Goal: Task Accomplishment & Management: Manage account settings

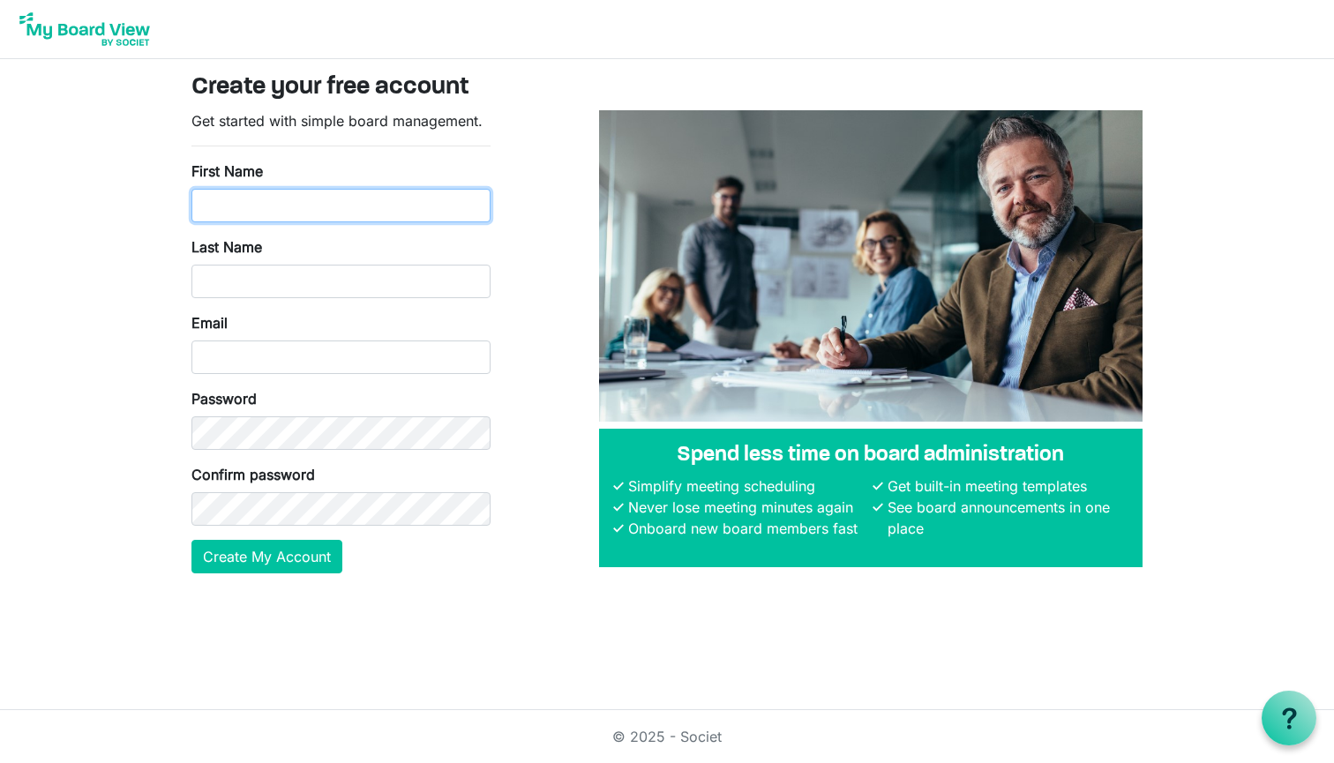
click at [336, 220] on input "First Name" at bounding box center [340, 206] width 299 height 34
click at [284, 213] on input "First Name" at bounding box center [340, 206] width 299 height 34
click at [323, 214] on input "First Name" at bounding box center [340, 206] width 299 height 34
type input "Maria"
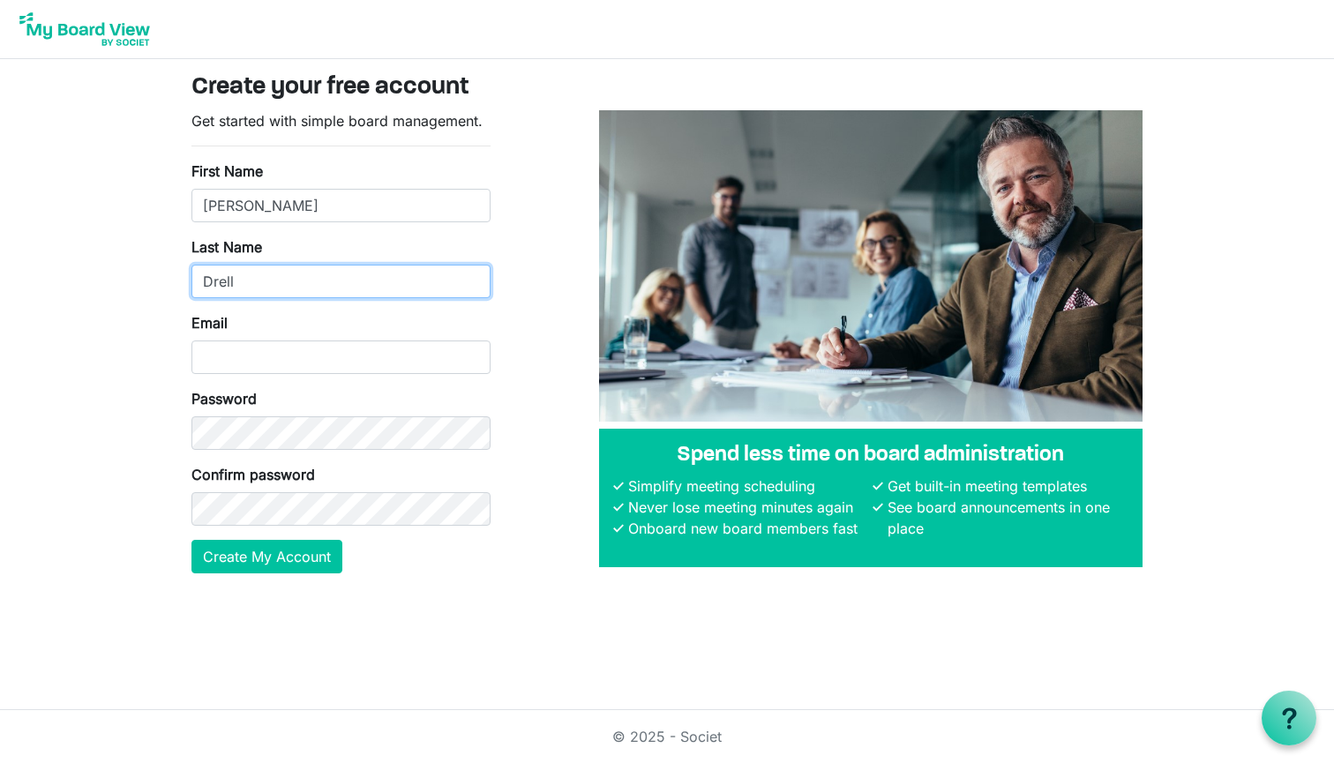
type input "Drell"
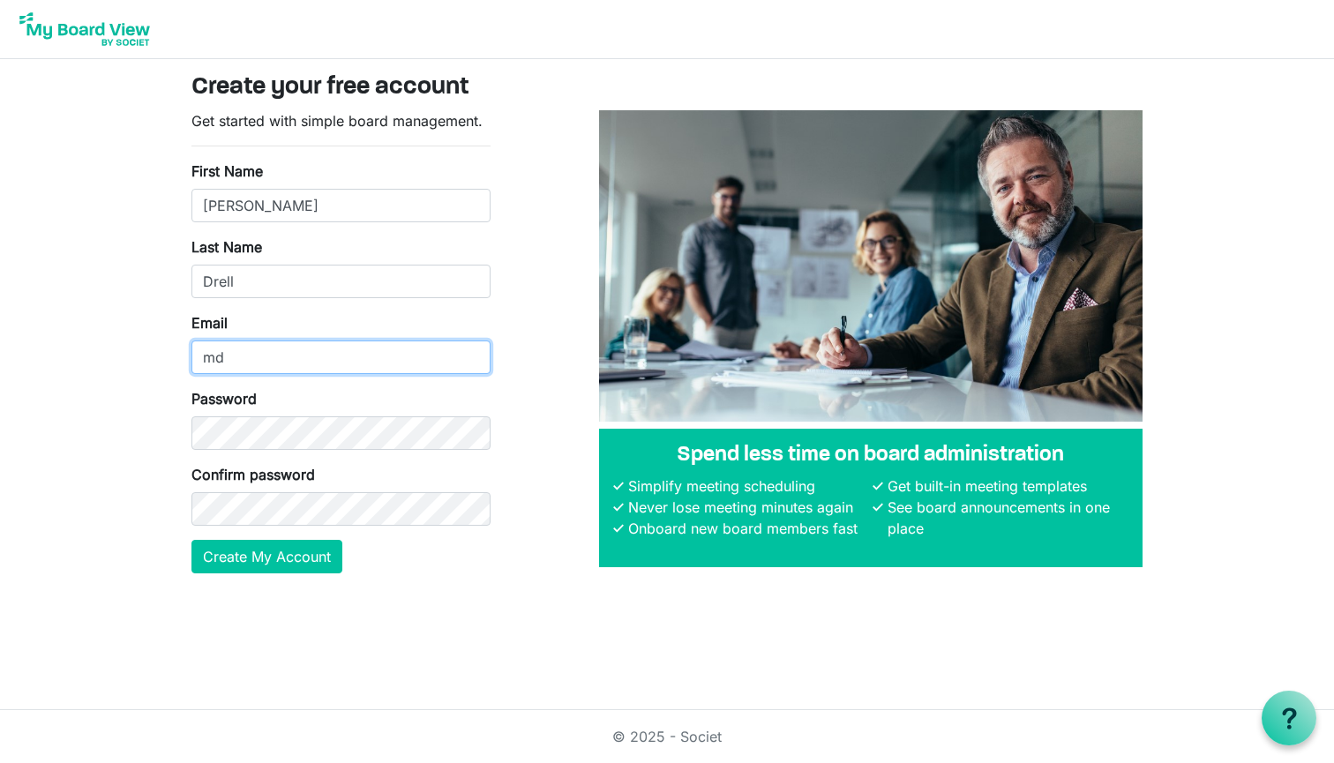
type input "m"
type input "[EMAIL_ADDRESS][DOMAIN_NAME]"
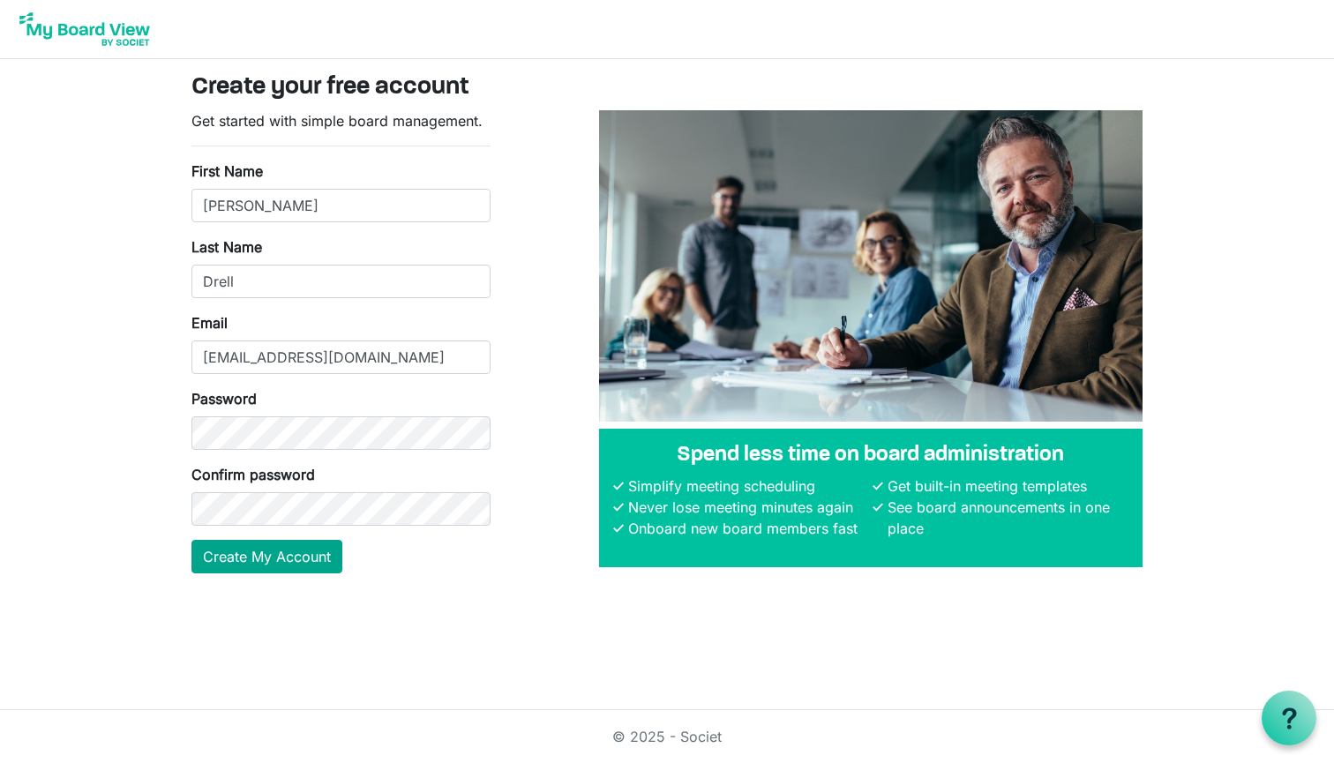
click at [254, 558] on button "Create My Account" at bounding box center [266, 557] width 151 height 34
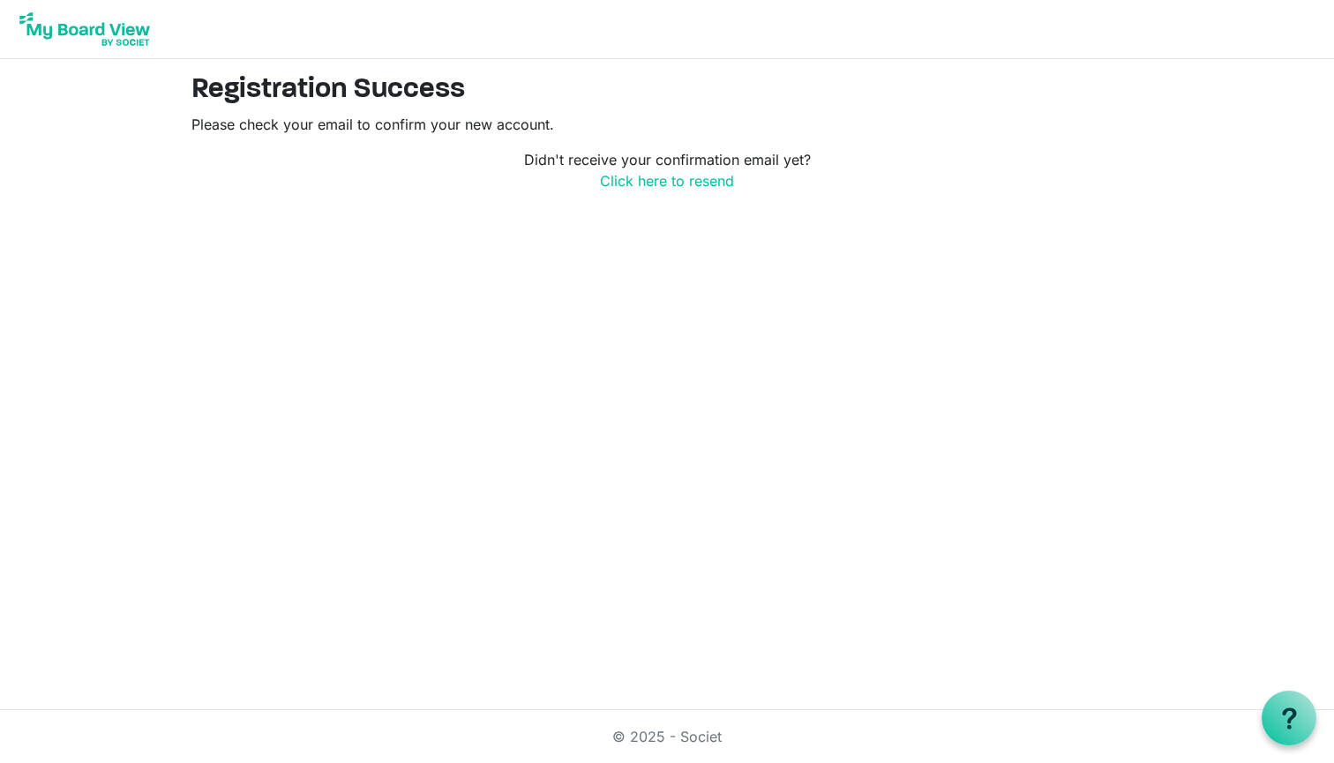
click at [104, 29] on img at bounding box center [84, 29] width 141 height 44
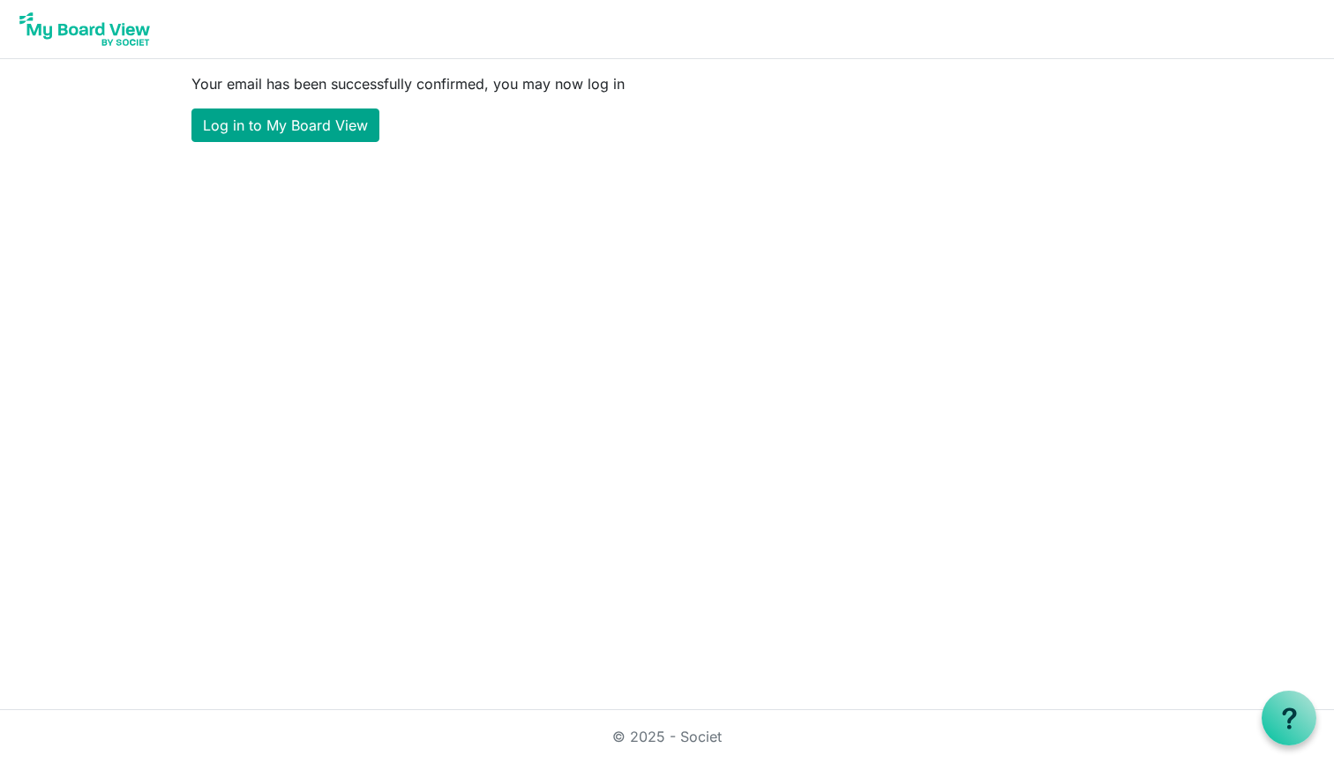
click at [329, 131] on link "Log in to My Board View" at bounding box center [285, 126] width 188 height 34
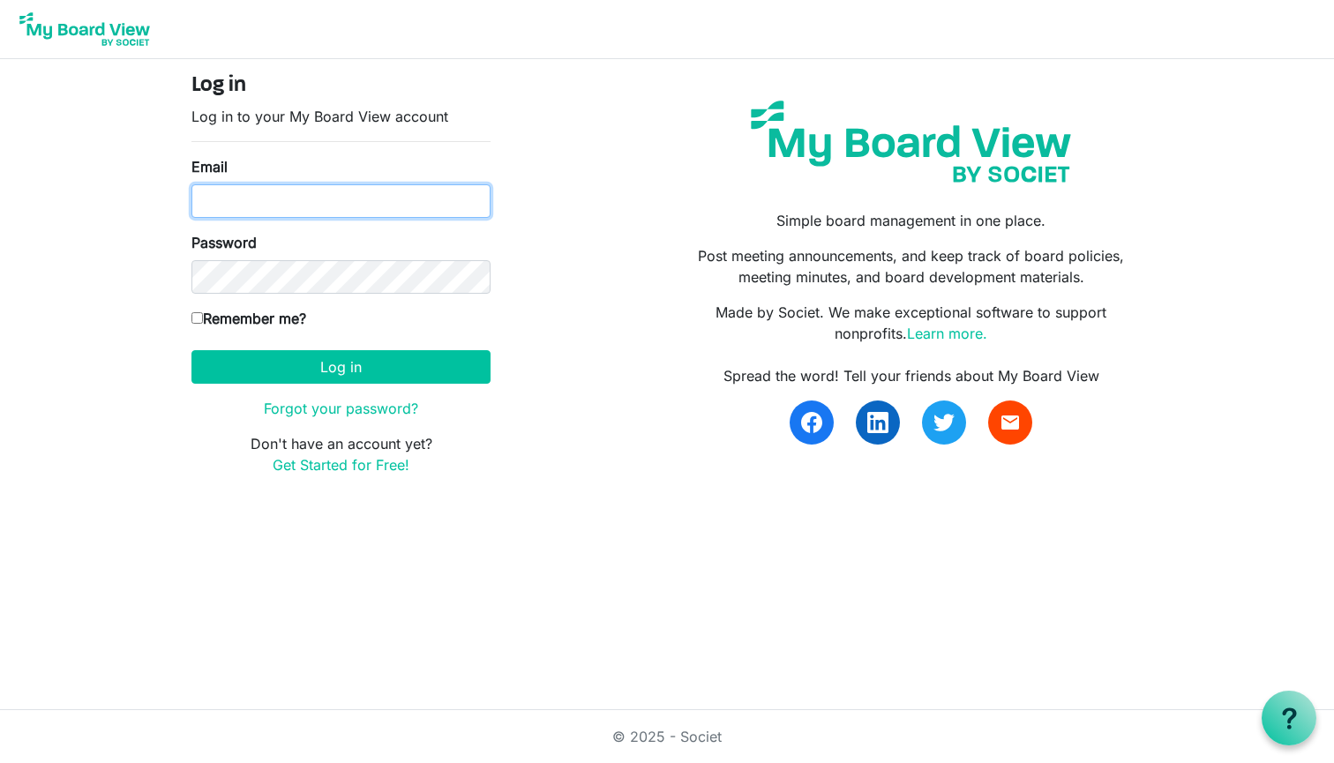
type input "[EMAIL_ADDRESS][DOMAIN_NAME]"
click at [192, 317] on input "Remember me?" at bounding box center [196, 317] width 11 height 11
checkbox input "true"
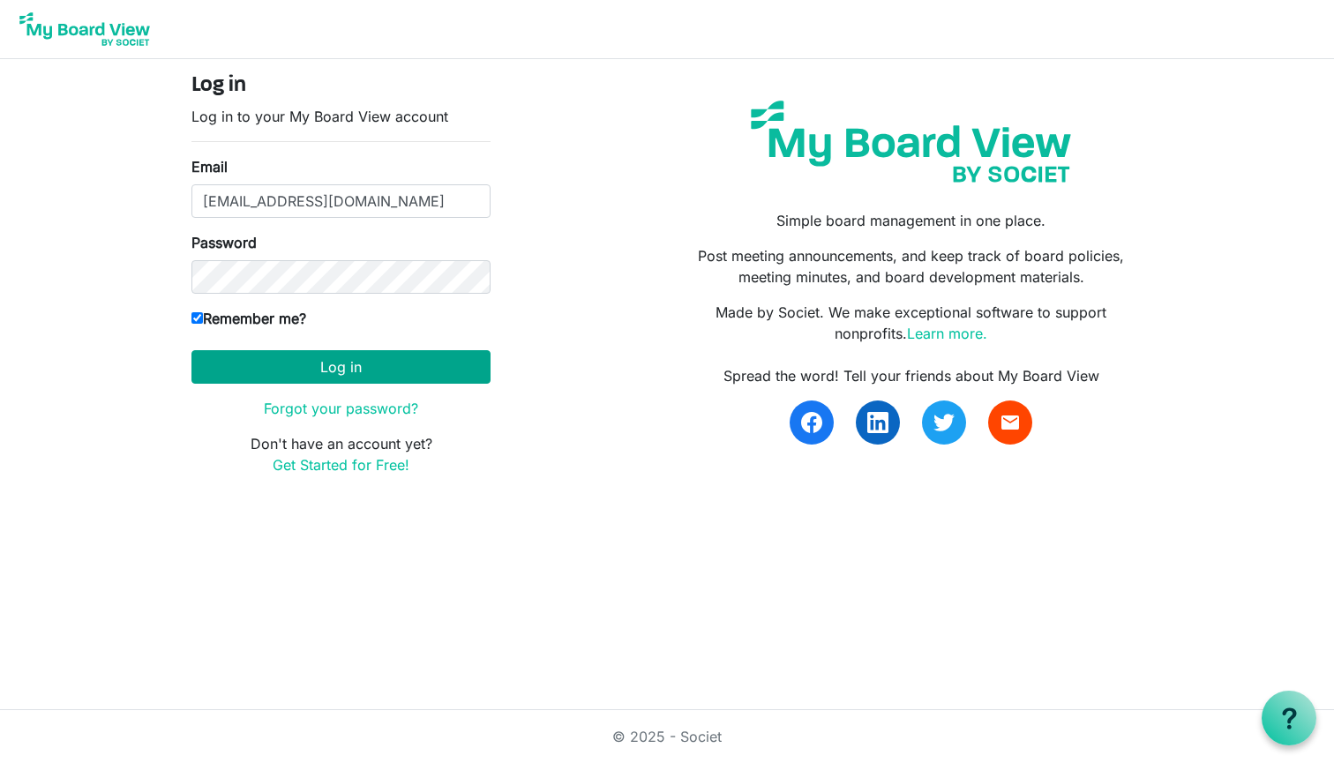
click at [352, 364] on button "Log in" at bounding box center [340, 367] width 299 height 34
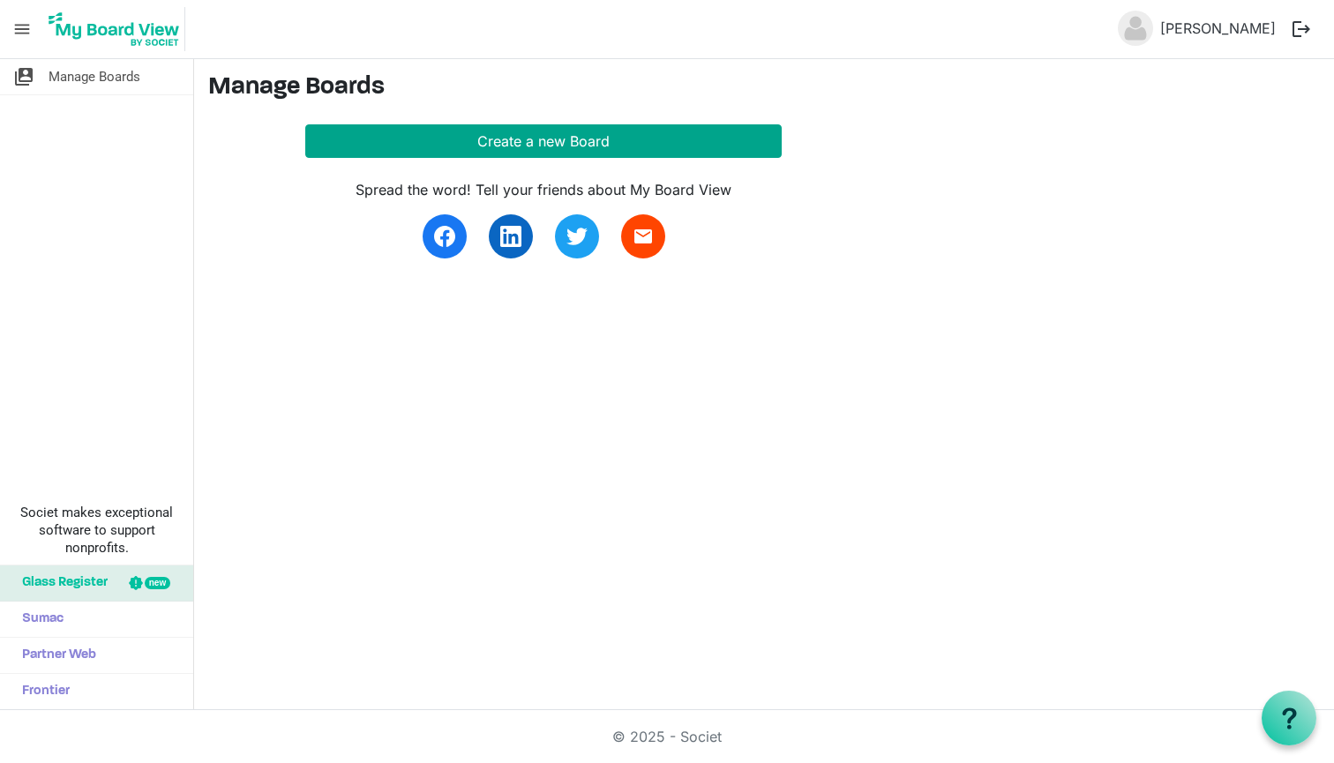
click at [484, 138] on button "Create a new Board" at bounding box center [543, 141] width 476 height 34
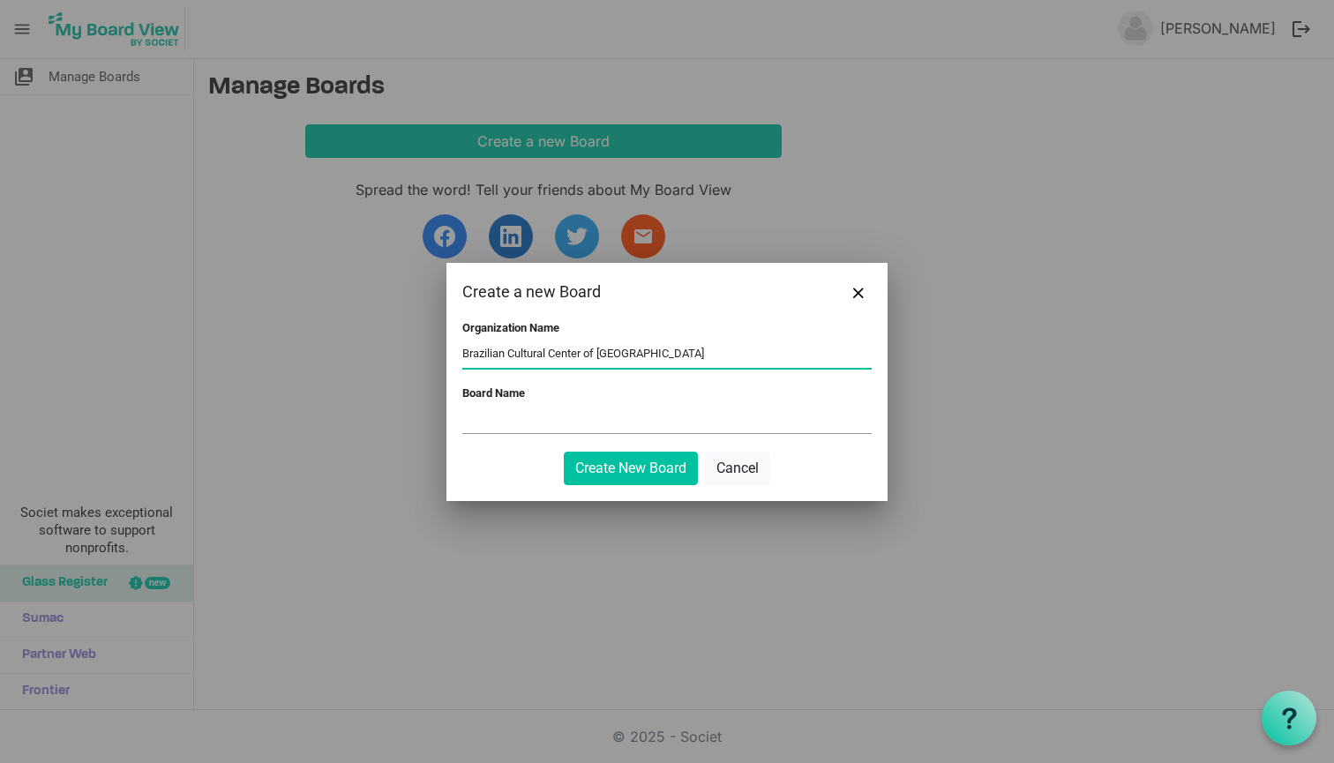
type input "Brazilian Cultural Center of Chicago"
click at [527, 418] on input "Board Name" at bounding box center [666, 420] width 409 height 26
type input "B"
type input "E"
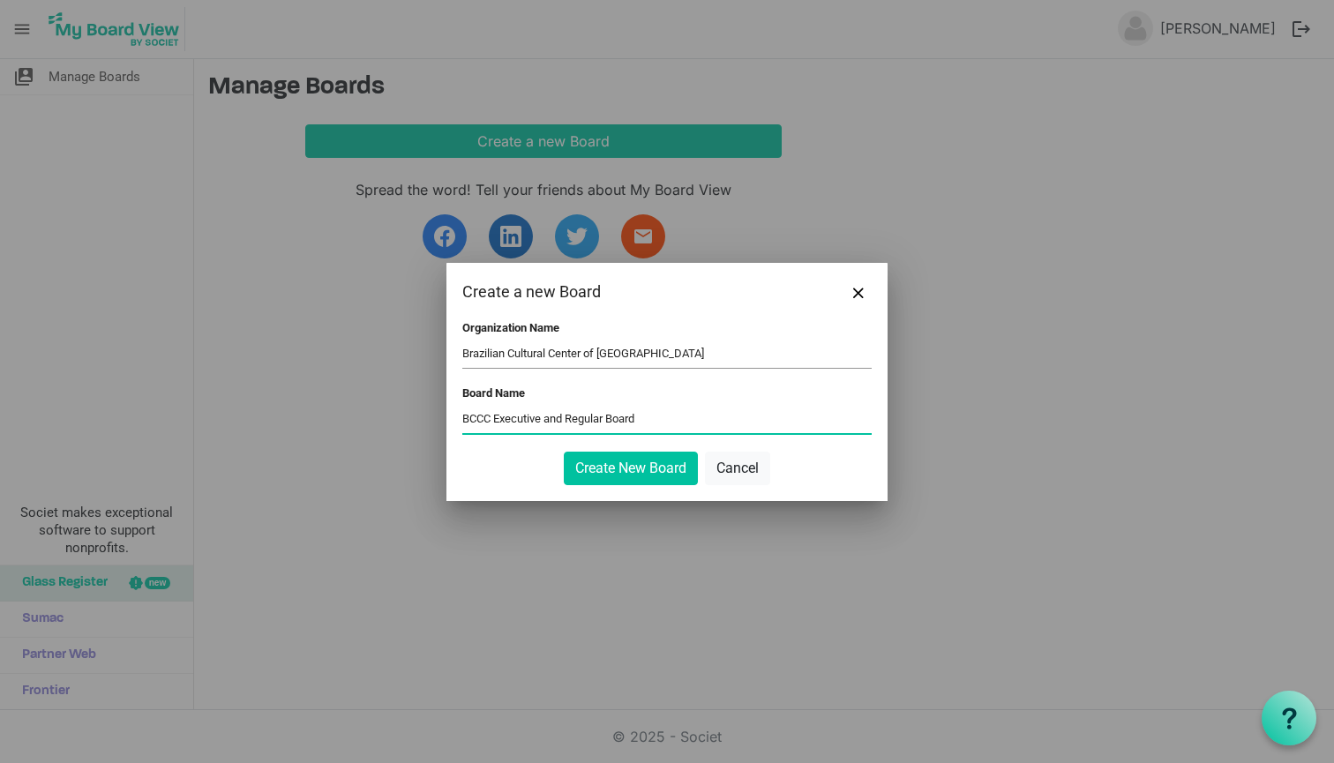
drag, startPoint x: 494, startPoint y: 413, endPoint x: 416, endPoint y: 413, distance: 78.5
click at [416, 413] on div "Create a new Board Organization Name Brazilian Cultural Center of Chicago Board…" at bounding box center [667, 381] width 1334 height 763
drag, startPoint x: 619, startPoint y: 415, endPoint x: 542, endPoint y: 414, distance: 77.6
click at [542, 415] on input "Executive and Regular Board" at bounding box center [666, 420] width 409 height 26
type input "E"
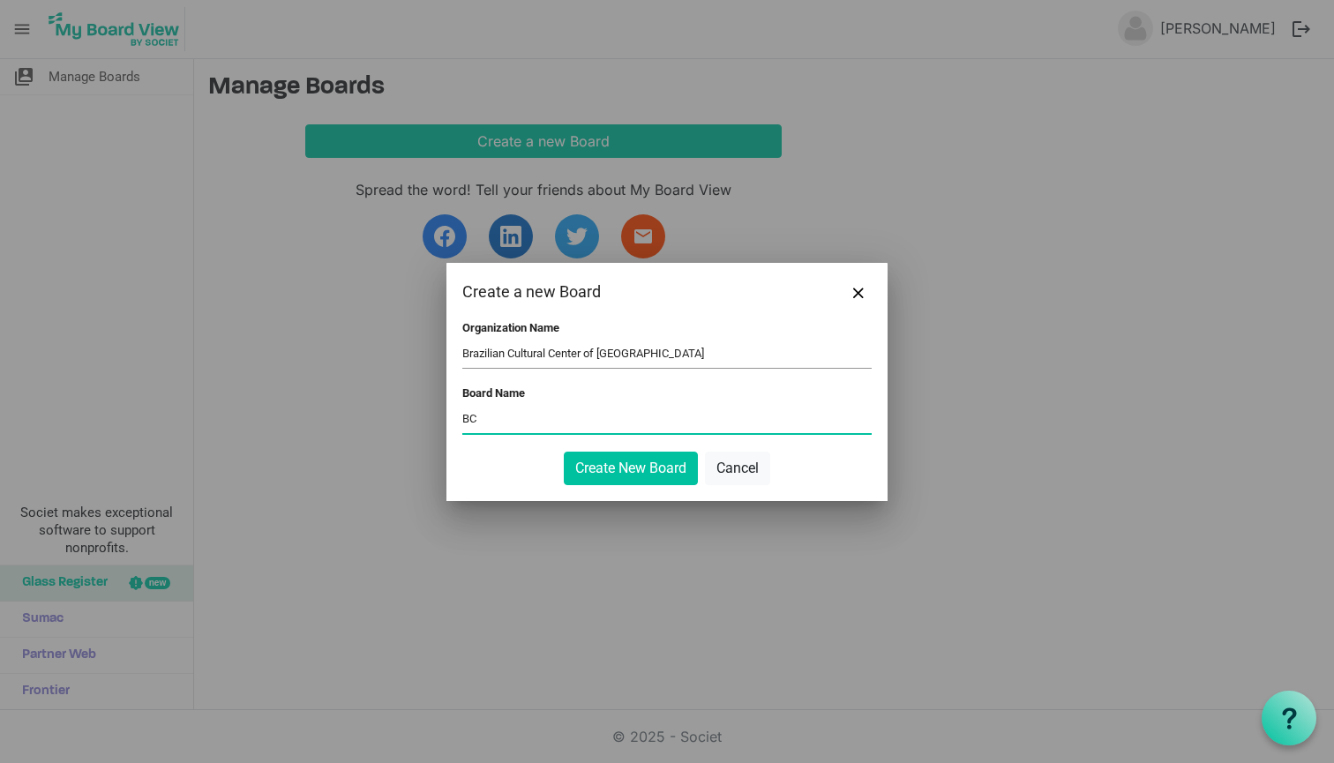
type input "B"
drag, startPoint x: 619, startPoint y: 426, endPoint x: 602, endPoint y: 426, distance: 17.6
click at [602, 426] on input "Board of" at bounding box center [666, 420] width 409 height 26
type input "Brazilian Cultural Center Leadership Board"
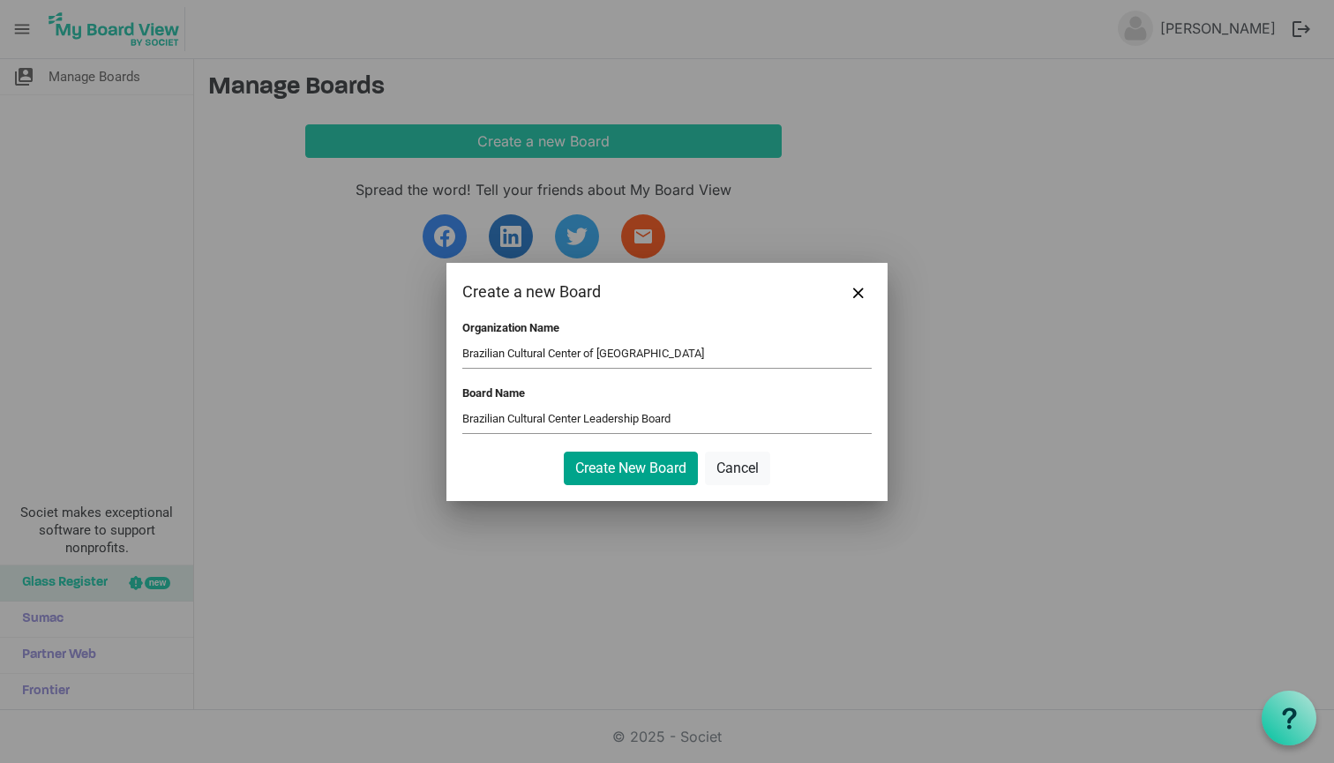
click at [628, 461] on button "Create New Board" at bounding box center [631, 469] width 134 height 34
click at [693, 415] on input "Brazilian Cultural Center Leadership Board" at bounding box center [666, 420] width 409 height 26
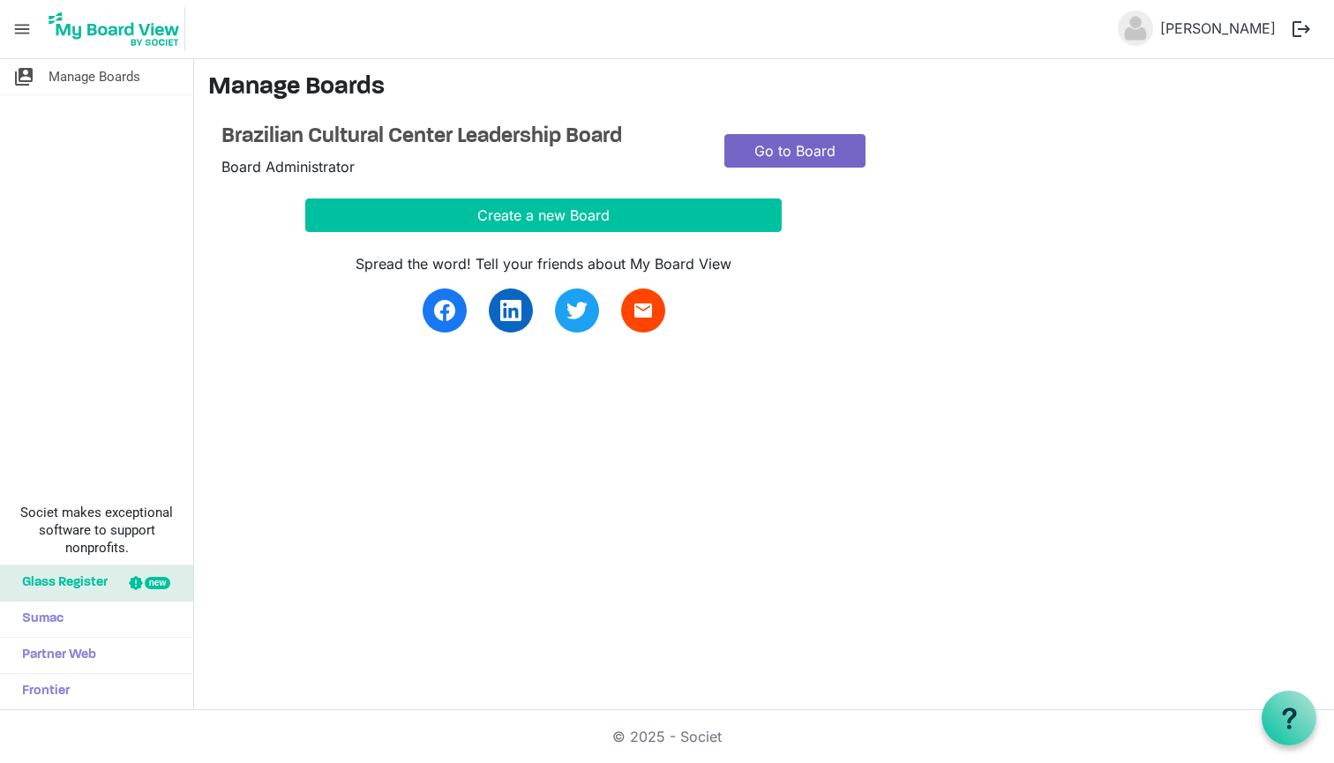
click at [746, 149] on link "Go to Board" at bounding box center [794, 151] width 141 height 34
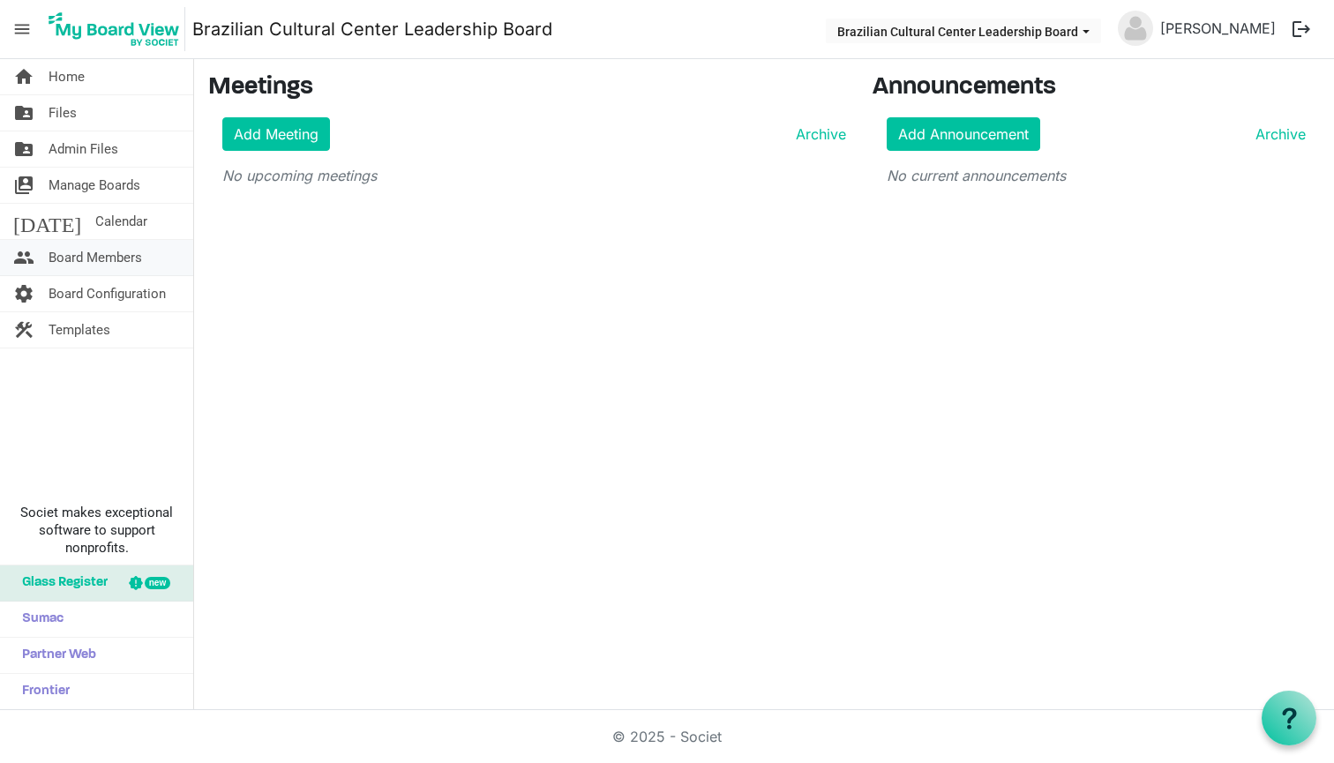
click at [98, 254] on span "Board Members" at bounding box center [96, 257] width 94 height 35
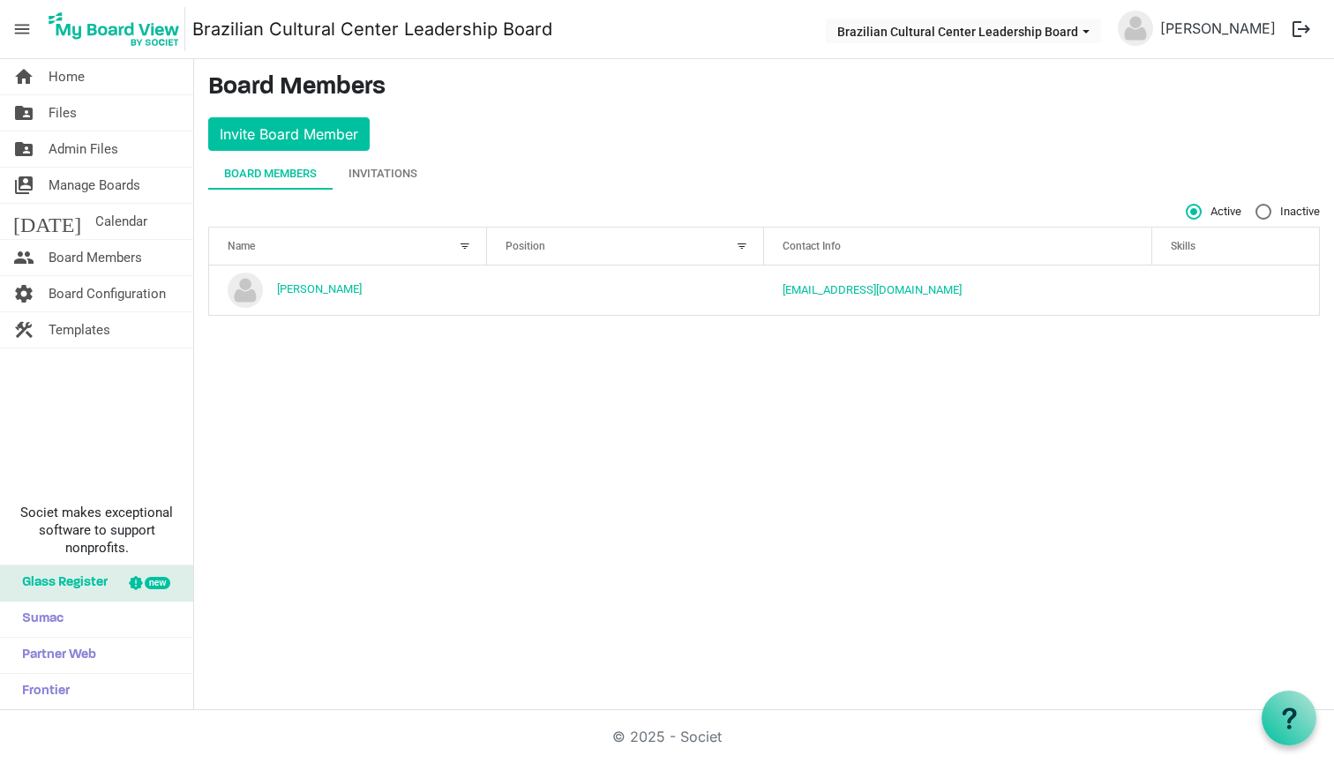
click at [521, 252] on div "Position" at bounding box center [616, 246] width 234 height 26
click at [575, 238] on div "Position" at bounding box center [616, 246] width 234 height 26
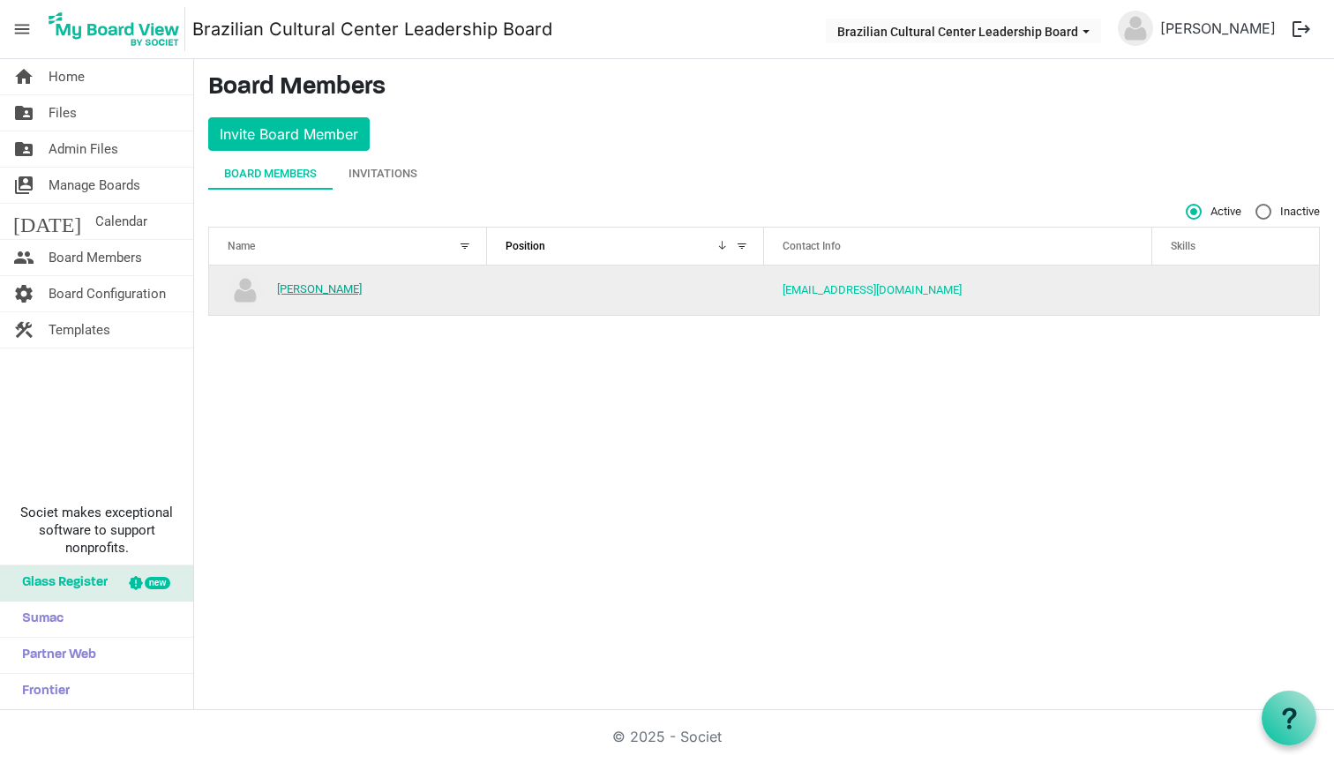
click at [311, 292] on link "[PERSON_NAME]" at bounding box center [319, 288] width 85 height 13
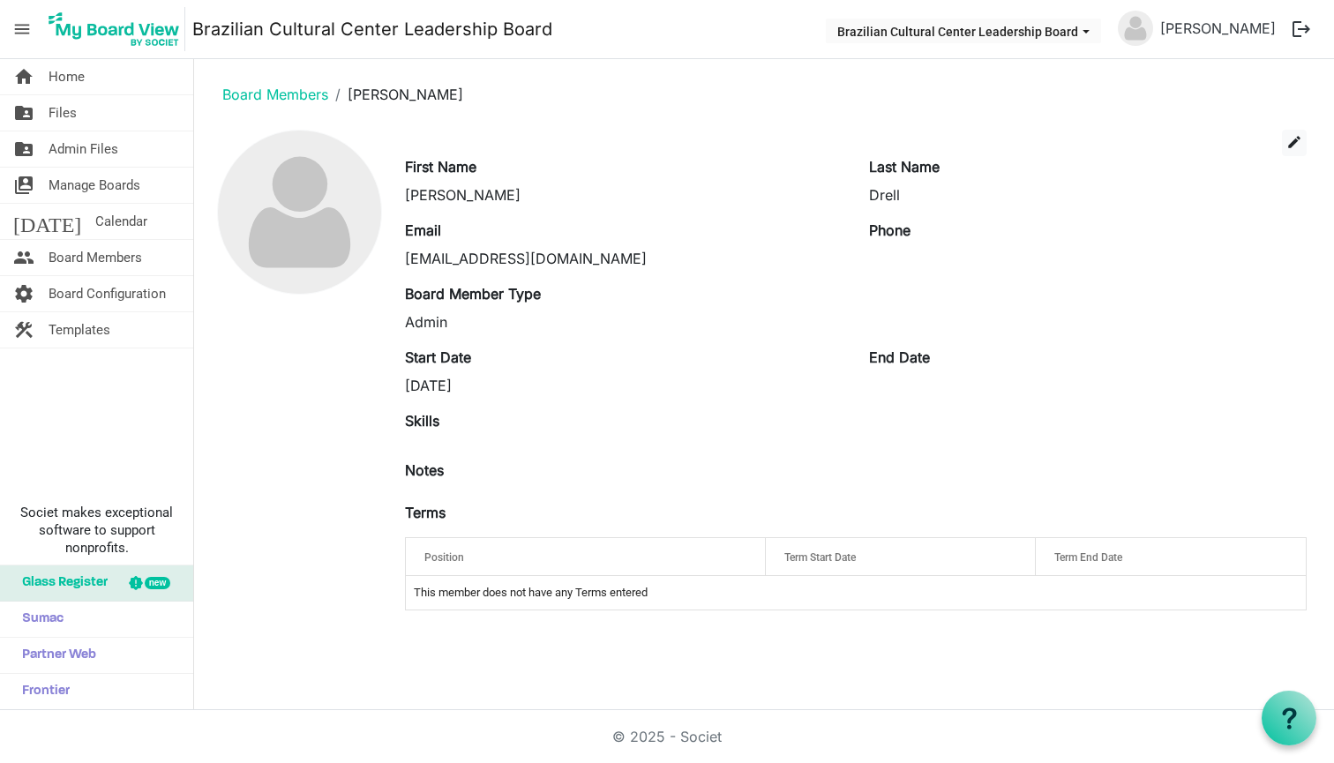
click at [471, 554] on div "Position" at bounding box center [585, 557] width 335 height 26
click at [726, 561] on div "Position" at bounding box center [585, 557] width 335 height 26
click at [1286, 140] on button "edit" at bounding box center [1294, 143] width 25 height 26
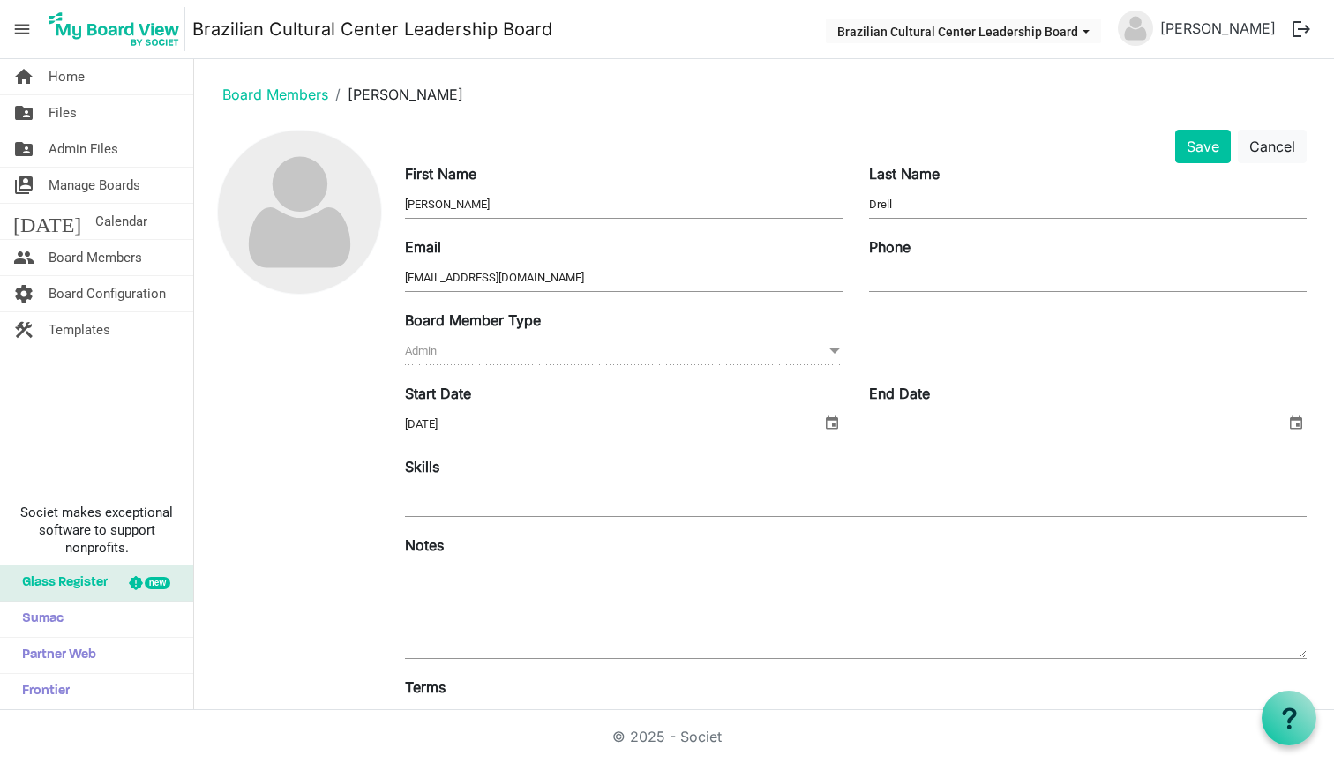
click at [462, 425] on input "8/29/2025" at bounding box center [613, 424] width 416 height 26
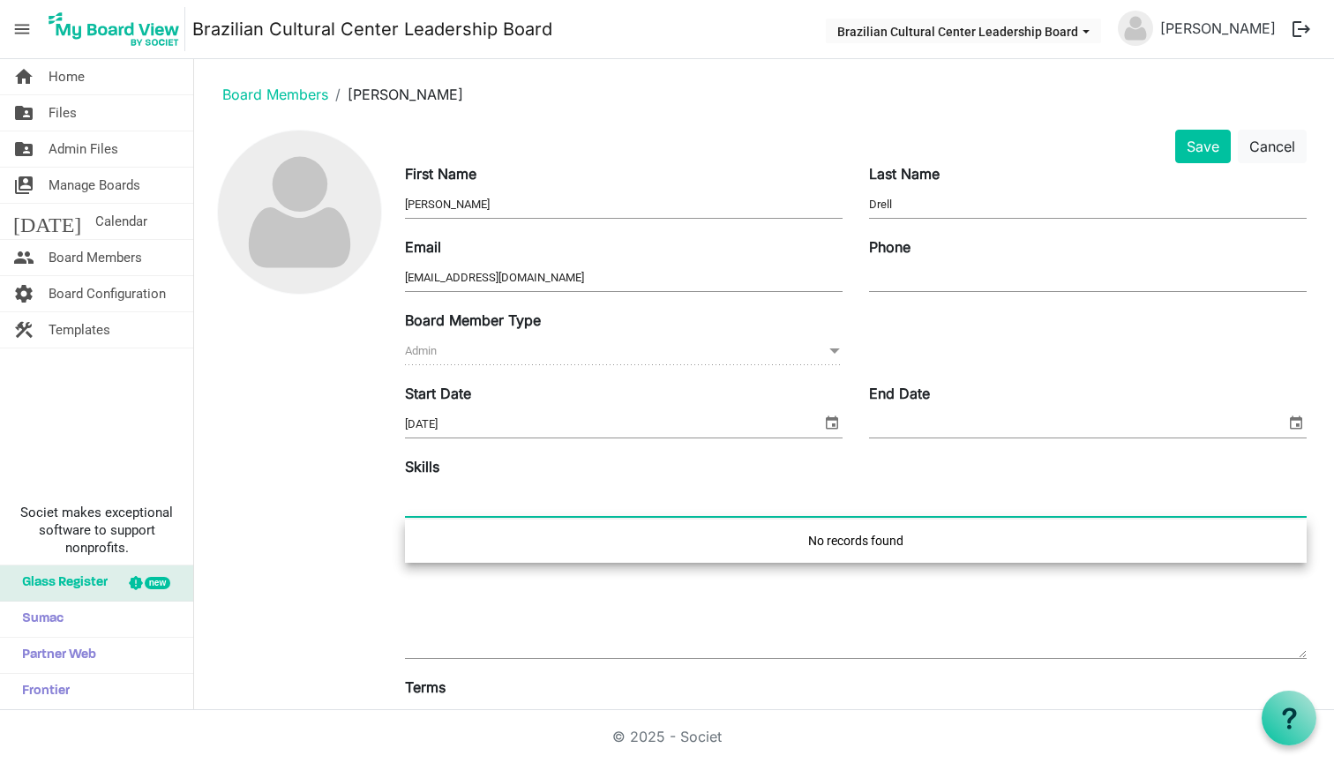
click at [623, 485] on div at bounding box center [856, 500] width 902 height 32
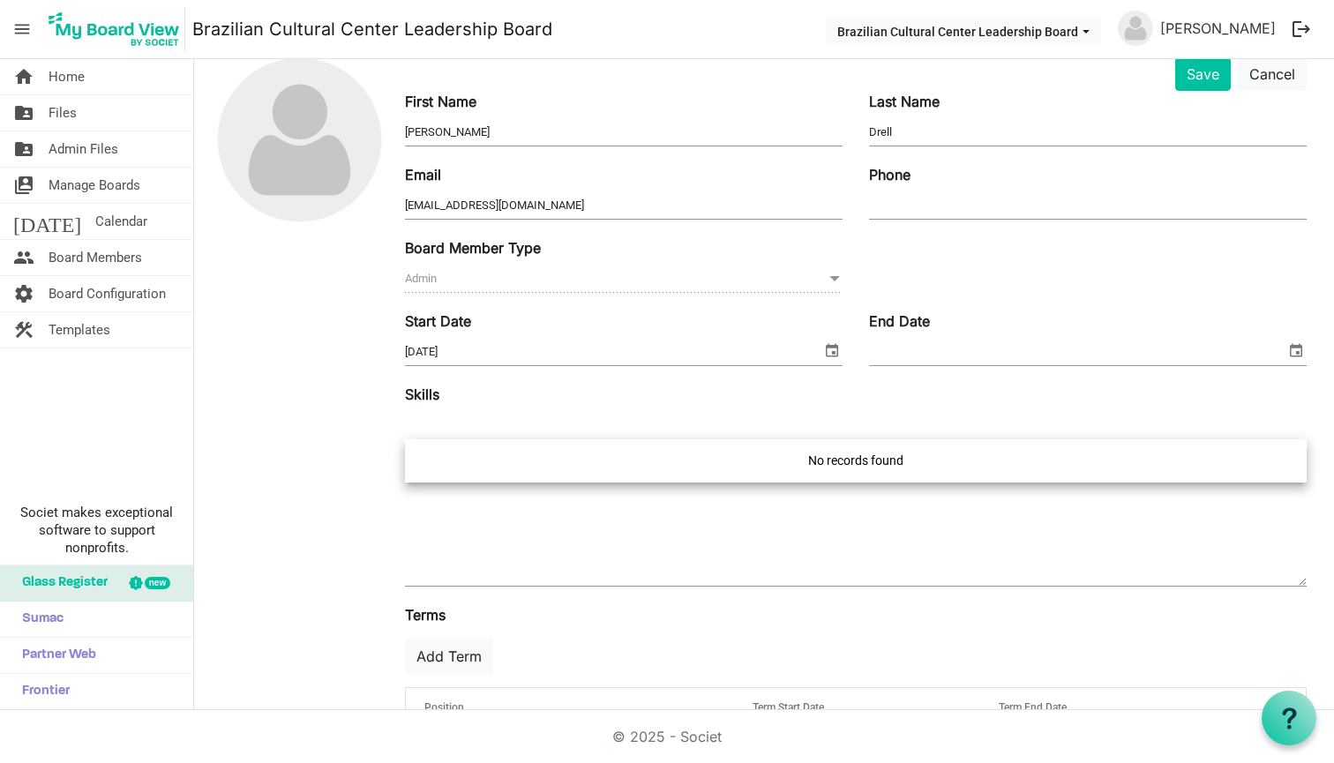
scroll to position [86, 0]
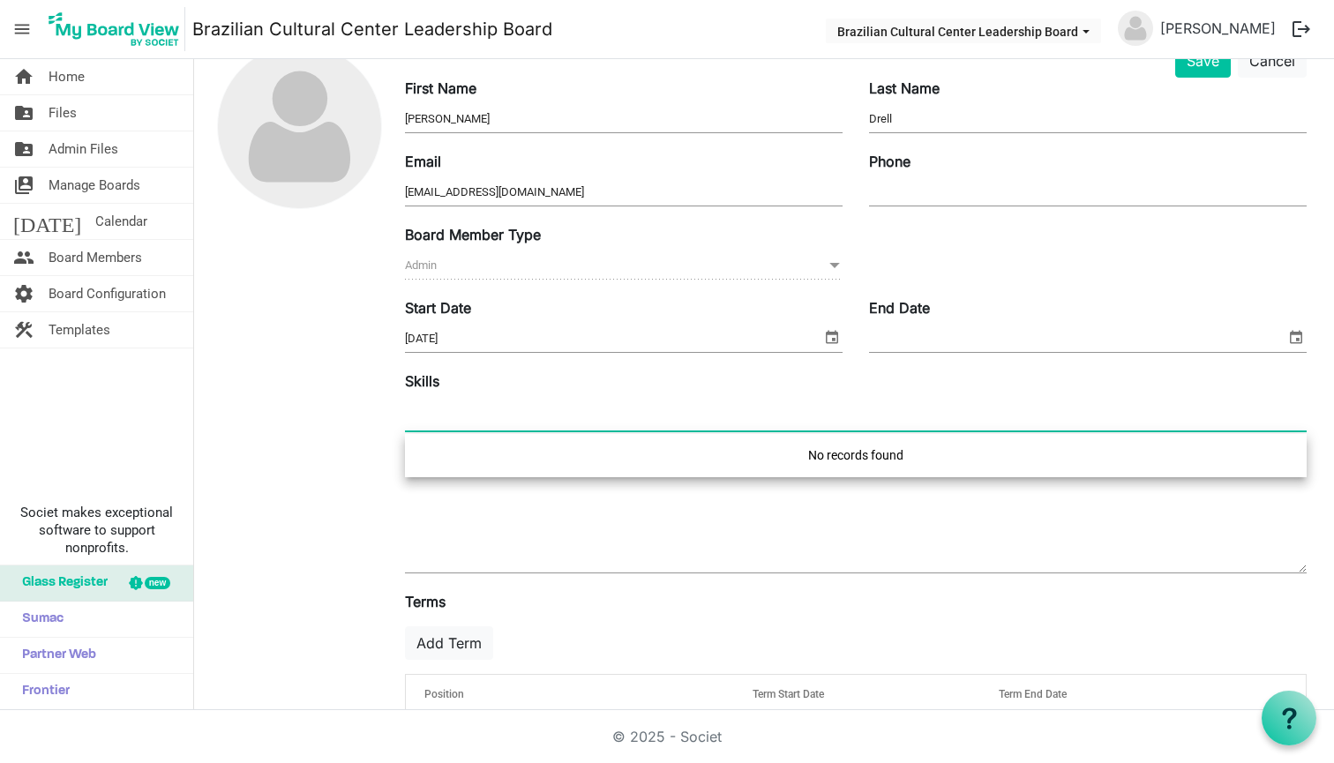
click at [594, 514] on textarea at bounding box center [856, 524] width 902 height 95
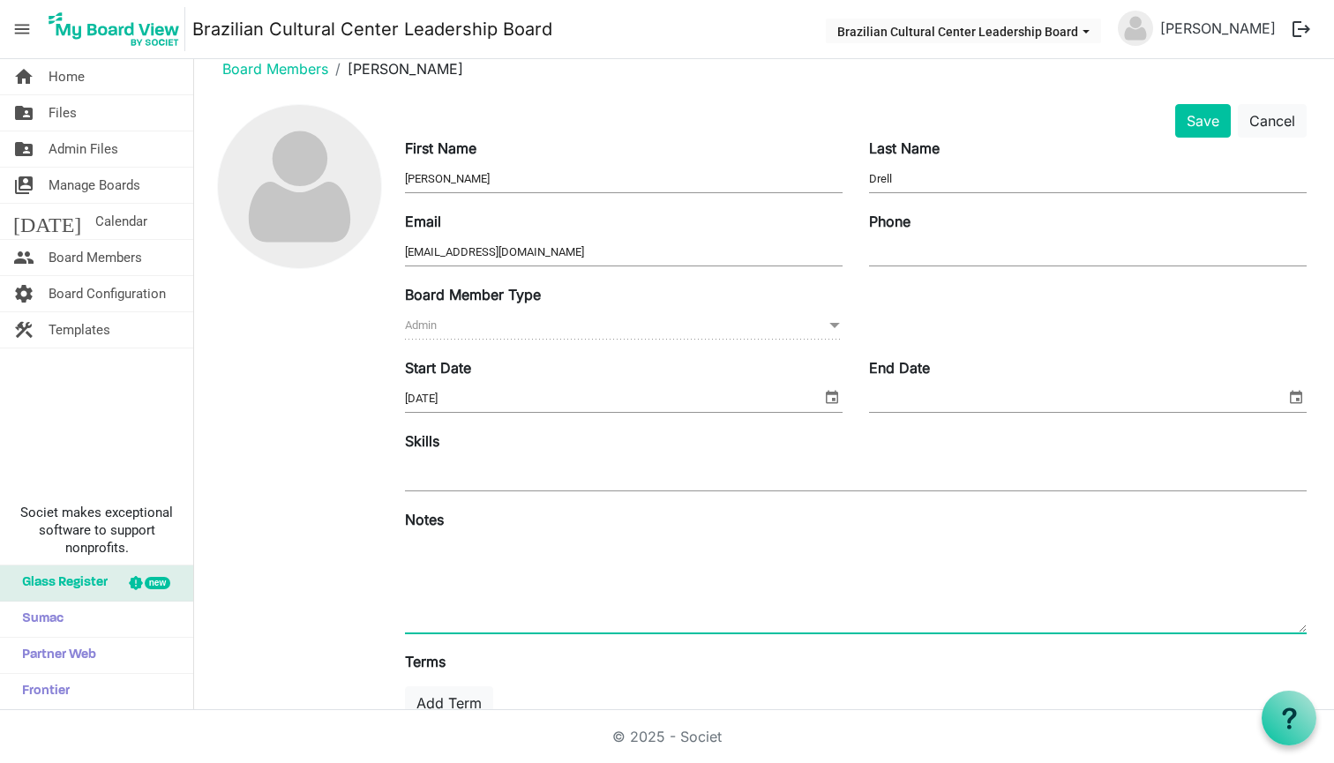
scroll to position [12, 0]
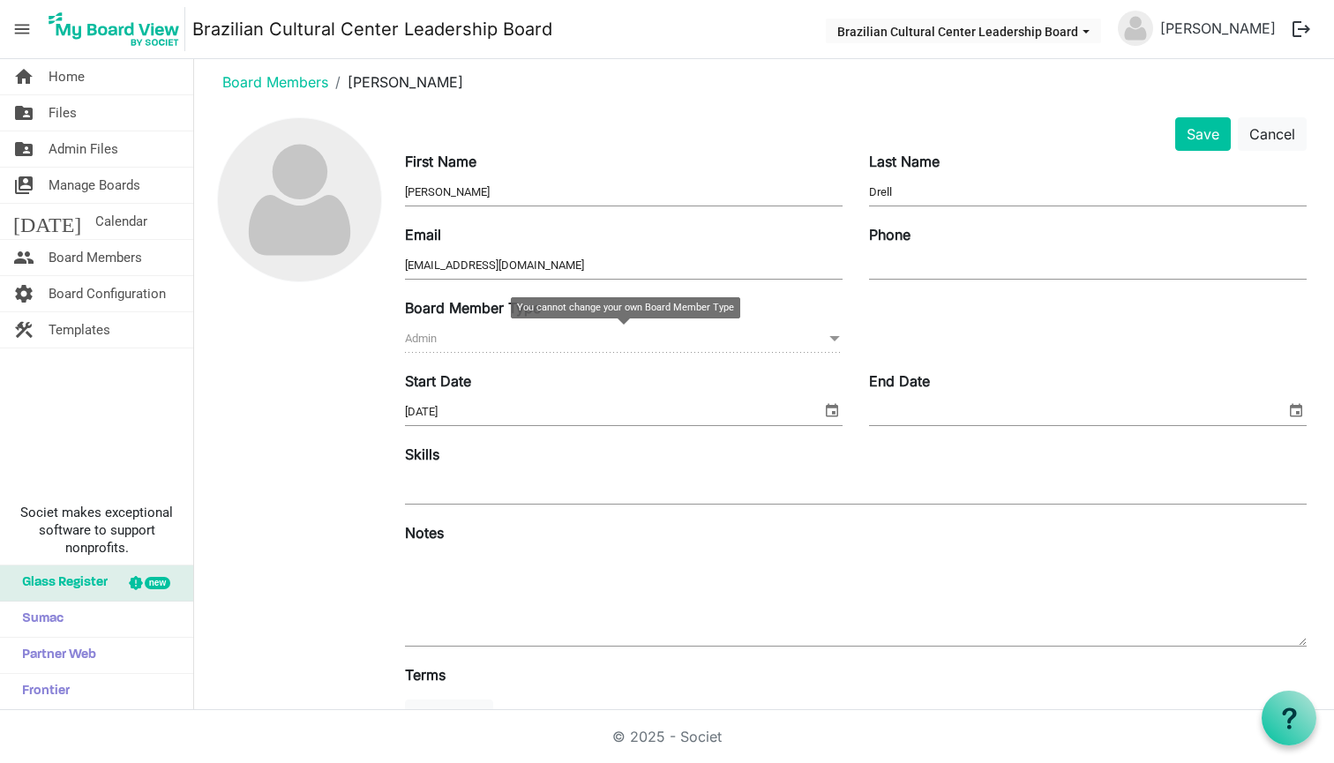
click at [636, 329] on span "Admin Admin" at bounding box center [624, 339] width 438 height 27
click at [829, 336] on span at bounding box center [835, 338] width 16 height 19
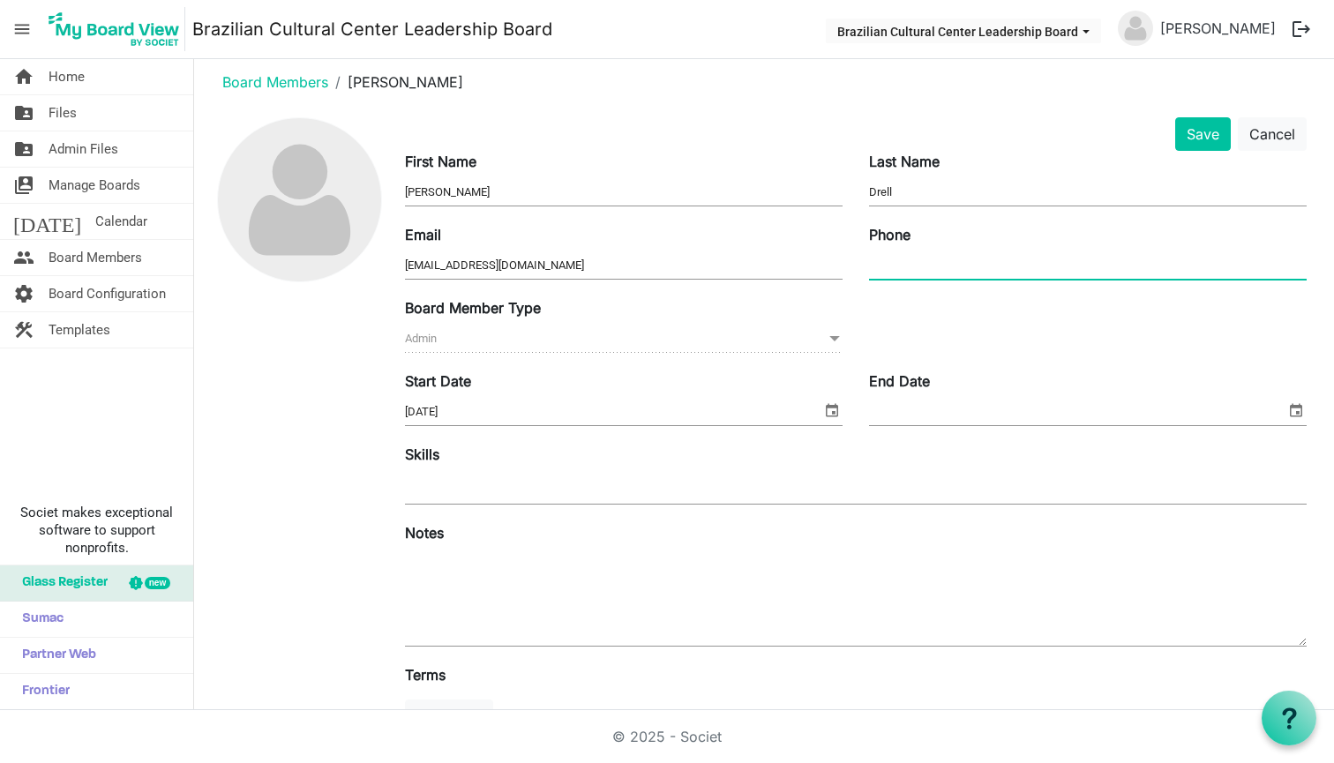
click at [930, 273] on input "Phone" at bounding box center [1088, 265] width 438 height 26
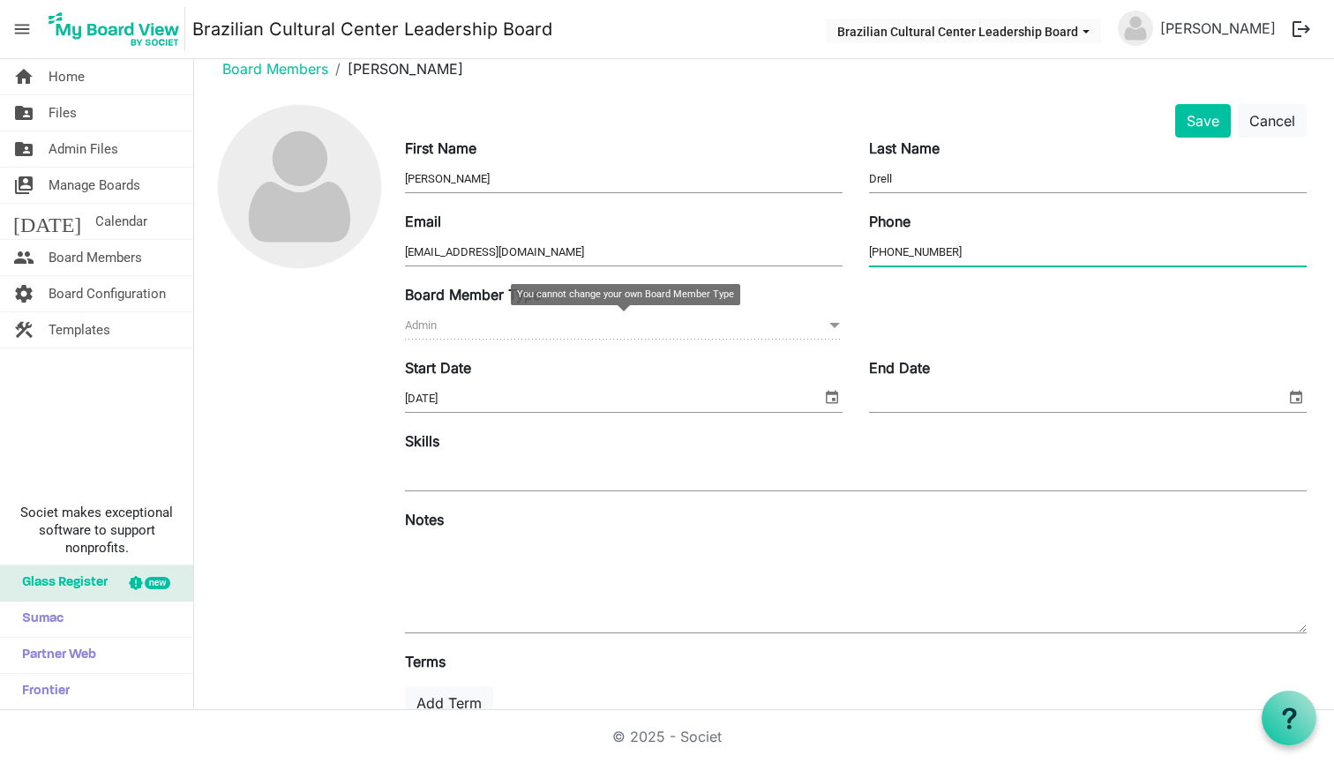
type input "312-404-7180"
click at [834, 325] on span at bounding box center [835, 325] width 16 height 19
click at [834, 329] on span at bounding box center [835, 325] width 16 height 19
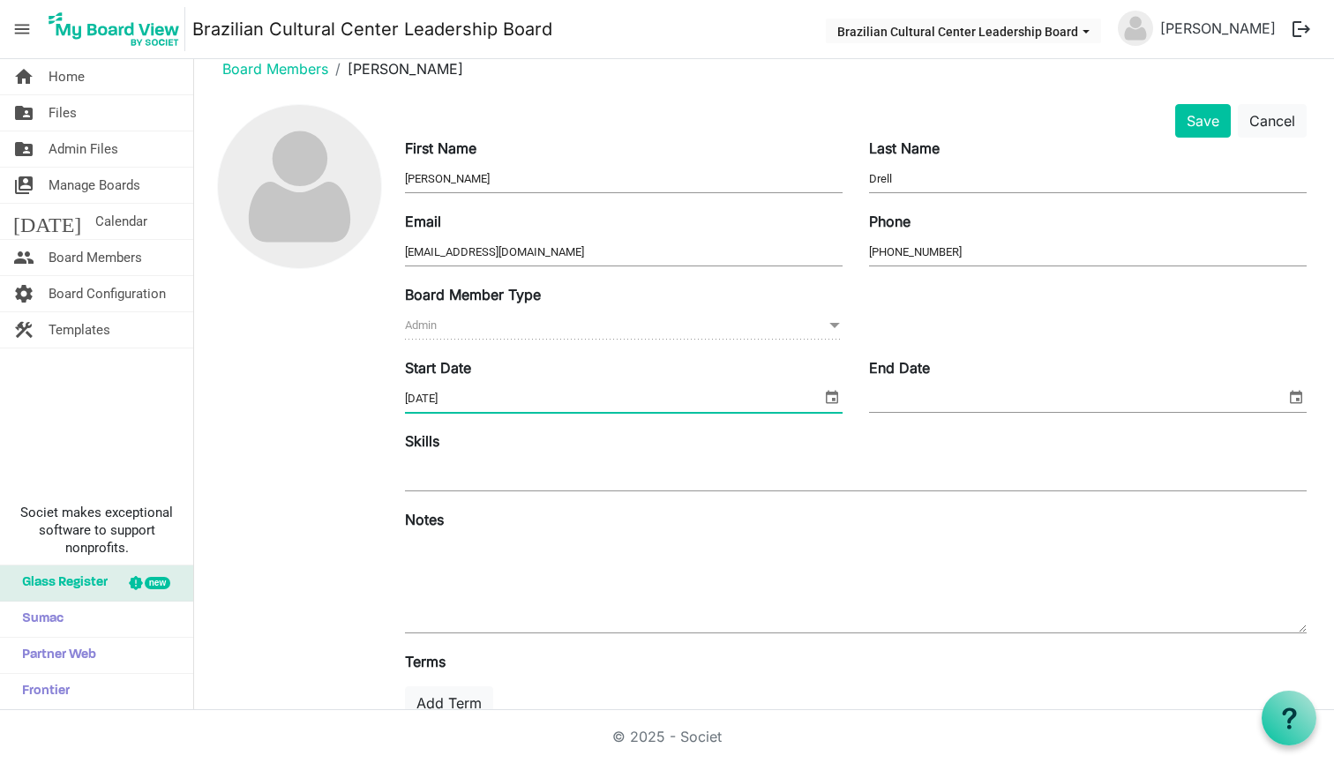
click at [651, 407] on input "8/29/2025" at bounding box center [613, 399] width 416 height 26
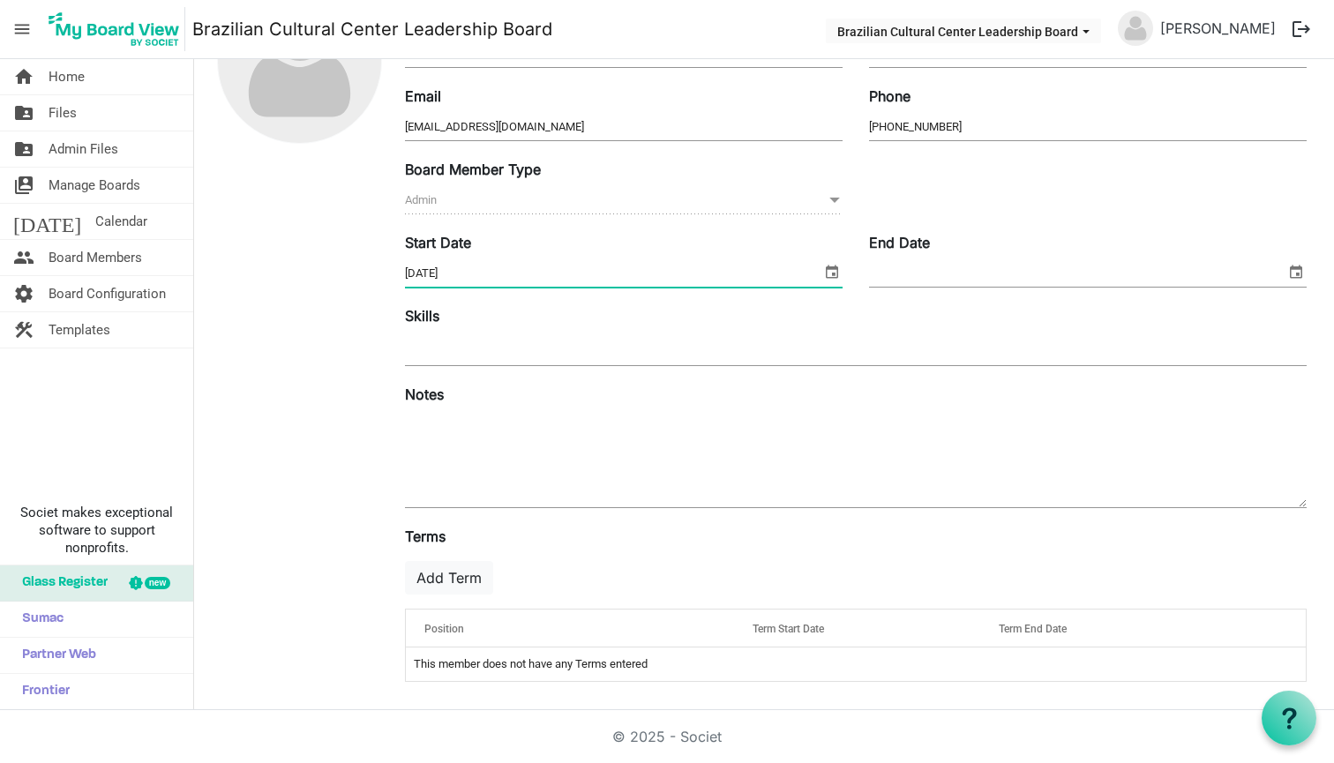
scroll to position [152, 0]
click at [596, 324] on div "Skills" at bounding box center [856, 337] width 928 height 64
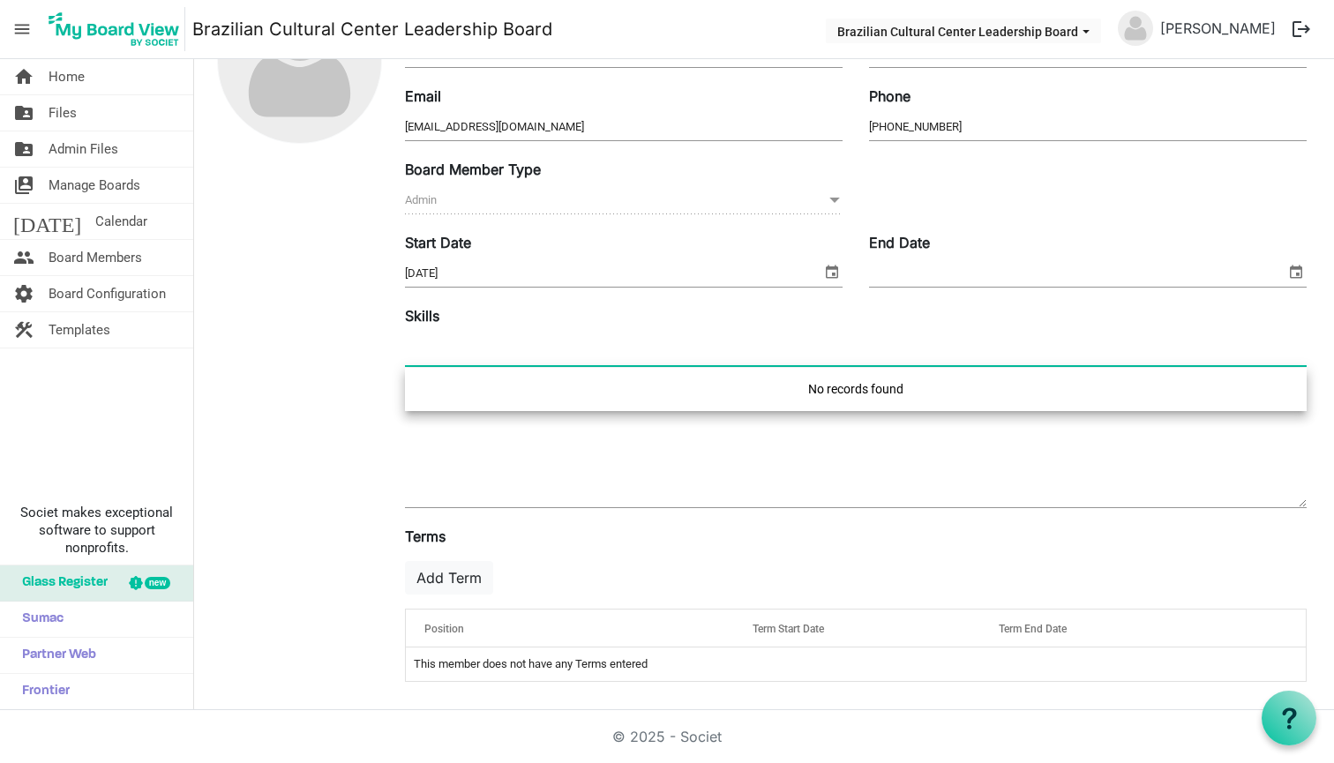
click at [628, 347] on div at bounding box center [856, 350] width 902 height 32
type input "C"
click at [503, 484] on textarea at bounding box center [856, 459] width 902 height 95
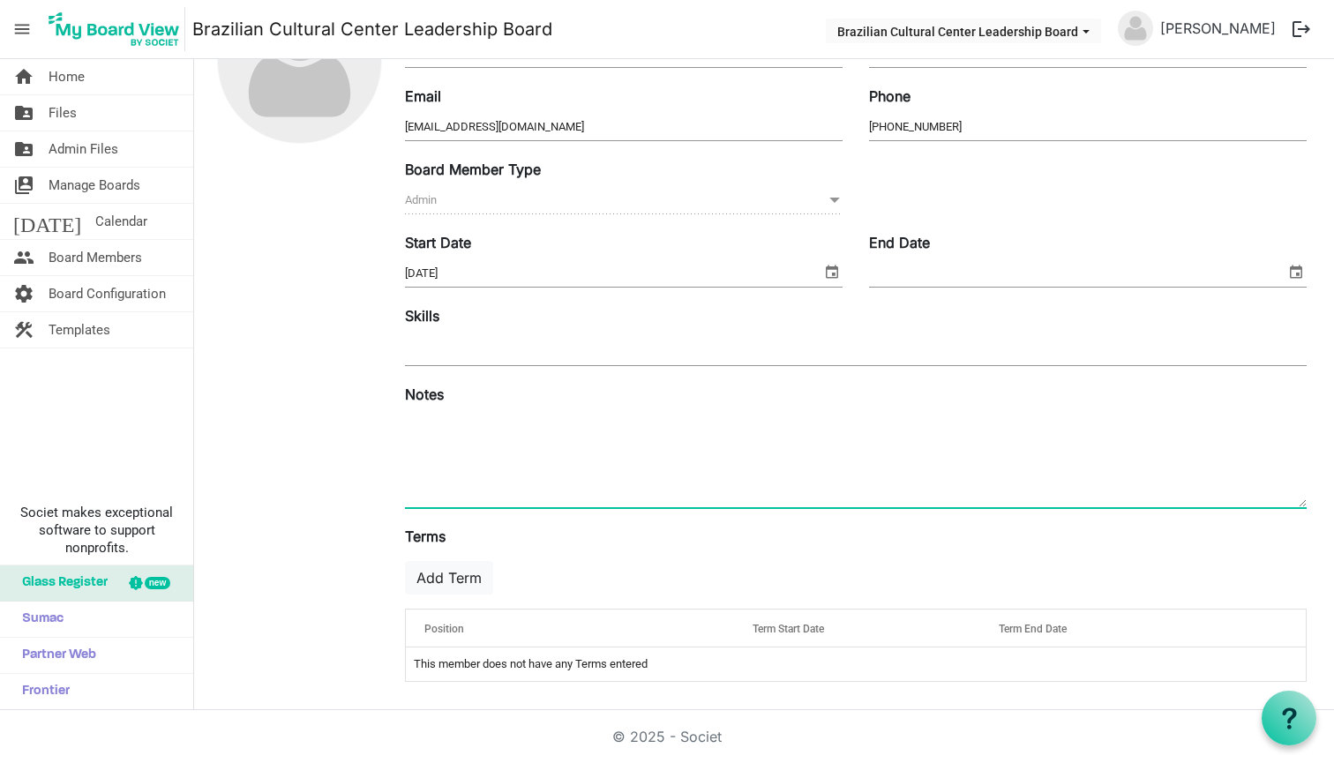
scroll to position [0, 0]
click at [512, 618] on div "Position" at bounding box center [570, 629] width 304 height 26
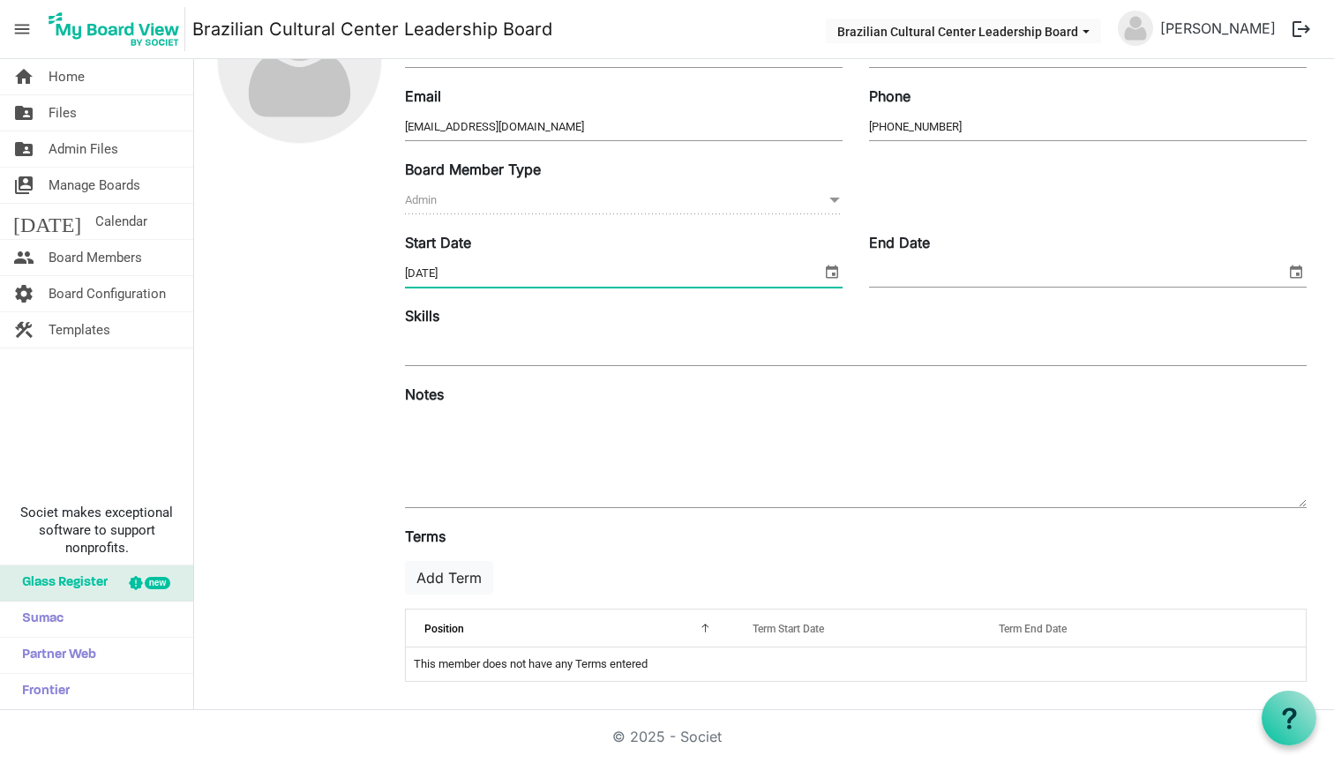
click at [494, 267] on input "8/29/2025" at bounding box center [613, 273] width 416 height 26
click at [830, 276] on span "select" at bounding box center [831, 271] width 21 height 23
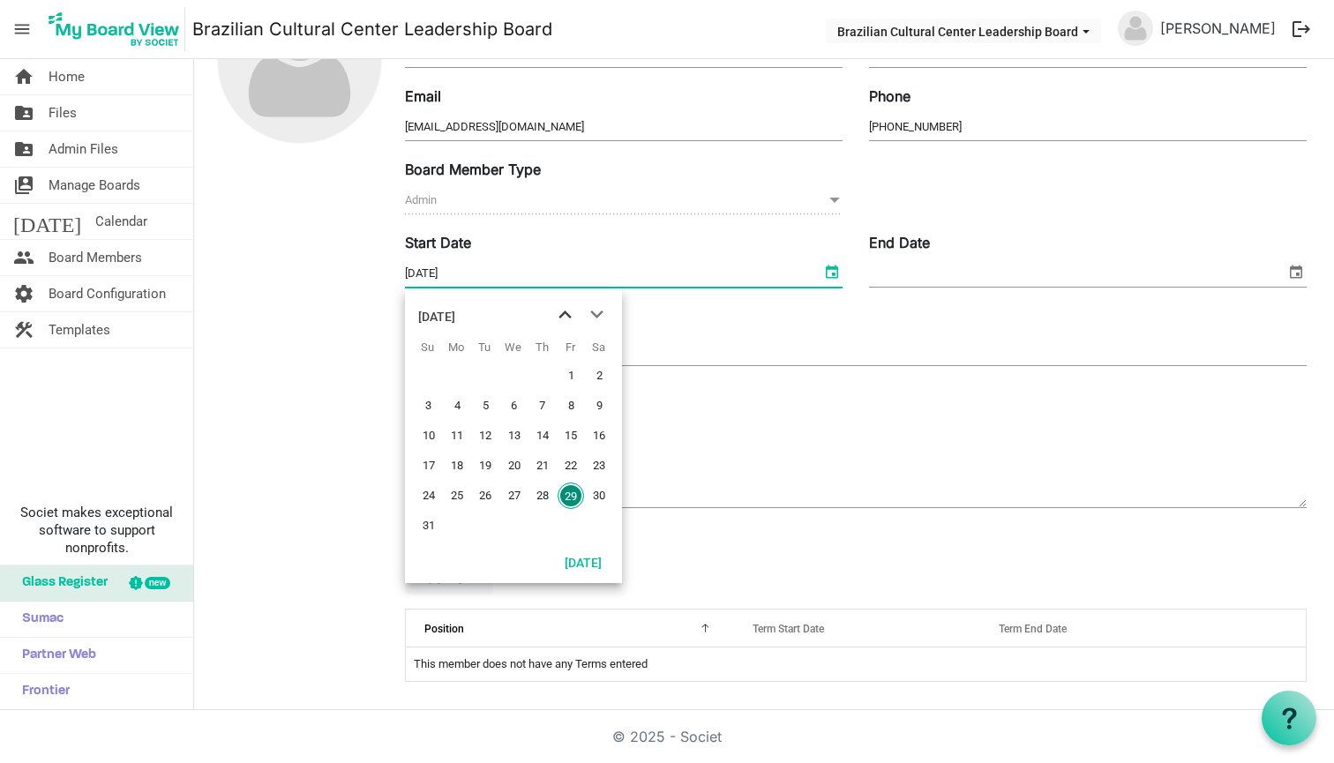
click at [566, 310] on span "previous month" at bounding box center [565, 315] width 31 height 32
click at [491, 378] on span "1" at bounding box center [485, 376] width 26 height 26
type input "7/1/2025"
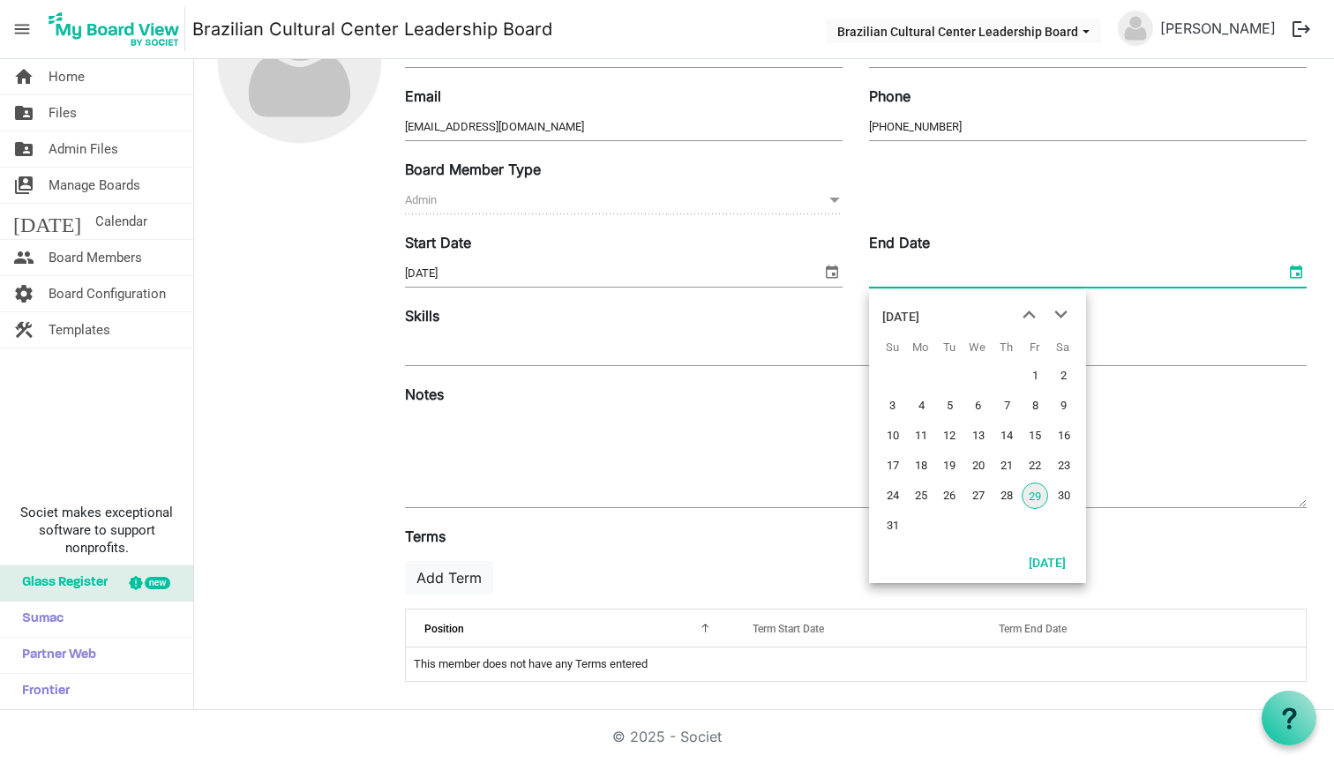
click at [1296, 264] on span "select" at bounding box center [1296, 271] width 21 height 23
click at [1060, 313] on span "next month" at bounding box center [1061, 315] width 31 height 32
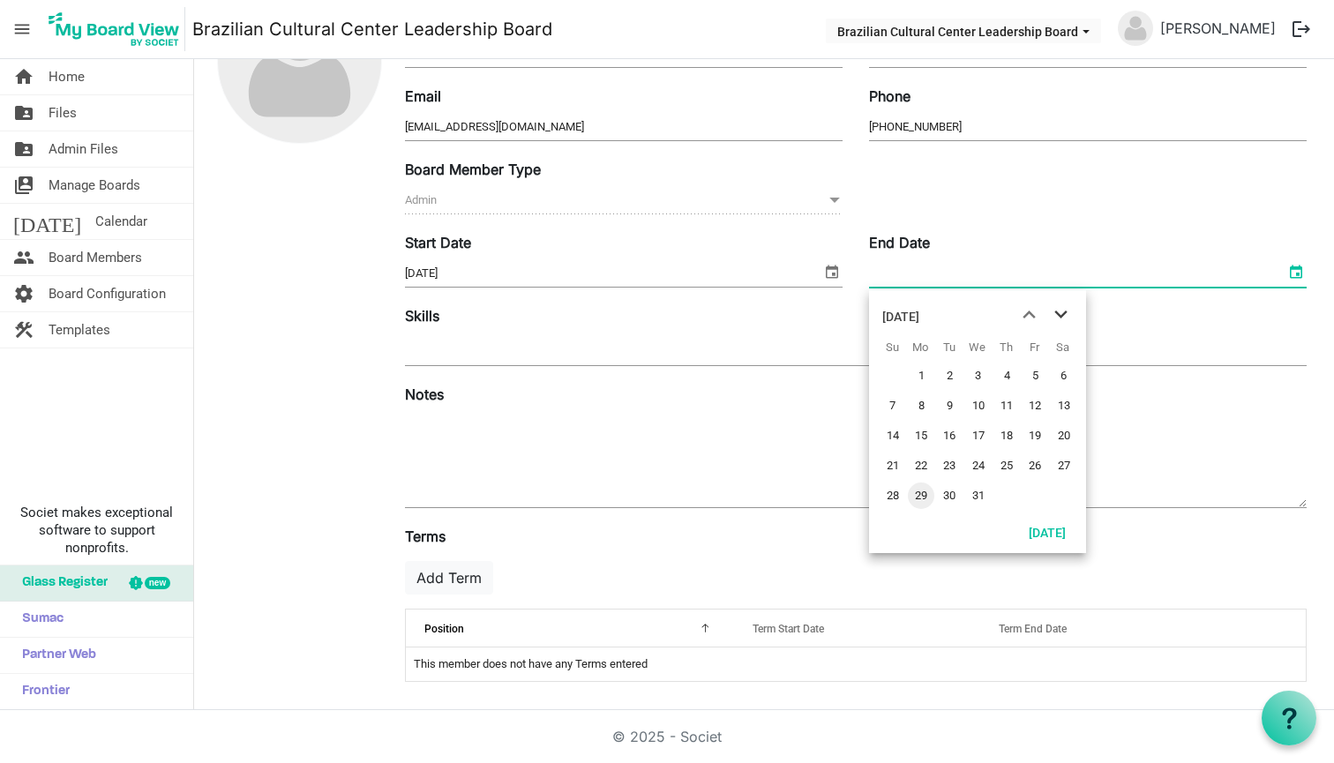
click at [1060, 313] on span "next month" at bounding box center [1061, 315] width 31 height 32
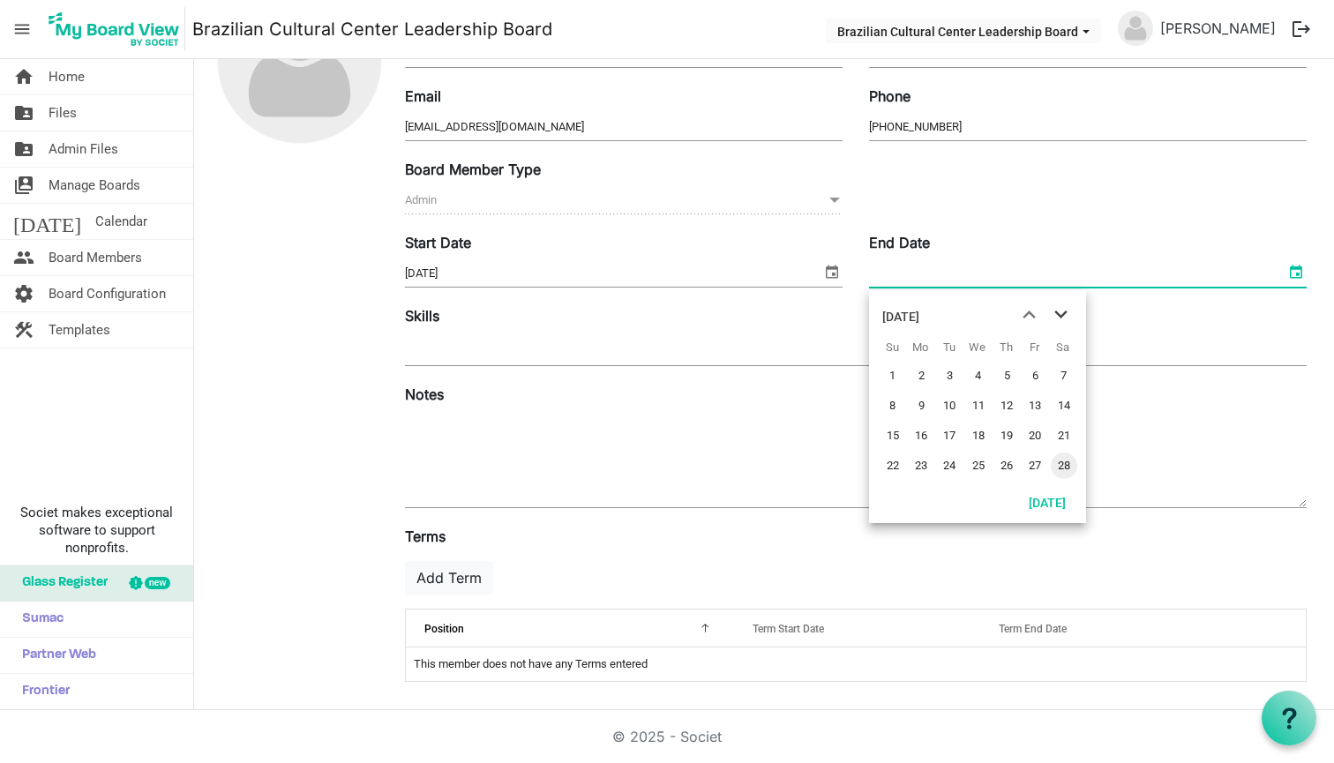
click at [1060, 313] on span "next month" at bounding box center [1061, 315] width 31 height 32
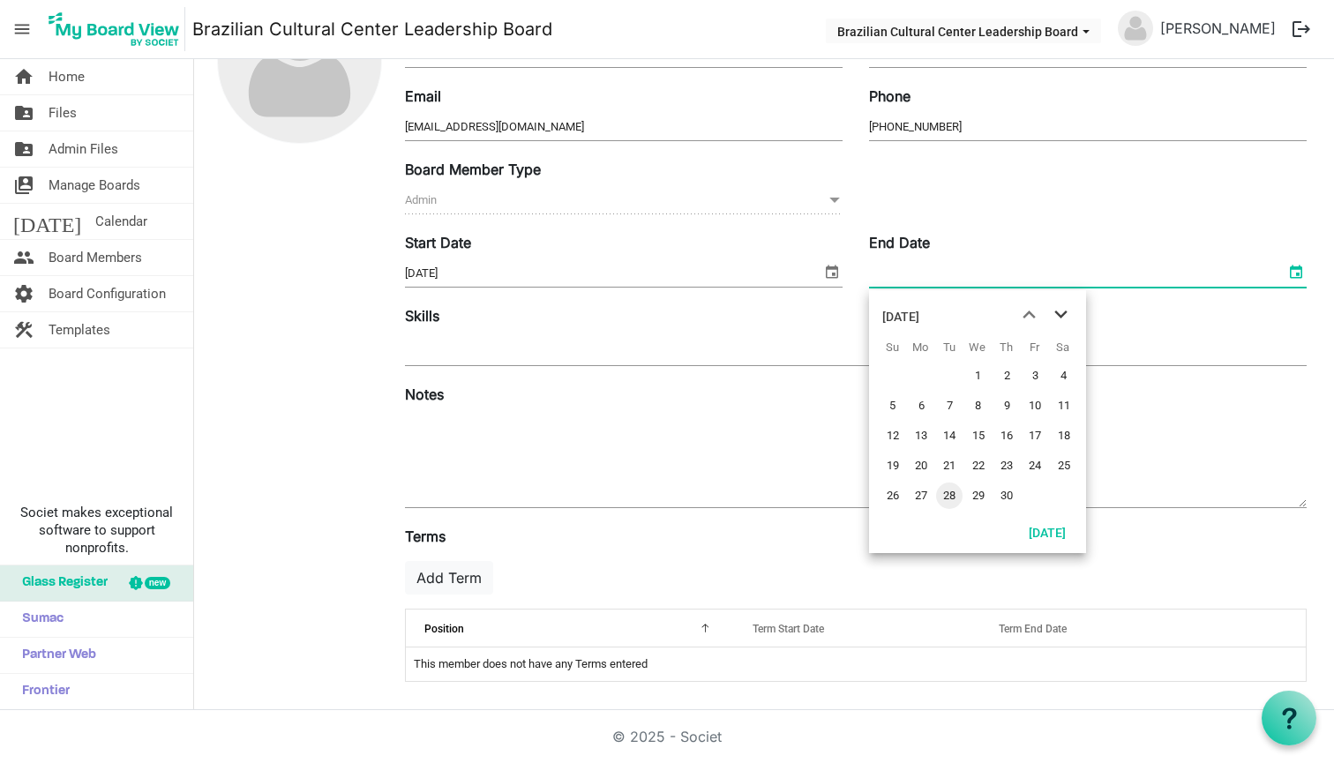
click at [1060, 313] on span "next month" at bounding box center [1061, 315] width 31 height 32
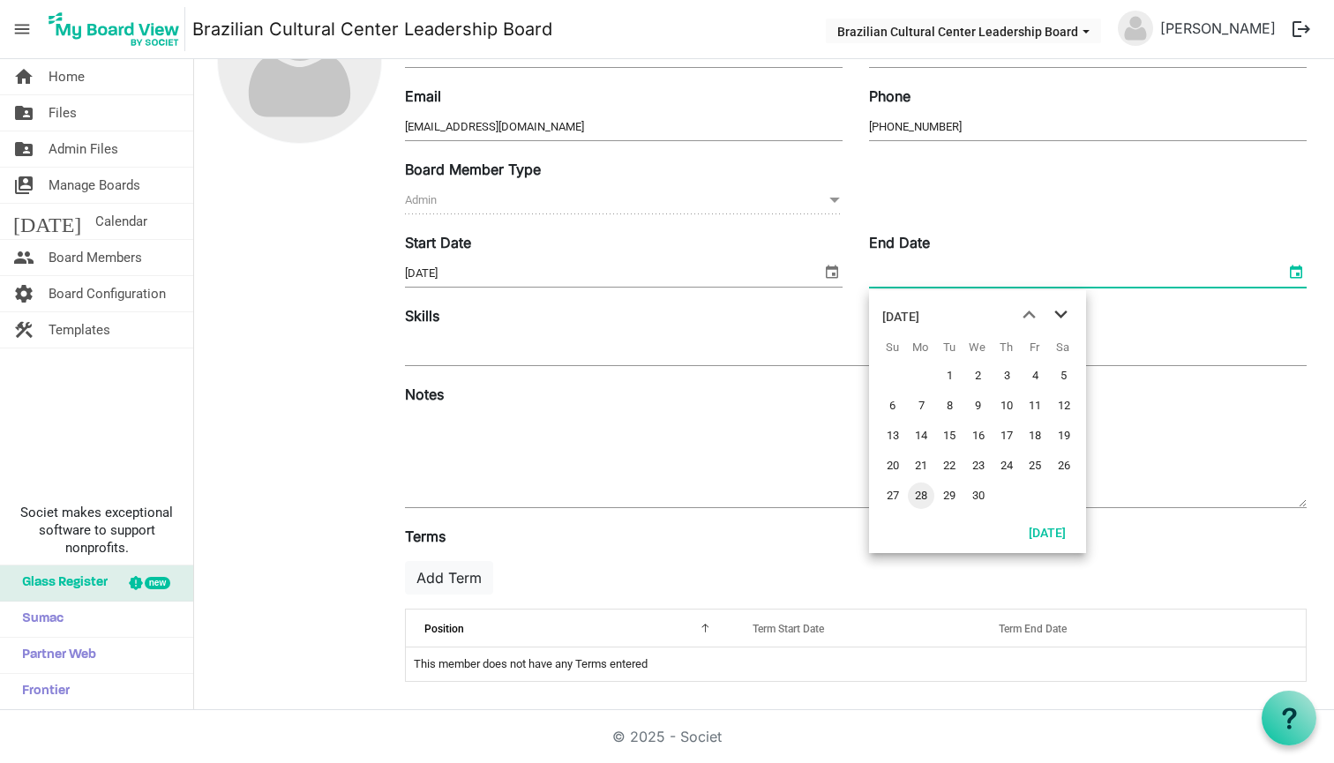
click at [1059, 313] on span "next month" at bounding box center [1061, 315] width 31 height 32
click at [1065, 318] on span "next month" at bounding box center [1061, 315] width 31 height 32
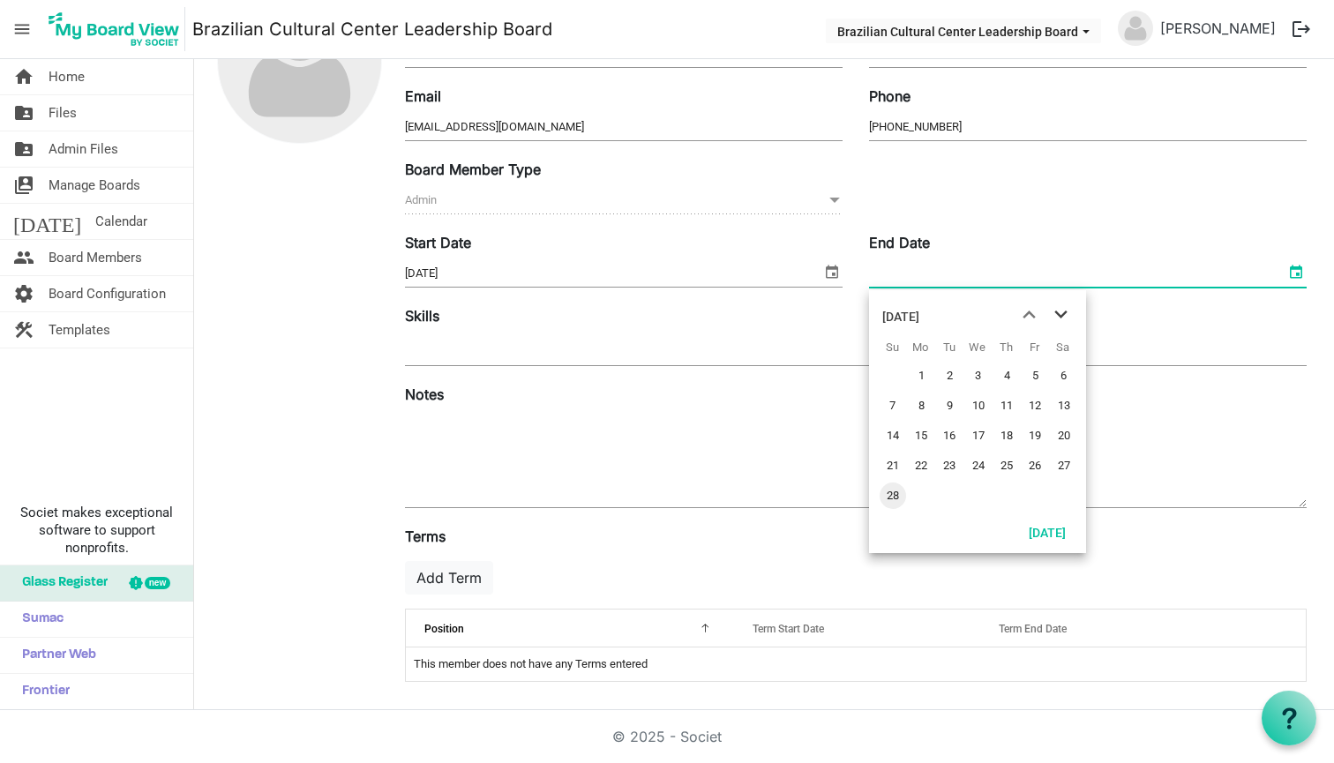
click at [1065, 318] on span "next month" at bounding box center [1061, 315] width 31 height 32
click at [977, 485] on span "30" at bounding box center [978, 496] width 26 height 26
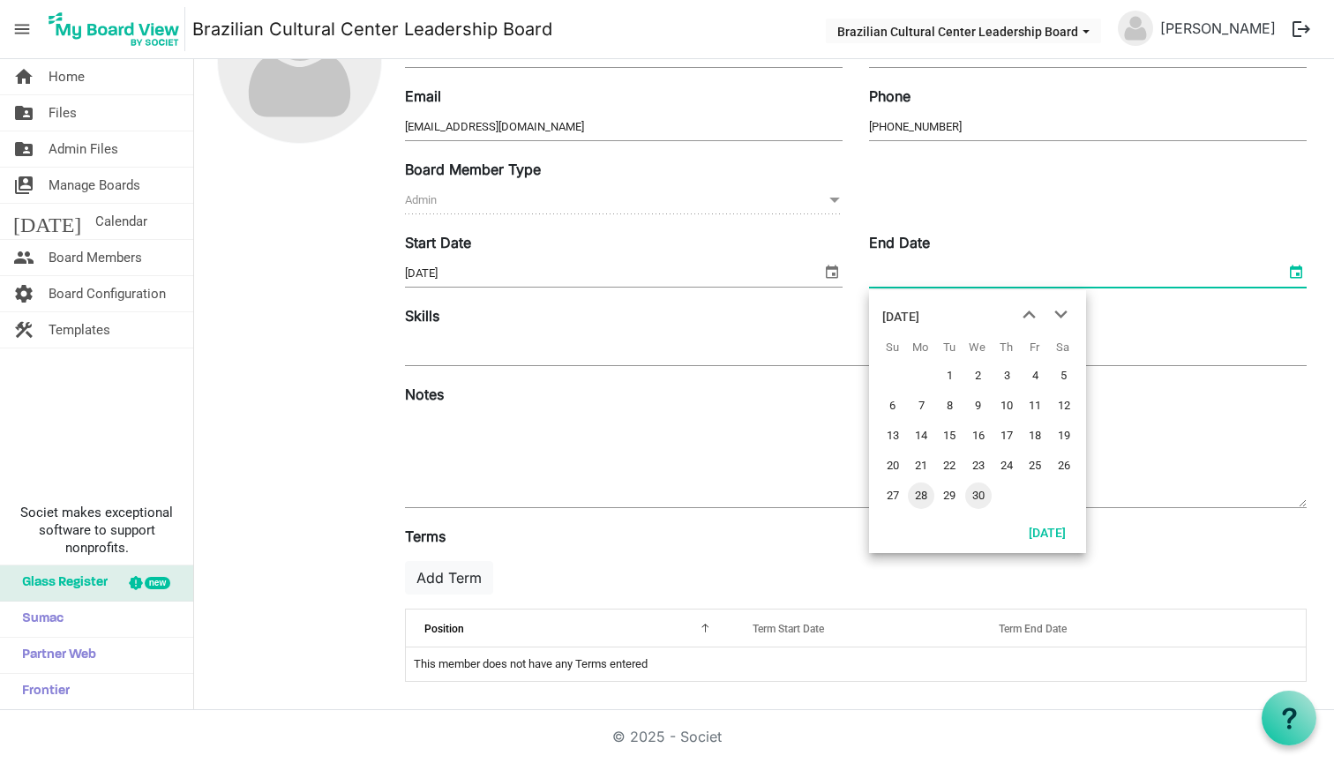
type input "6/30/2027"
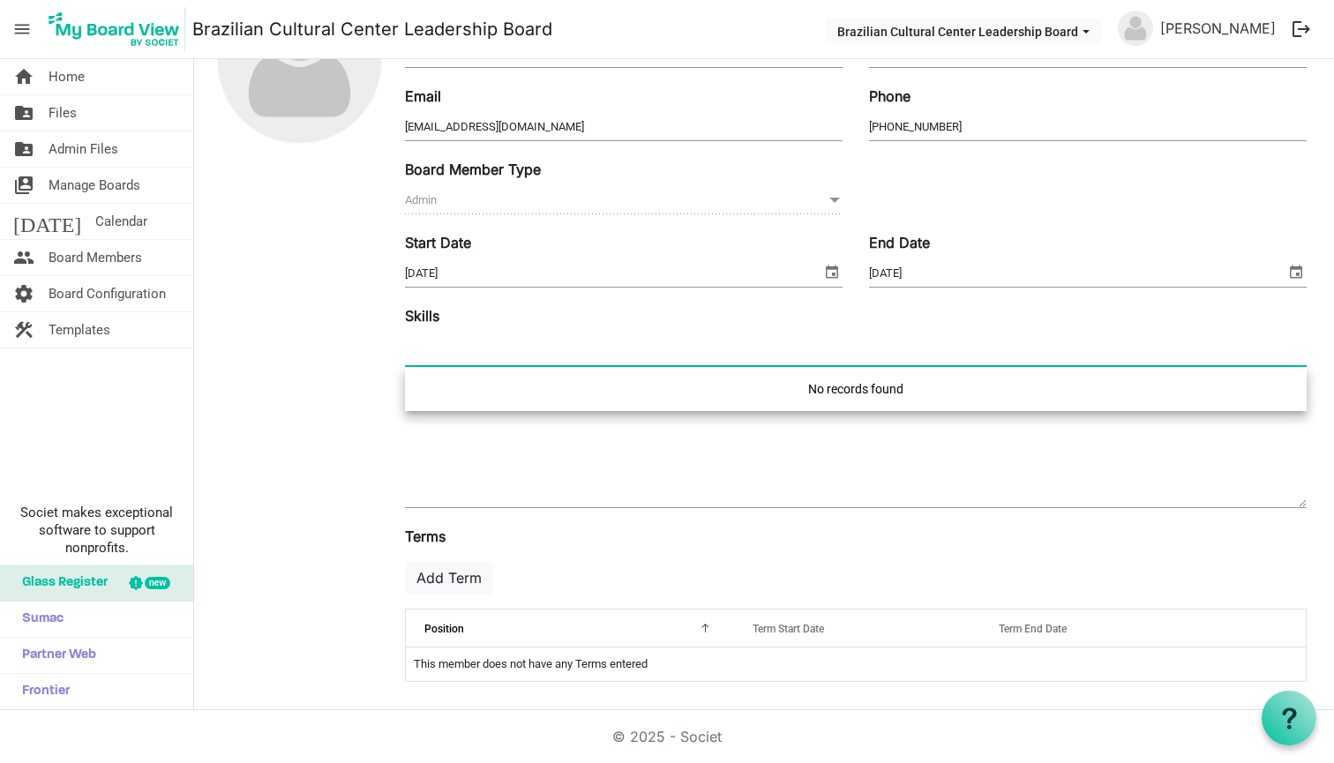
click at [963, 348] on div at bounding box center [856, 350] width 902 height 32
click at [418, 466] on textarea at bounding box center [856, 459] width 902 height 95
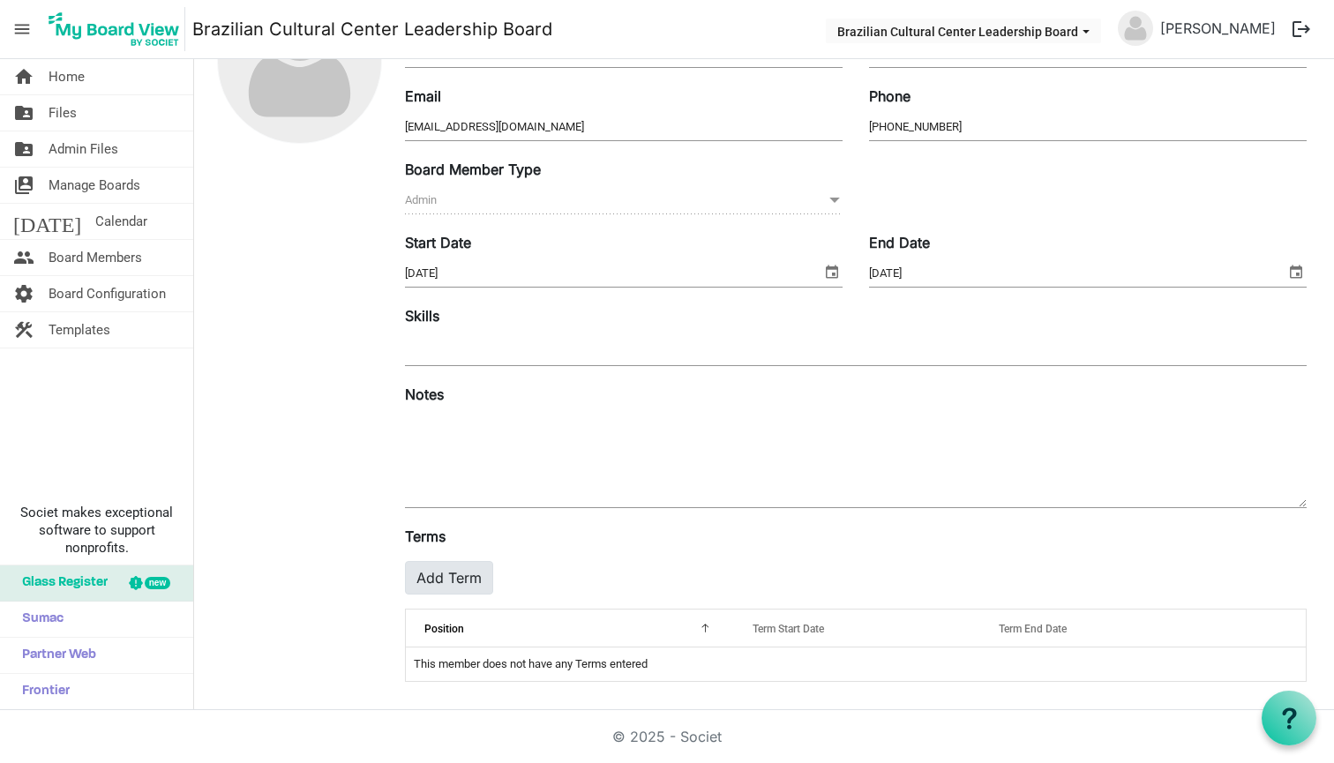
click at [444, 578] on button "Add Term" at bounding box center [449, 578] width 88 height 34
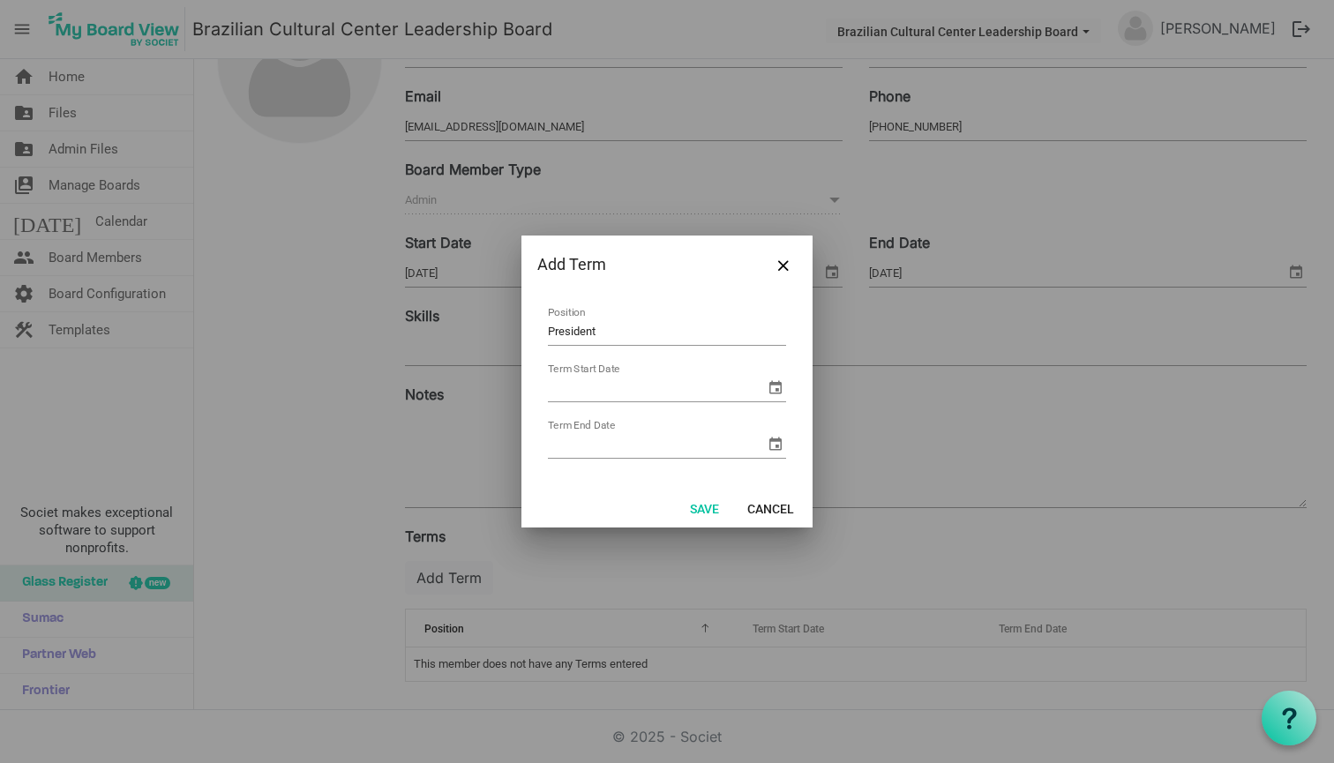
type input "President"
drag, startPoint x: 595, startPoint y: 326, endPoint x: 582, endPoint y: 391, distance: 66.5
click at [582, 391] on input "Term Start Date" at bounding box center [656, 388] width 217 height 26
click at [782, 270] on span "Close" at bounding box center [783, 265] width 11 height 11
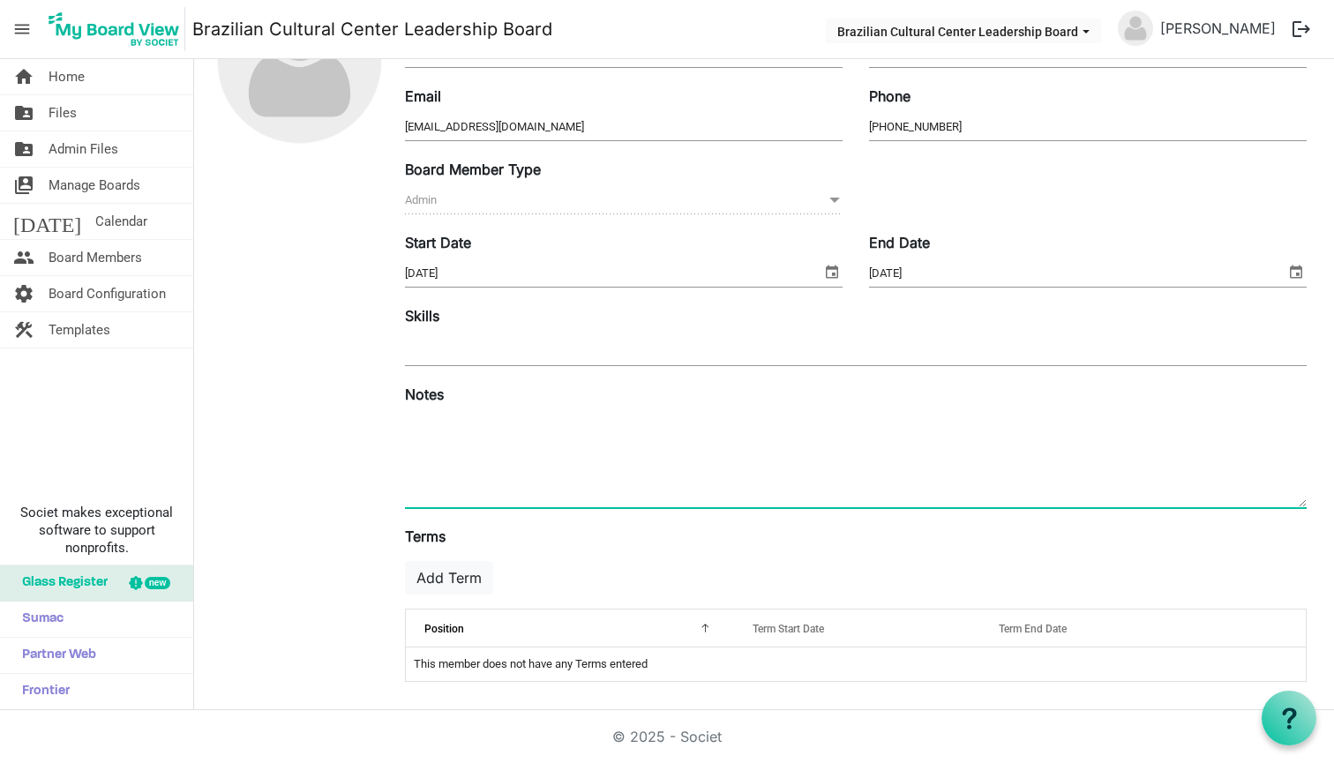
click at [466, 439] on textarea at bounding box center [856, 459] width 902 height 95
click at [460, 475] on textarea at bounding box center [856, 459] width 902 height 95
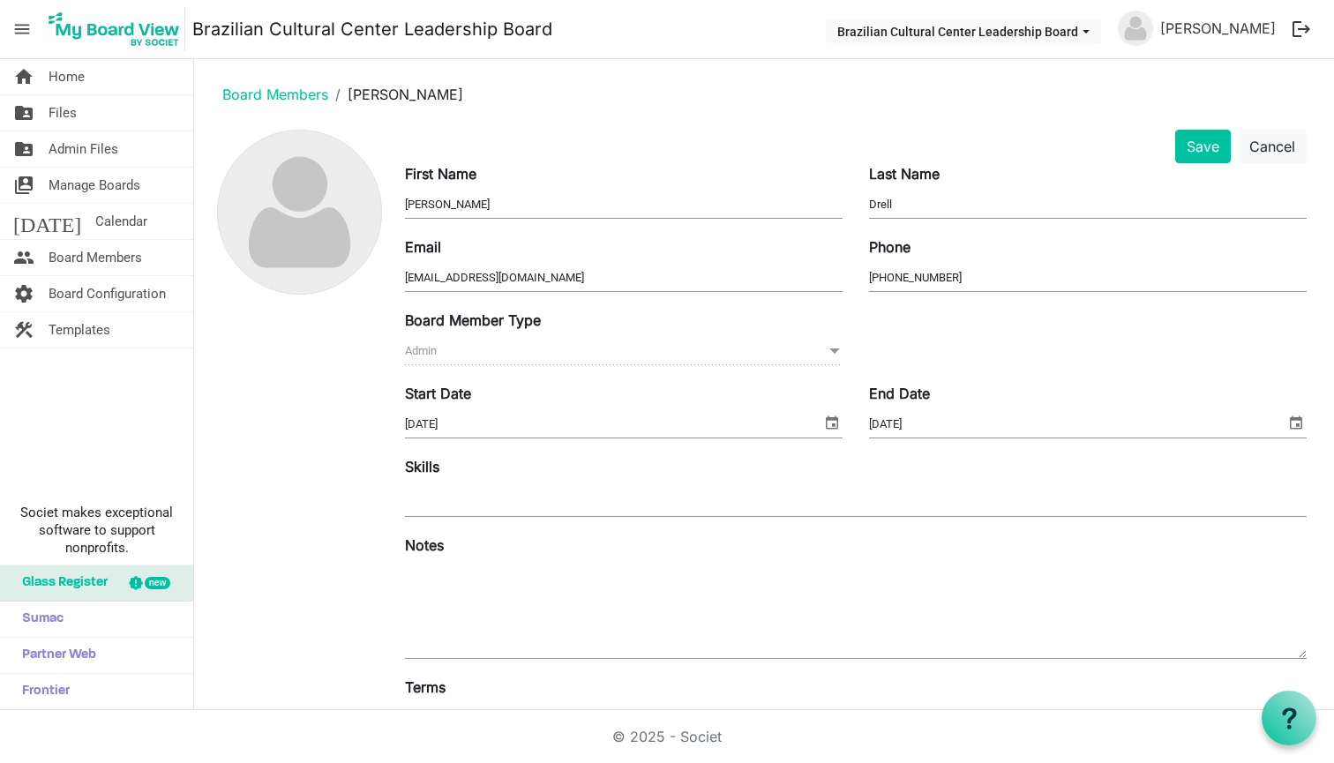
click at [326, 220] on img at bounding box center [299, 212] width 163 height 163
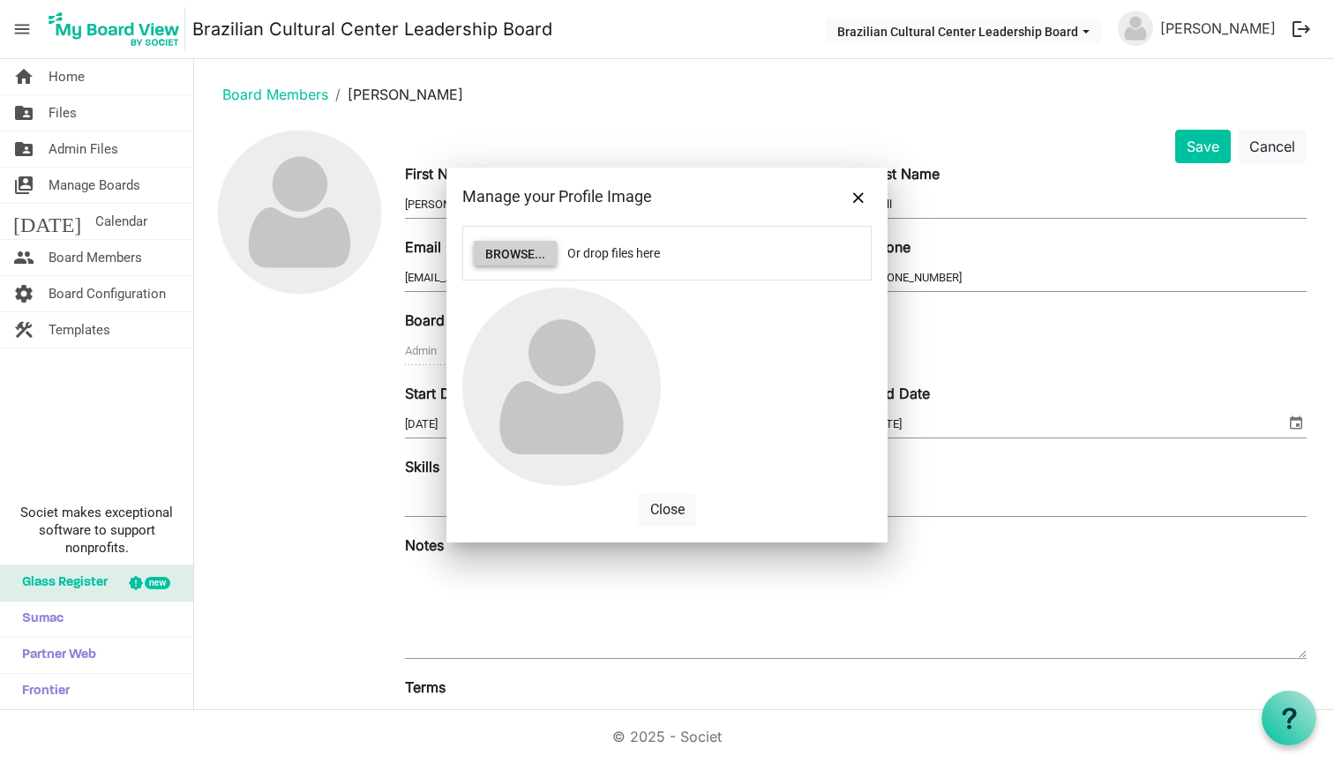
click at [518, 252] on button "Browse..." at bounding box center [515, 253] width 83 height 25
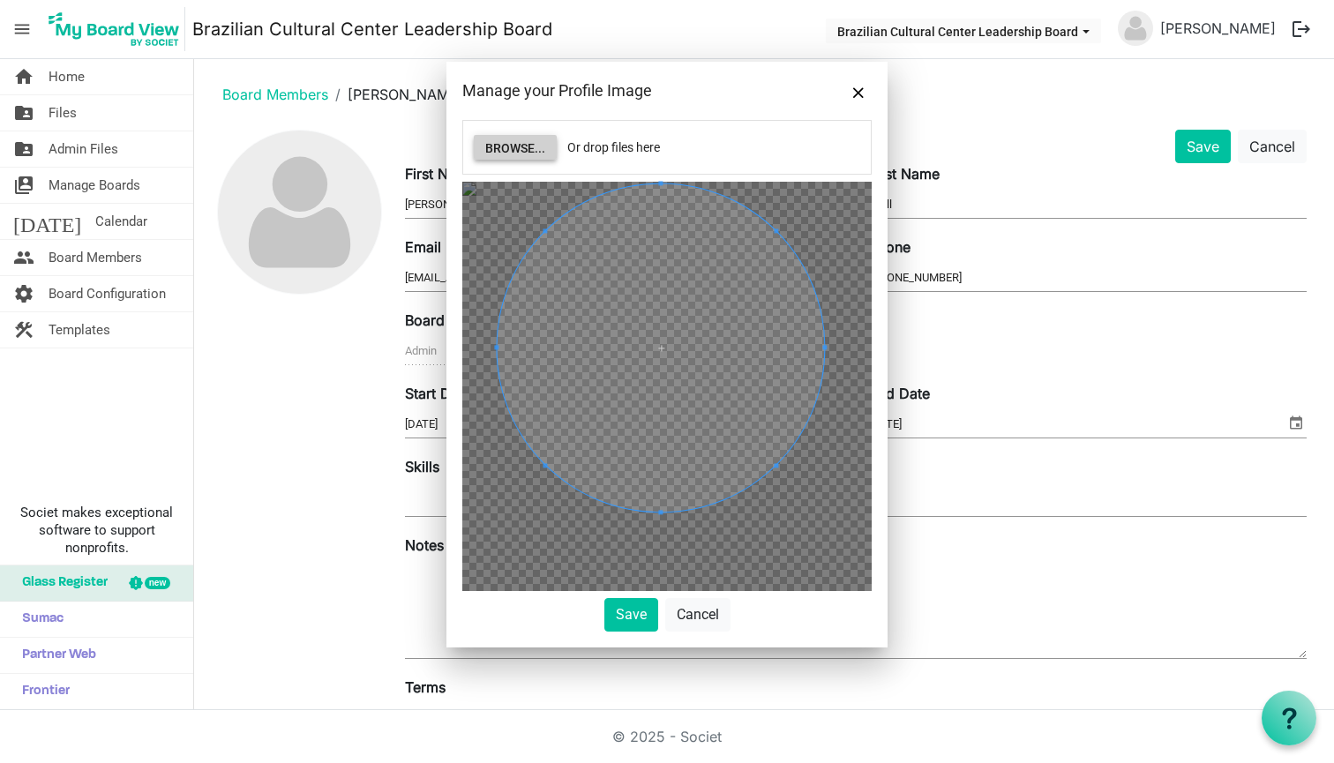
click at [726, 381] on span at bounding box center [660, 347] width 327 height 327
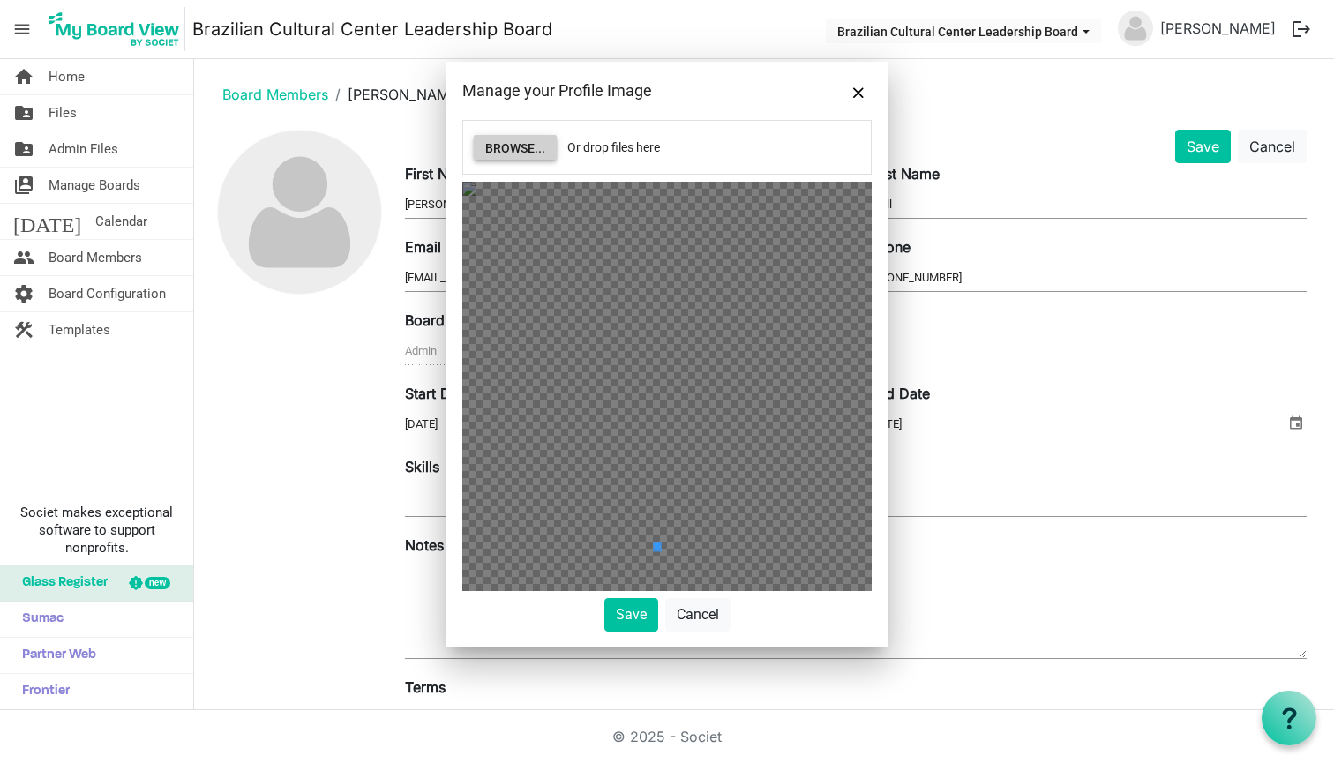
click at [656, 564] on div at bounding box center [666, 386] width 409 height 409
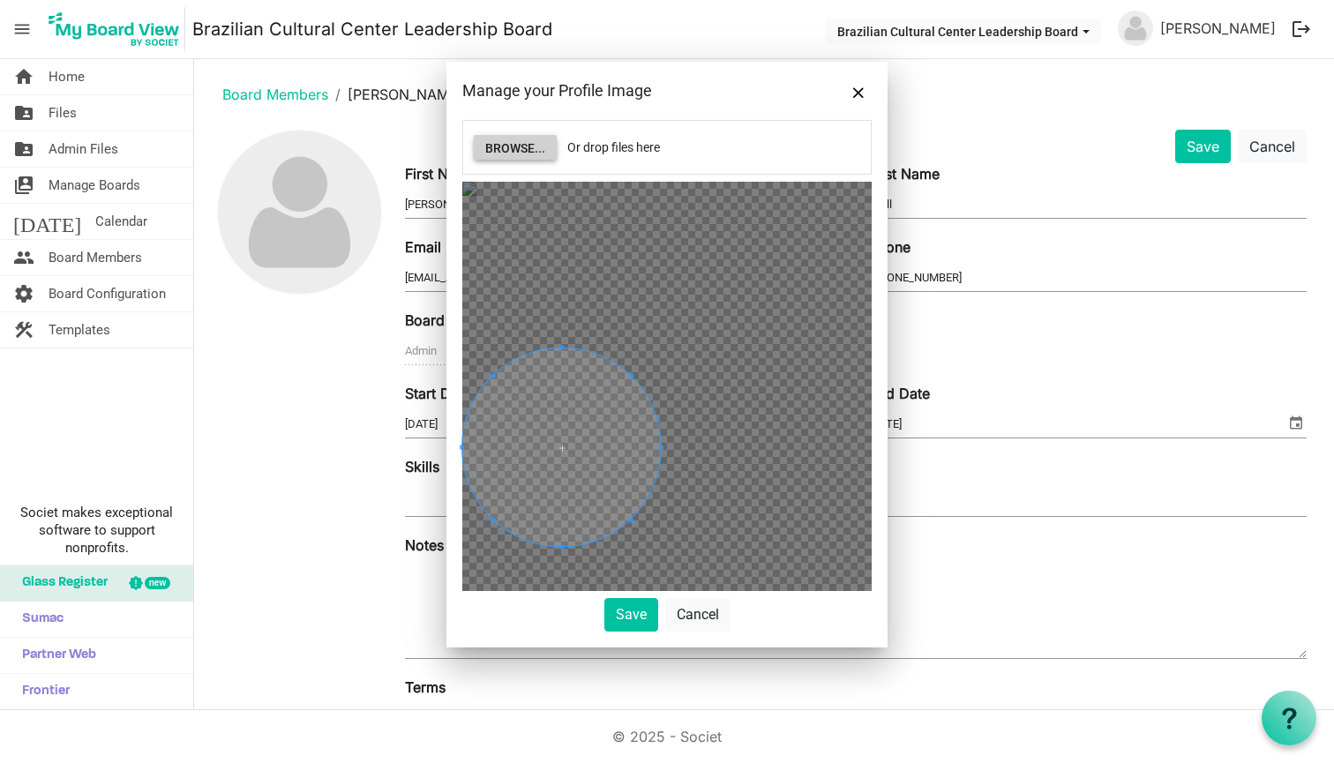
click at [599, 215] on div at bounding box center [666, 386] width 409 height 409
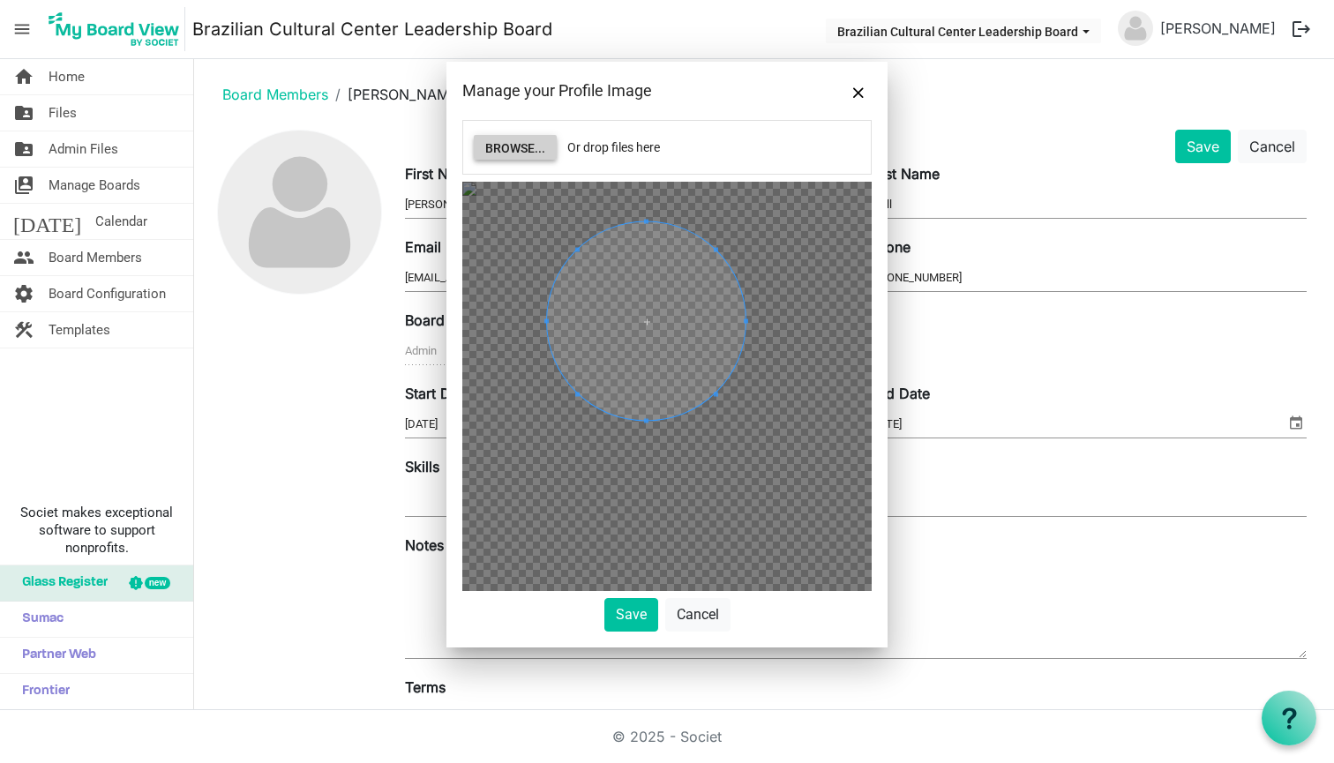
click at [641, 289] on span at bounding box center [646, 321] width 199 height 199
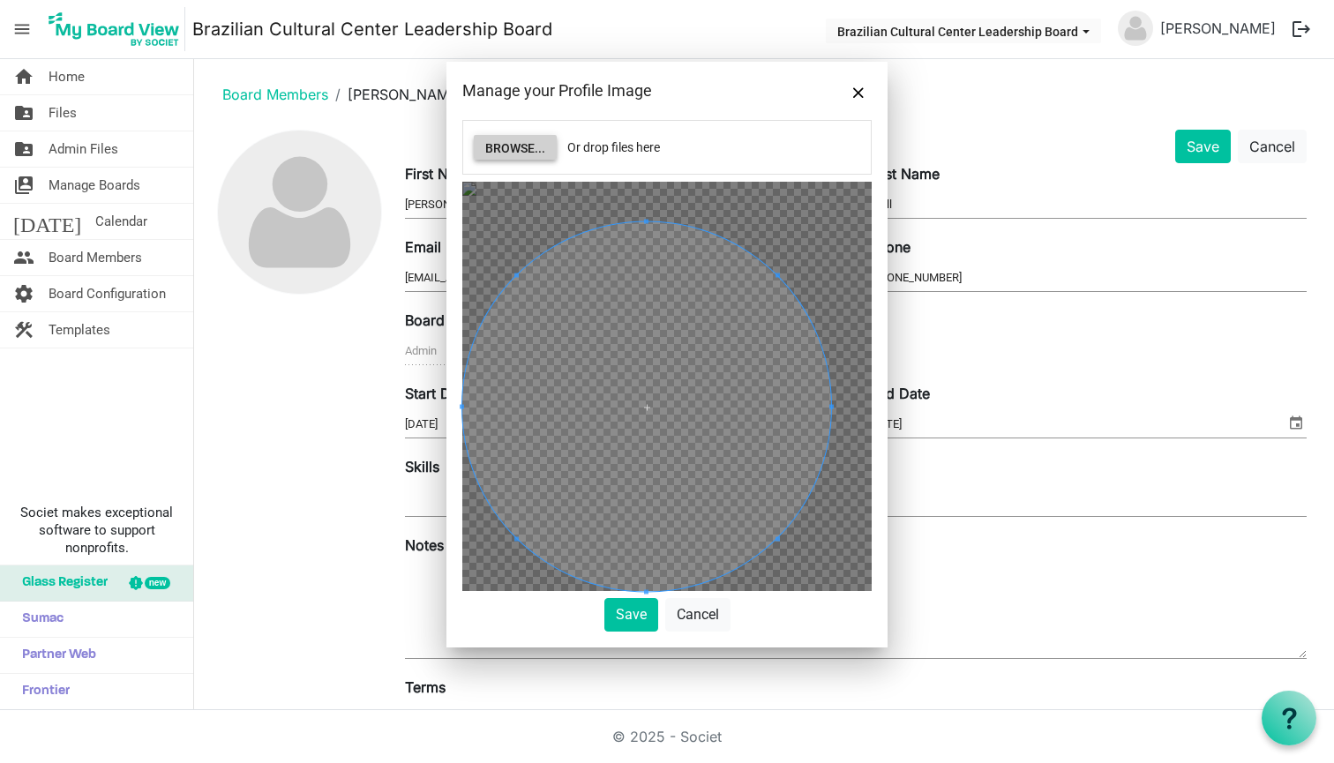
click at [645, 622] on div "Browse... Or drop files here Save Cancel" at bounding box center [666, 376] width 409 height 512
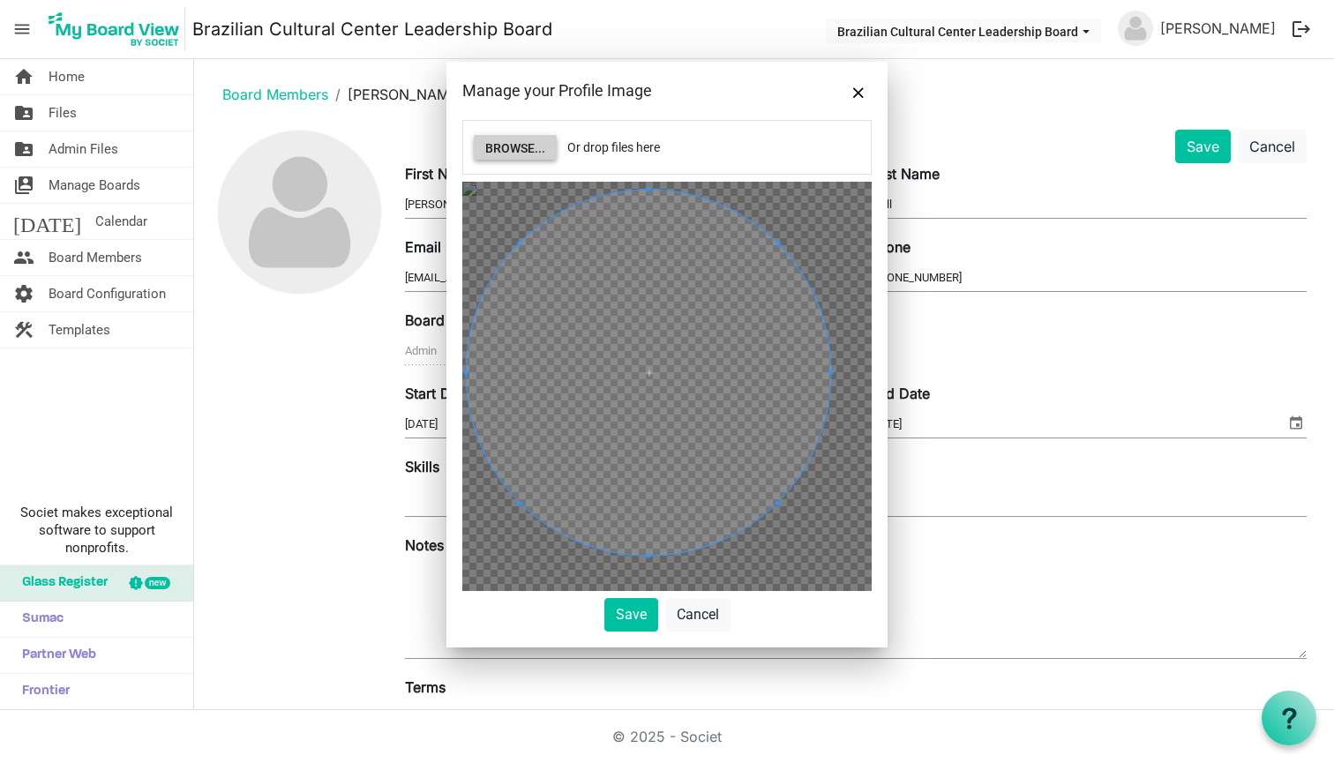
click at [717, 244] on span at bounding box center [649, 373] width 364 height 364
click at [897, 387] on body "menu Brazilian Cultural Center Leadership Board Brazilian Cultural Center Leade…" at bounding box center [667, 355] width 1334 height 710
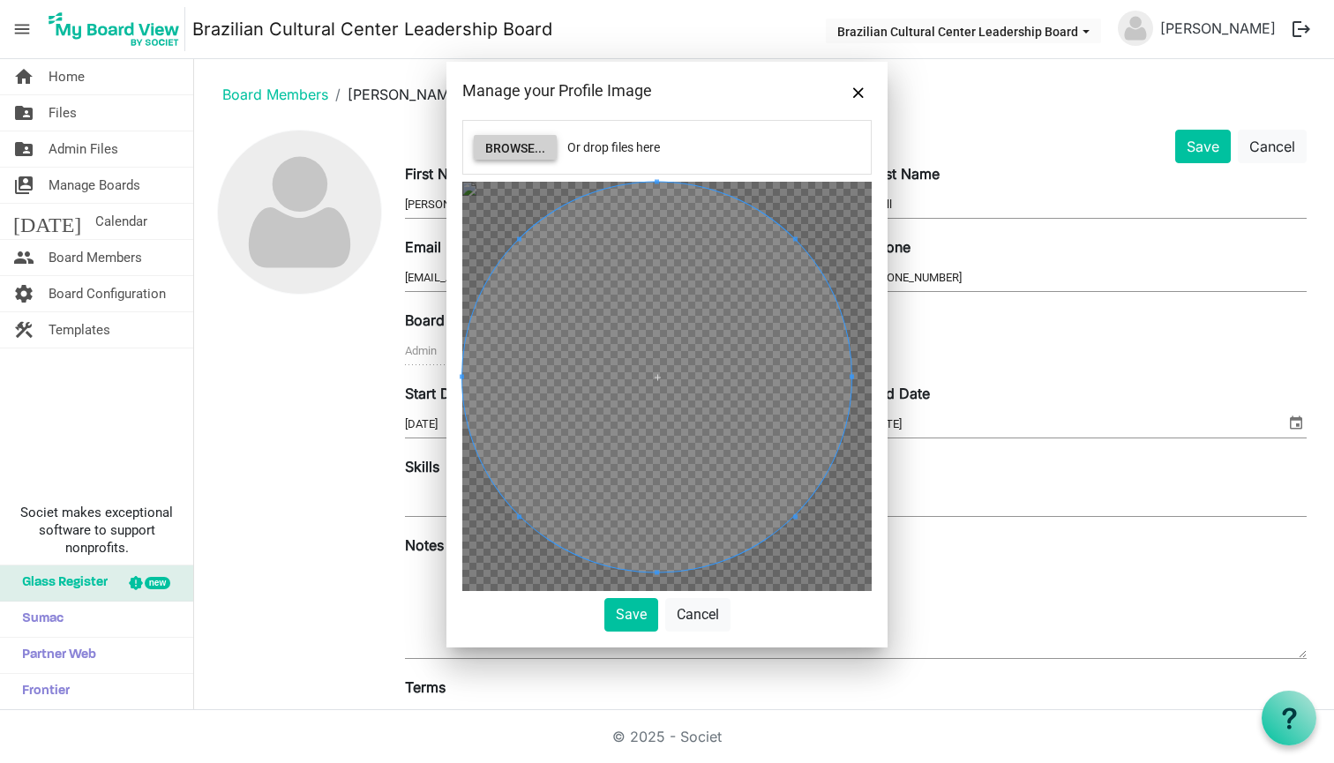
click at [647, 611] on div "Browse... Or drop files here Save Cancel" at bounding box center [666, 376] width 409 height 512
click at [492, 541] on div at bounding box center [656, 377] width 389 height 389
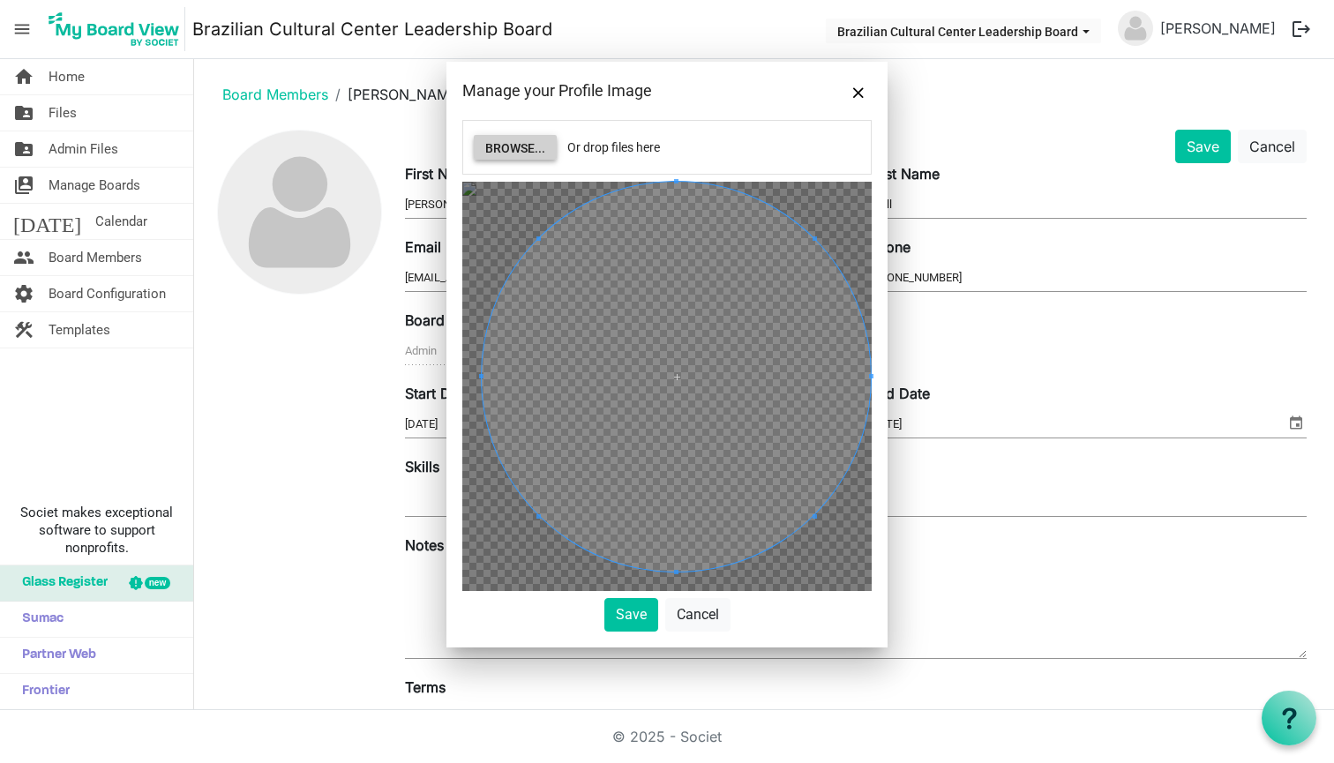
click at [579, 424] on span at bounding box center [676, 376] width 389 height 389
click at [639, 638] on div "Browse... Or drop files here Save Cancel" at bounding box center [666, 384] width 441 height 528
click at [641, 605] on button "Save" at bounding box center [631, 615] width 54 height 34
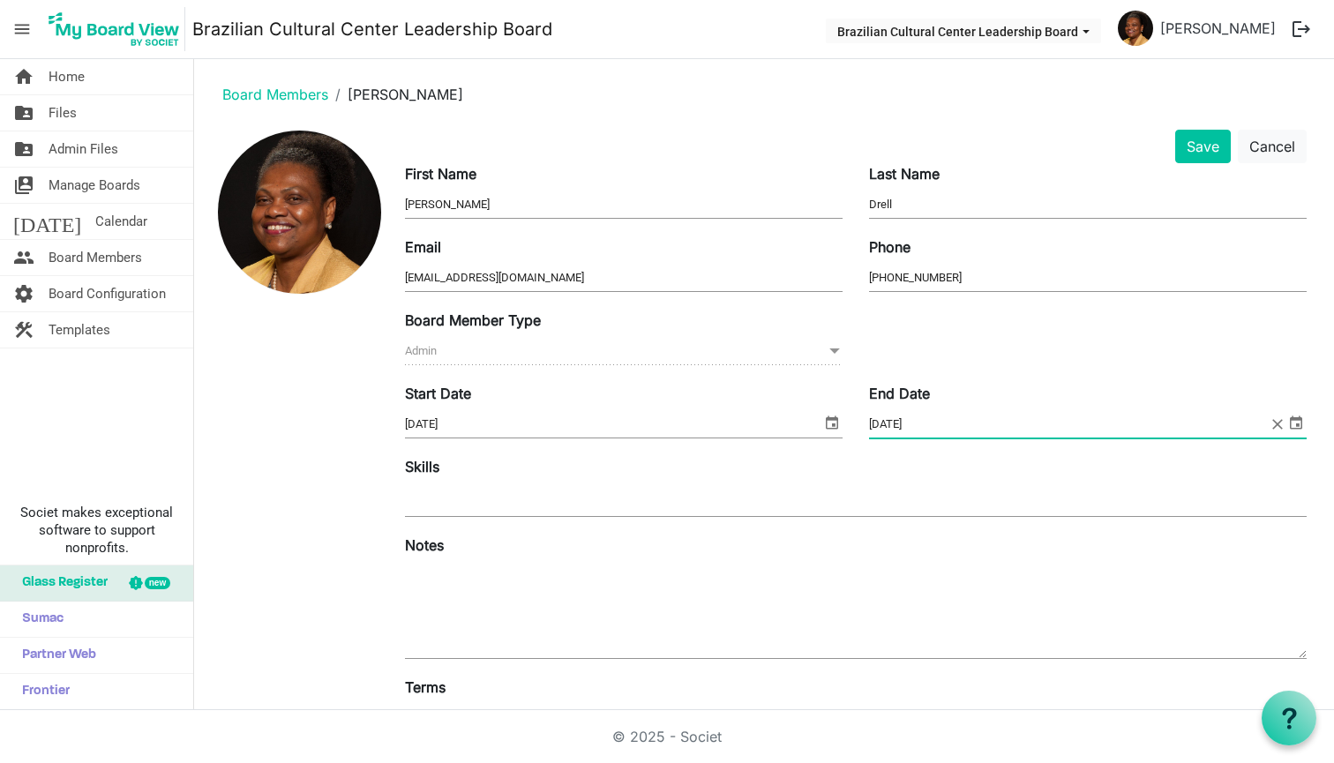
click at [939, 413] on input "6/30/2027" at bounding box center [1069, 424] width 400 height 26
drag, startPoint x: 936, startPoint y: 419, endPoint x: 873, endPoint y: 422, distance: 63.6
click at [873, 421] on input "6/30/2027" at bounding box center [1069, 424] width 400 height 26
type input "6"
drag, startPoint x: 574, startPoint y: 424, endPoint x: 307, endPoint y: 424, distance: 267.3
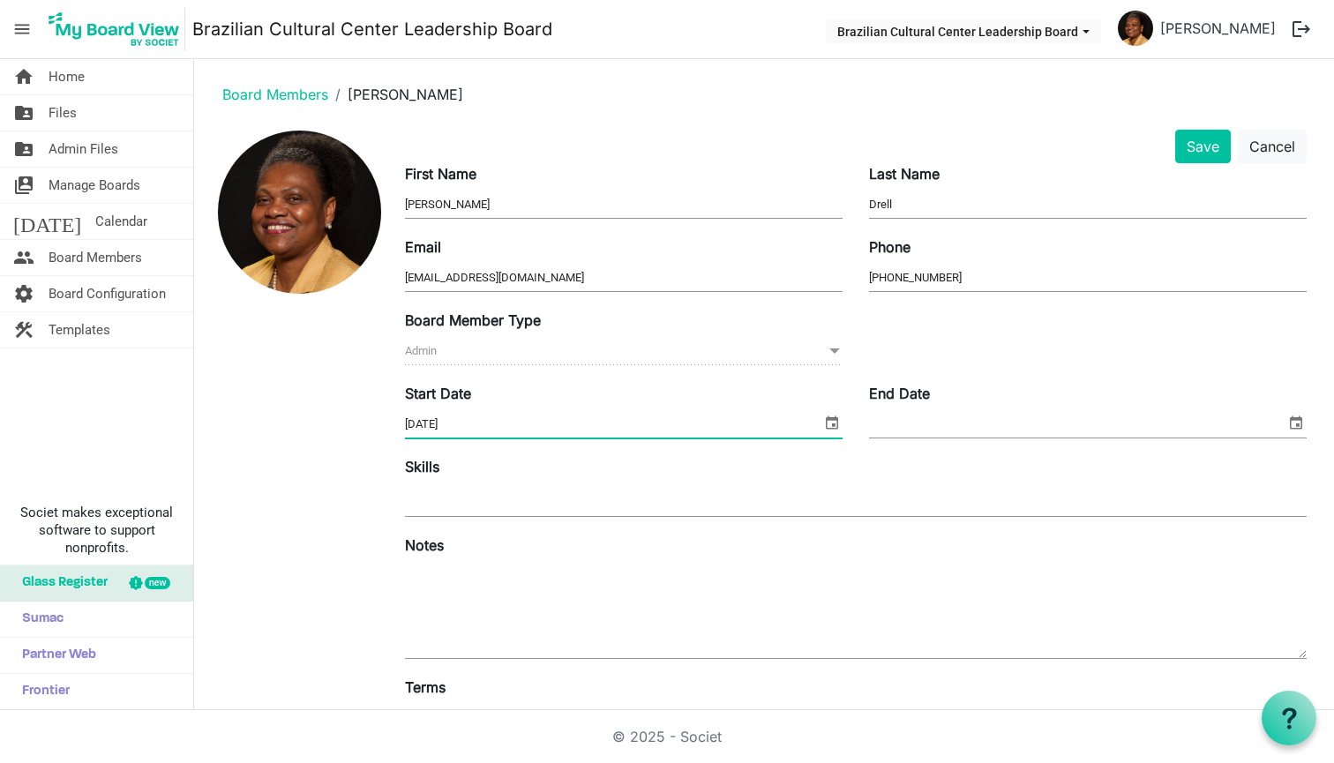
click at [307, 424] on div "Save Cancel First Name Maria Last Name Drell Email brazilianculturalcenter@outl…" at bounding box center [764, 488] width 1112 height 717
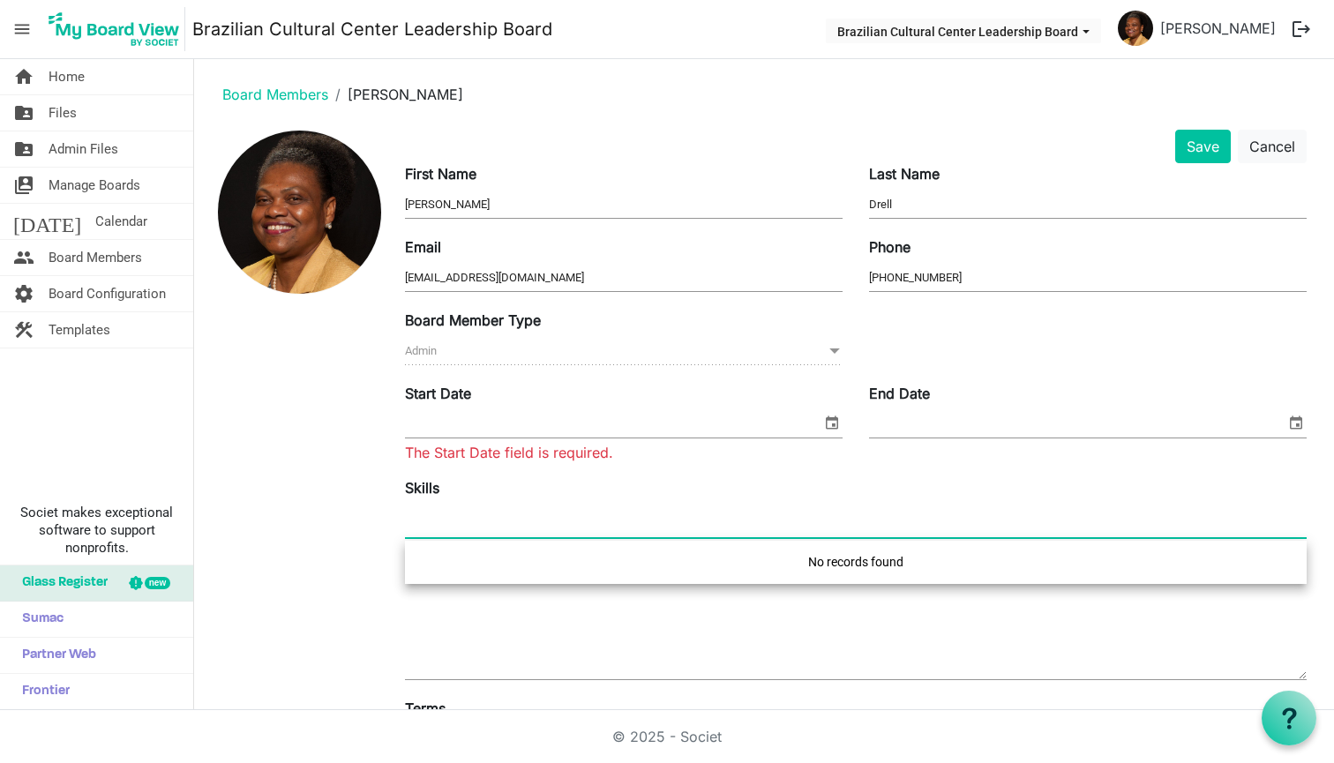
click at [587, 521] on div at bounding box center [856, 522] width 902 height 32
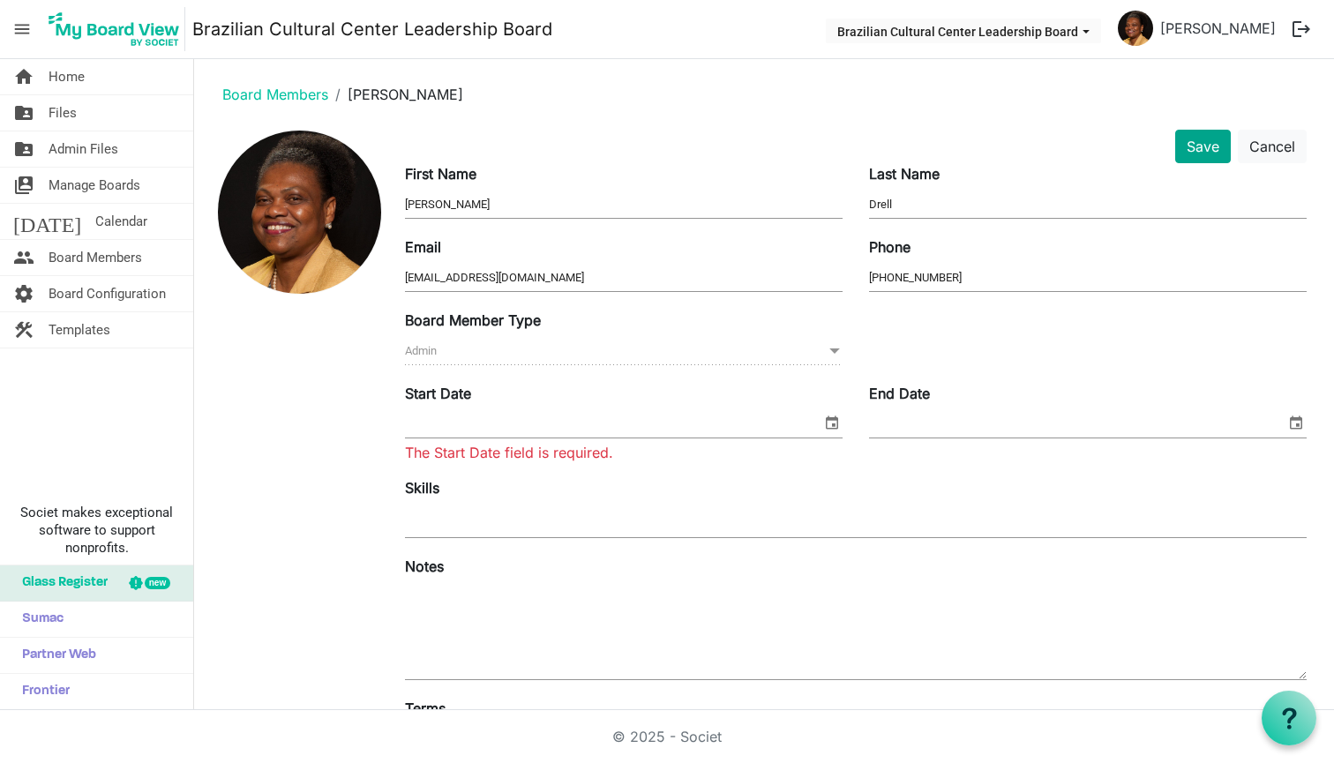
click at [1205, 143] on button "Save" at bounding box center [1203, 147] width 56 height 34
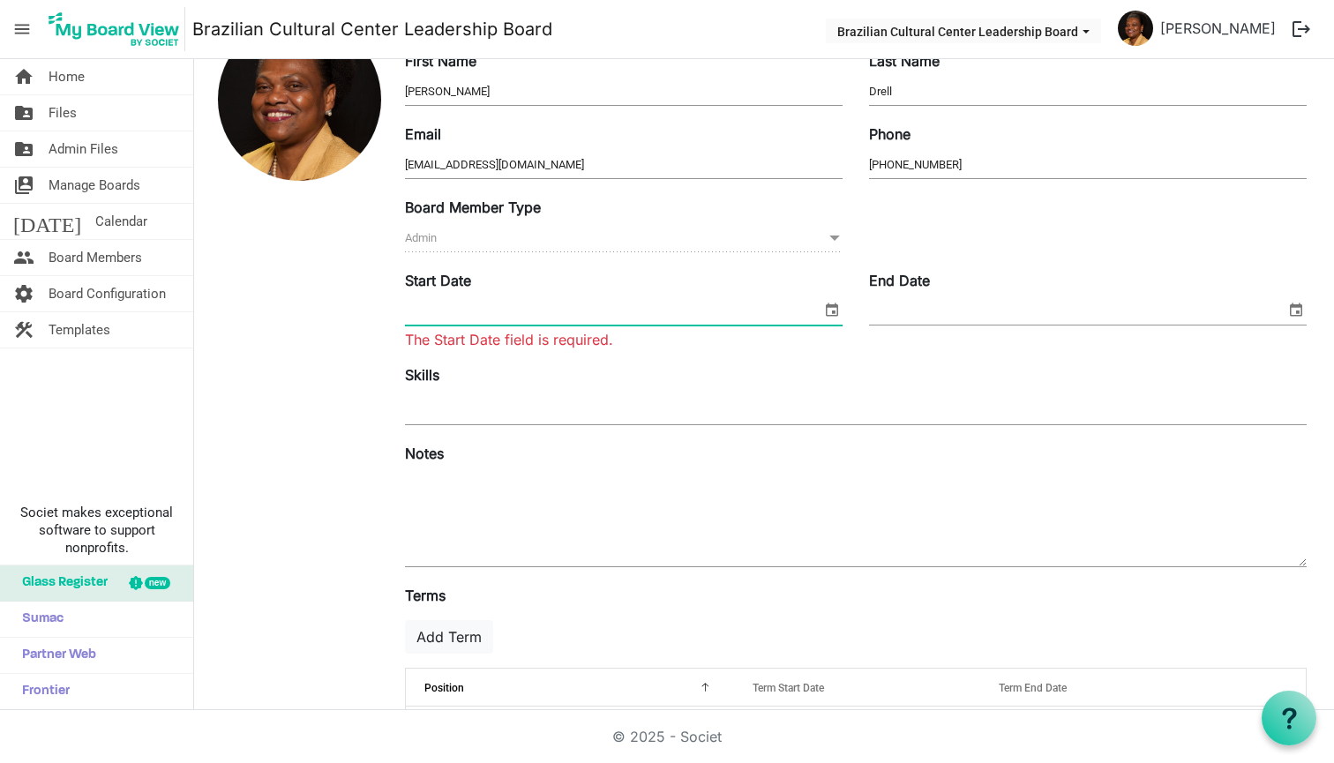
scroll to position [135, 0]
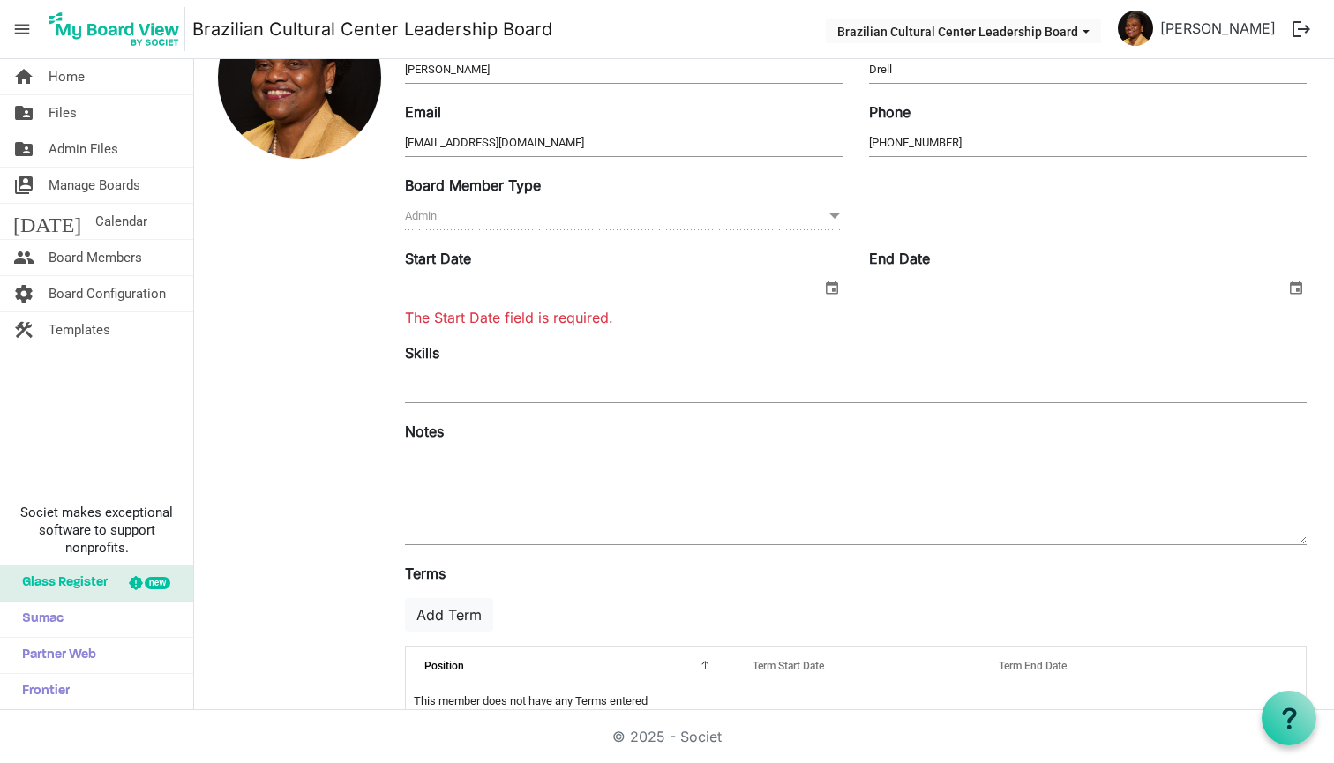
click at [666, 340] on div "Start Date The Start Date field is required. End Date" at bounding box center [856, 295] width 928 height 94
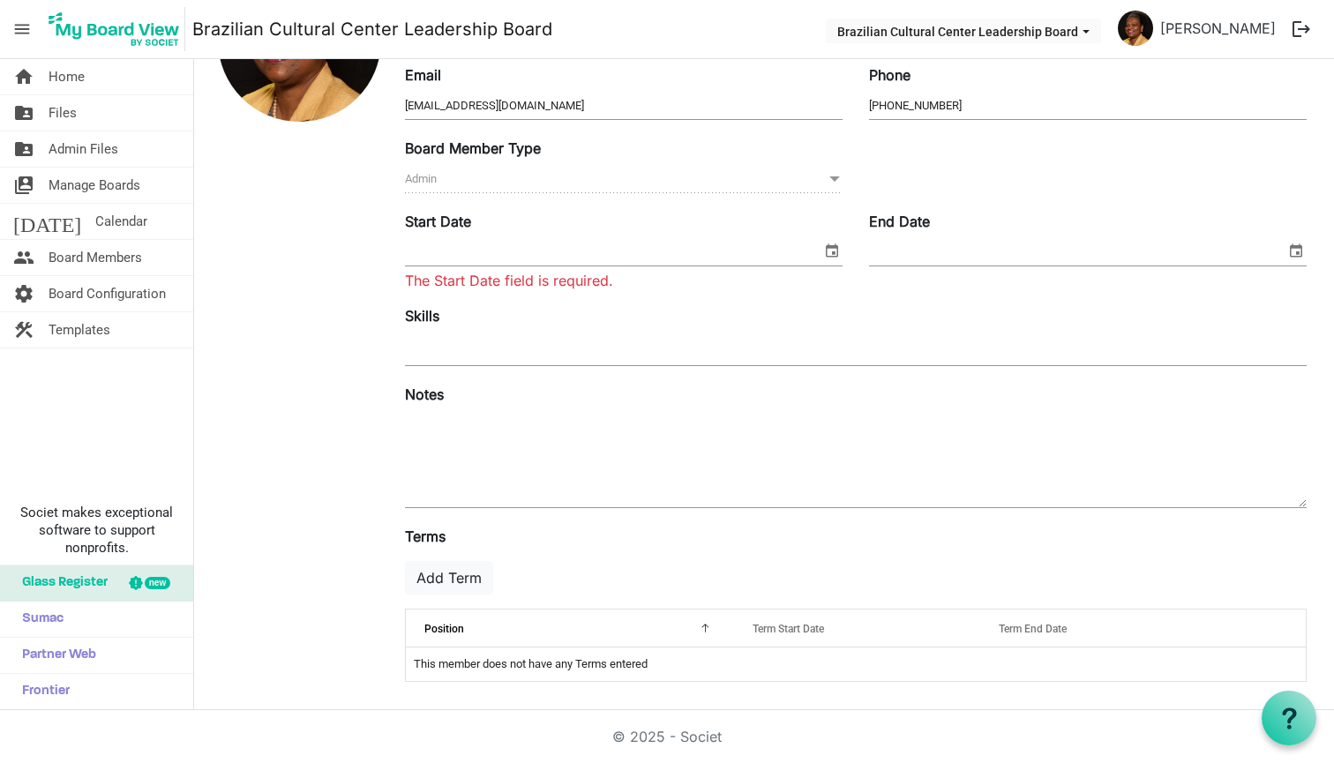
scroll to position [0, 0]
click at [514, 245] on input "Start Date" at bounding box center [613, 252] width 416 height 26
click at [826, 247] on span "select" at bounding box center [831, 250] width 21 height 23
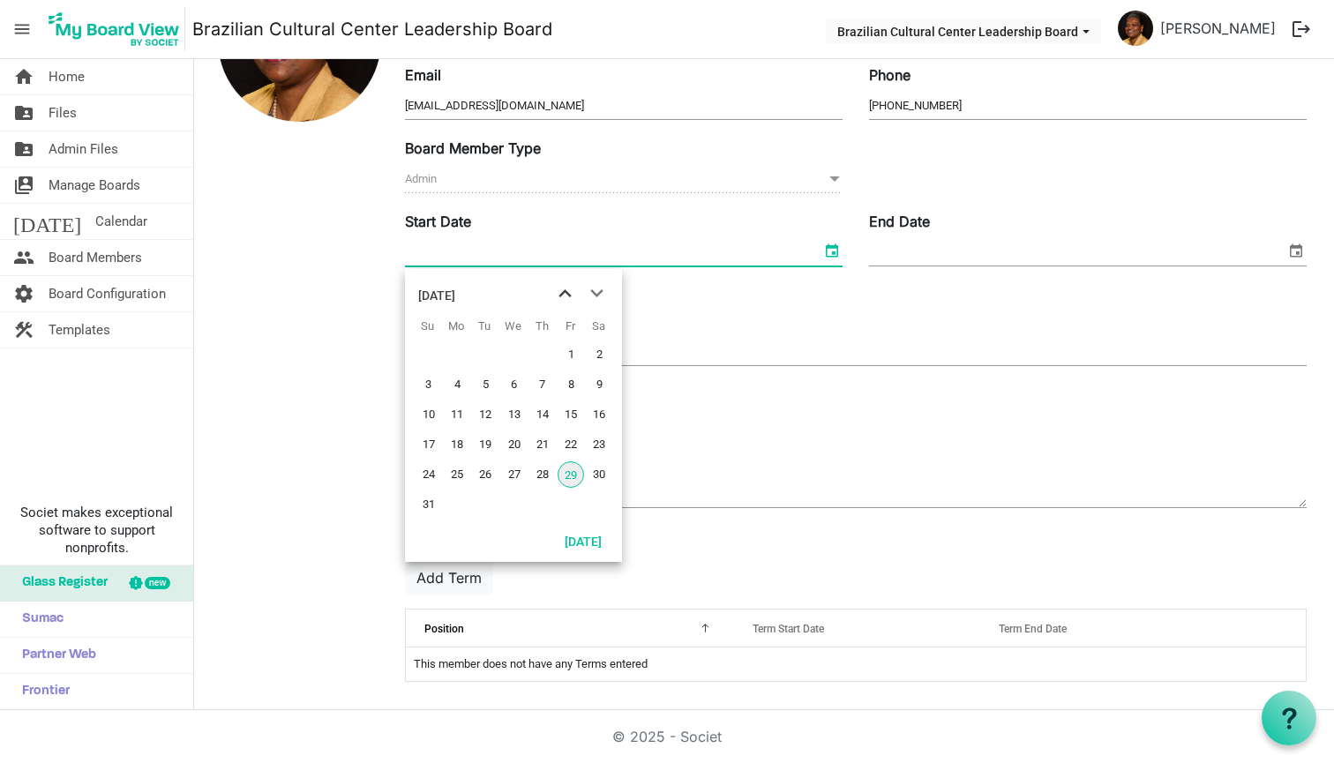
click at [573, 294] on span "previous month" at bounding box center [565, 294] width 31 height 32
click at [487, 349] on span "1" at bounding box center [485, 354] width 26 height 26
type input "7/1/2025"
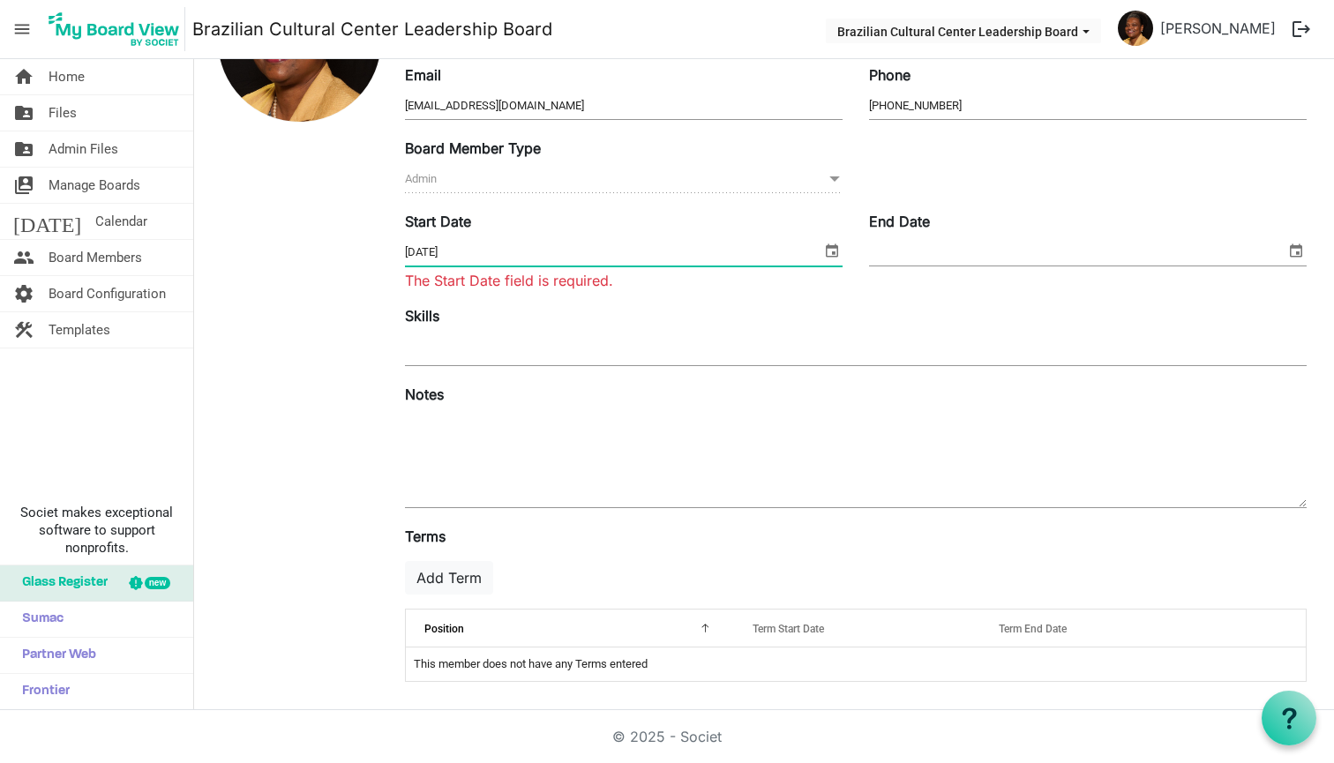
scroll to position [152, 0]
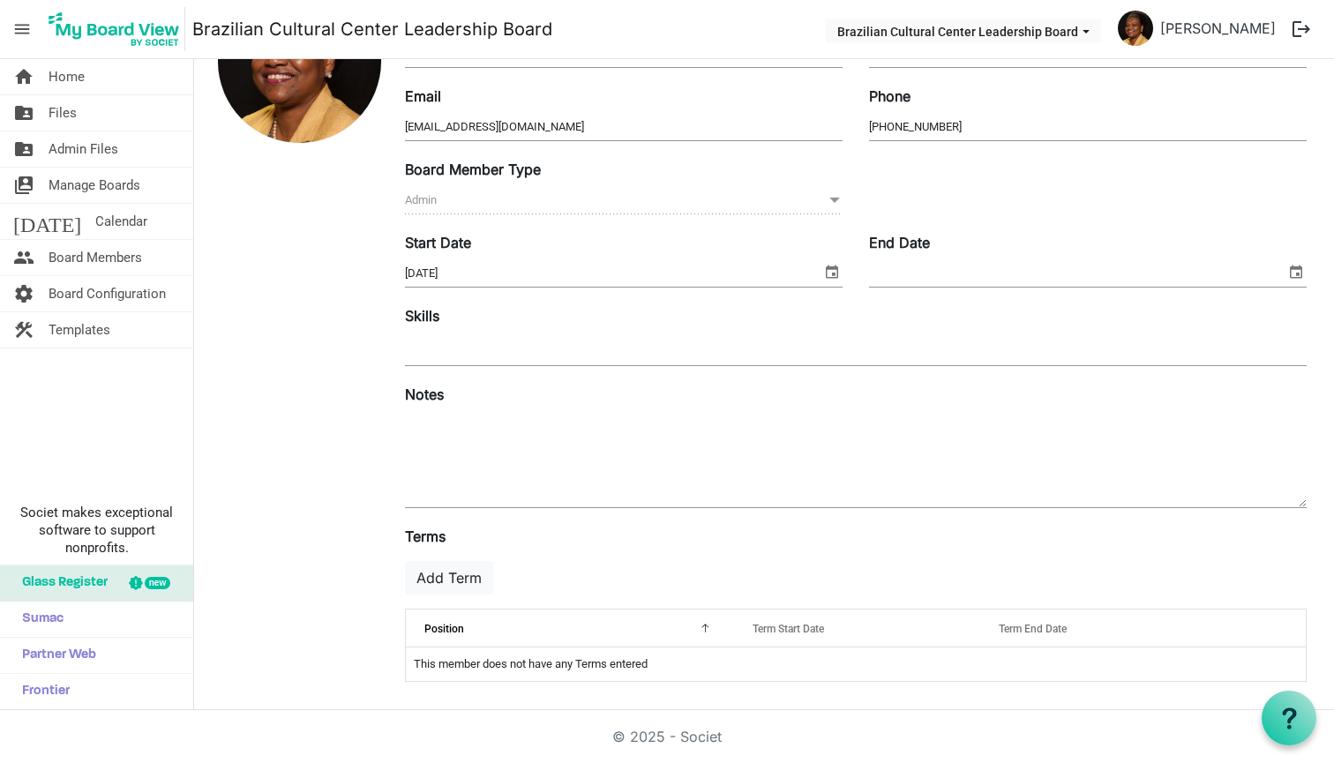
click at [1191, 229] on form "Save Cancel First Name Maria Last Name Drell Email brazilianculturalcenter@outl…" at bounding box center [856, 337] width 902 height 717
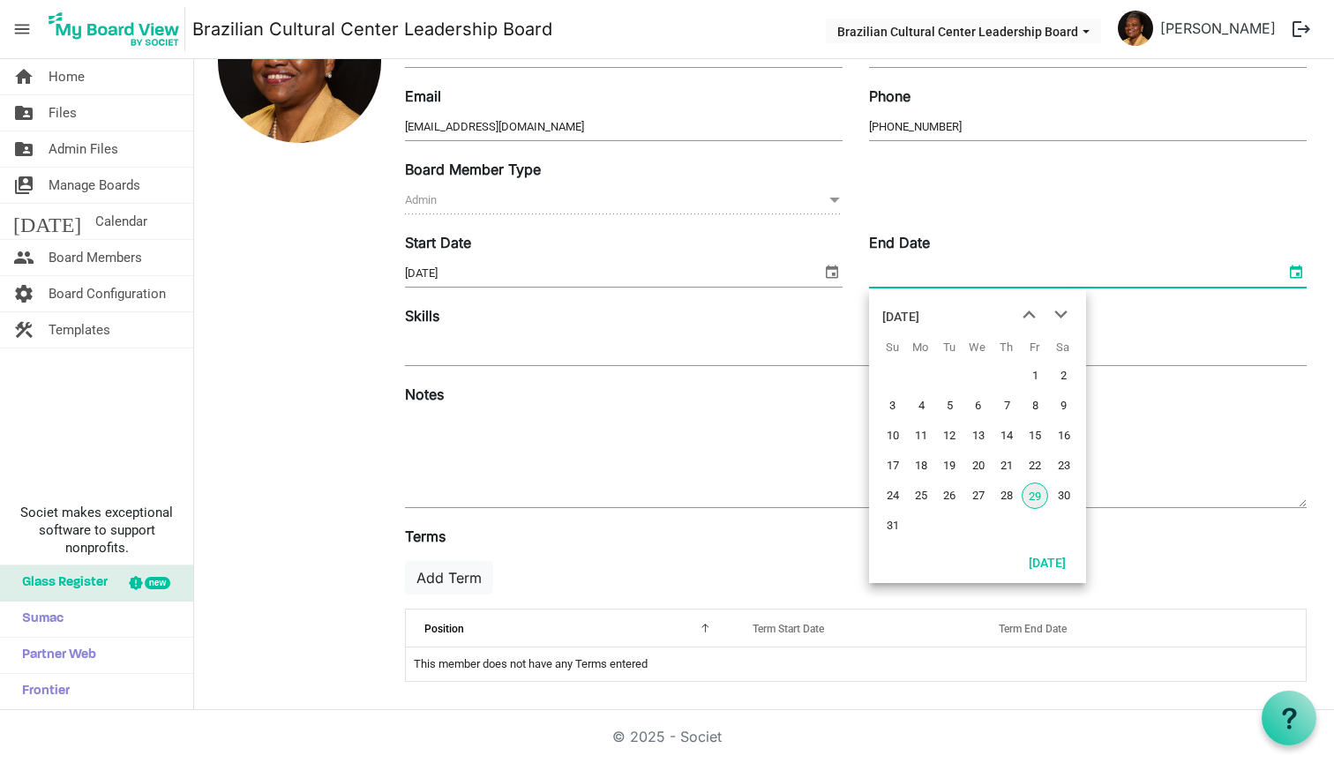
click at [1293, 265] on span "select" at bounding box center [1296, 271] width 21 height 23
click at [1057, 314] on span "next month" at bounding box center [1061, 315] width 31 height 32
click at [1061, 311] on span "next month" at bounding box center [1061, 315] width 31 height 32
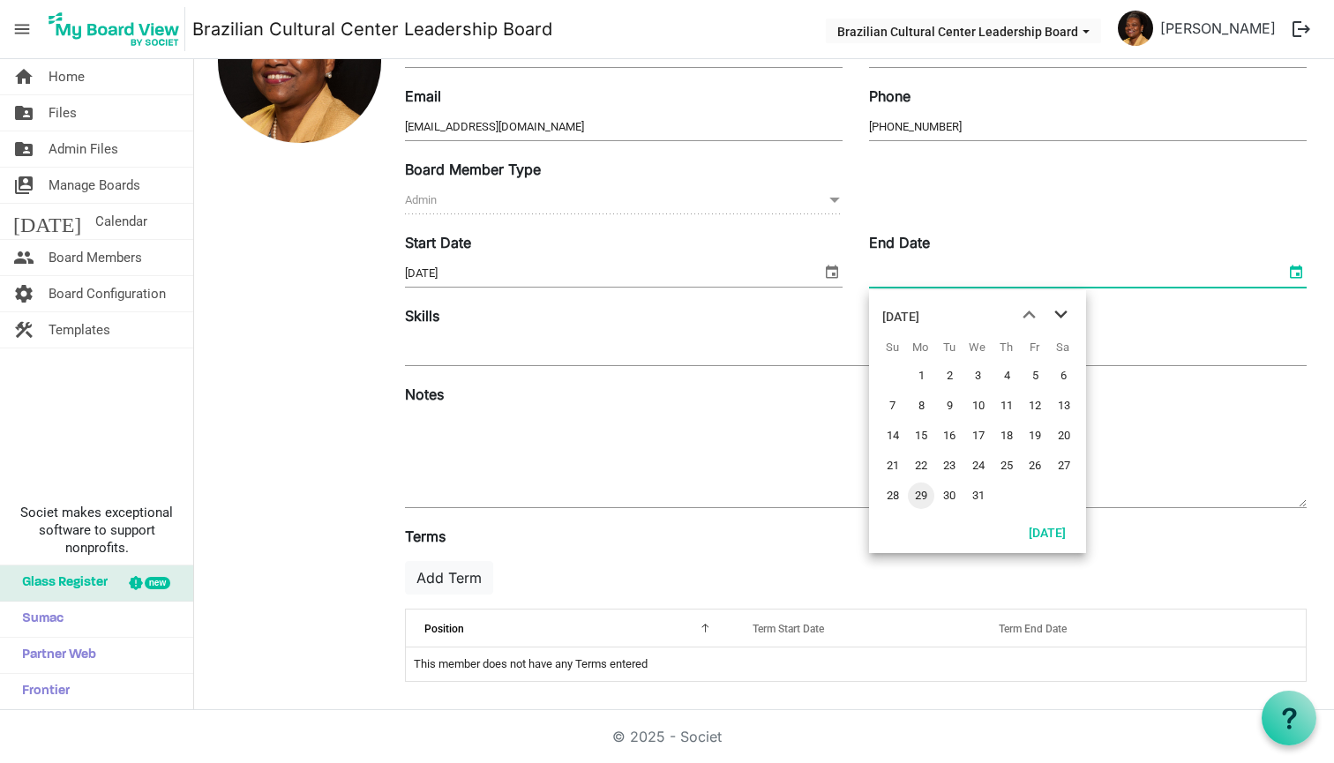
click at [1061, 311] on span "next month" at bounding box center [1061, 315] width 31 height 32
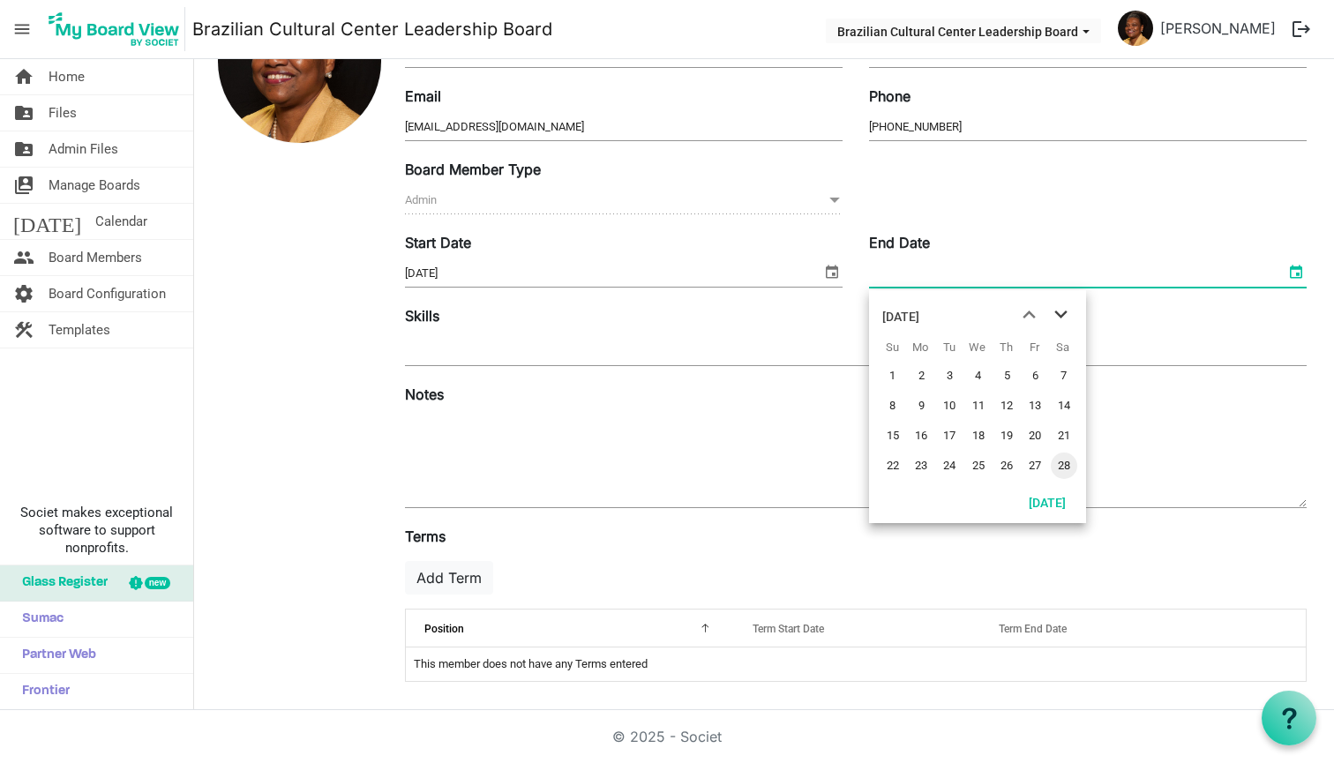
click at [1061, 311] on span "next month" at bounding box center [1061, 315] width 31 height 32
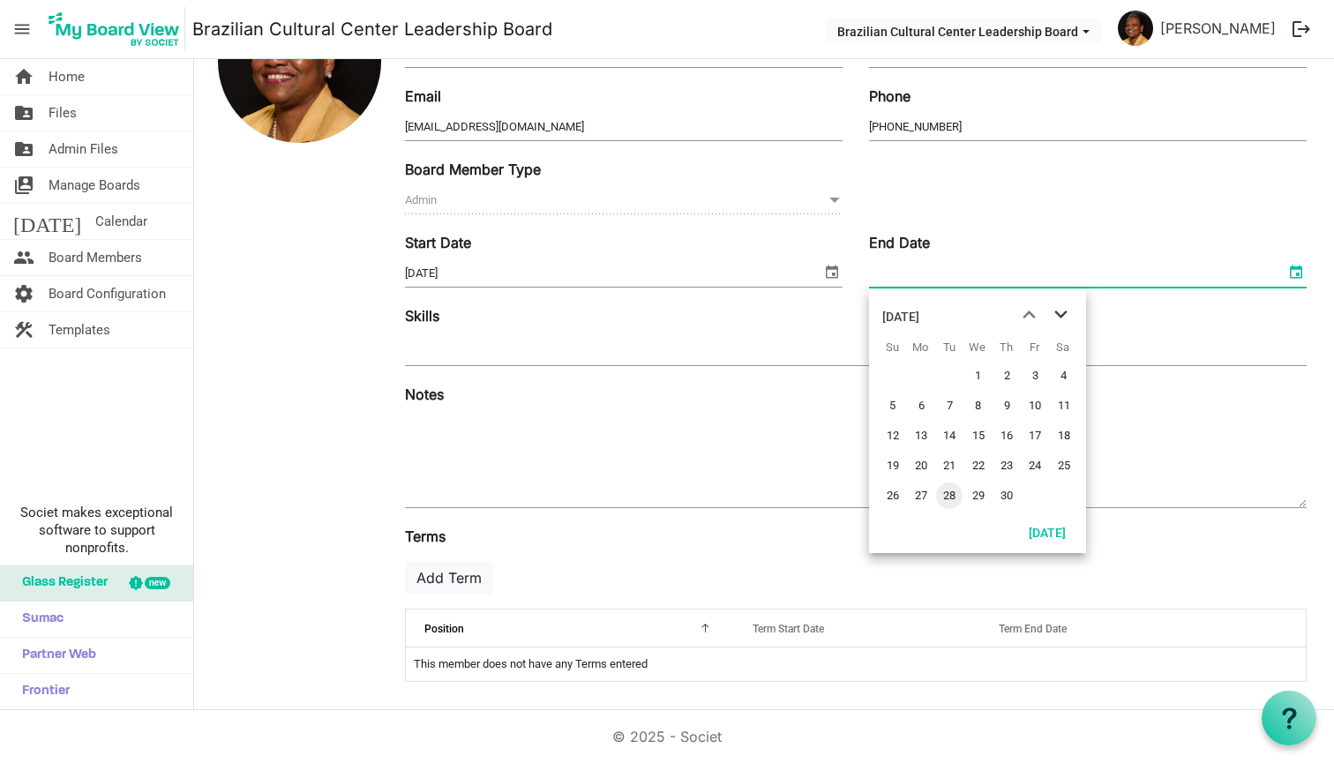
click at [1061, 311] on span "next month" at bounding box center [1061, 315] width 31 height 32
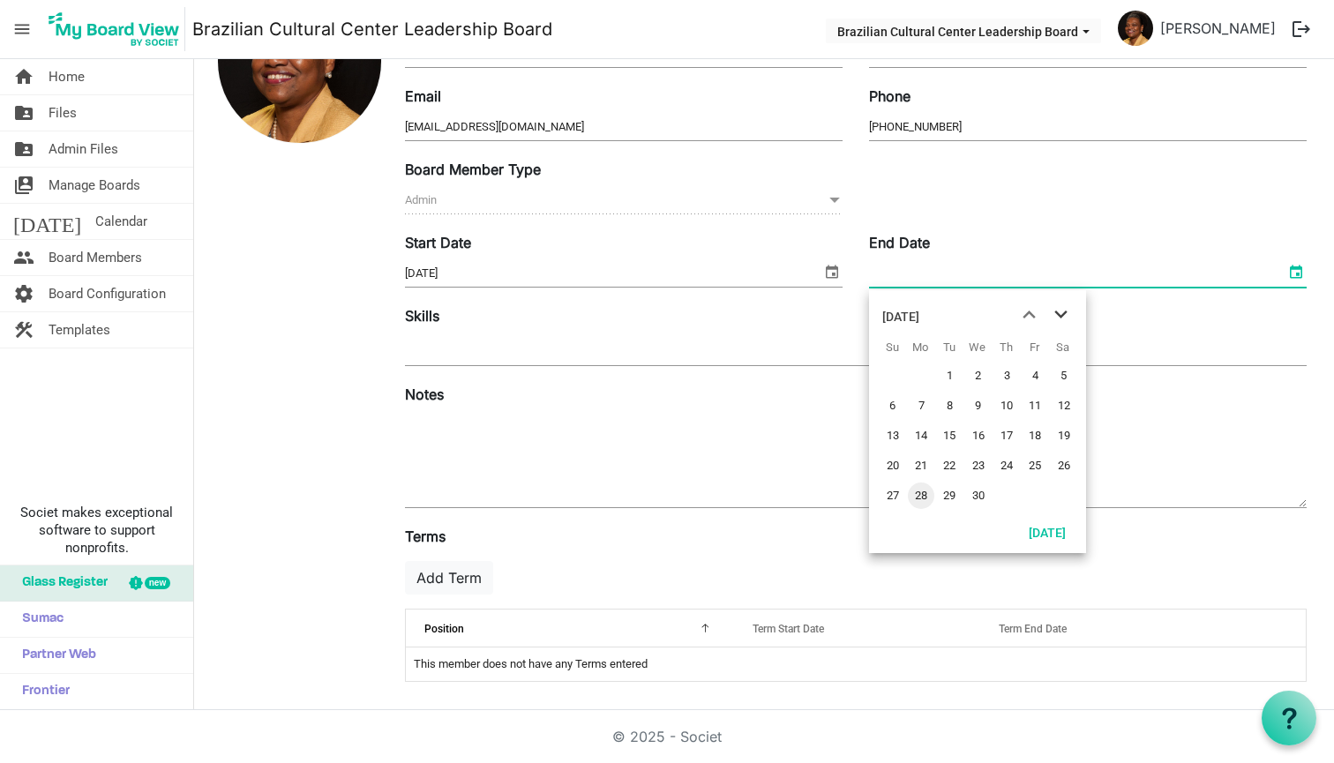
click at [1061, 311] on span "next month" at bounding box center [1061, 315] width 31 height 32
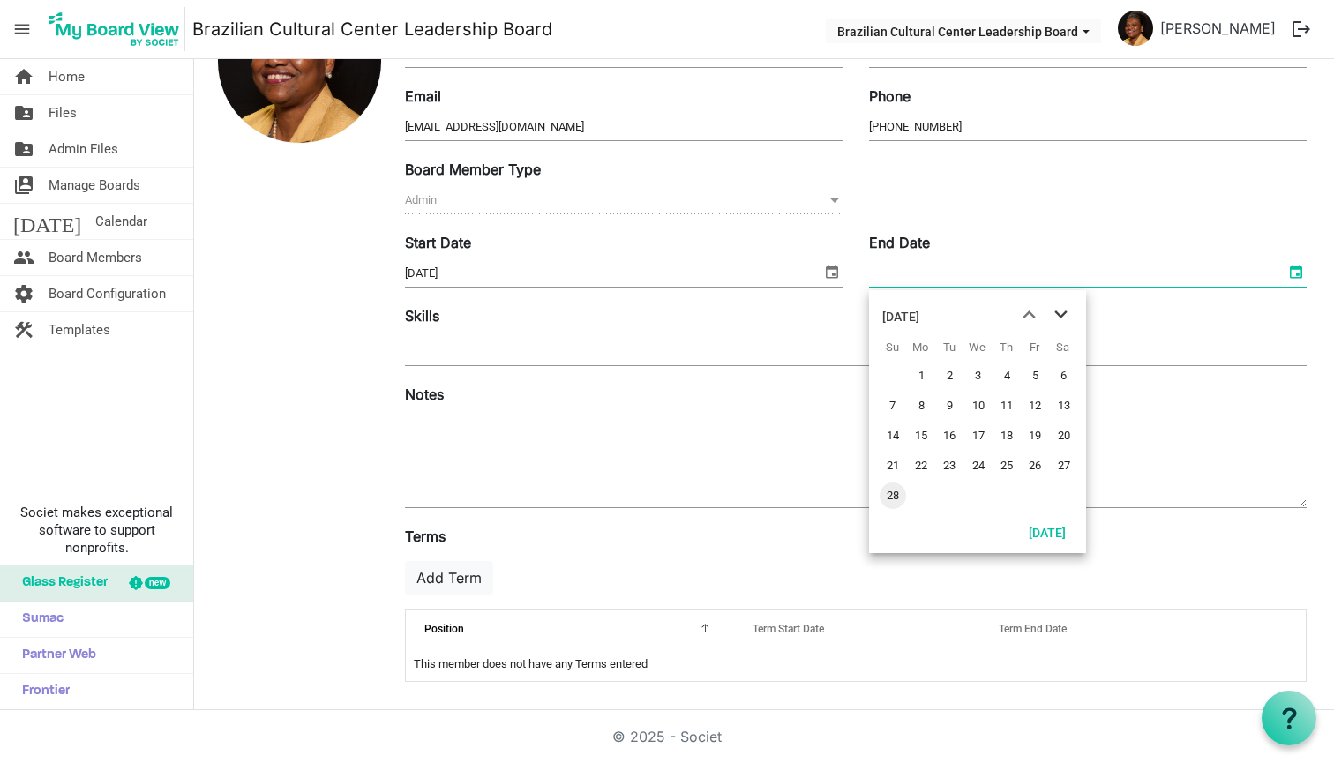
click at [1061, 311] on span "next month" at bounding box center [1061, 315] width 31 height 32
click at [981, 499] on span "30" at bounding box center [978, 496] width 26 height 26
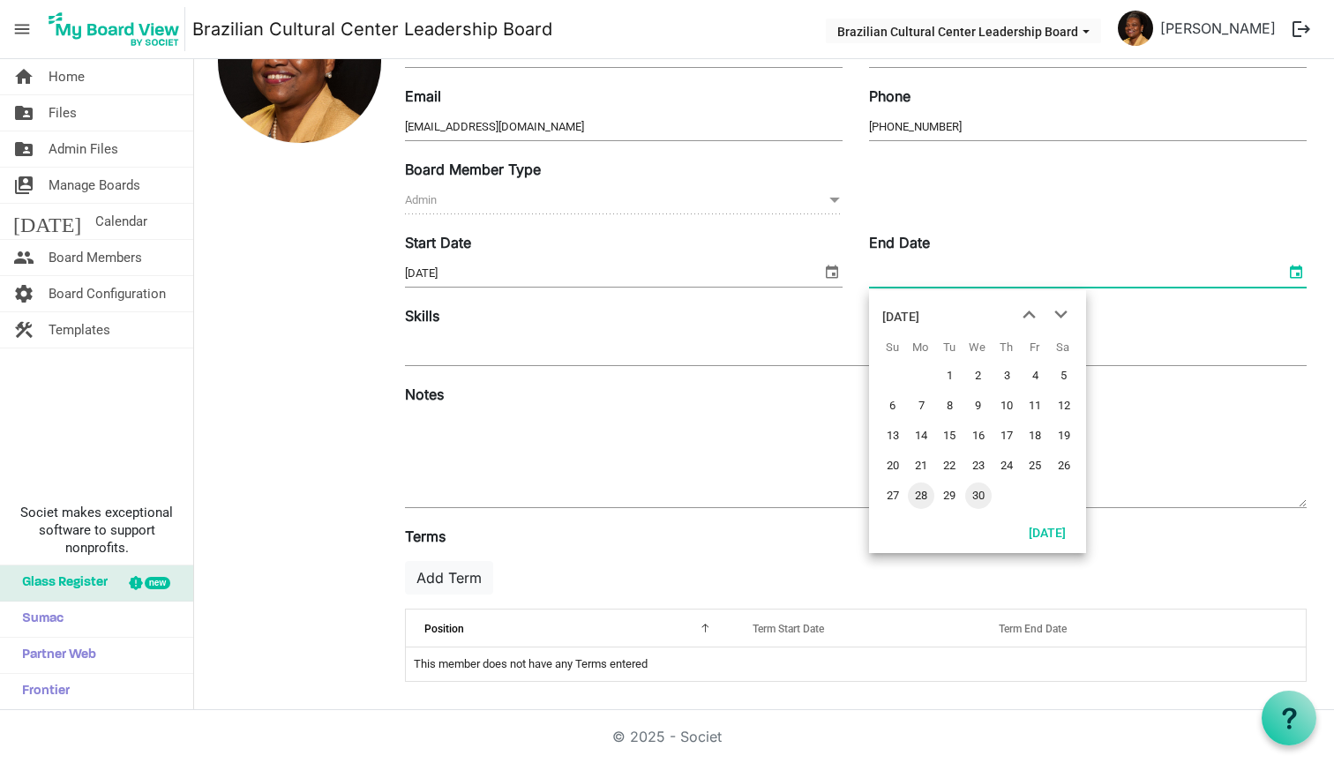
type input "6/30/2027"
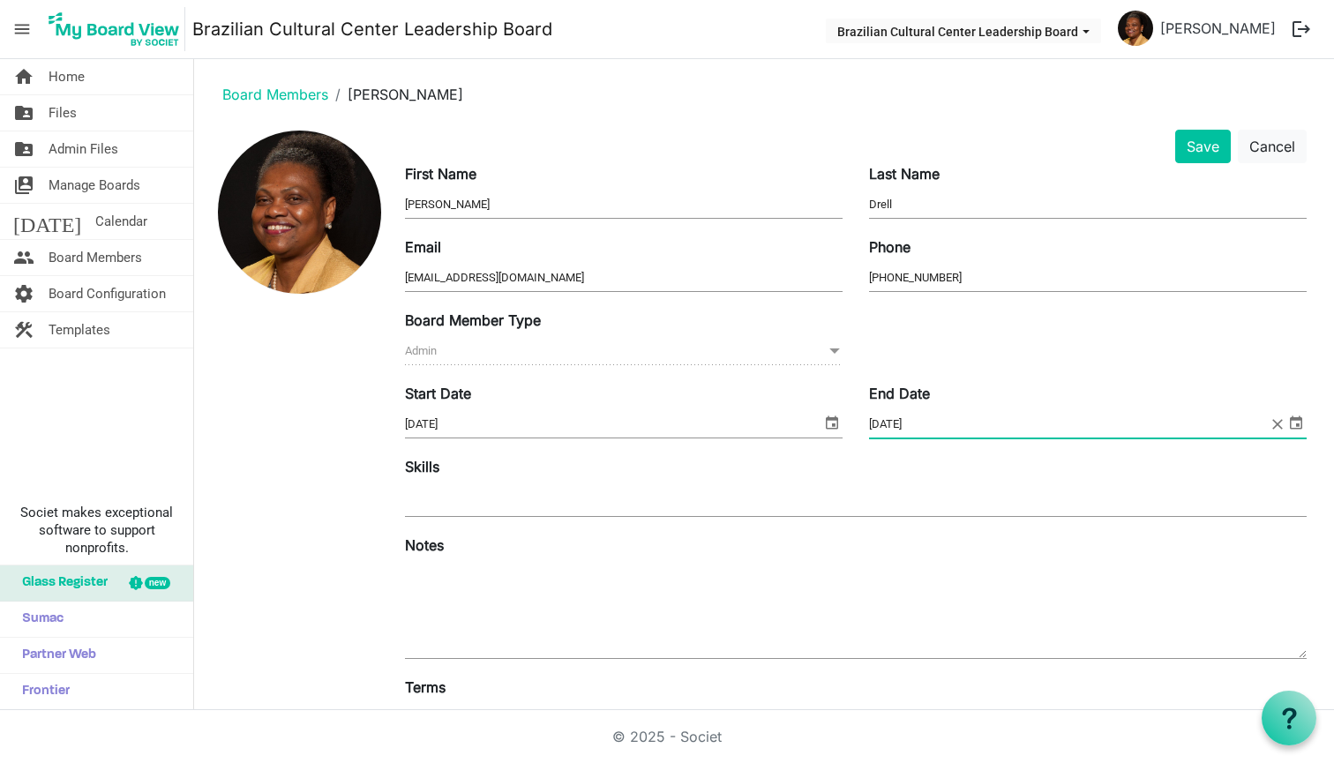
scroll to position [0, 0]
click at [1190, 142] on button "Save" at bounding box center [1203, 147] width 56 height 34
click at [71, 79] on span "Home" at bounding box center [67, 76] width 36 height 35
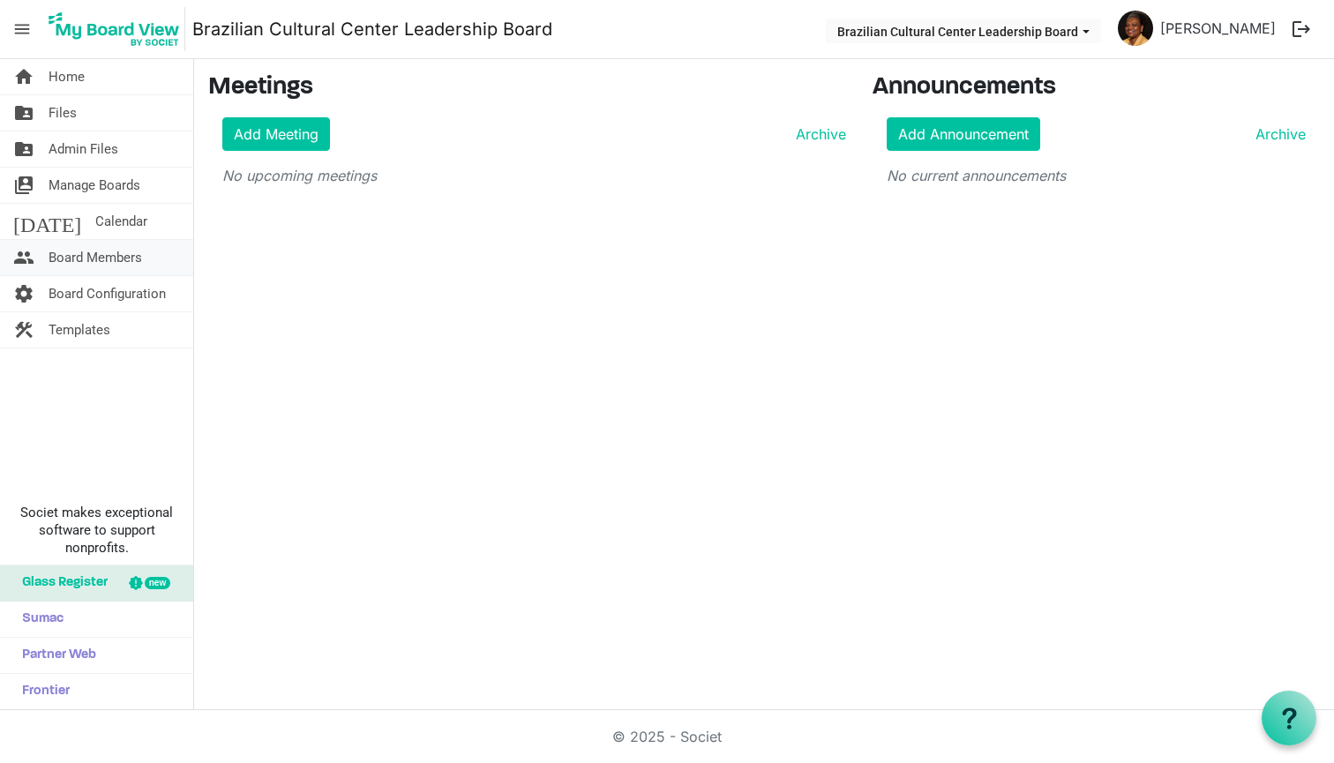
click at [79, 254] on span "Board Members" at bounding box center [96, 257] width 94 height 35
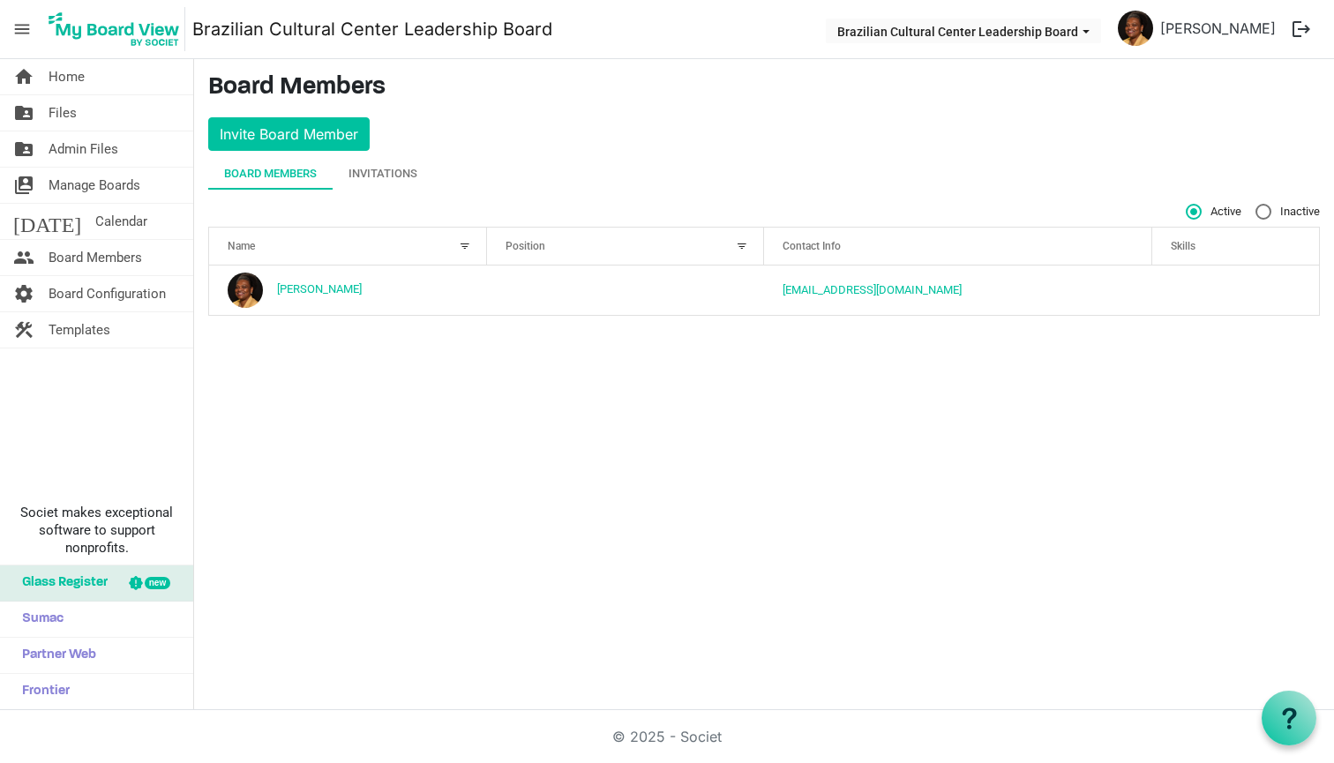
click at [564, 249] on div "Position" at bounding box center [616, 246] width 234 height 26
click at [620, 244] on div "Position" at bounding box center [616, 246] width 234 height 26
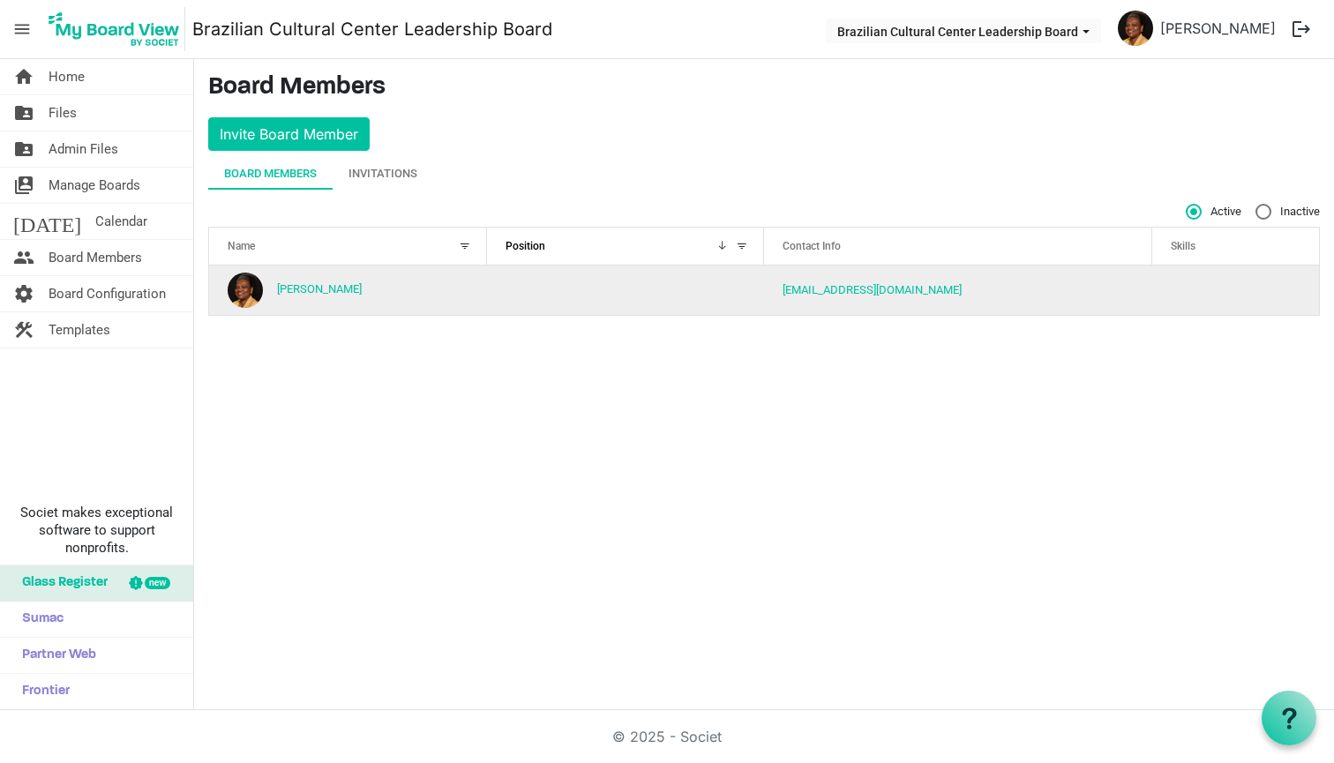
click at [589, 286] on td "column header Position" at bounding box center [626, 290] width 278 height 49
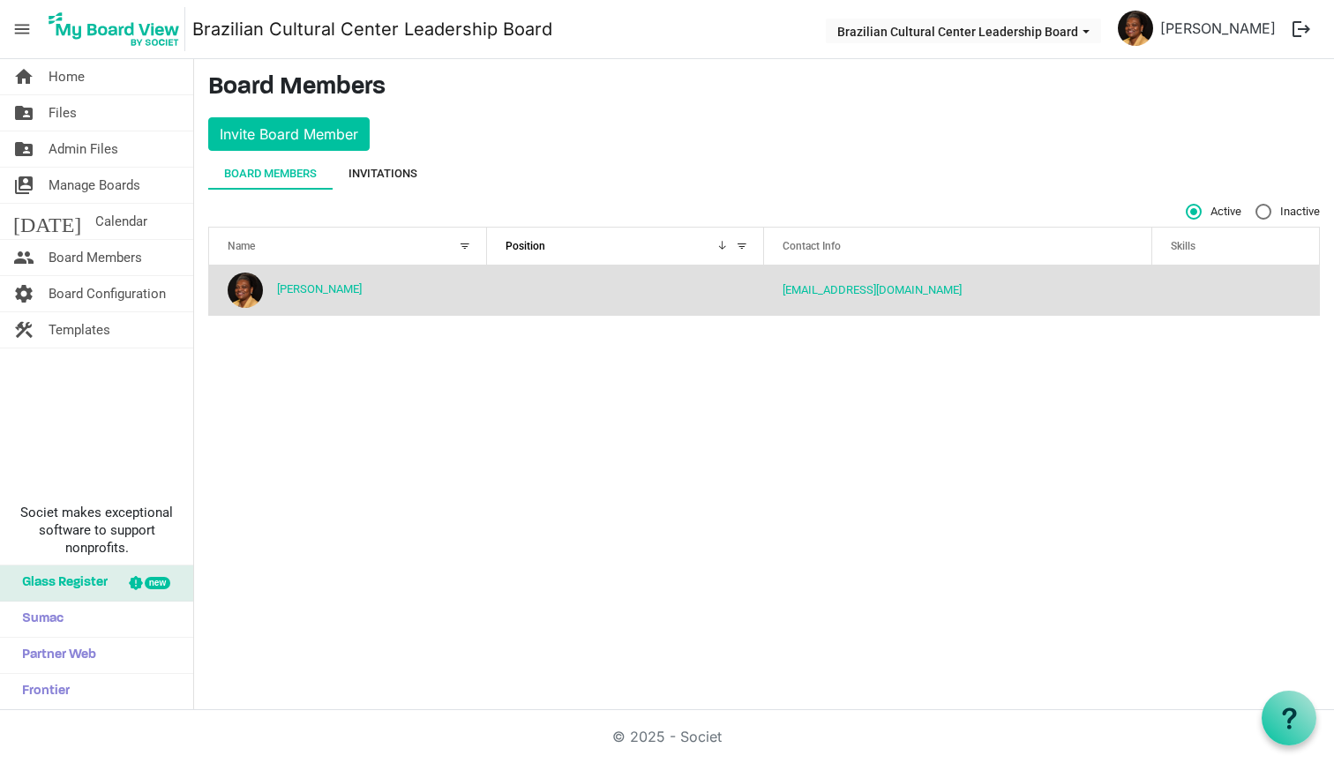
click at [369, 169] on div "Invitations" at bounding box center [383, 174] width 69 height 18
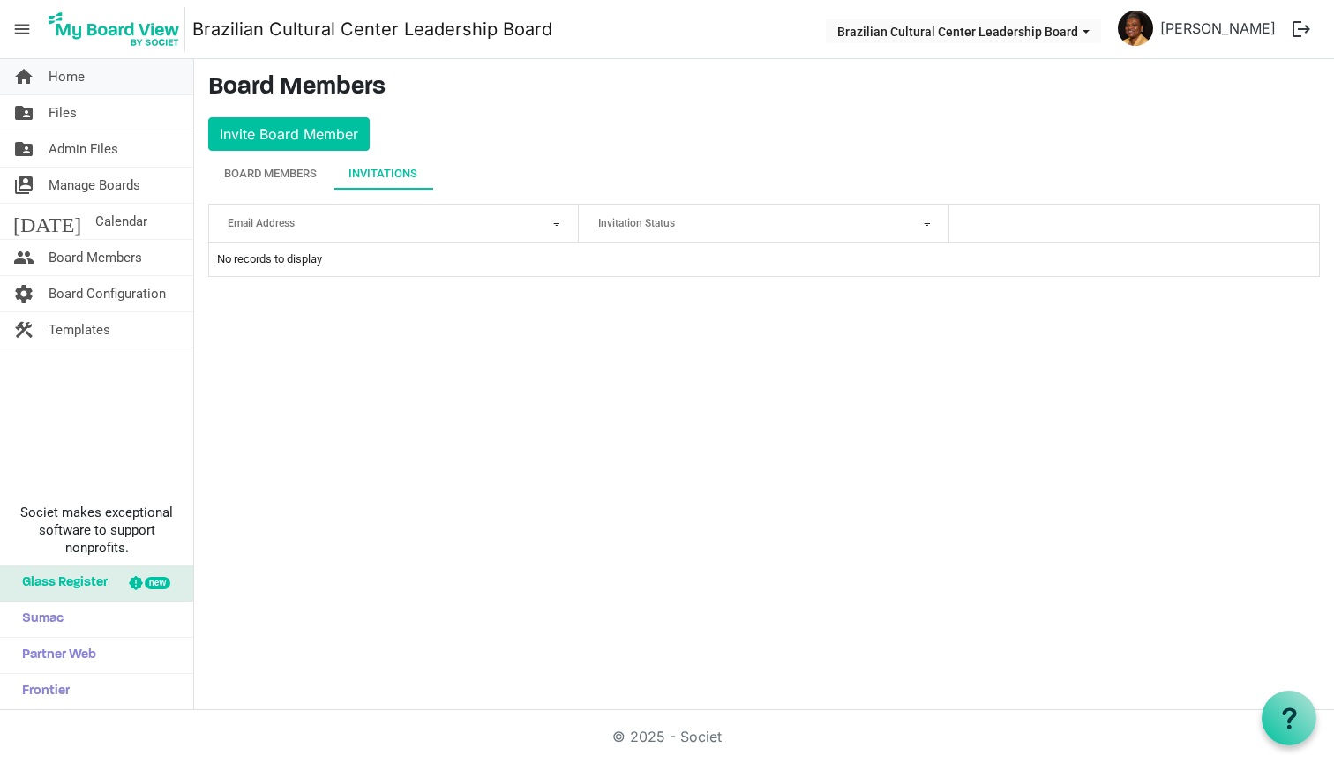
click at [65, 65] on span "Home" at bounding box center [67, 76] width 36 height 35
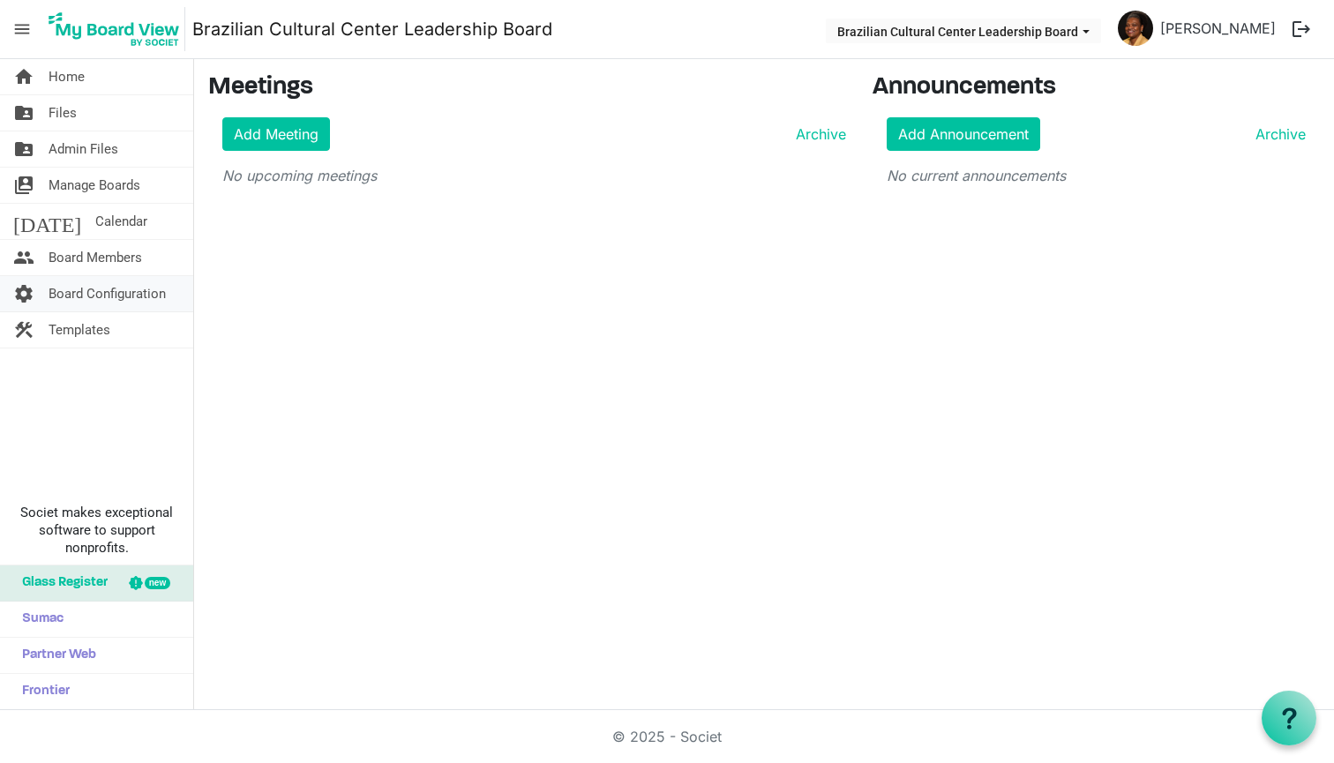
click at [43, 295] on link "settings Board Configuration" at bounding box center [96, 293] width 193 height 35
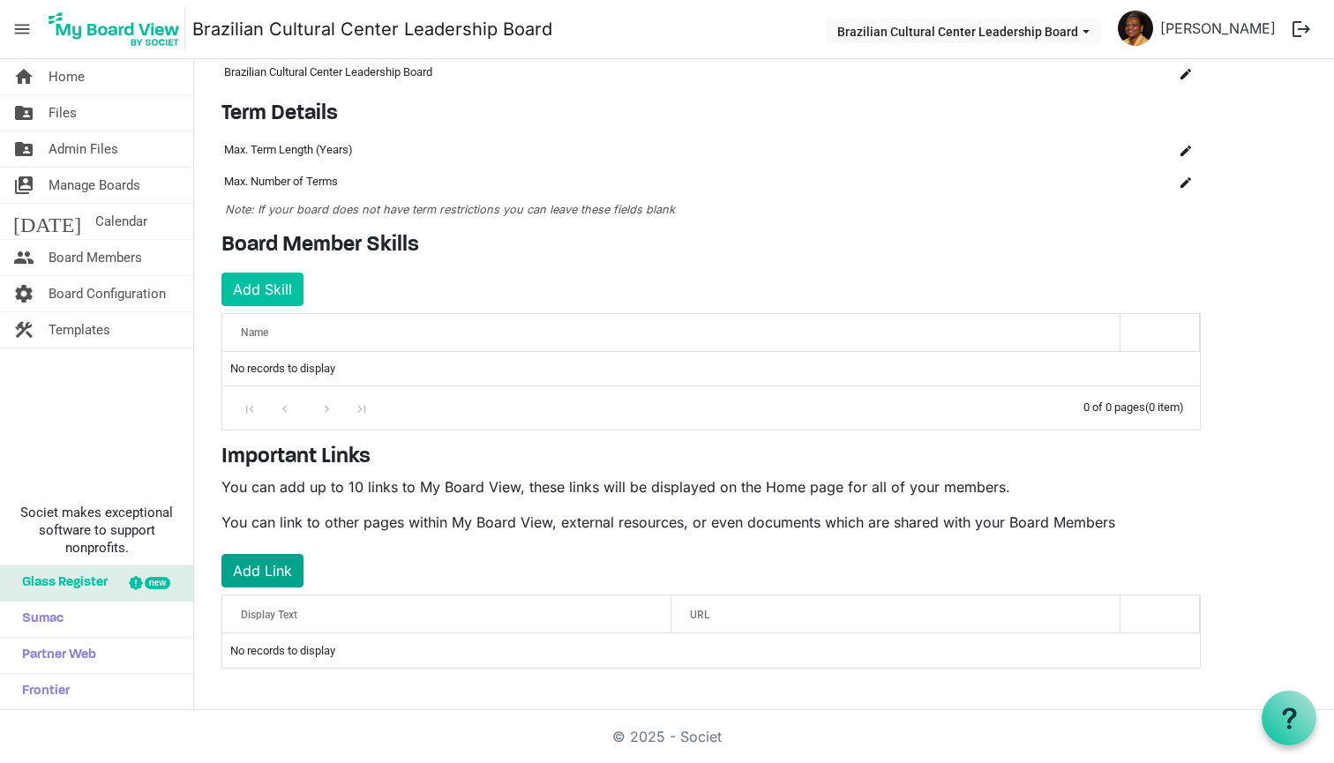
click at [278, 570] on button "Add Link" at bounding box center [262, 571] width 82 height 34
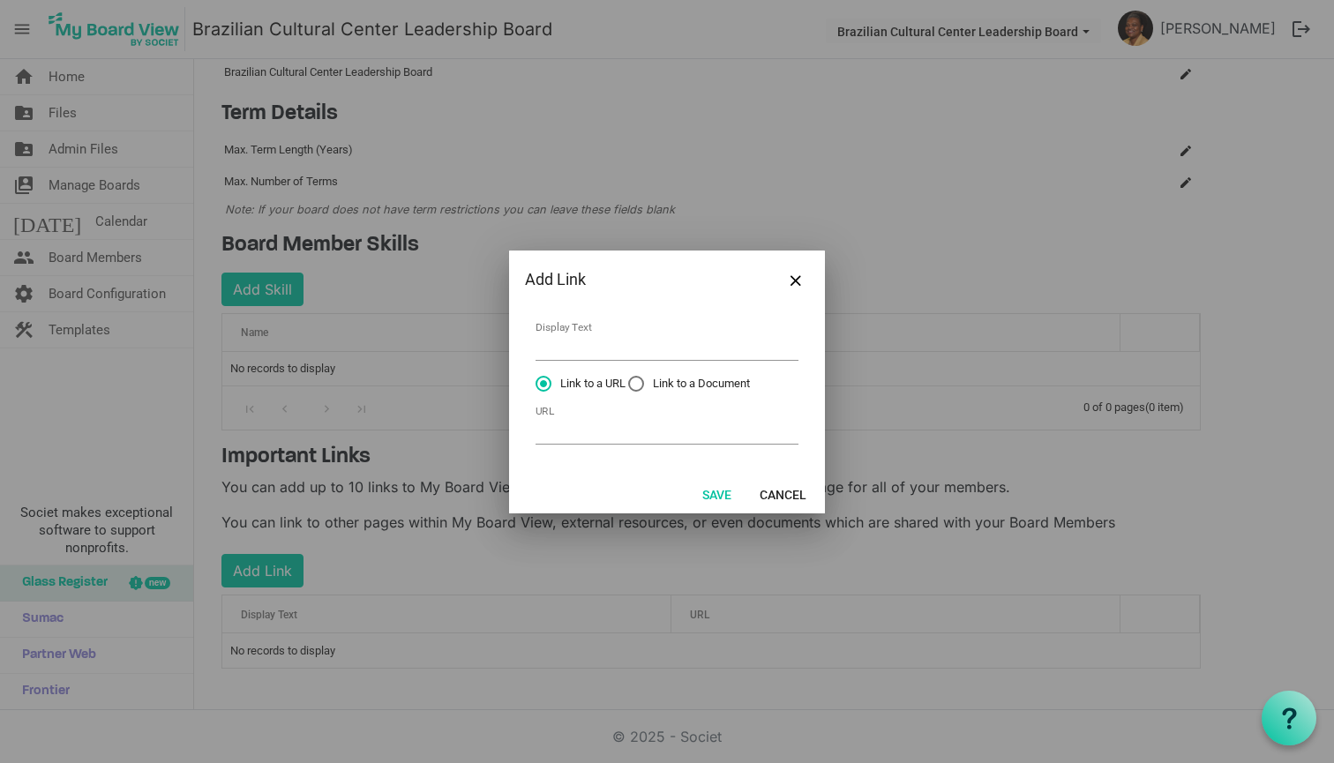
click at [635, 386] on label "Link to a Document" at bounding box center [689, 384] width 122 height 16
click at [629, 377] on input "Link to a Document" at bounding box center [628, 376] width 1 height 1
radio input "true"
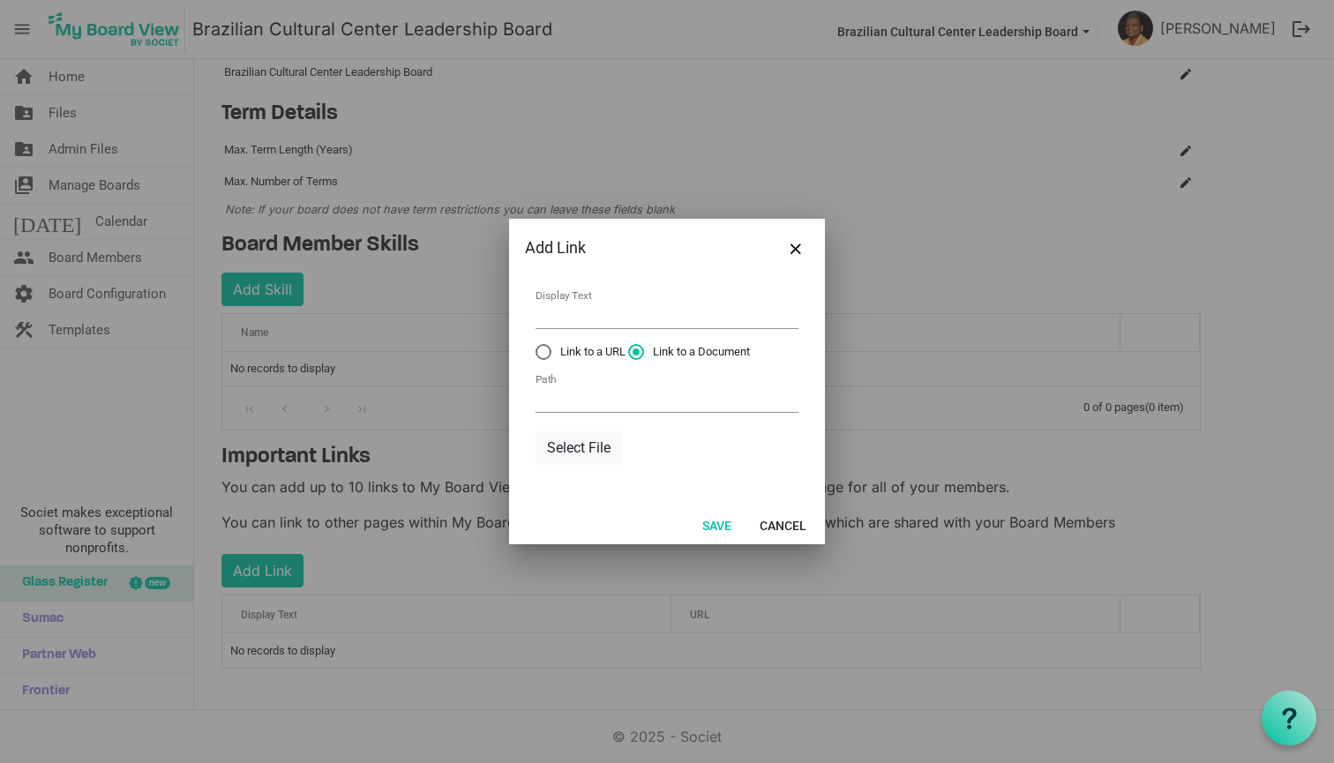
click at [542, 353] on label "Link to a URL" at bounding box center [581, 352] width 90 height 16
click at [536, 345] on input "Link to a URL" at bounding box center [536, 344] width 1 height 1
radio input "true"
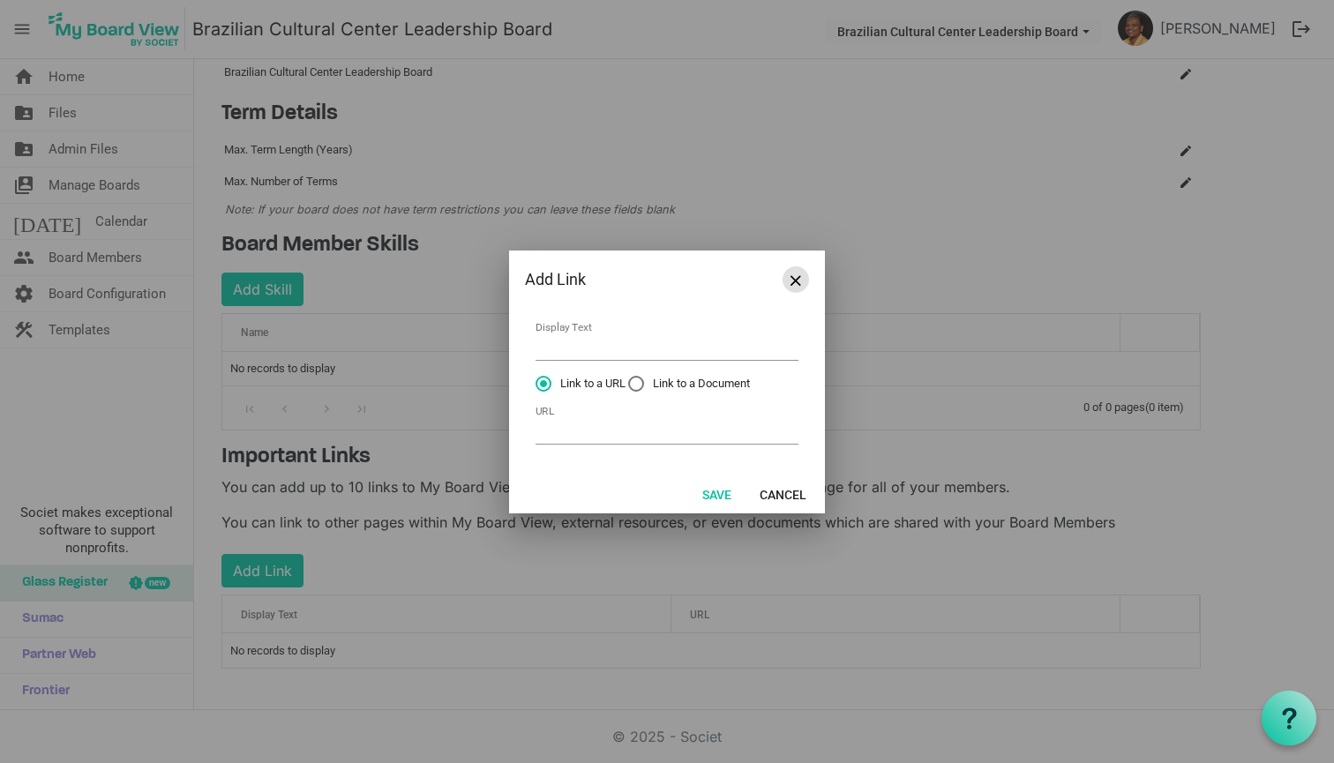
click at [796, 280] on span "Close" at bounding box center [796, 280] width 11 height 11
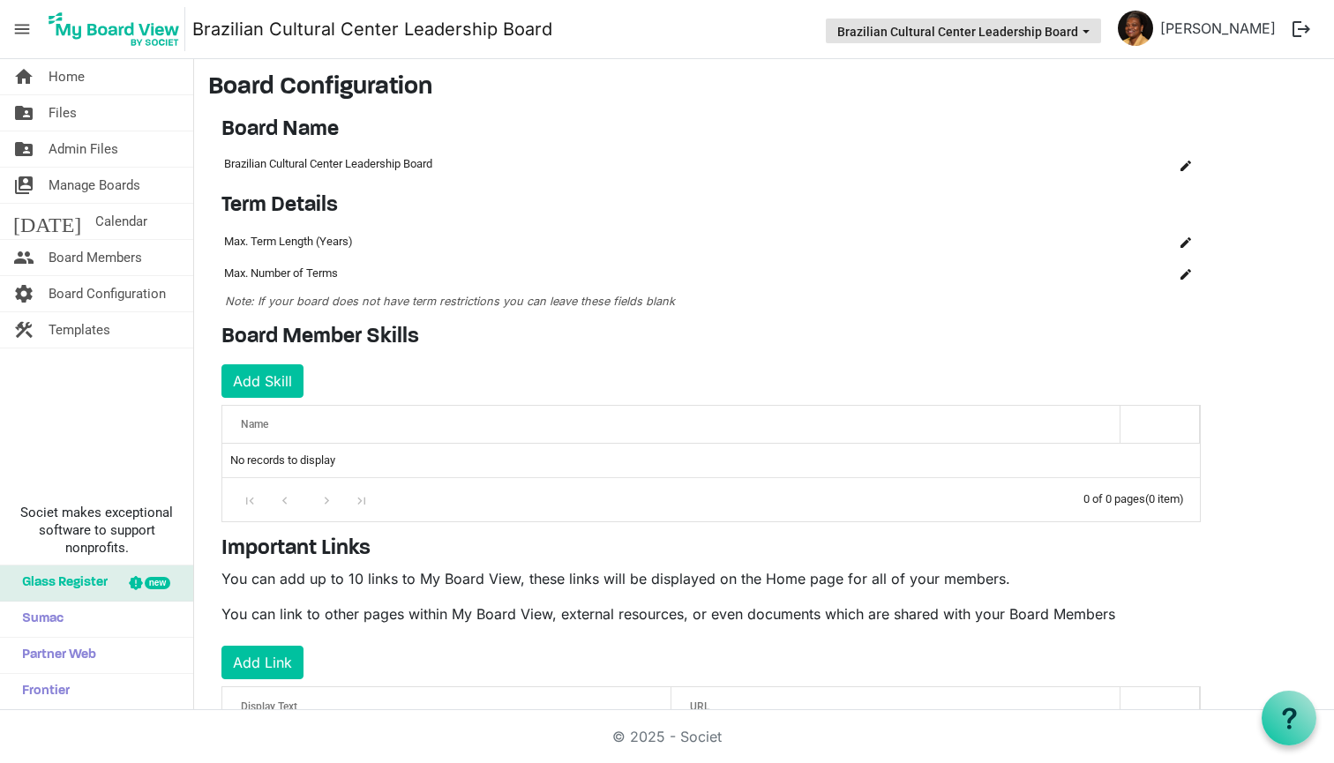
click at [1094, 32] on span "Brazilian Cultural Center Leadership Board dropdownbutton" at bounding box center [1086, 31] width 16 height 7
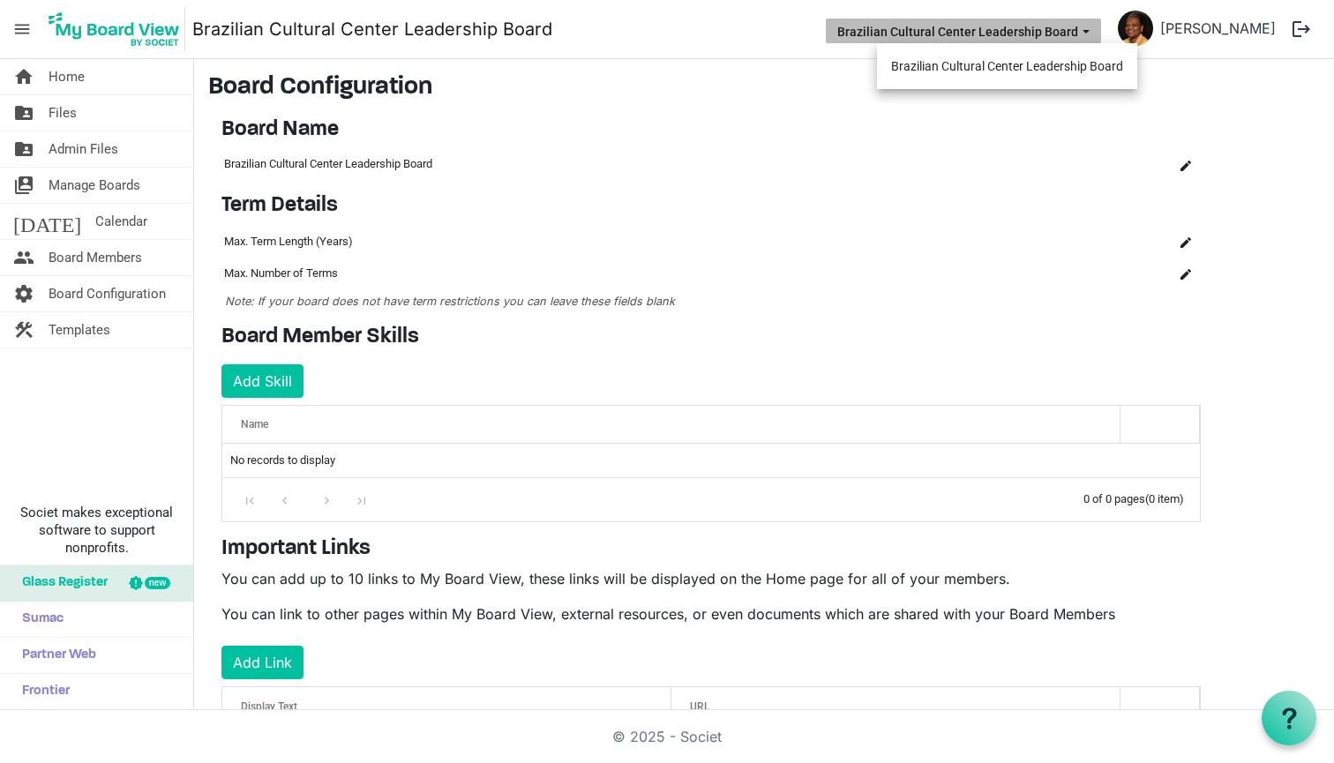
click at [1027, 35] on button "Brazilian Cultural Center Leadership Board" at bounding box center [963, 31] width 275 height 25
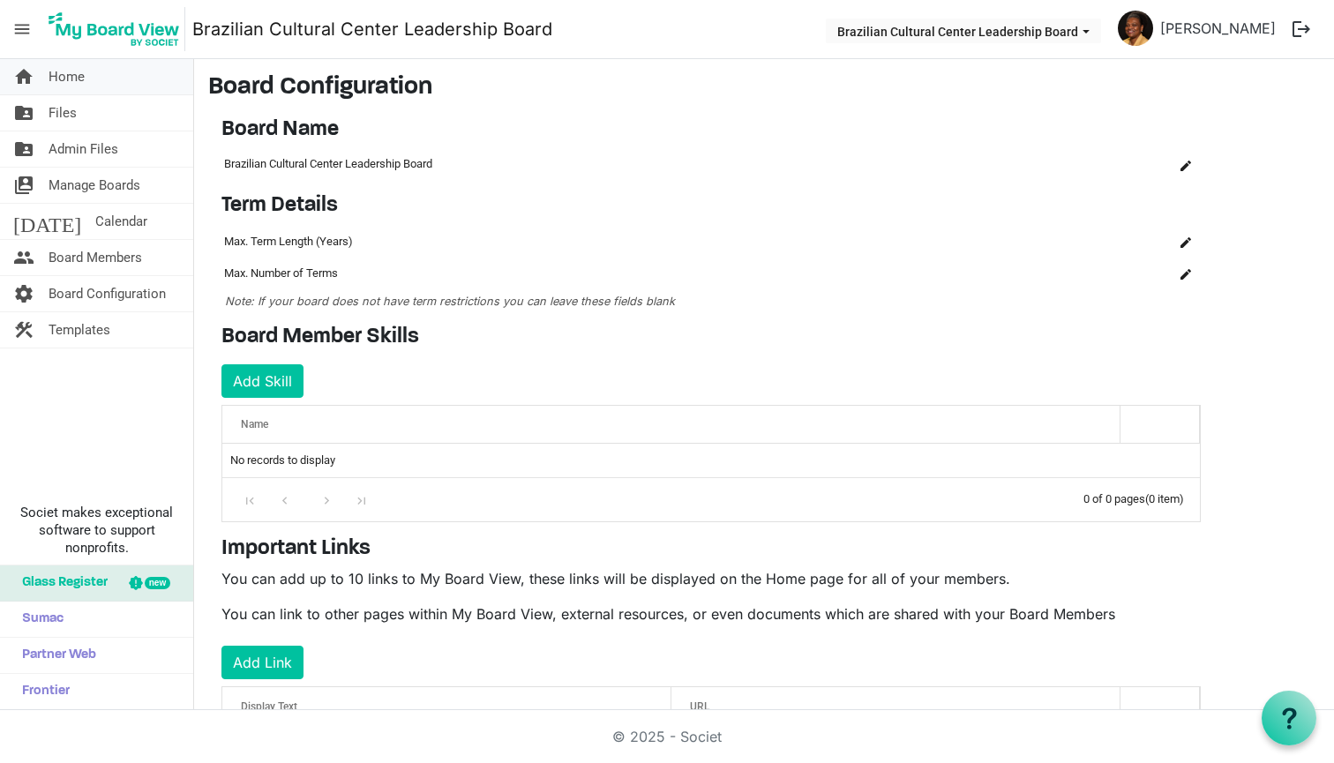
click at [49, 77] on span "Home" at bounding box center [67, 76] width 36 height 35
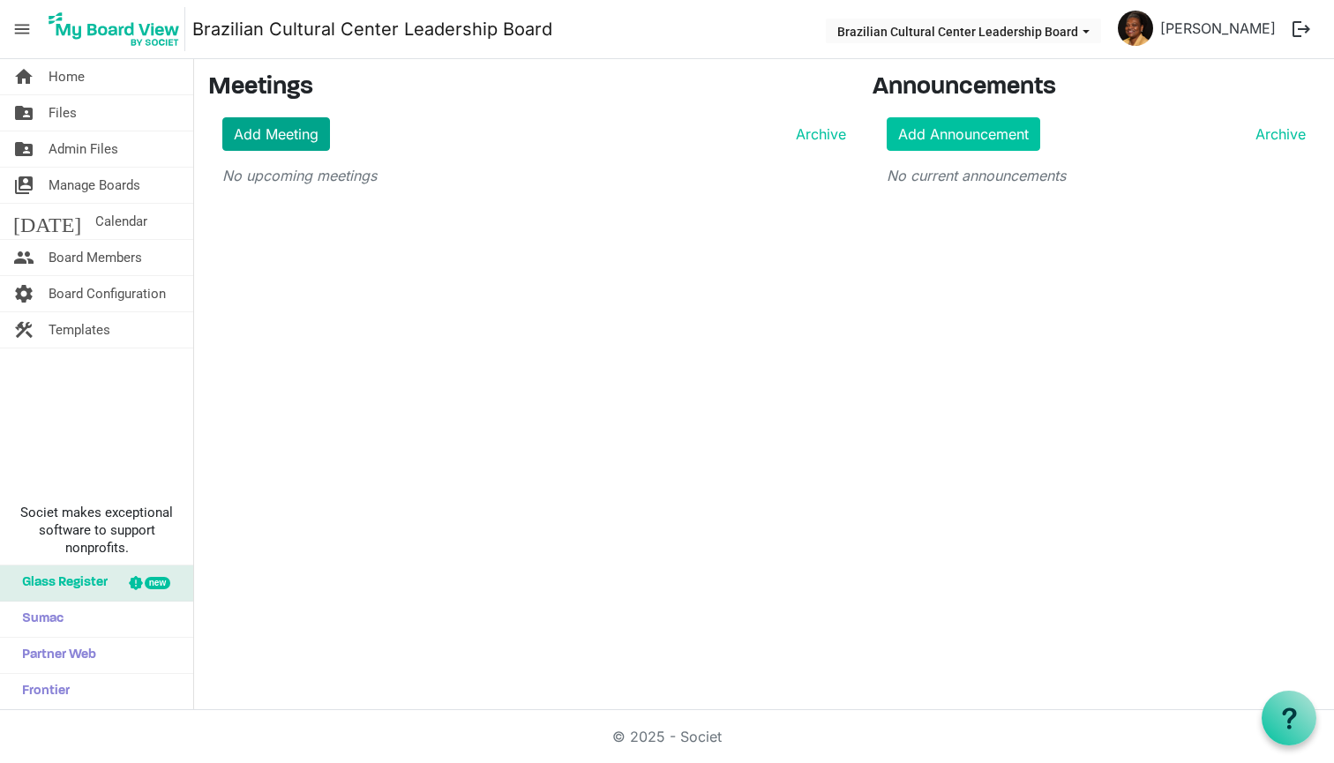
click at [256, 136] on link "Add Meeting" at bounding box center [276, 134] width 108 height 34
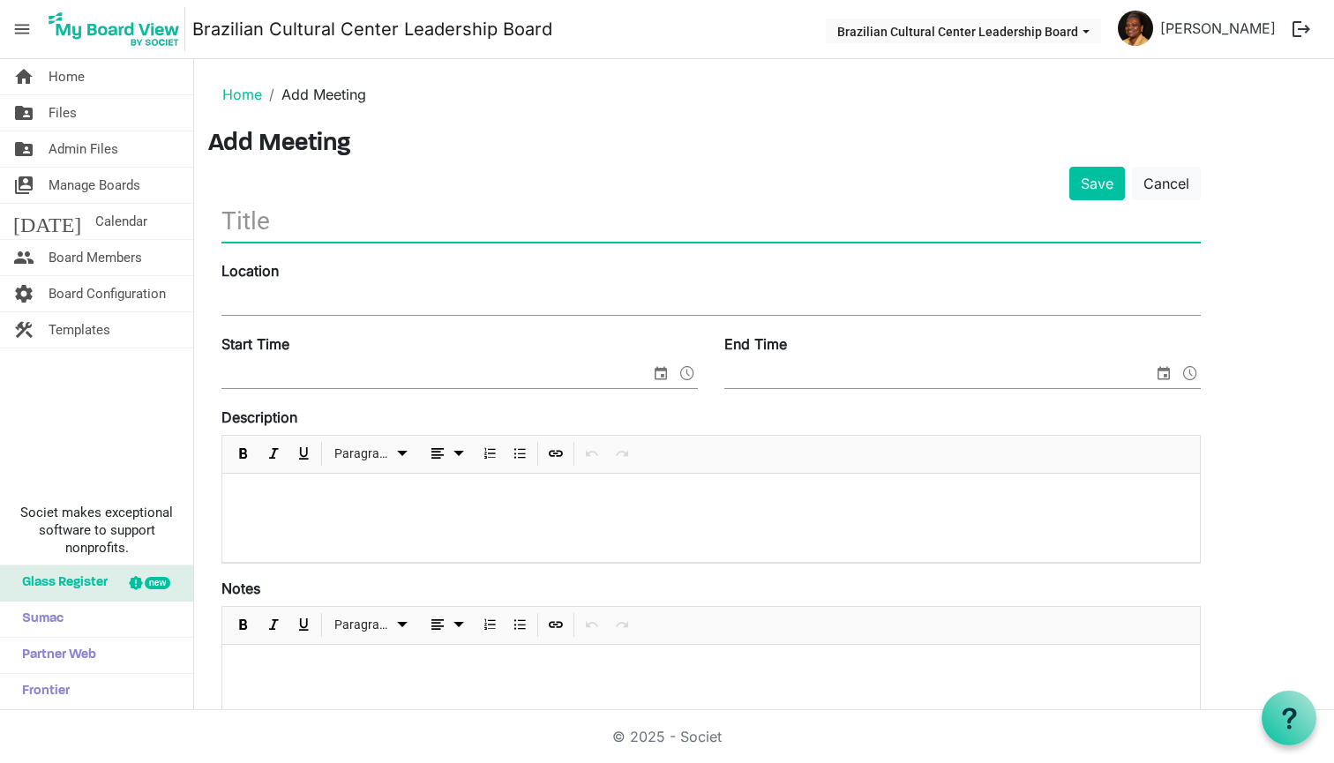
click at [265, 215] on input "text" at bounding box center [710, 220] width 979 height 41
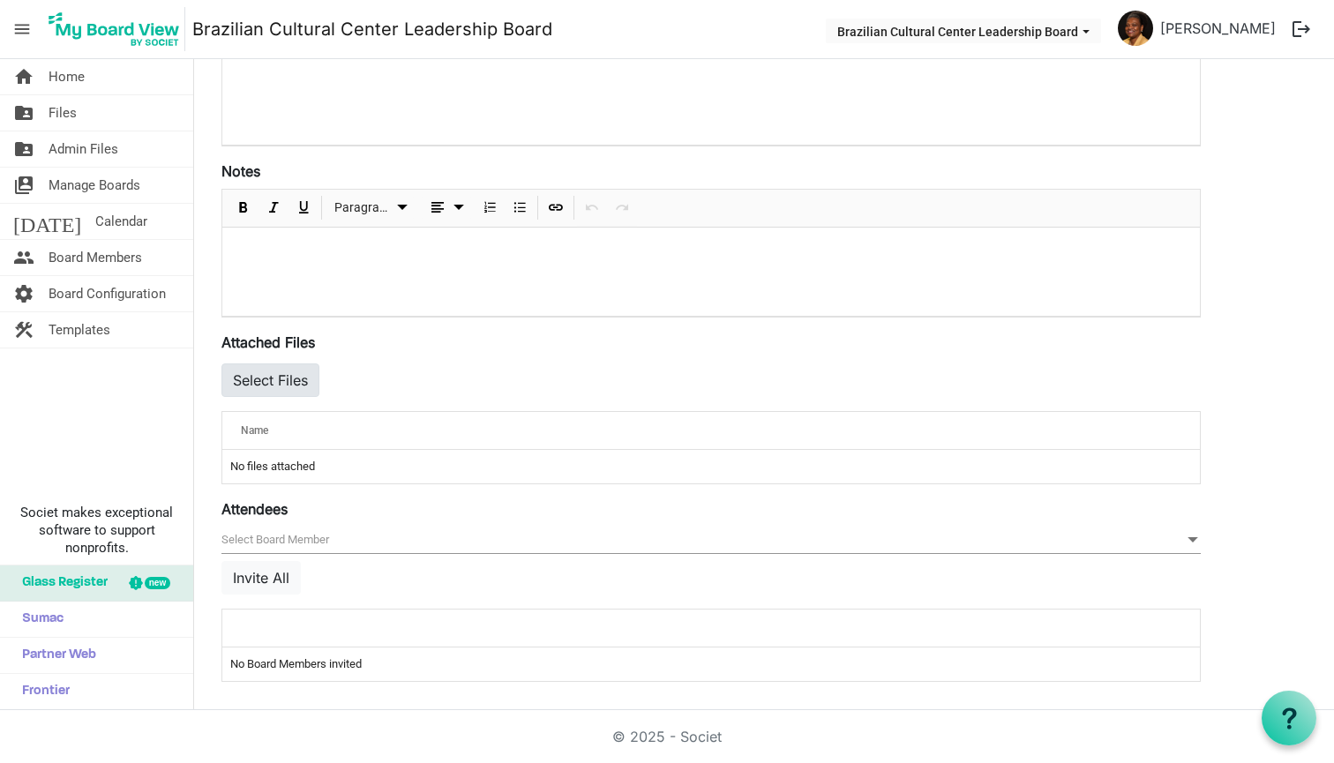
scroll to position [419, 0]
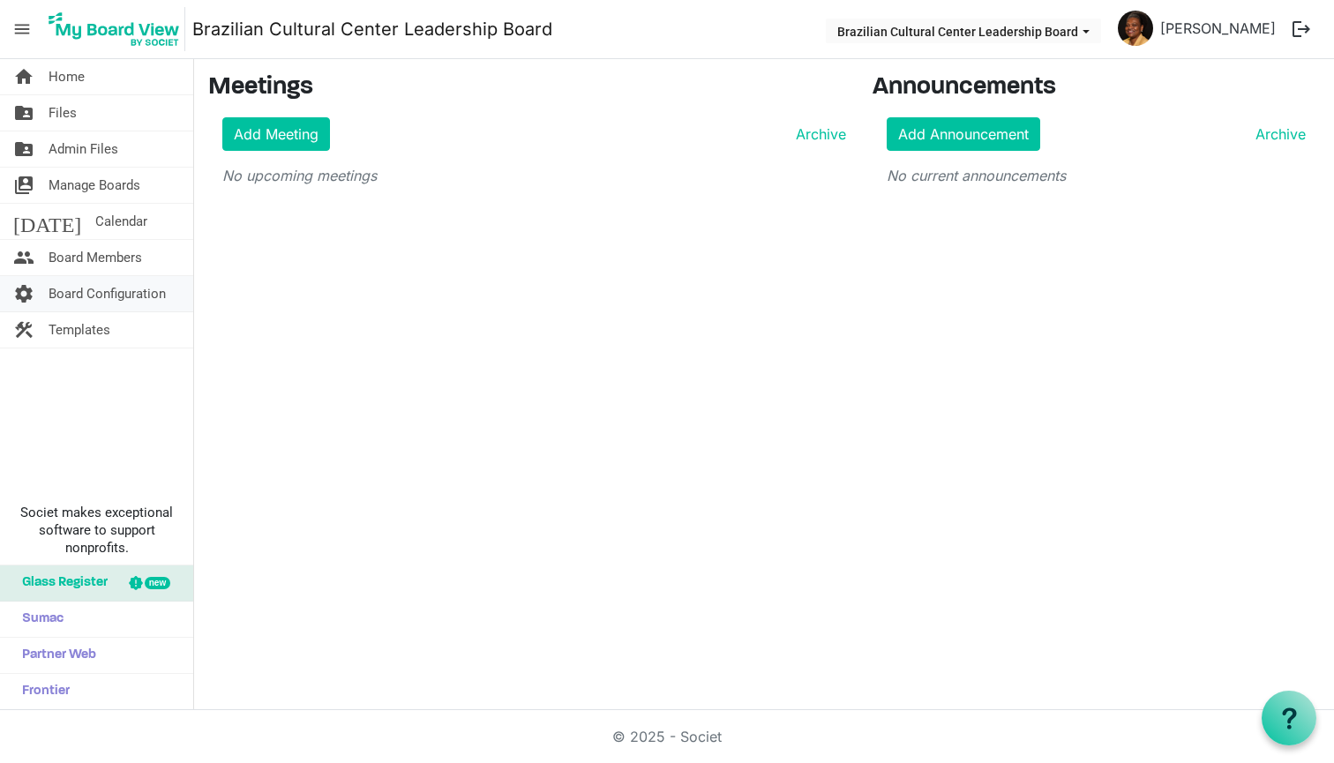
click at [27, 296] on span "settings" at bounding box center [23, 293] width 21 height 35
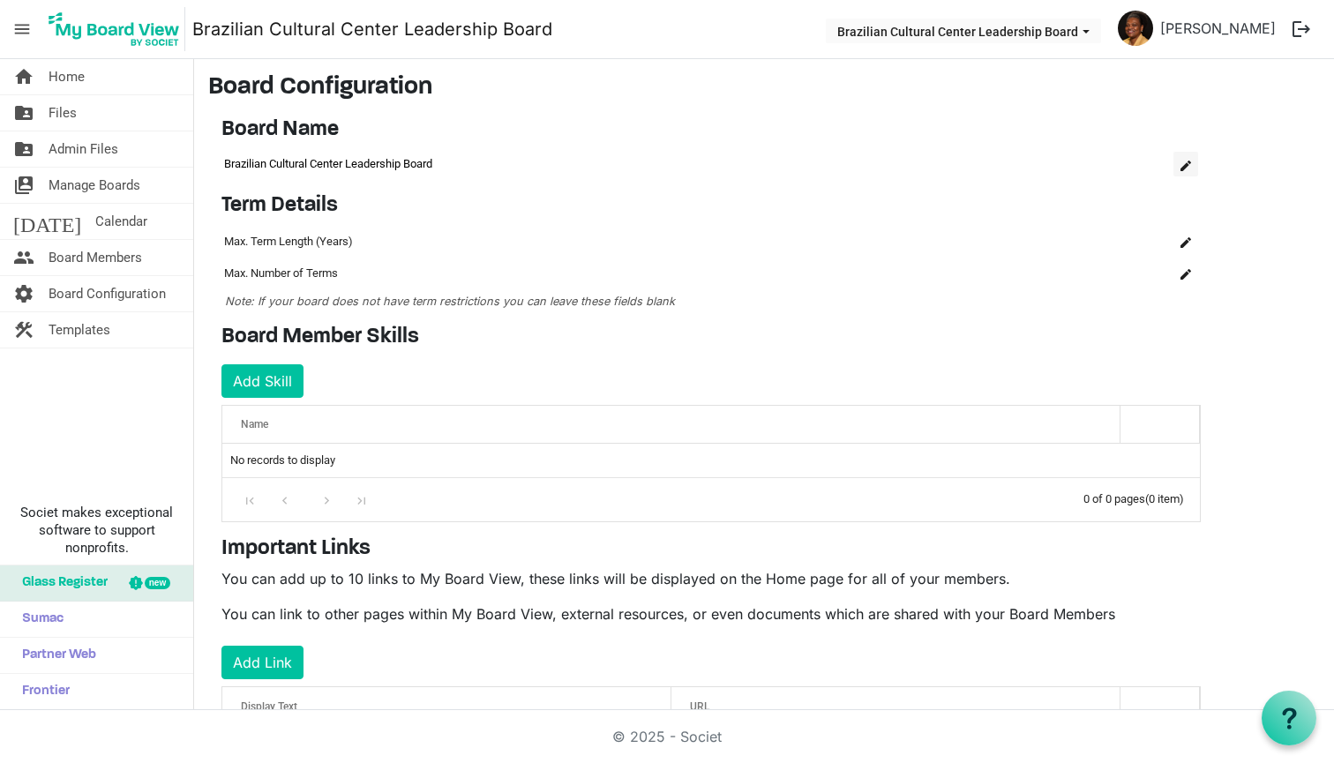
click at [1194, 166] on button "is Command column column header" at bounding box center [1185, 164] width 25 height 25
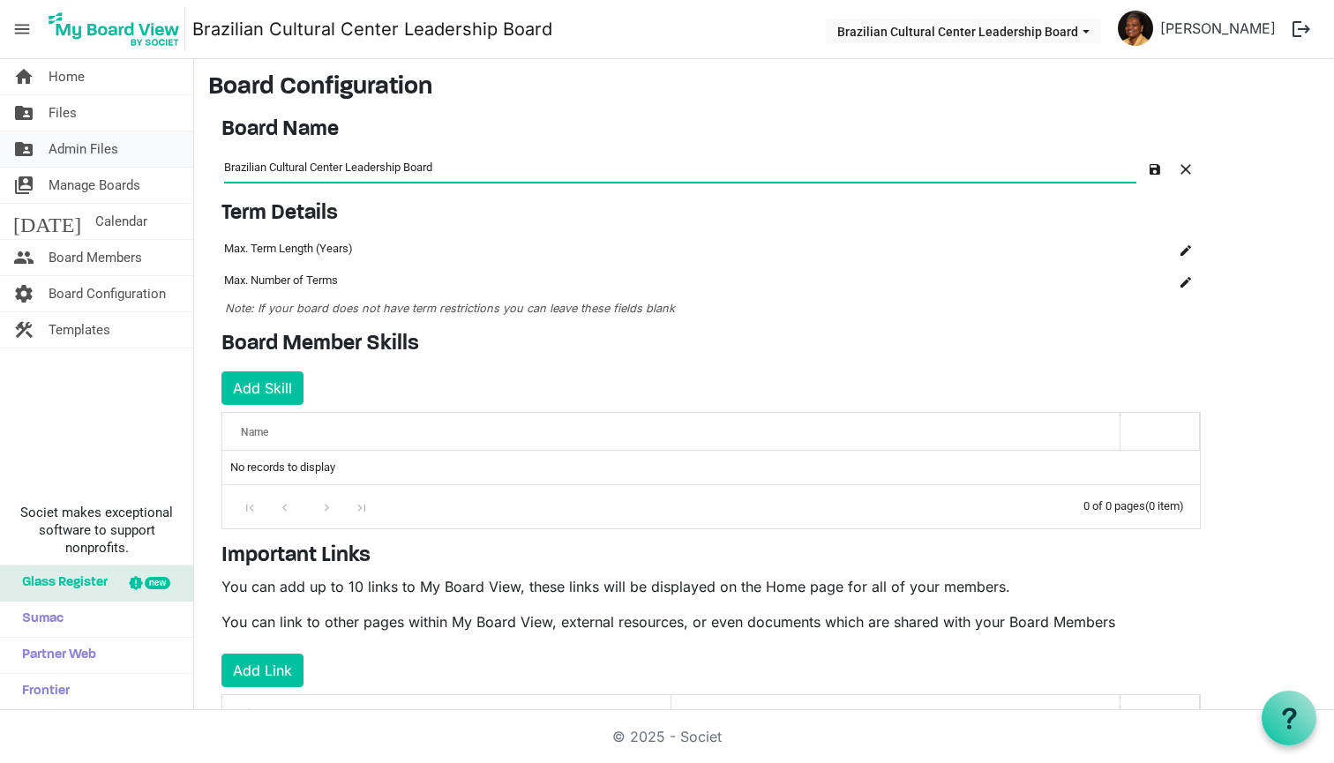
drag, startPoint x: 488, startPoint y: 161, endPoint x: 149, endPoint y: 160, distance: 338.8
click at [149, 160] on div "home Home folder_shared Files folder_shared Admin Files switch_account Manage B…" at bounding box center [667, 384] width 1334 height 651
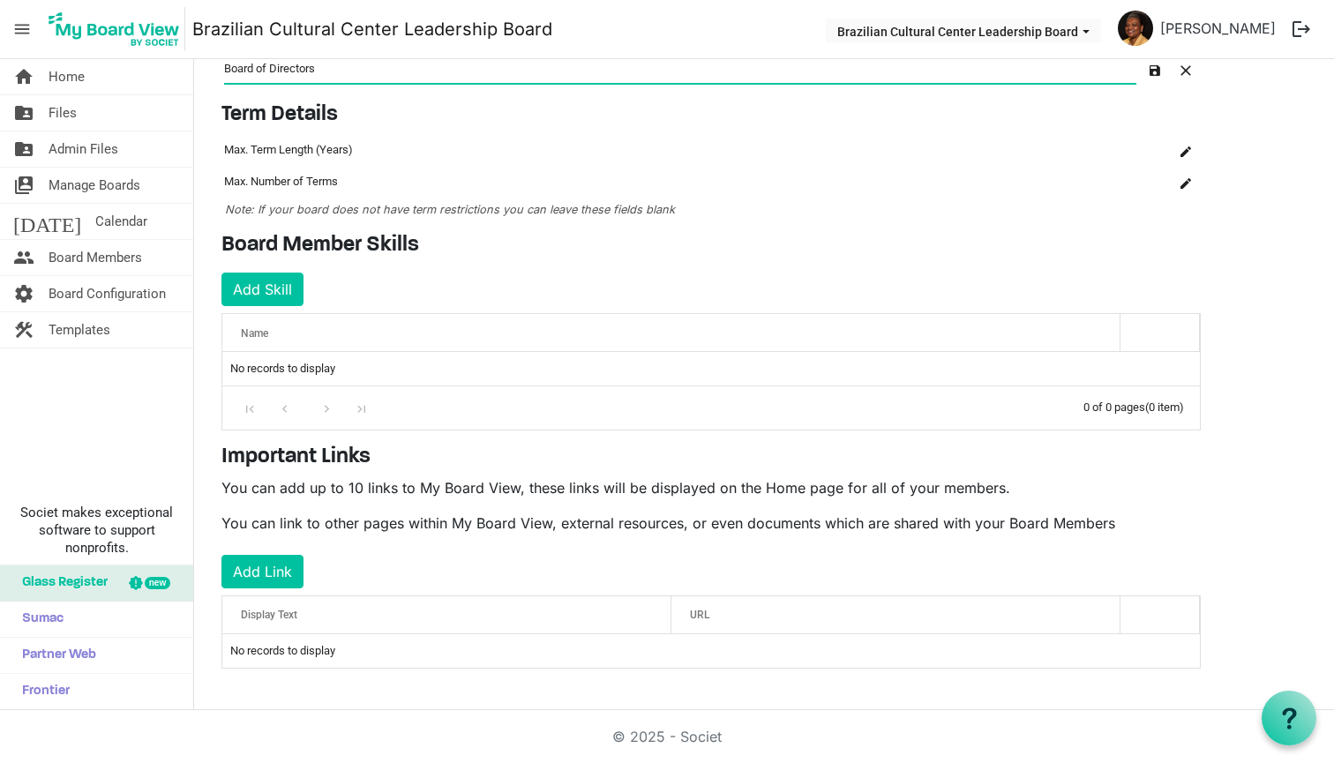
type input "Board of Directors"
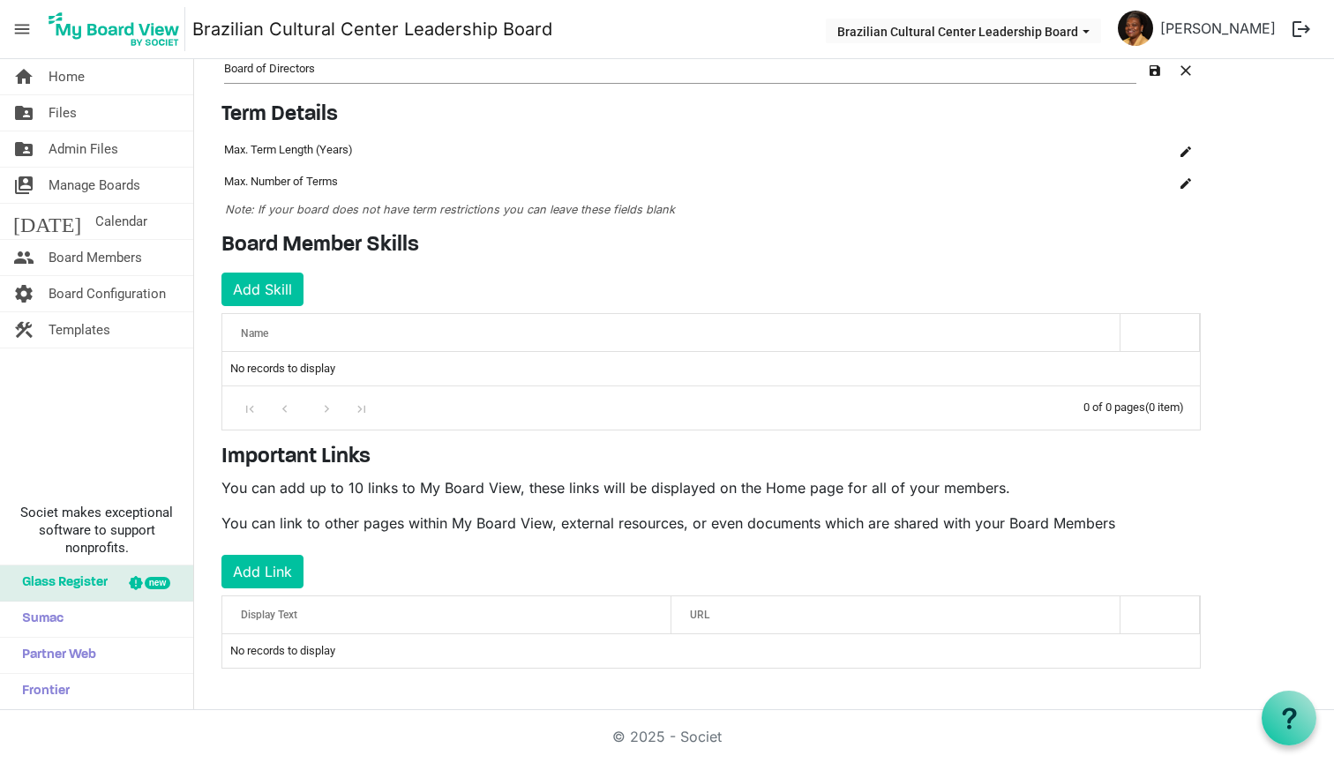
click at [549, 209] on span "Note: If your board does not have term restrictions you can leave these fields …" at bounding box center [450, 209] width 450 height 13
click at [70, 190] on span "Manage Boards" at bounding box center [95, 185] width 92 height 35
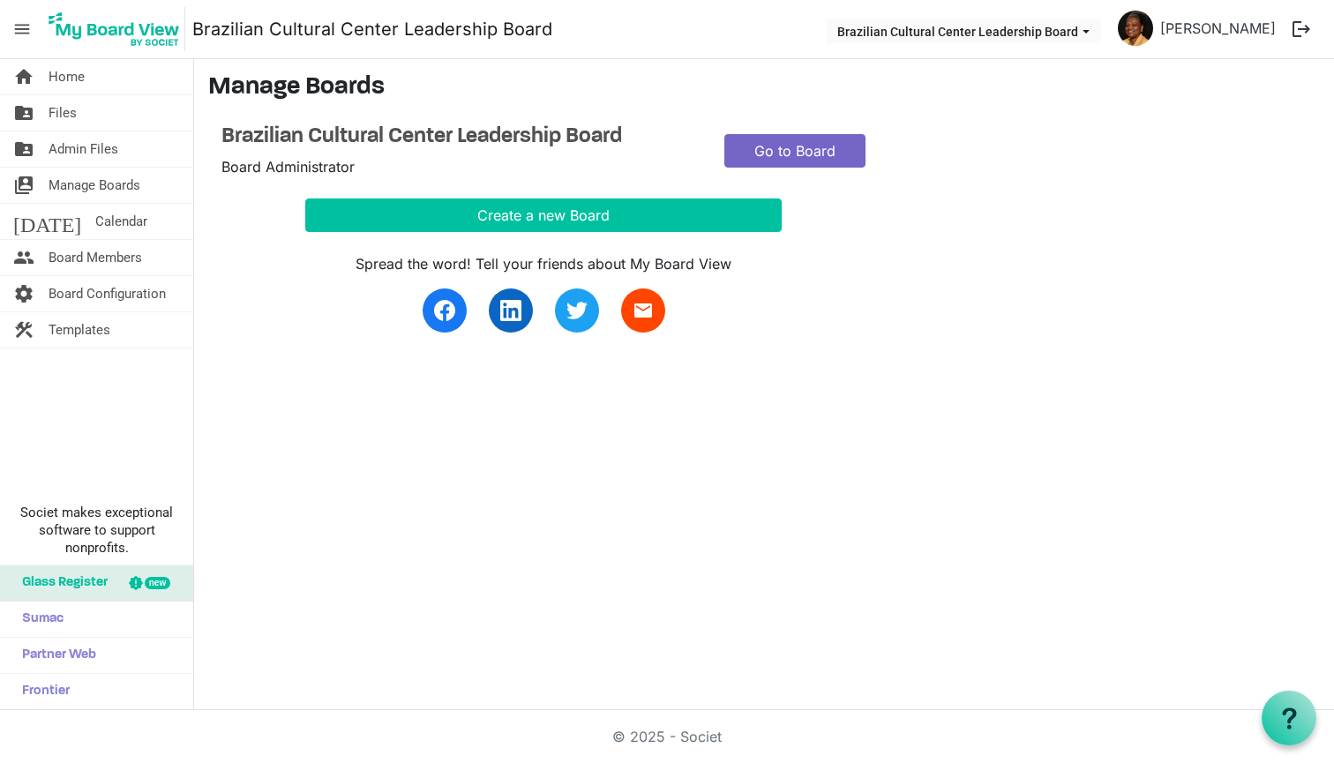
click at [762, 147] on link "Go to Board" at bounding box center [794, 151] width 141 height 34
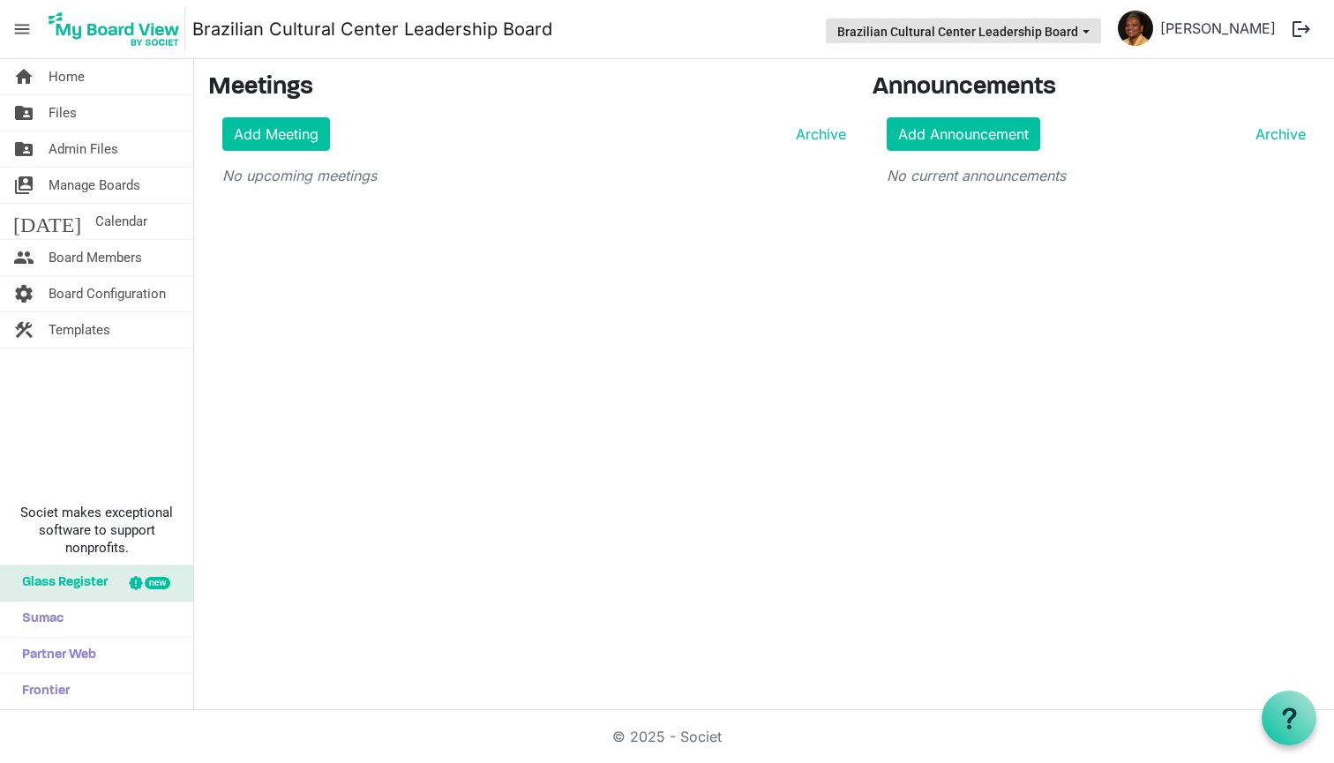
click at [966, 37] on button "Brazilian Cultural Center Leadership Board" at bounding box center [963, 31] width 275 height 25
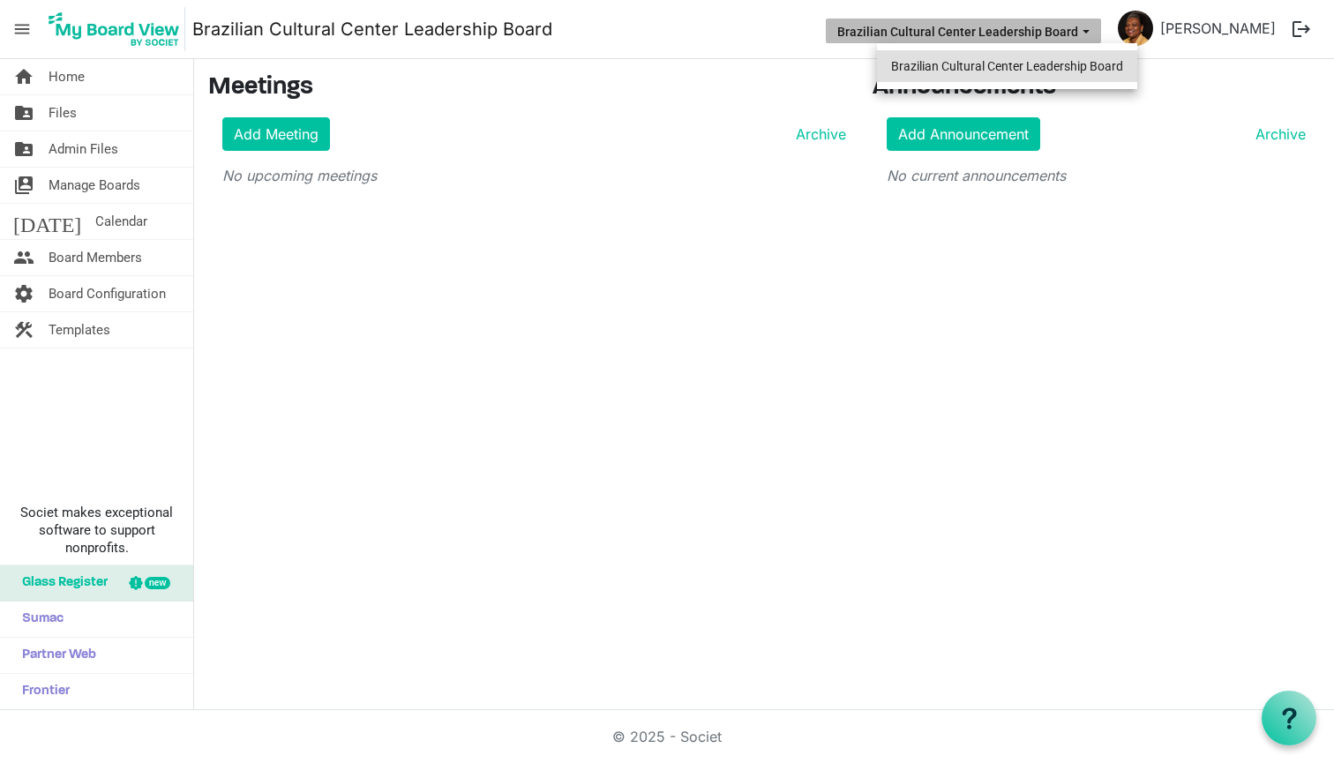
click at [917, 68] on li "Brazilian Cultural Center Leadership Board" at bounding box center [1007, 66] width 260 height 32
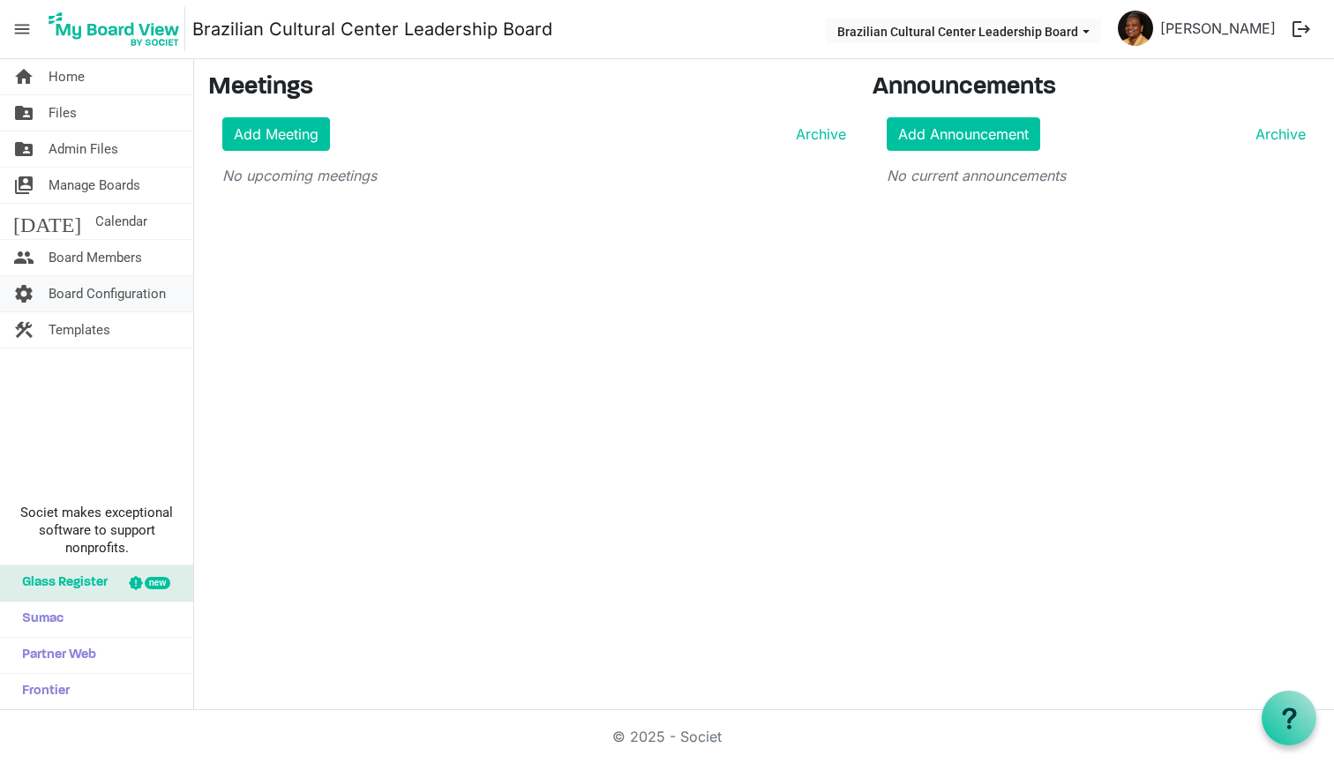
click at [69, 296] on span "Board Configuration" at bounding box center [107, 293] width 117 height 35
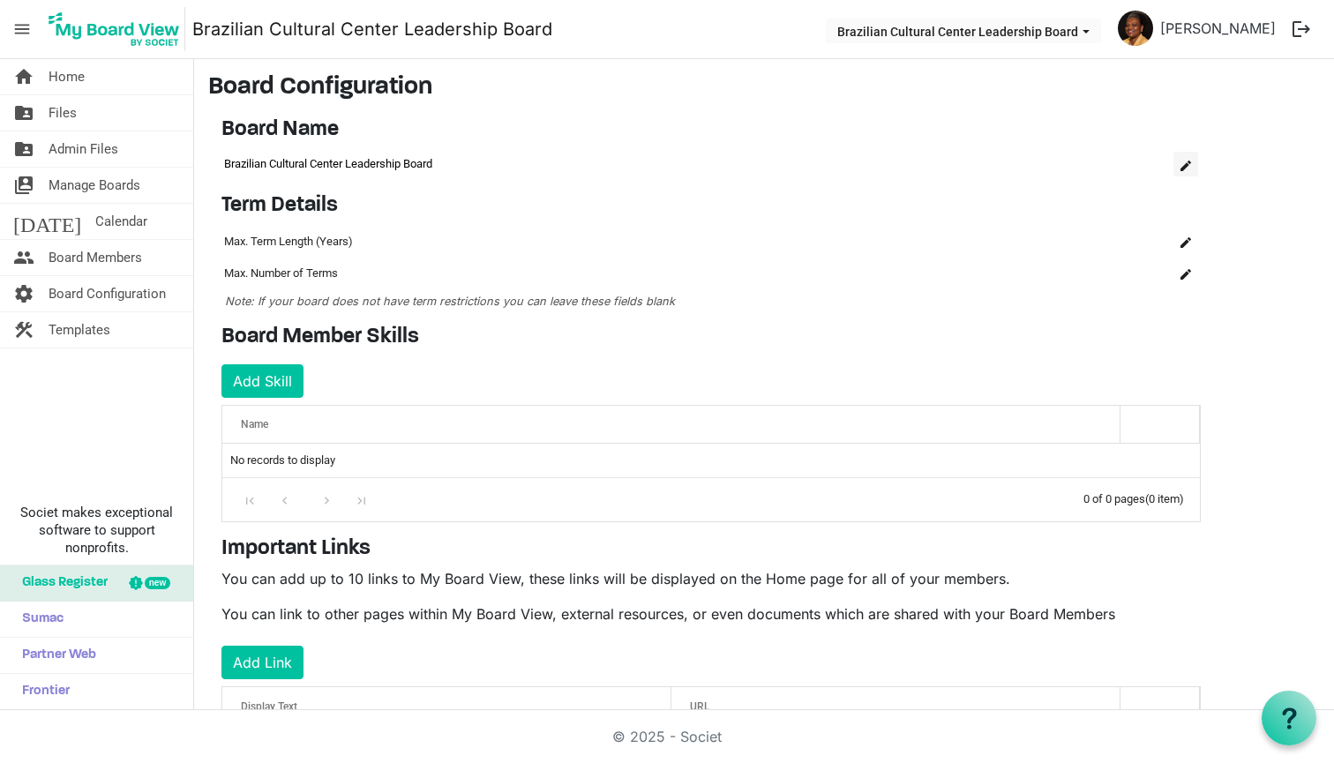
click at [1187, 167] on span "is Command column column header" at bounding box center [1186, 166] width 11 height 11
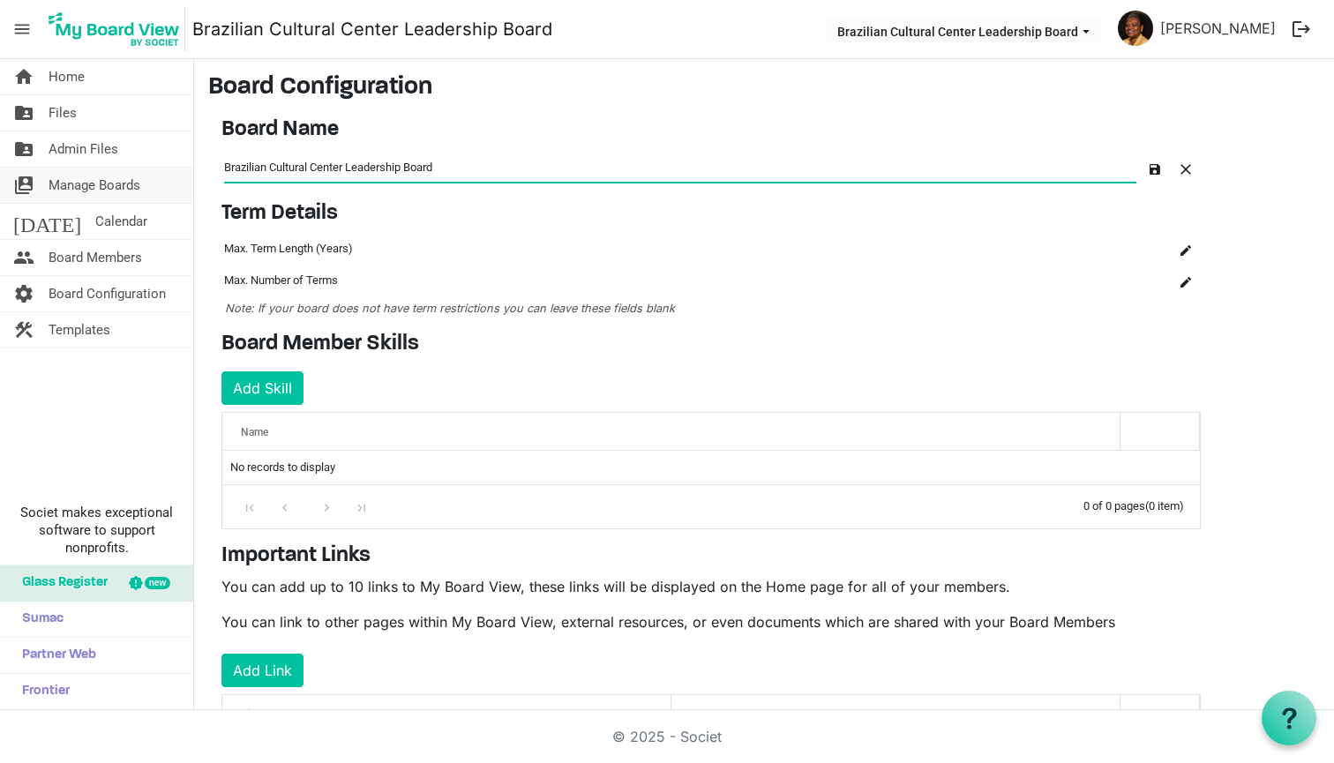
drag, startPoint x: 532, startPoint y: 163, endPoint x: 138, endPoint y: 184, distance: 394.9
click at [137, 183] on div "home Home folder_shared Files folder_shared Admin Files switch_account Manage B…" at bounding box center [667, 384] width 1334 height 651
drag, startPoint x: 446, startPoint y: 163, endPoint x: 159, endPoint y: 154, distance: 286.9
click at [159, 155] on div "home Home folder_shared Files folder_shared Admin Files switch_account Manage B…" at bounding box center [667, 384] width 1334 height 651
drag, startPoint x: 488, startPoint y: 161, endPoint x: 184, endPoint y: 134, distance: 305.6
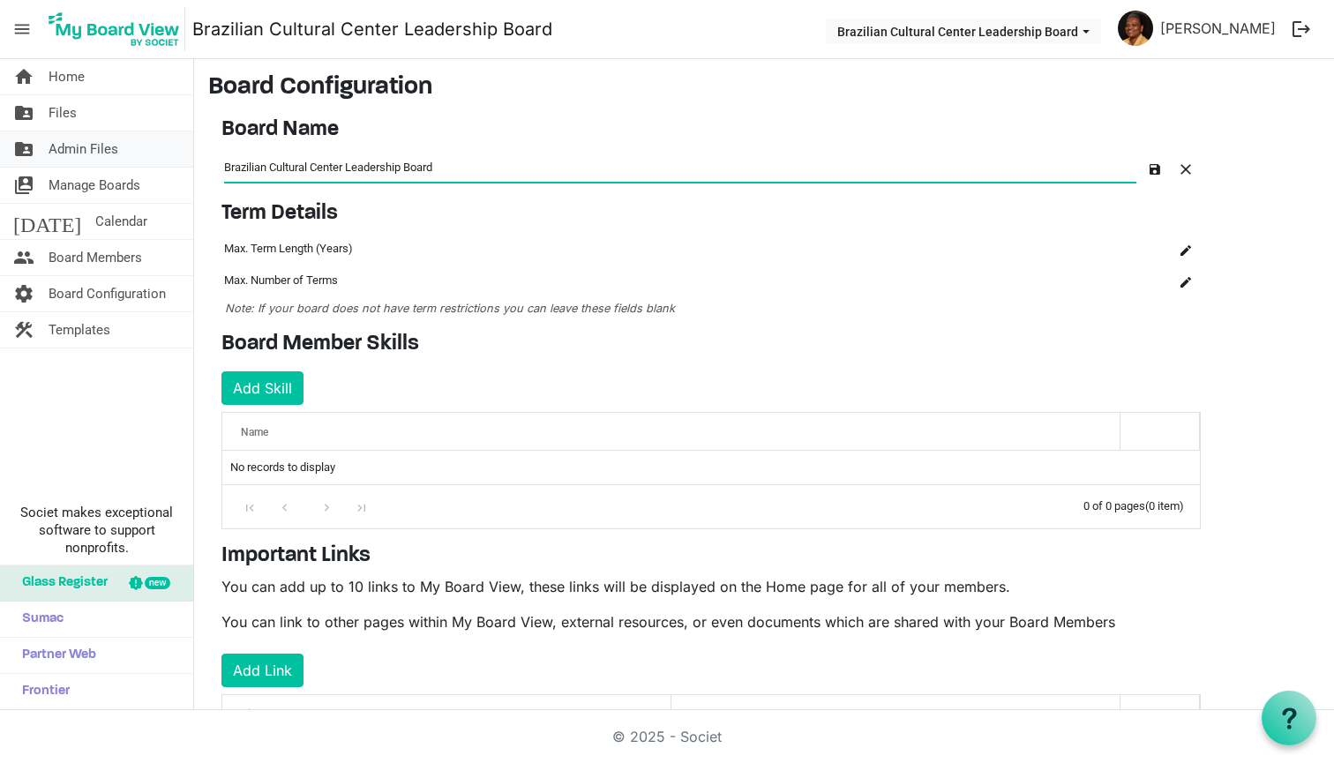
click at [184, 134] on div "home Home folder_shared Files folder_shared Admin Files switch_account Manage B…" at bounding box center [667, 384] width 1334 height 651
type input "Board of Directors"
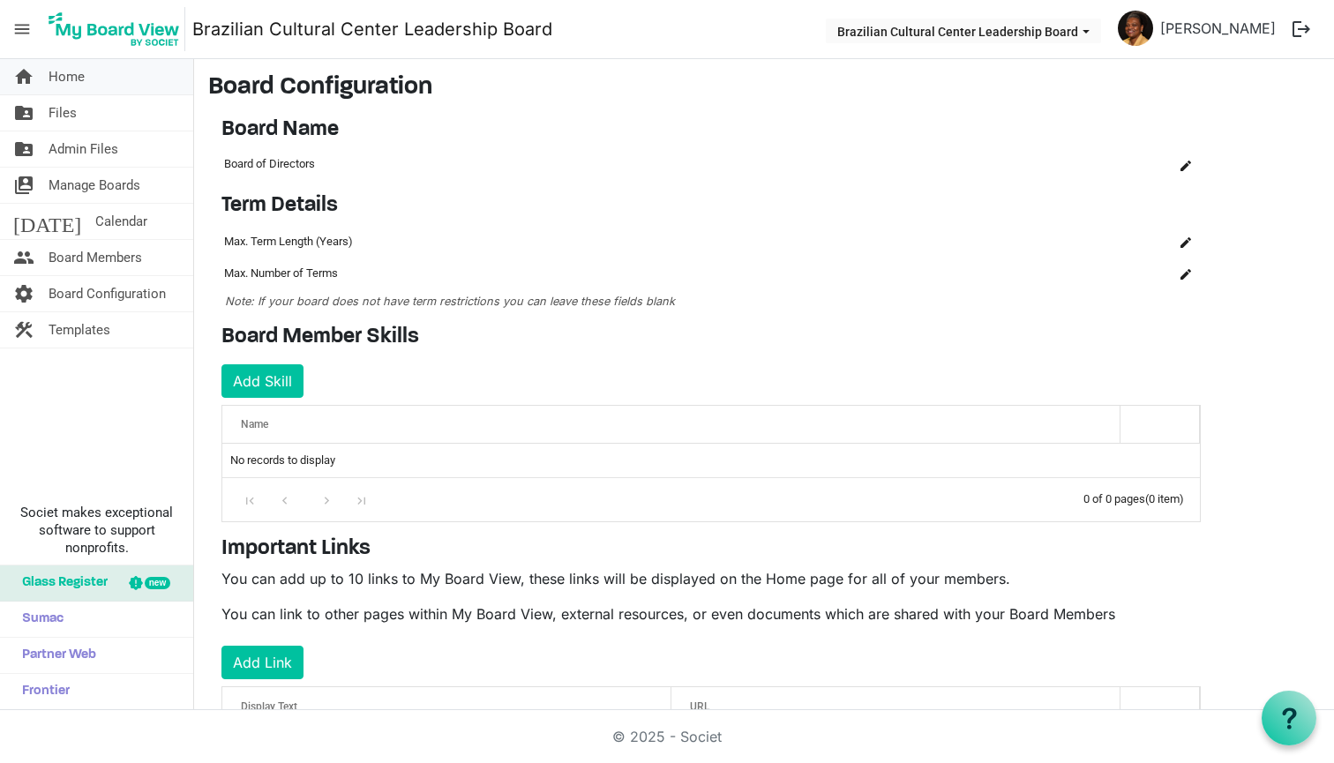
click at [65, 74] on span "Home" at bounding box center [67, 76] width 36 height 35
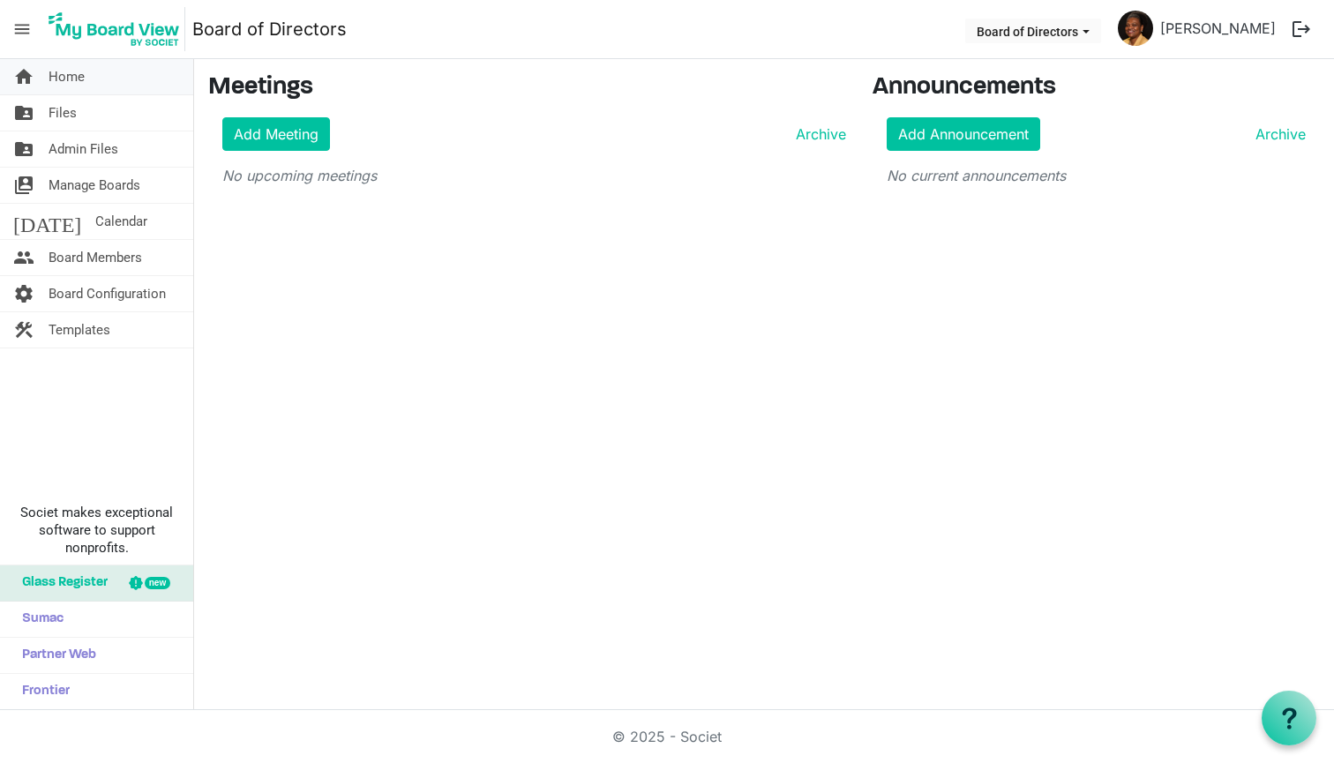
click at [94, 71] on link "home Home" at bounding box center [96, 76] width 193 height 35
click at [259, 132] on link "Add Meeting" at bounding box center [276, 134] width 108 height 34
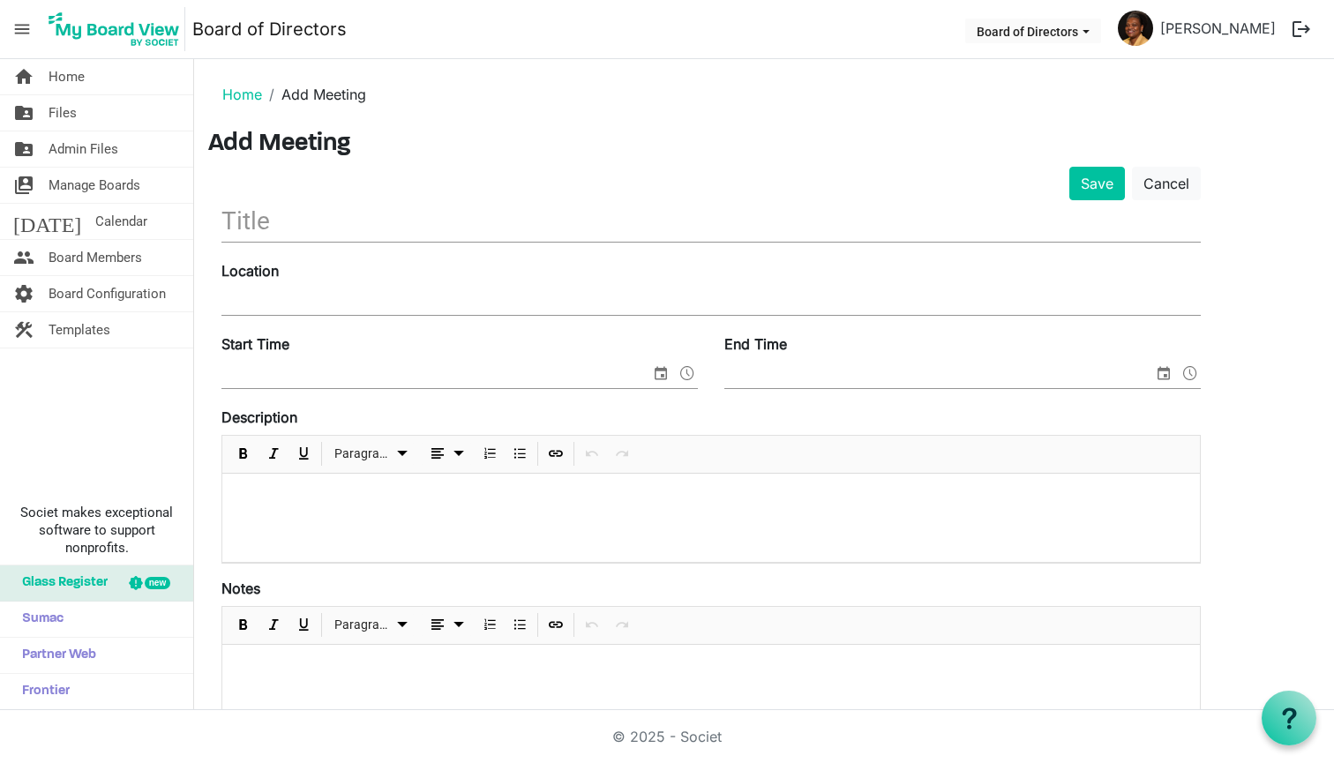
click at [265, 215] on input "text" at bounding box center [710, 220] width 979 height 41
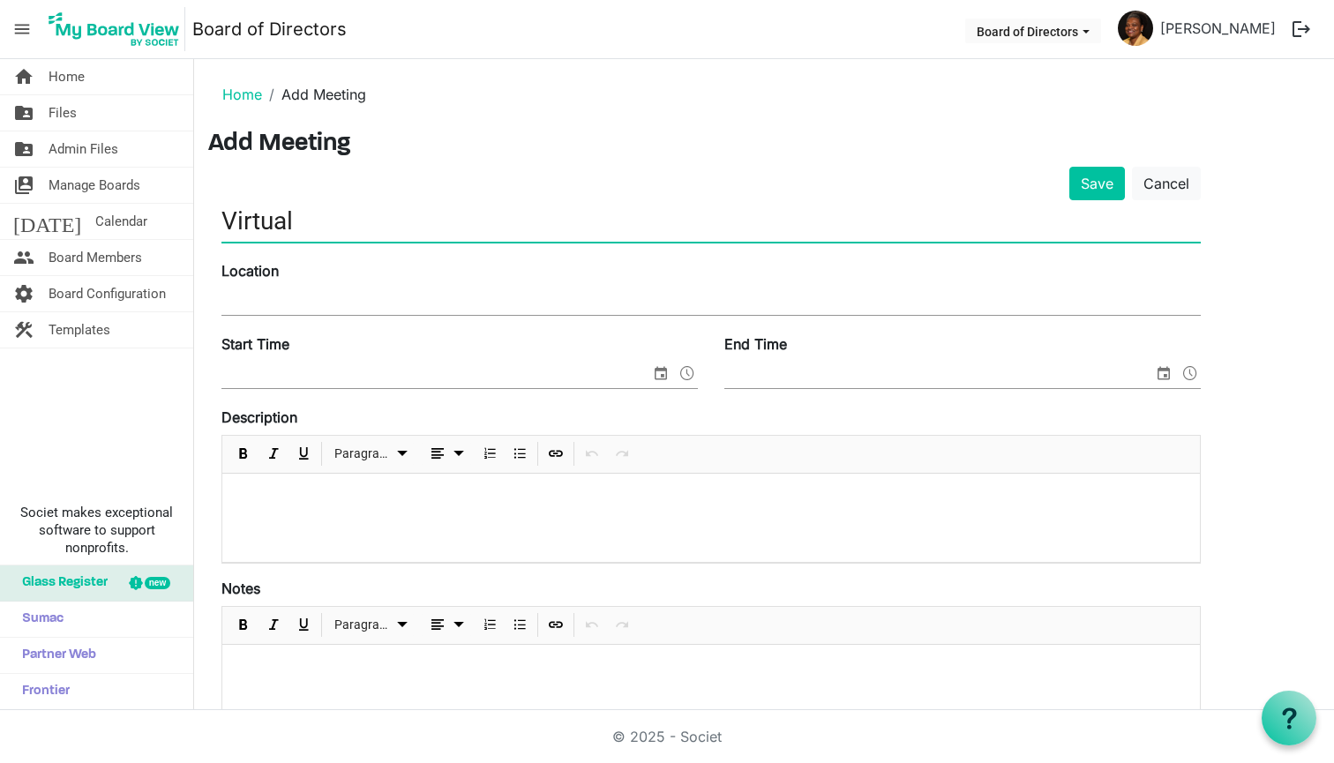
type input "Virtual"
click at [235, 300] on input "Location" at bounding box center [710, 302] width 979 height 26
click at [291, 201] on input "Virtual" at bounding box center [710, 220] width 979 height 41
drag, startPoint x: 307, startPoint y: 206, endPoint x: 183, endPoint y: 206, distance: 124.4
click at [183, 206] on div "home Home folder_shared Files folder_shared Admin Files switch_account Manage B…" at bounding box center [667, 384] width 1334 height 651
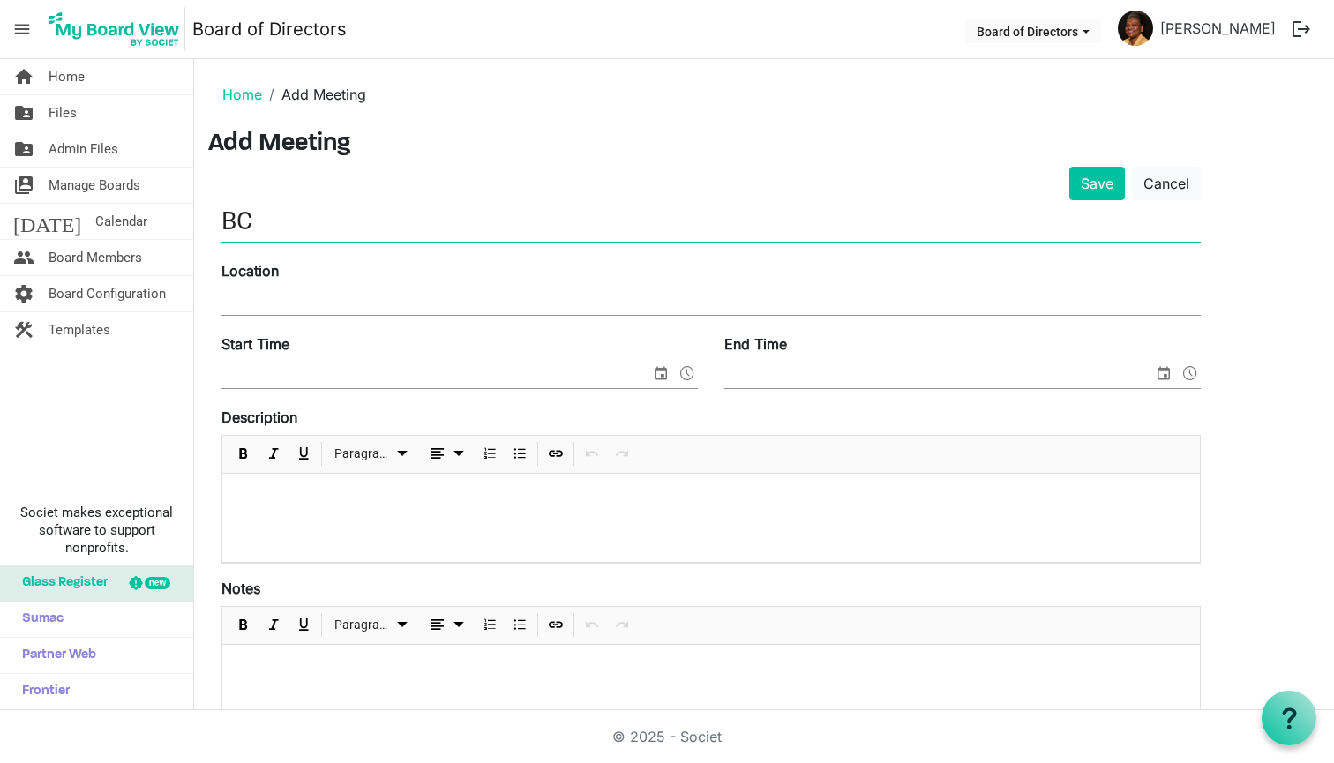
type input "B"
type input "e"
type input "E"
type input "L"
type input "B"
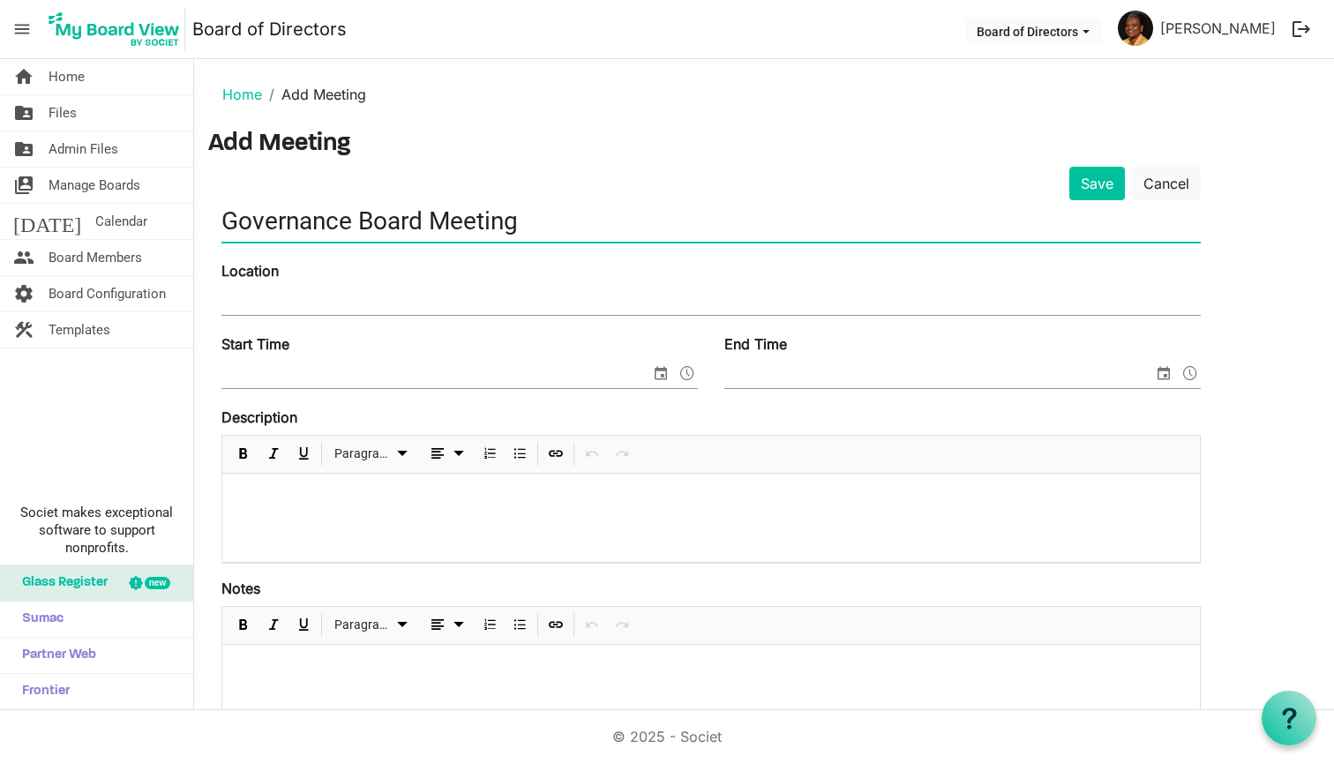
type input "Governance Board Meeting"
click at [240, 298] on input "Location" at bounding box center [710, 302] width 979 height 26
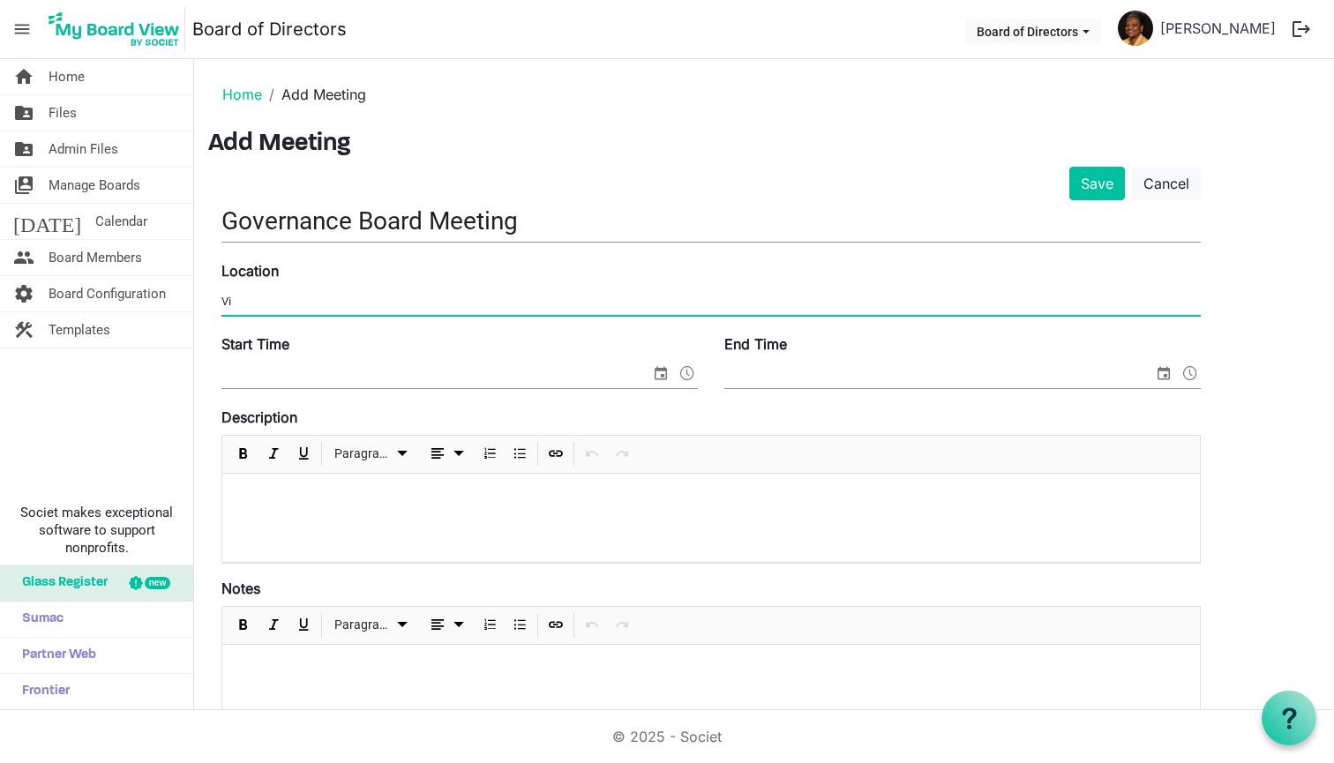
type input "V"
type input "R"
type input "Virtual - Zoom"
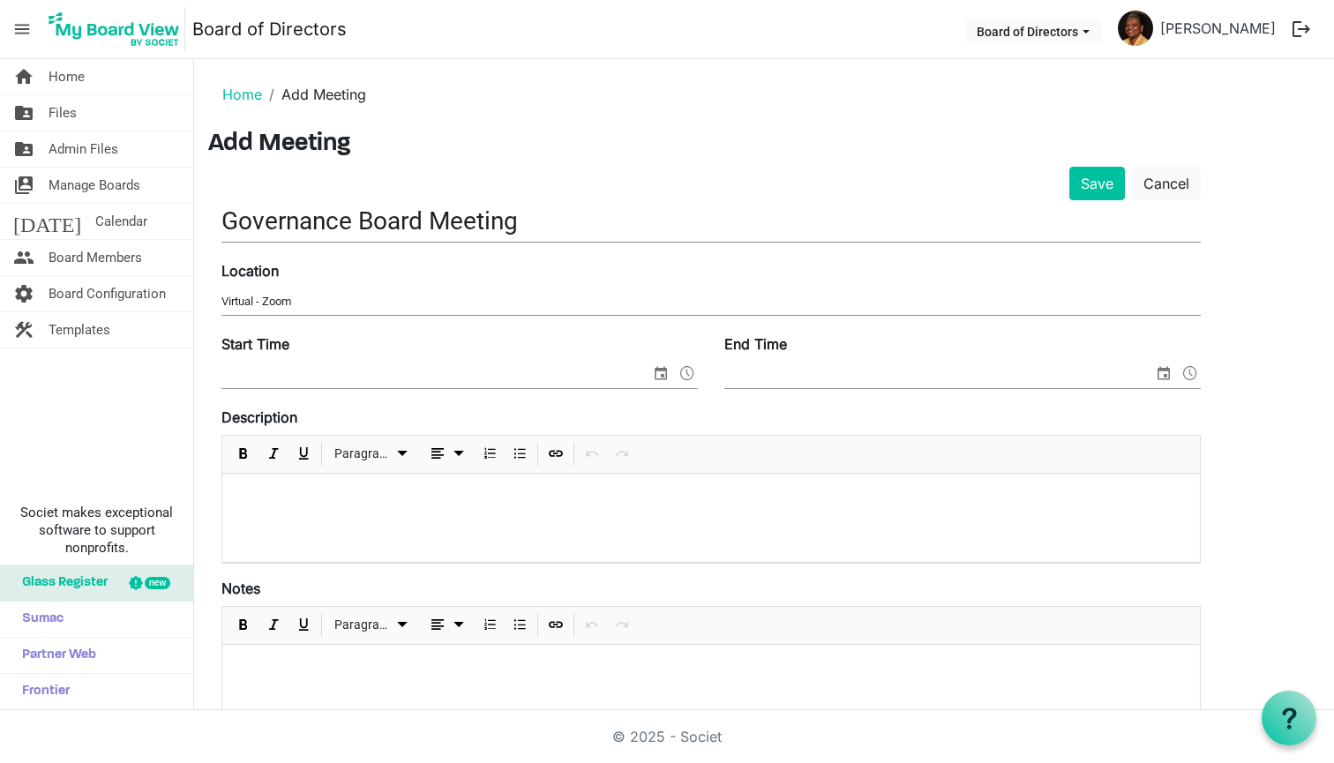
click at [286, 352] on label "Start Time" at bounding box center [255, 344] width 68 height 21
click at [286, 362] on input "Start Time" at bounding box center [435, 375] width 429 height 26
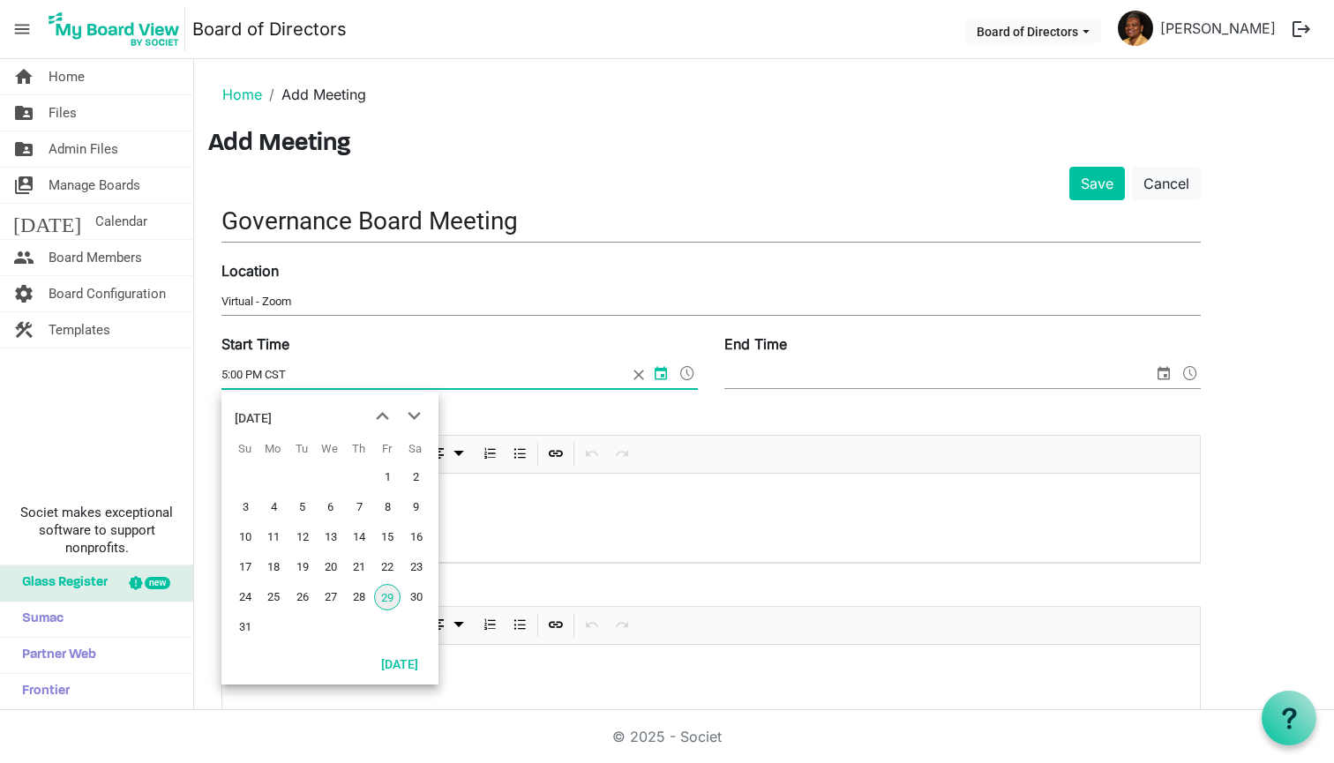
type input "5:00 PM CST"
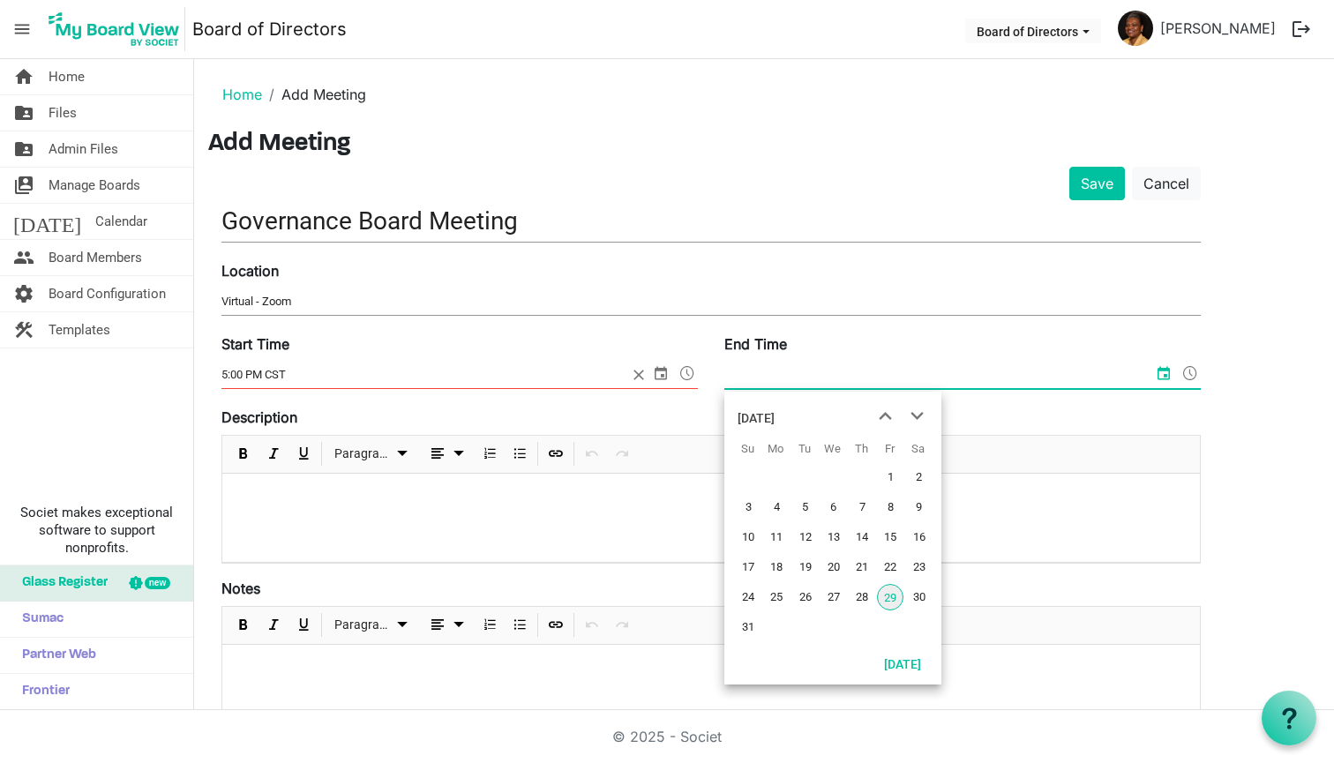
click at [783, 378] on input "End Time" at bounding box center [938, 375] width 429 height 26
click at [750, 378] on input "6:00 CST" at bounding box center [927, 375] width 406 height 26
click at [778, 370] on input "6:00 CSTPM" at bounding box center [927, 375] width 406 height 26
click at [771, 369] on input "6:00 CSTPM" at bounding box center [927, 375] width 406 height 26
type input "6:00 PM CST"
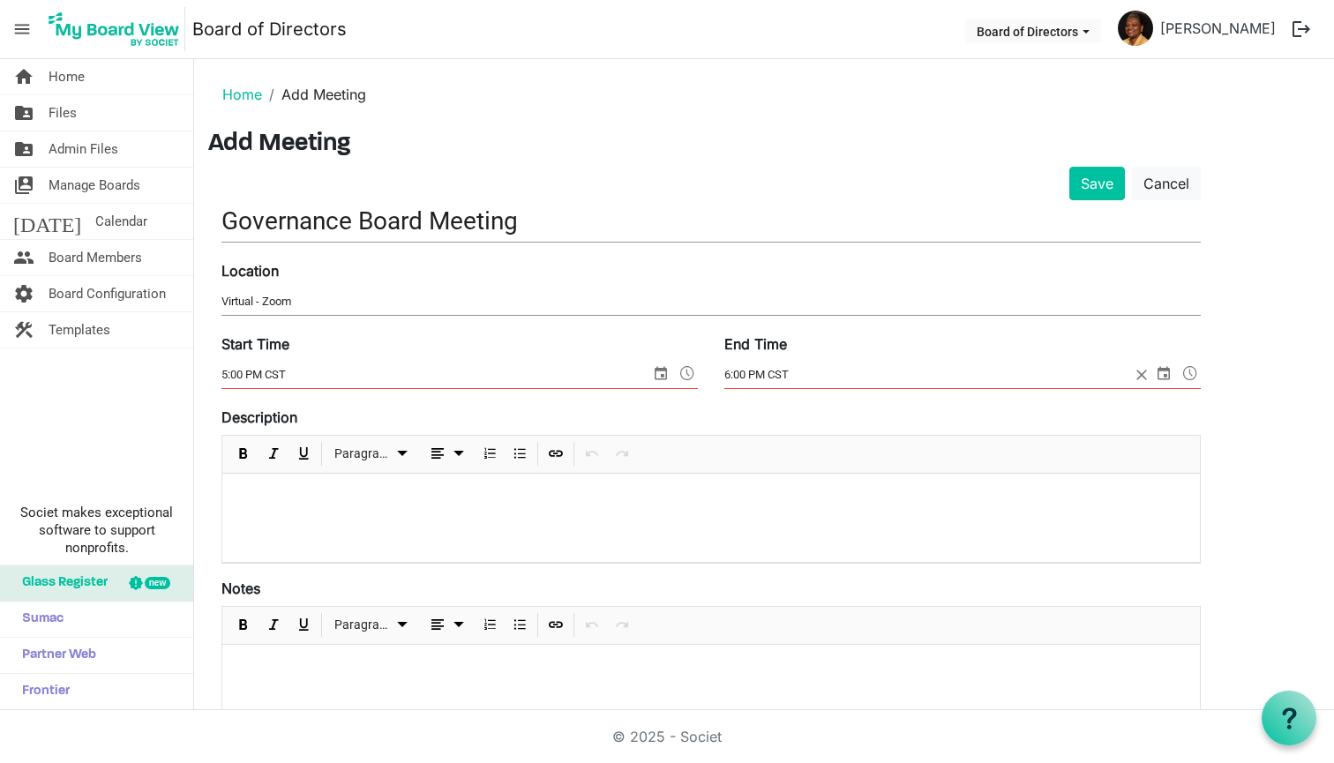
click at [617, 418] on div "Description Paragraph" at bounding box center [710, 485] width 979 height 157
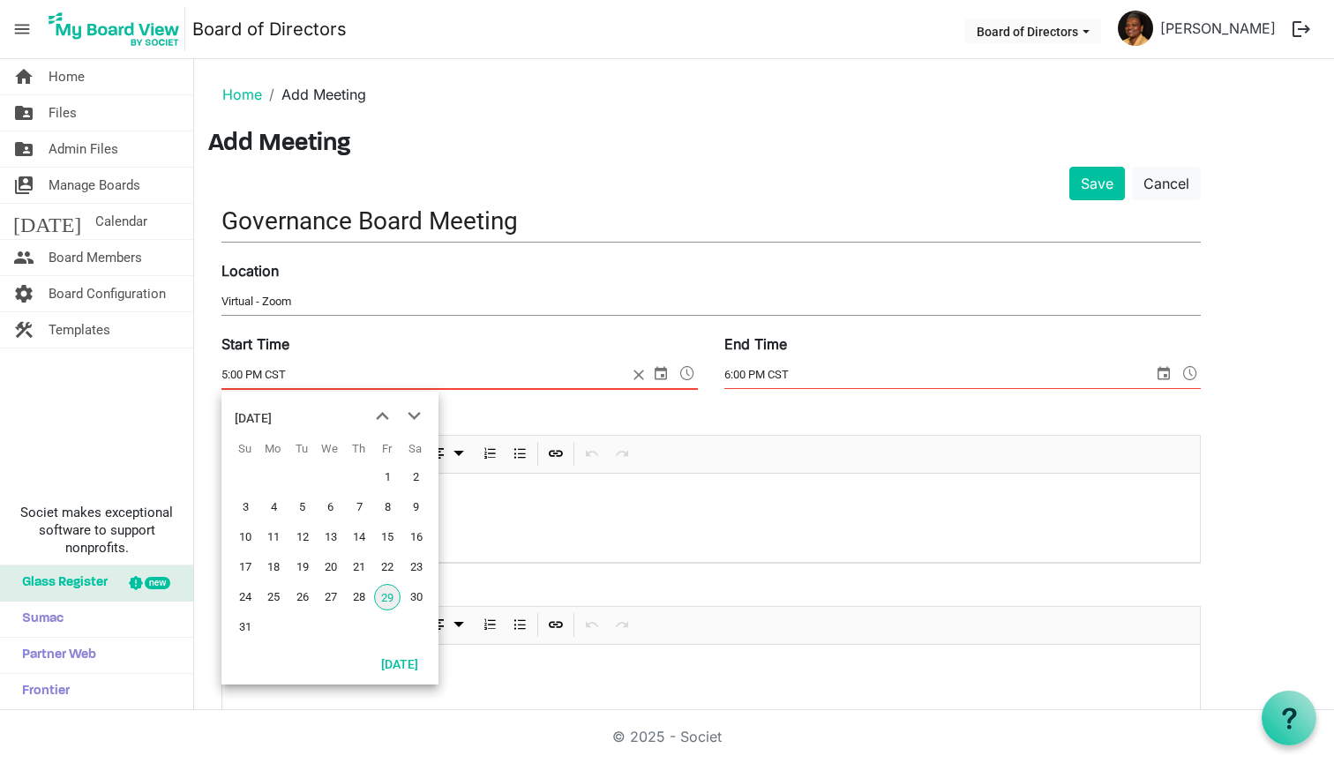
click at [660, 369] on span "select" at bounding box center [660, 373] width 21 height 23
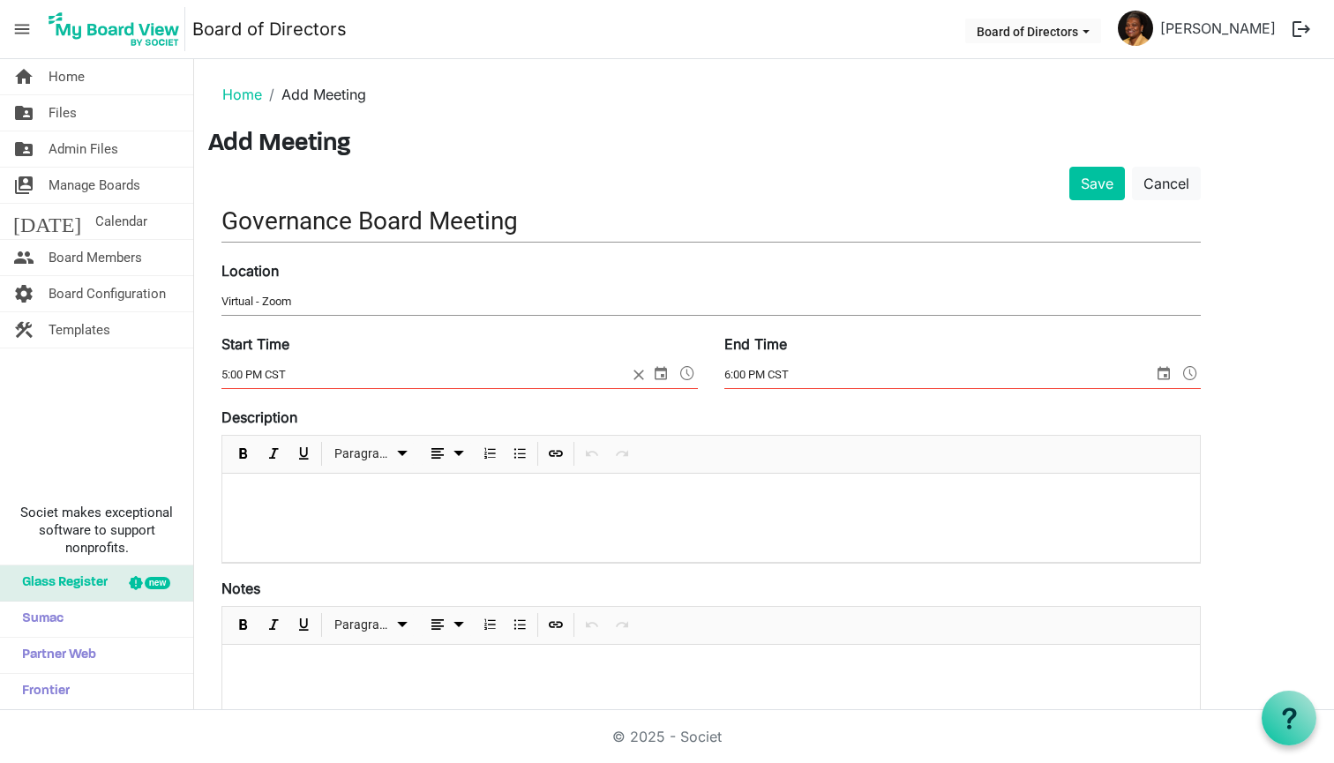
click at [375, 359] on div "Start Time 5:00 PM CST" at bounding box center [459, 363] width 503 height 59
click at [658, 371] on span "select" at bounding box center [660, 373] width 21 height 23
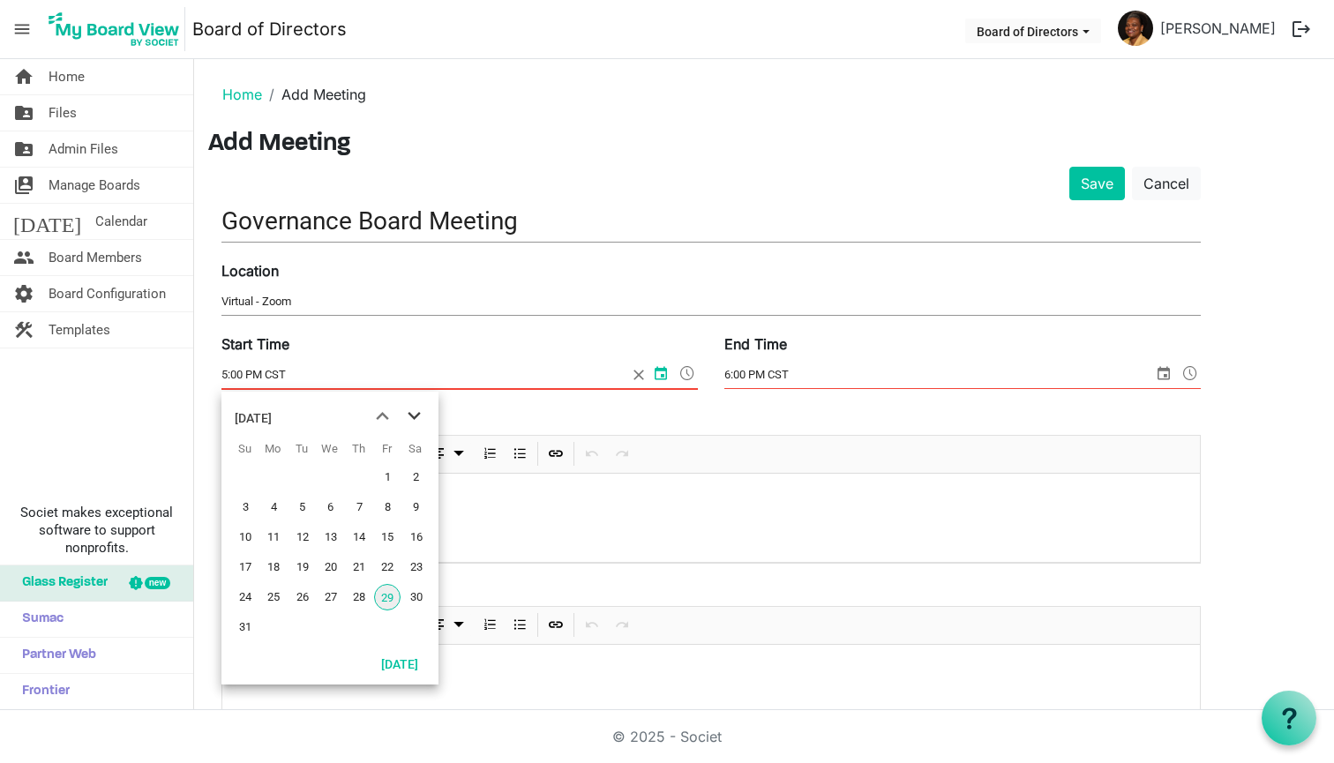
click at [412, 417] on span "next month" at bounding box center [414, 417] width 31 height 32
click at [297, 474] on span "2" at bounding box center [302, 477] width 26 height 26
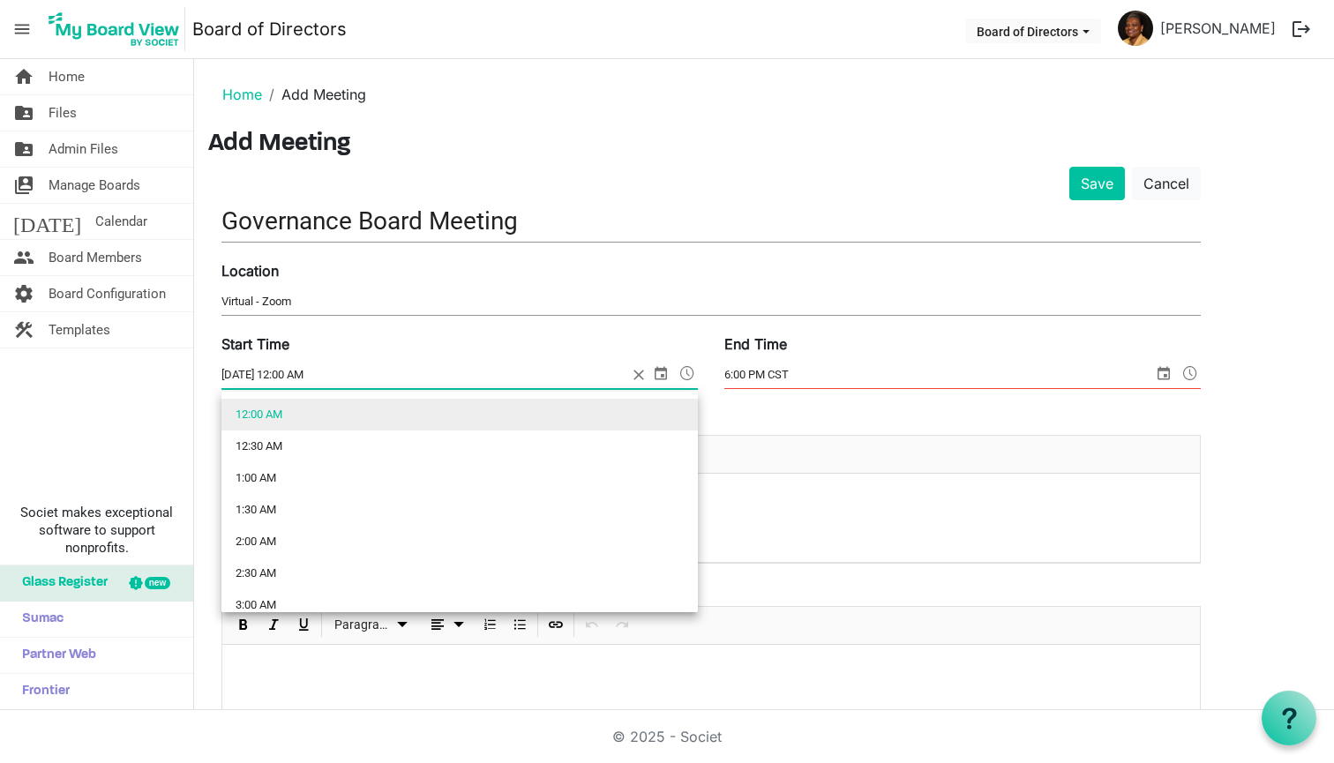
click at [690, 368] on span at bounding box center [687, 373] width 21 height 23
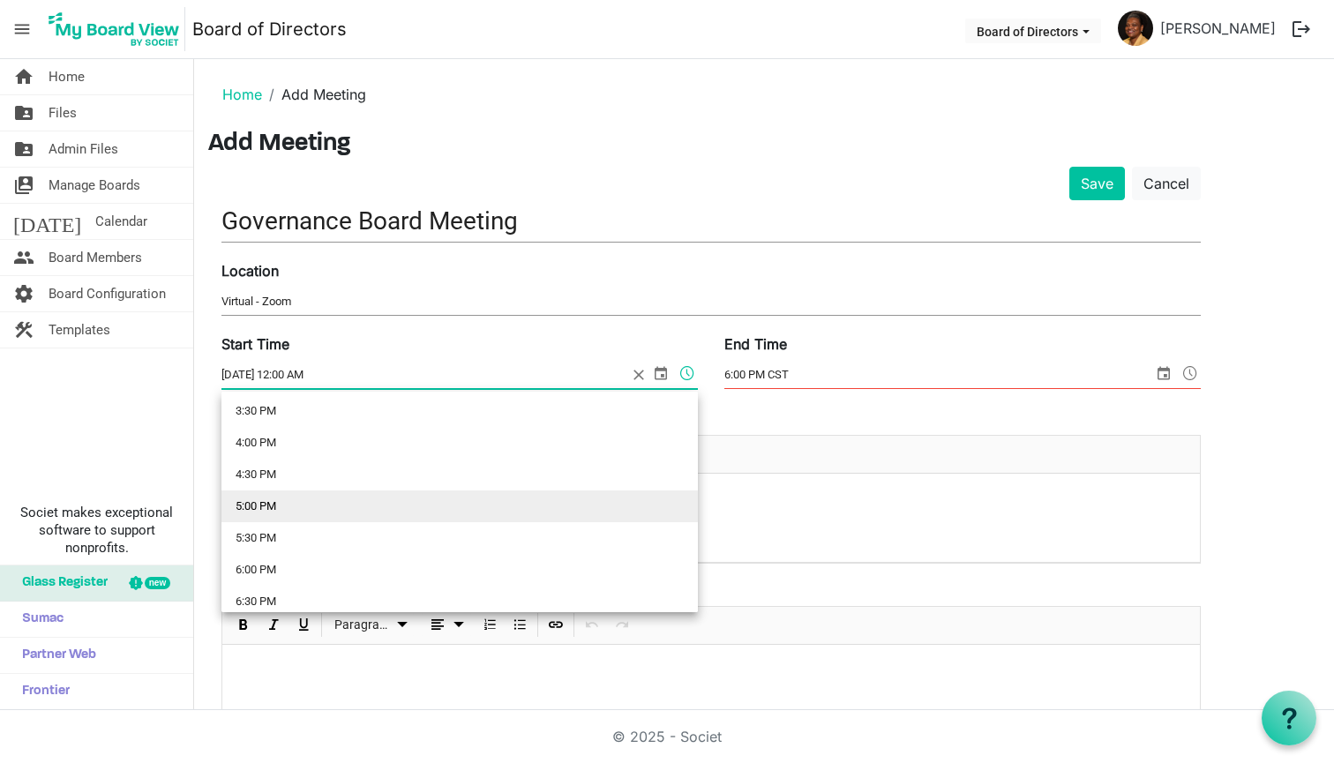
scroll to position [1013, 0]
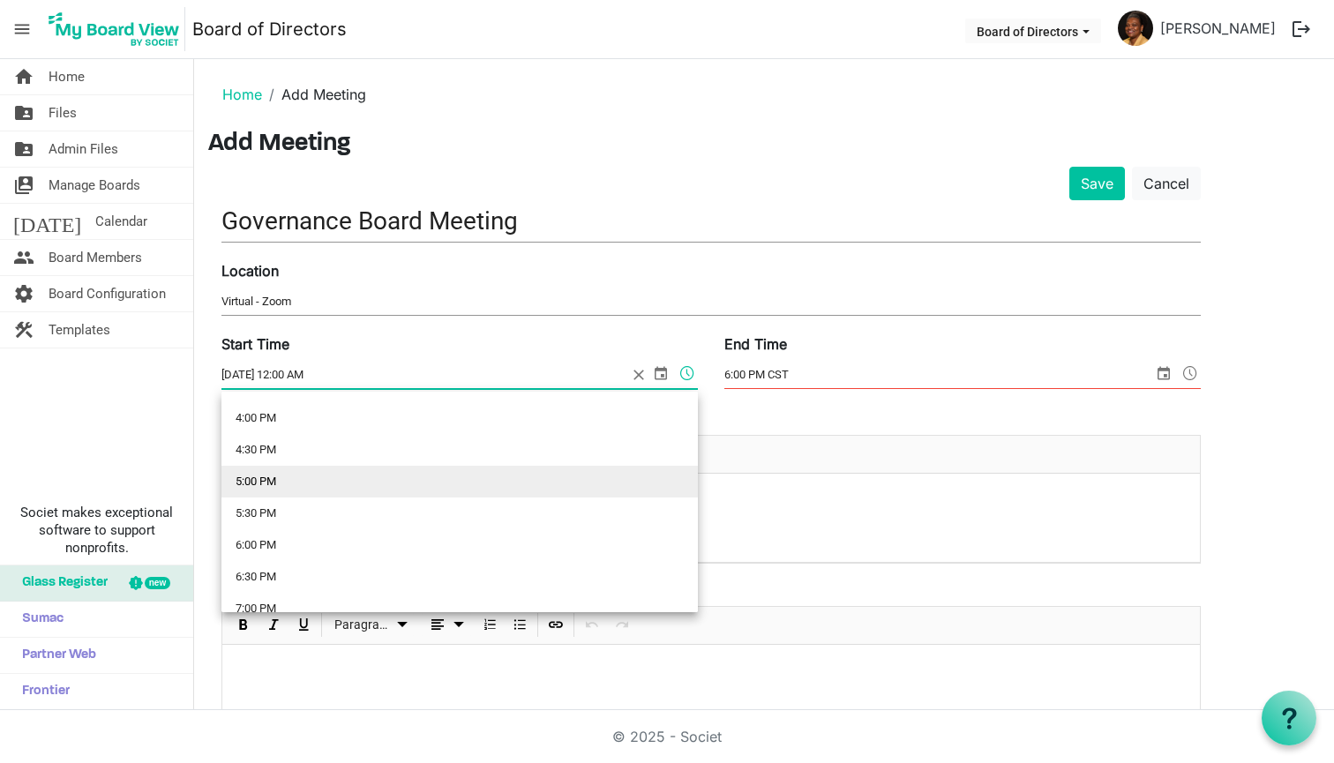
click at [267, 479] on li "5:00 PM" at bounding box center [459, 482] width 476 height 32
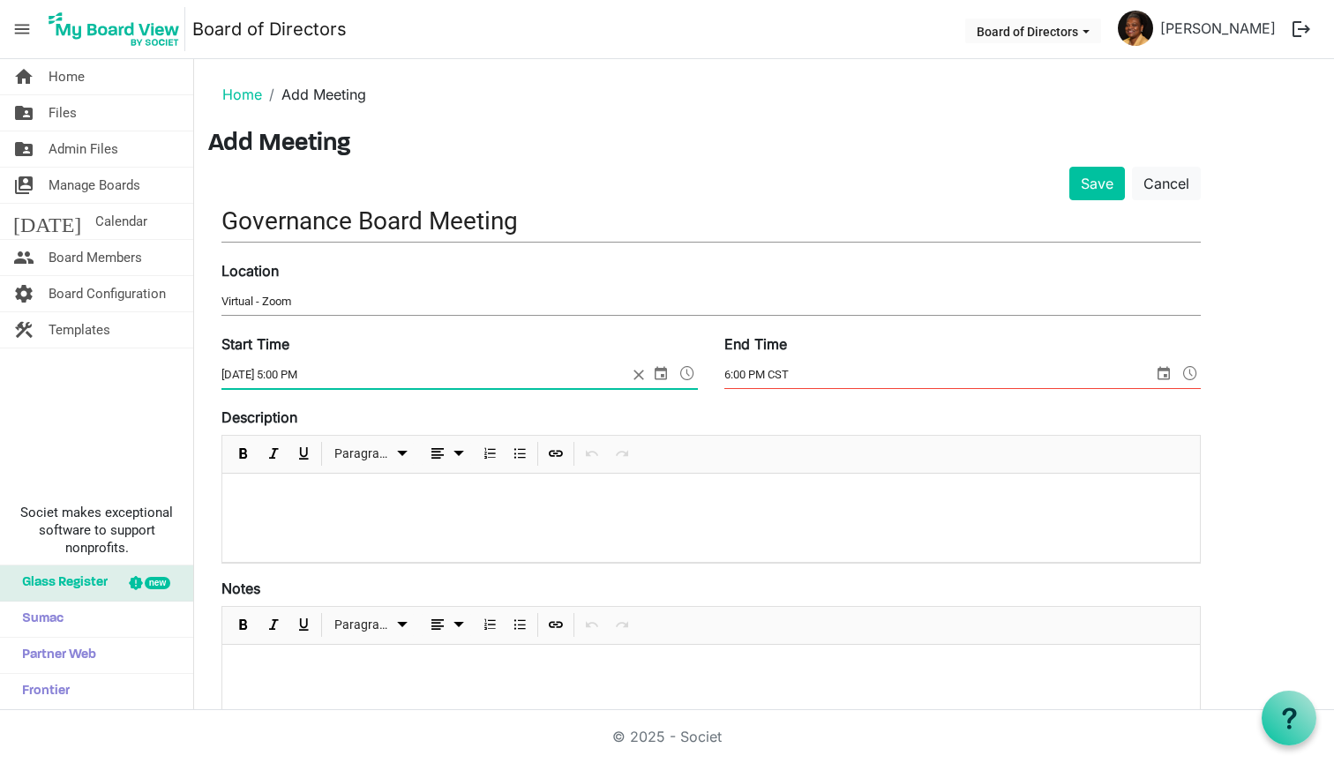
click at [686, 370] on span at bounding box center [687, 373] width 21 height 23
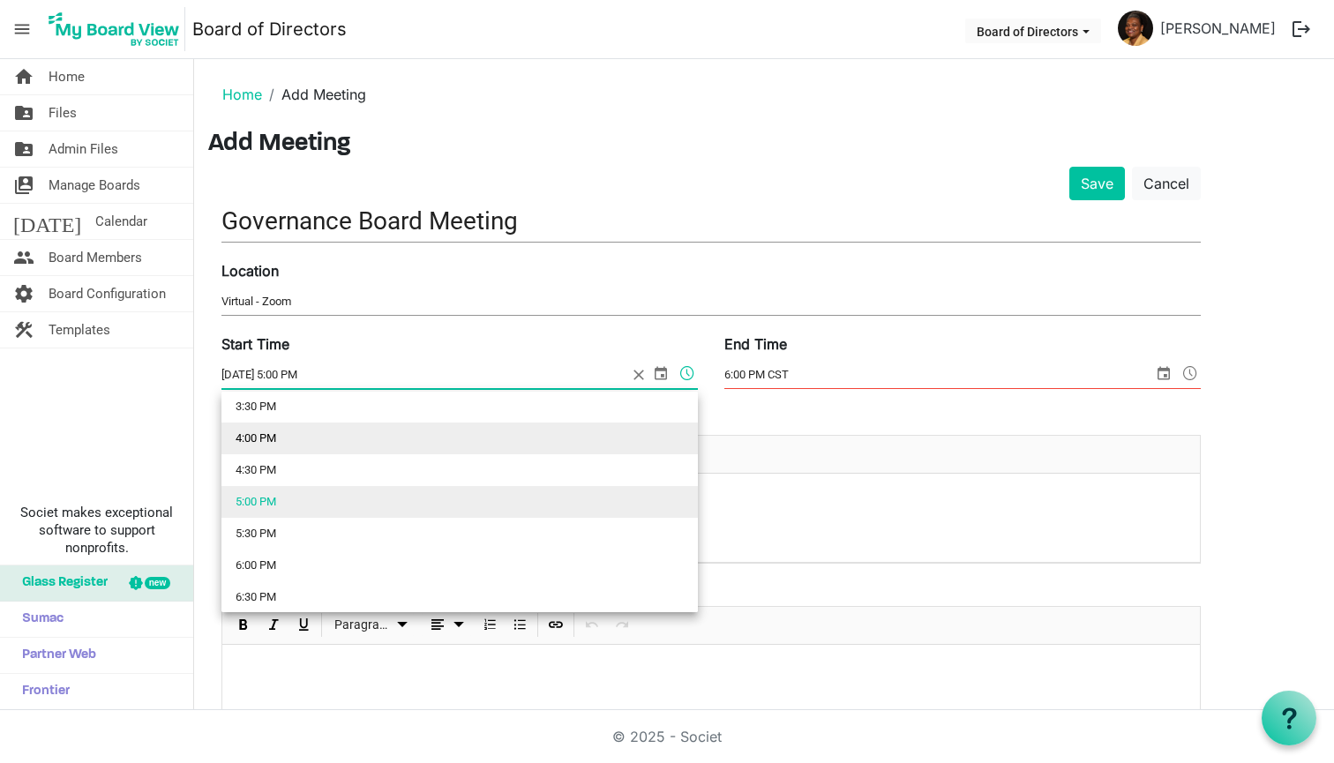
click at [245, 433] on li "4:00 PM" at bounding box center [459, 439] width 476 height 32
type input "9/2/2025 4:00 PM"
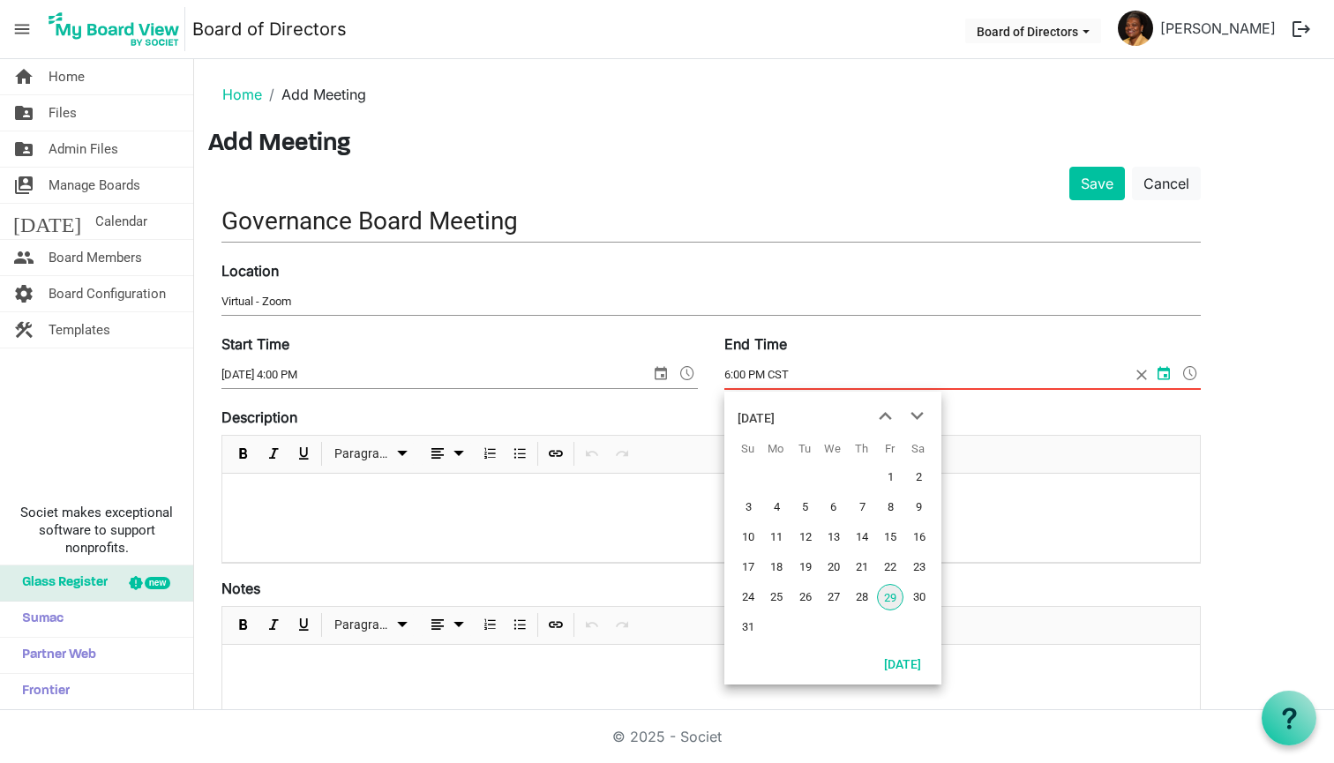
click at [896, 371] on input "6:00 PM CST" at bounding box center [927, 375] width 406 height 26
click at [914, 415] on span "next month" at bounding box center [917, 417] width 31 height 32
click at [805, 475] on span "2" at bounding box center [805, 477] width 26 height 26
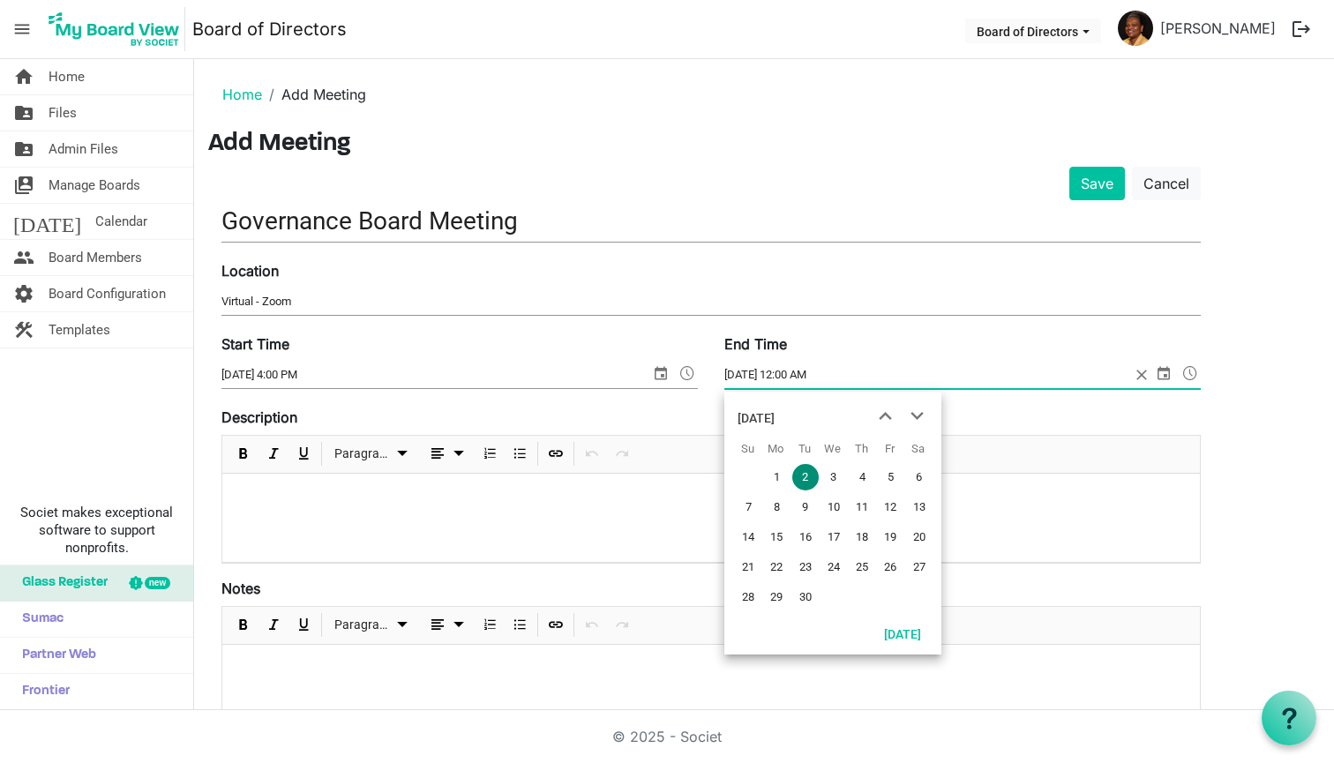
click at [1164, 376] on span "select" at bounding box center [1163, 373] width 21 height 23
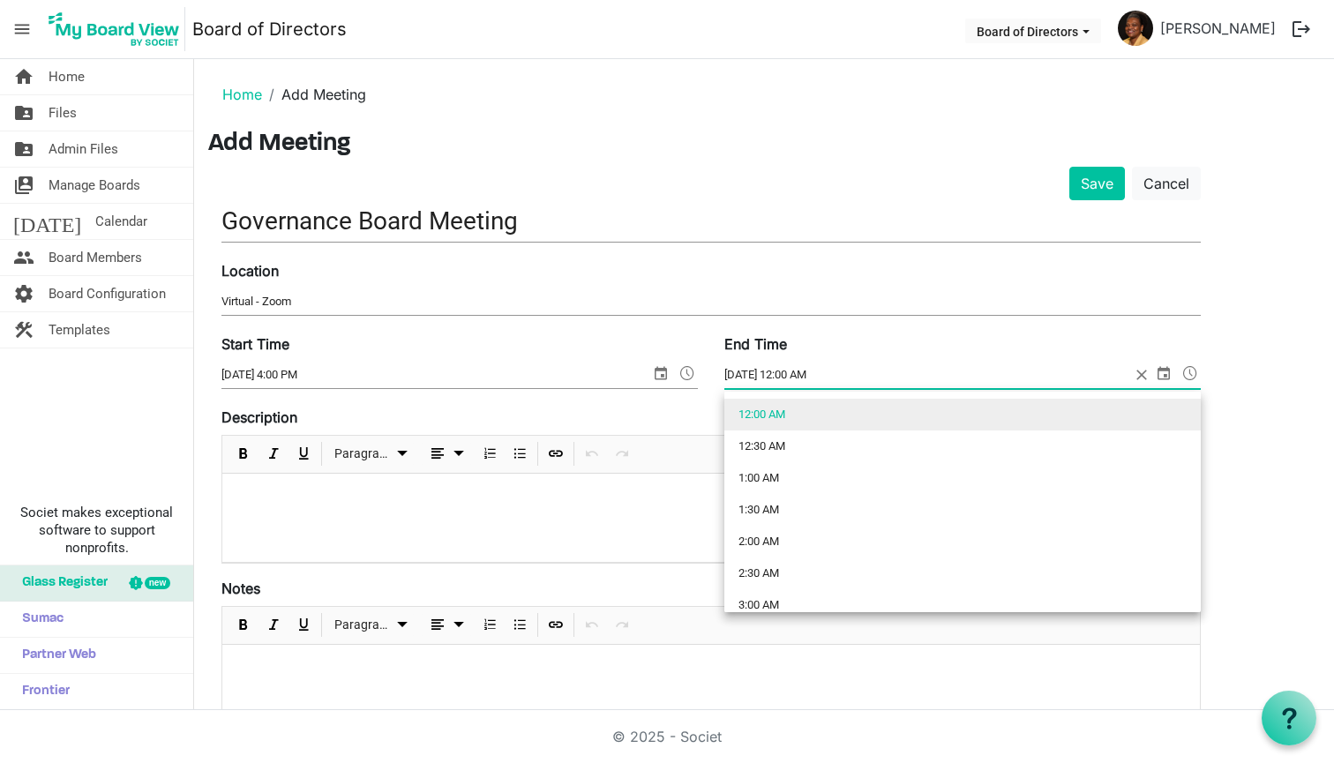
click at [1188, 370] on span at bounding box center [1190, 373] width 21 height 23
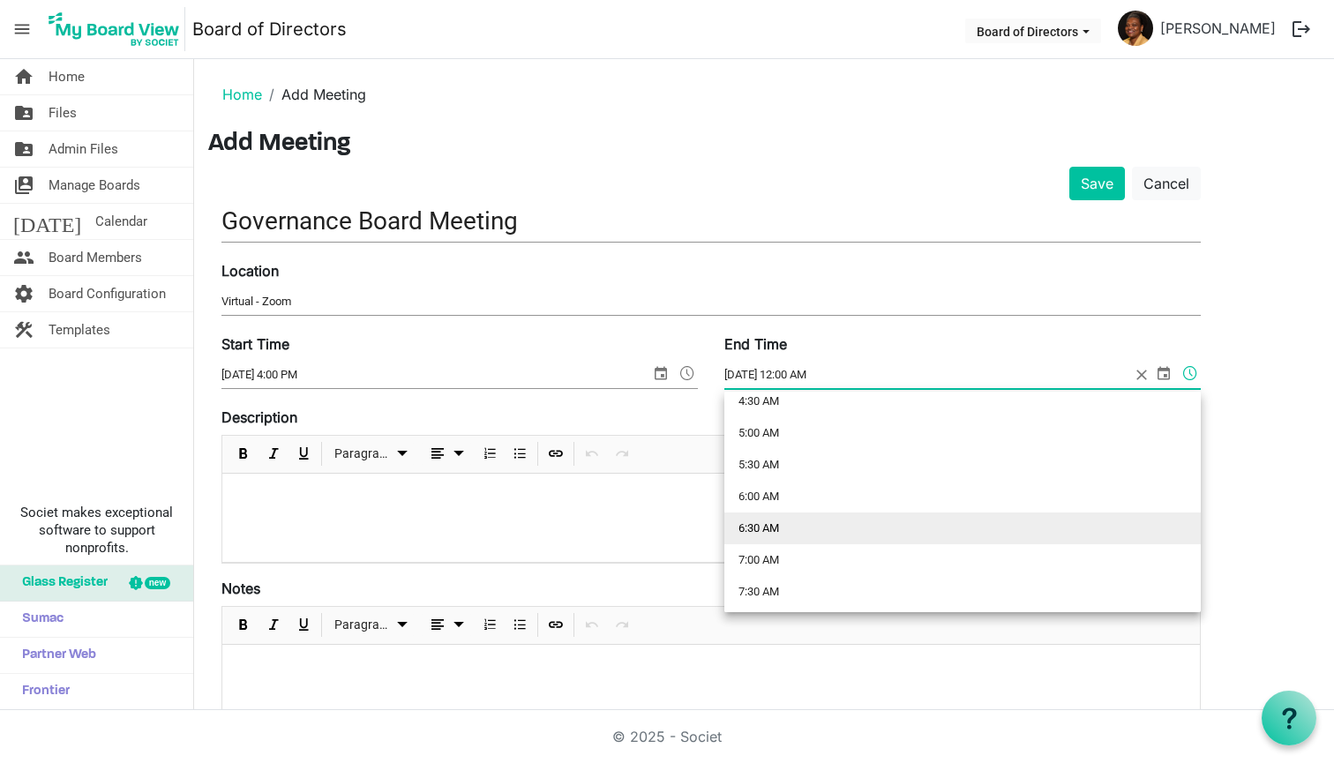
scroll to position [273, 0]
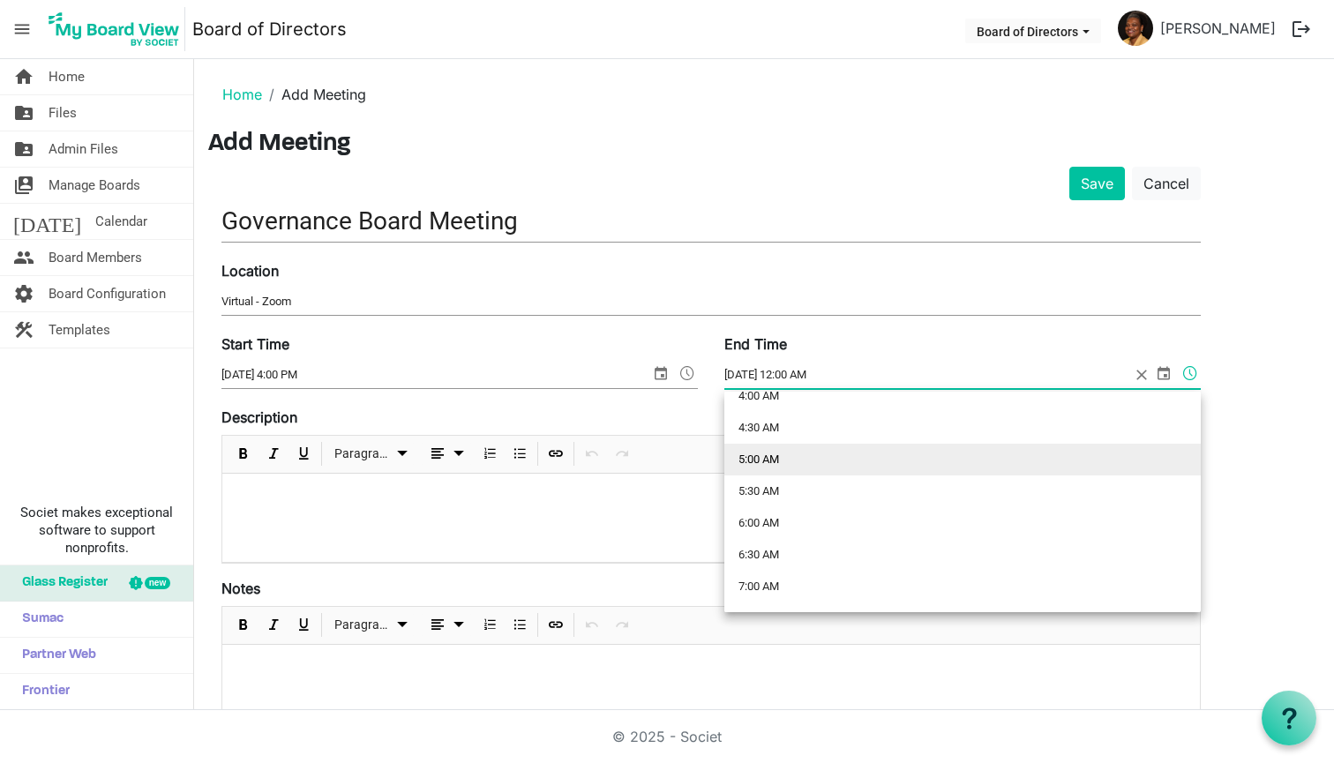
click at [755, 461] on li "5:00 AM" at bounding box center [962, 460] width 476 height 32
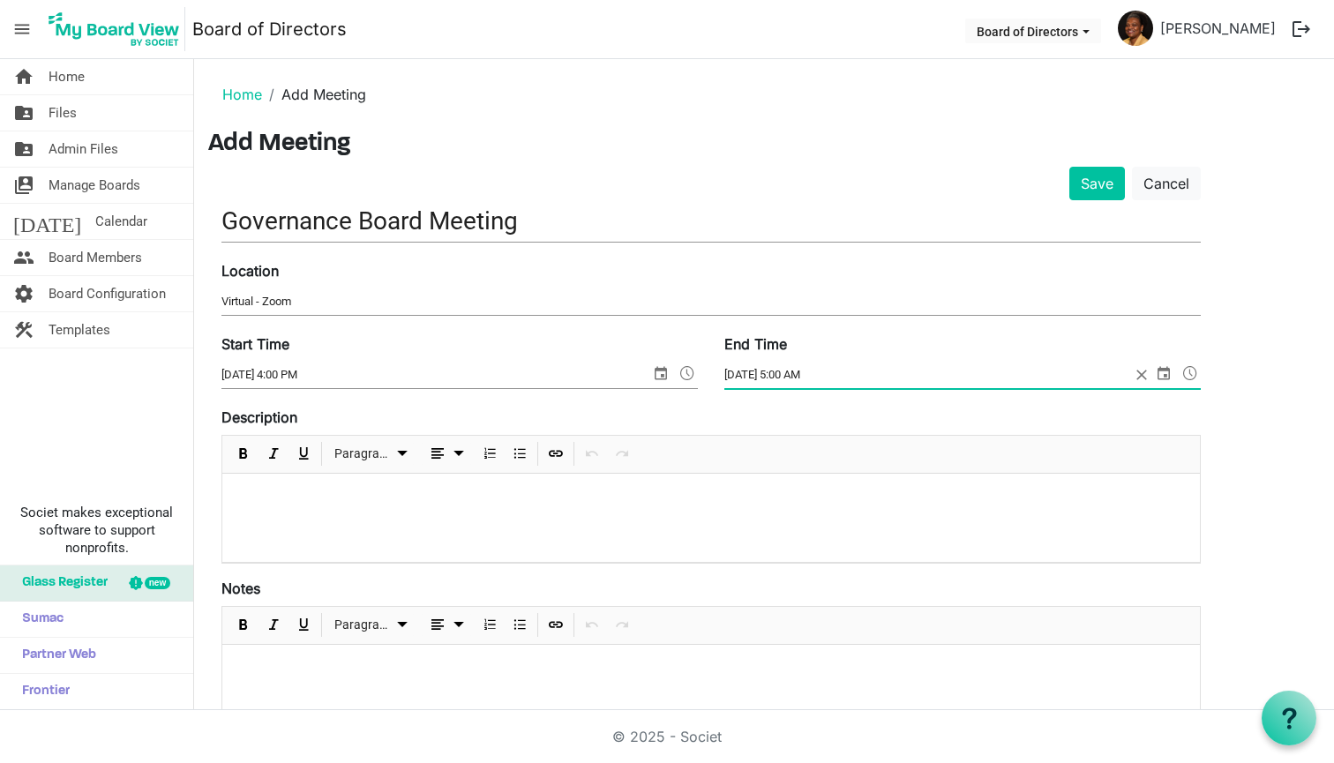
click at [1189, 370] on span at bounding box center [1190, 373] width 21 height 23
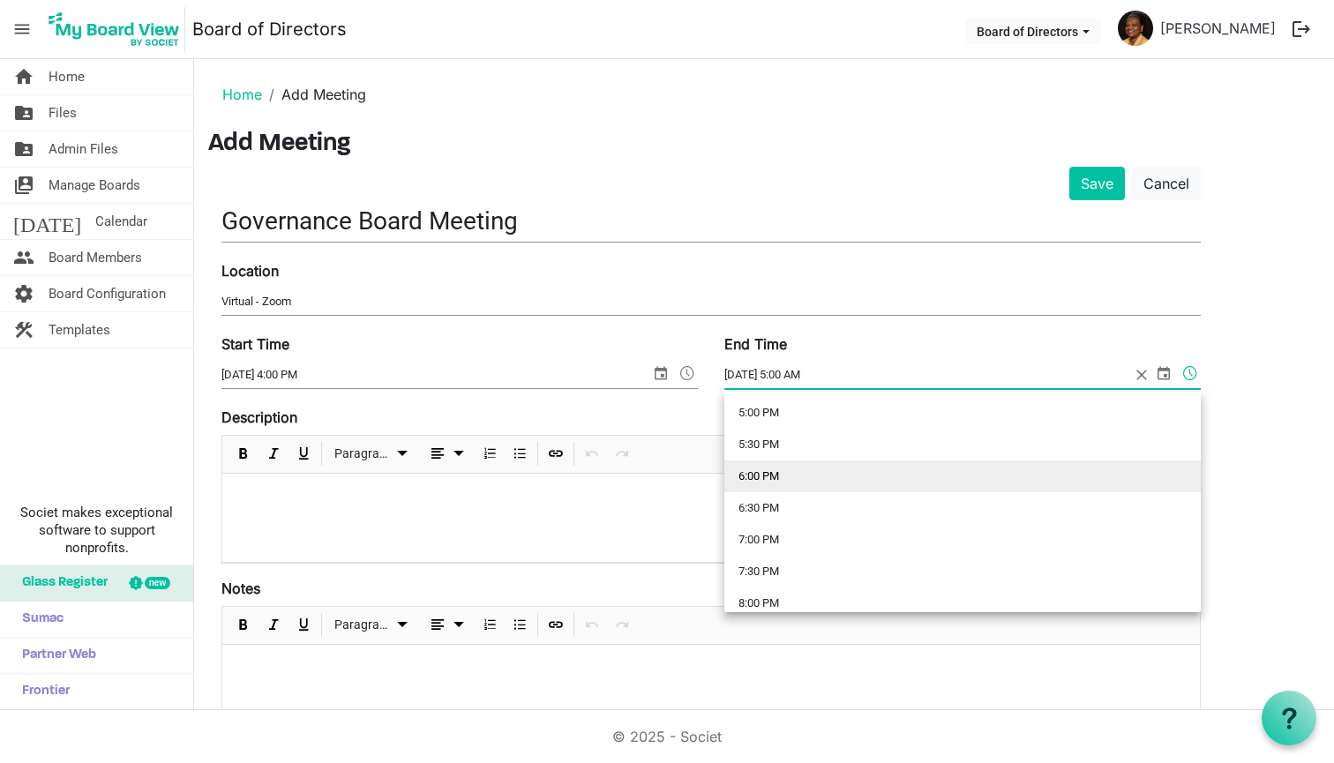
scroll to position [1083, 0]
click at [767, 470] on li "6:00 PM" at bounding box center [962, 476] width 476 height 32
type input "9/2/2025 6:00 PM"
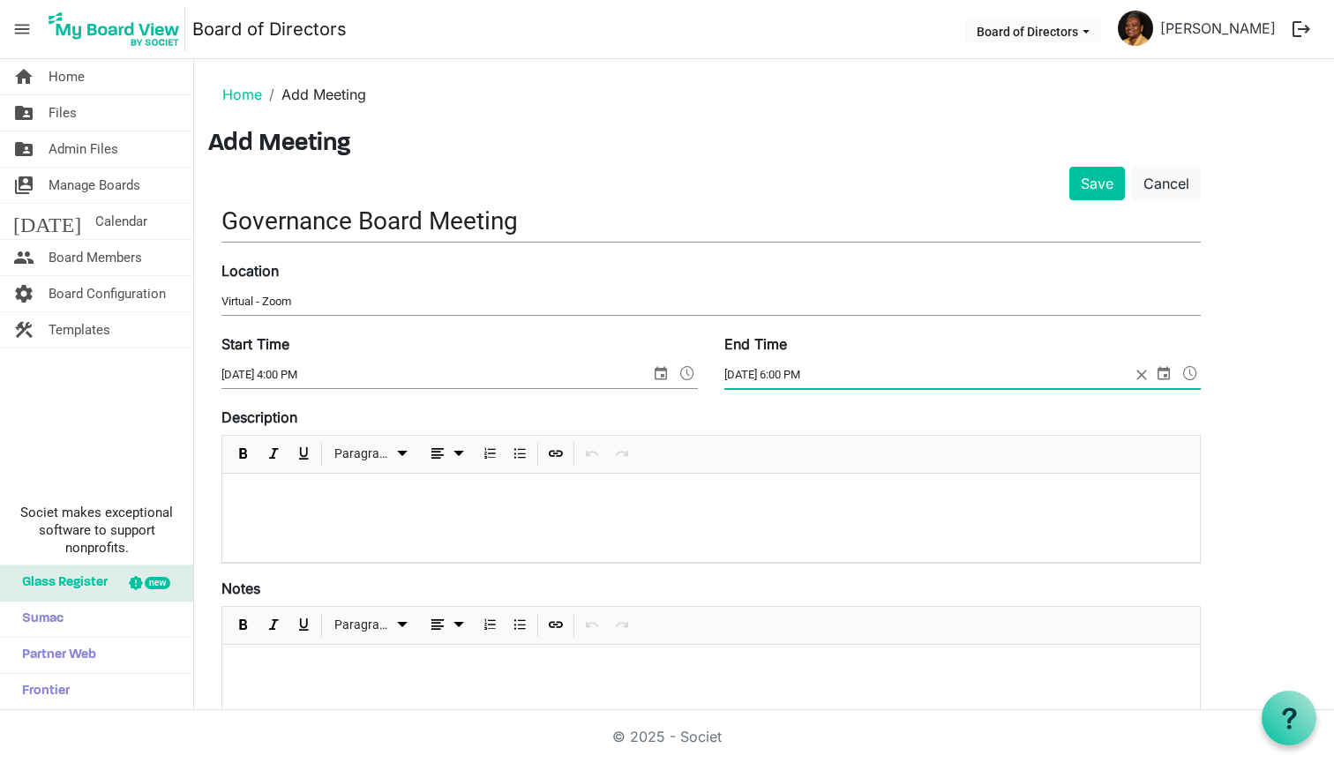
scroll to position [0, 0]
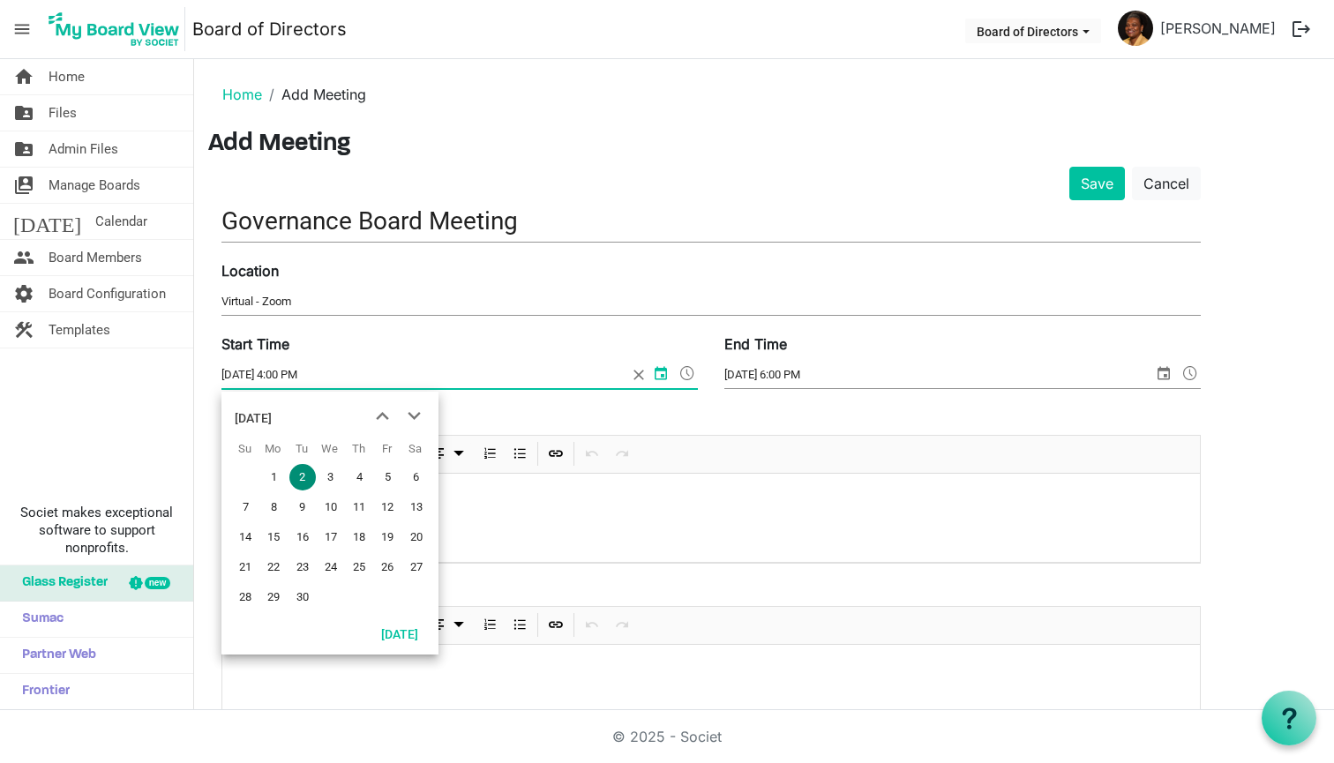
click at [431, 378] on input "9/2/2025 4:00 PM" at bounding box center [424, 375] width 406 height 26
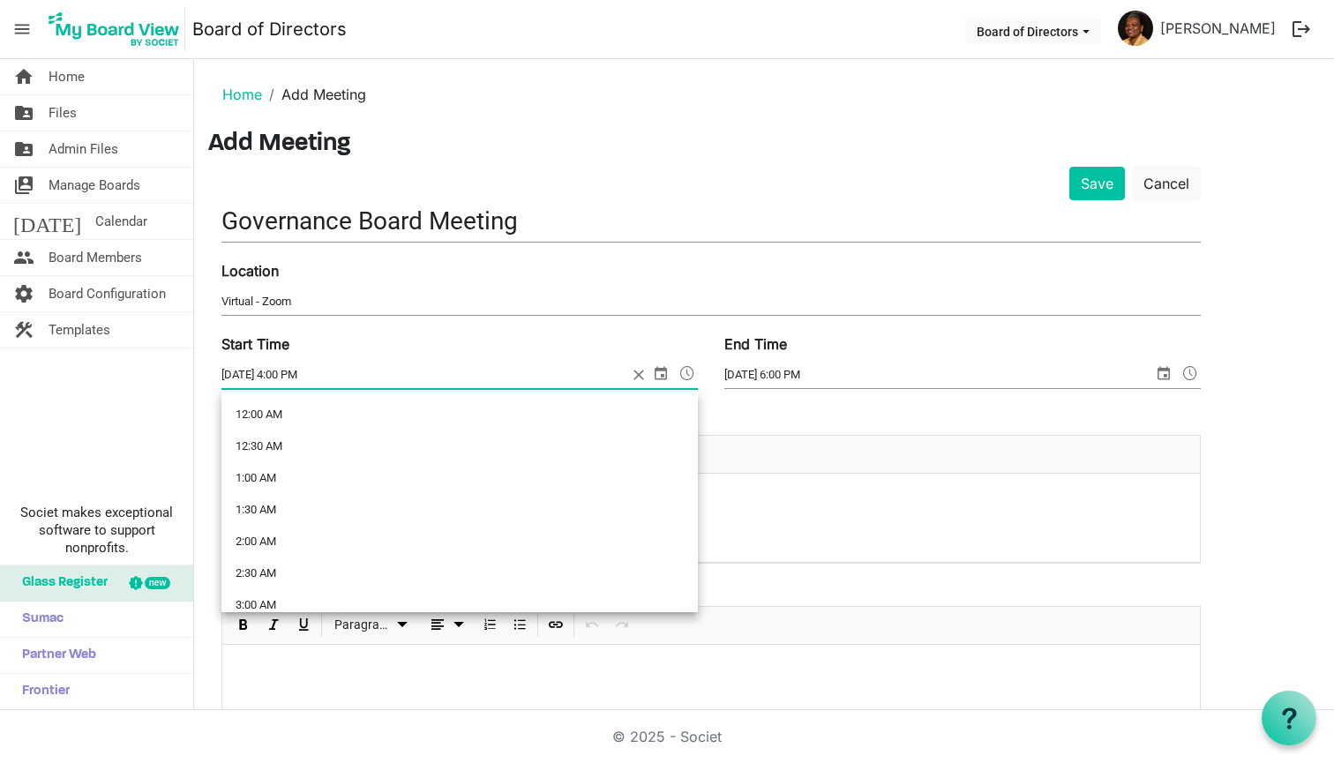
click at [684, 367] on span at bounding box center [687, 373] width 21 height 23
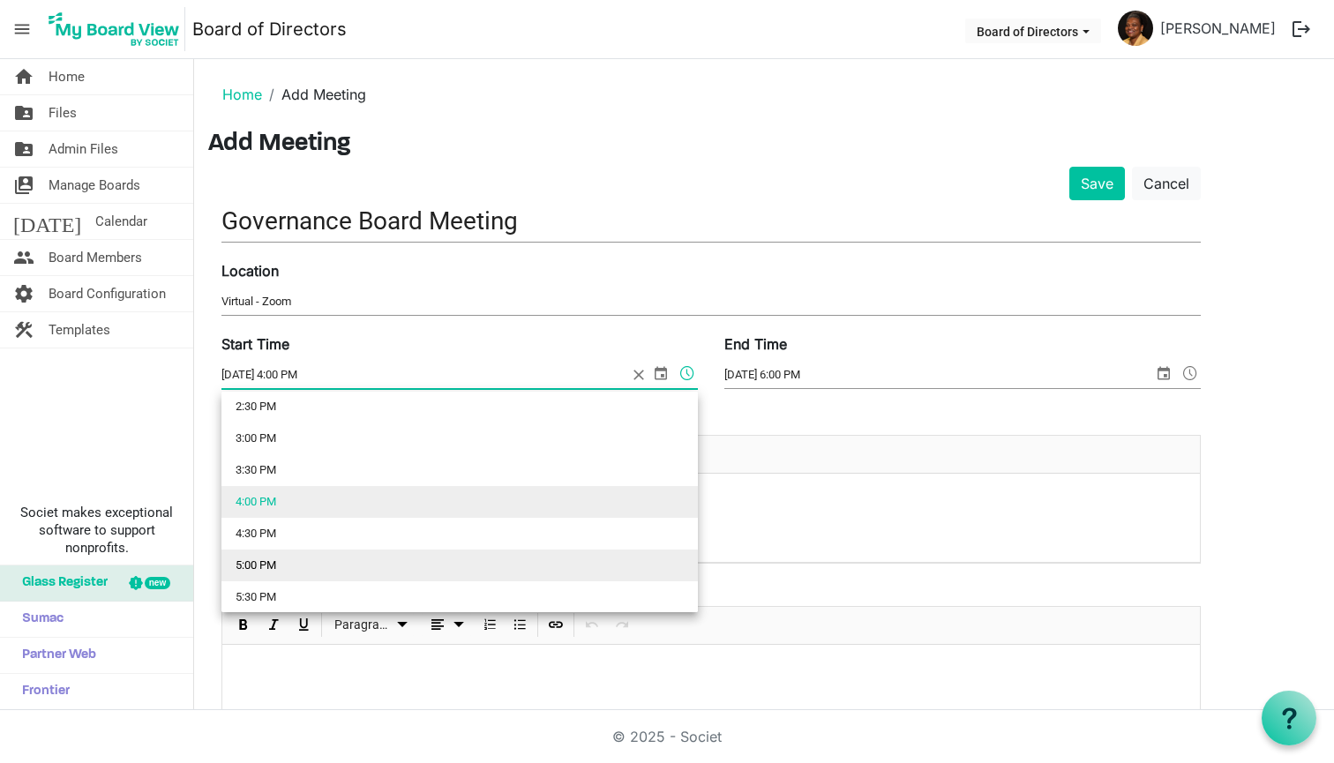
click at [247, 565] on li "5:00 PM" at bounding box center [459, 566] width 476 height 32
type input "9/2/2025 5:00 PM"
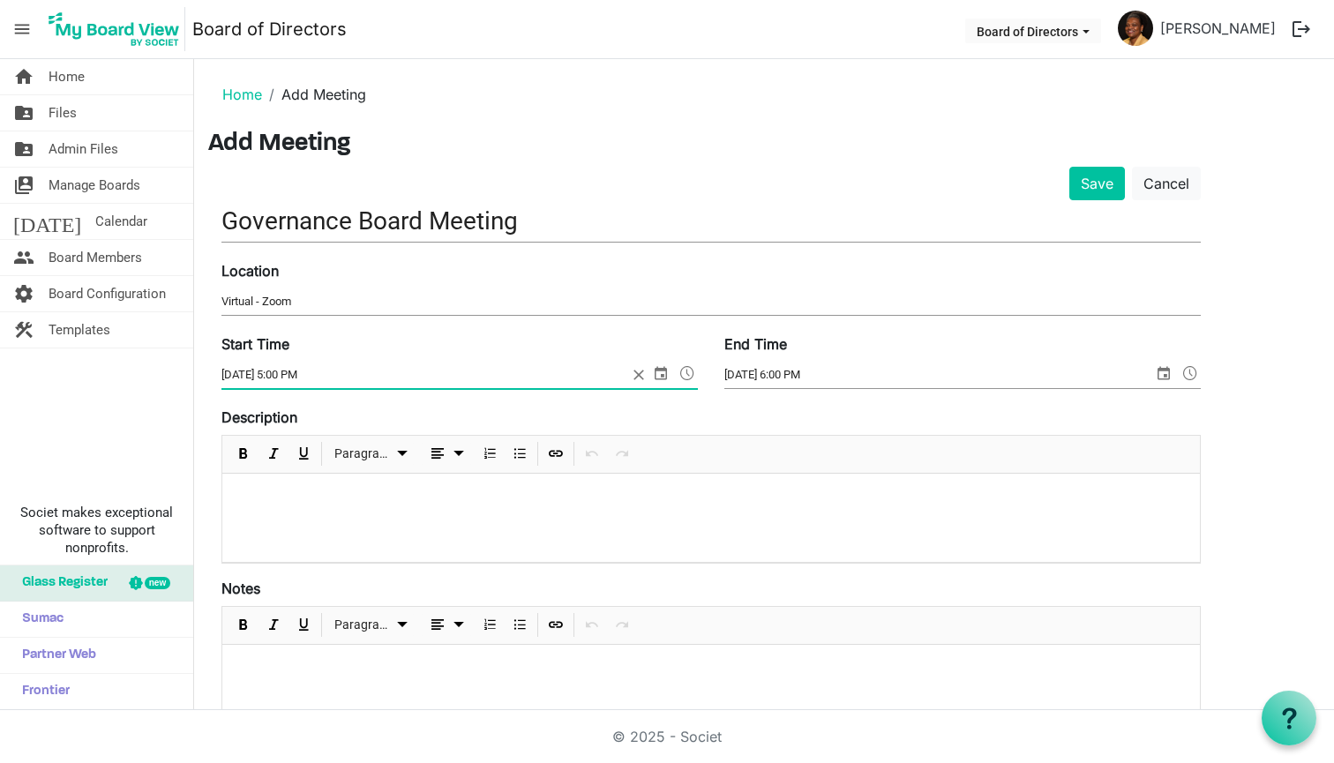
click at [881, 439] on div "Paragraph" at bounding box center [711, 455] width 978 height 38
click at [279, 516] on div at bounding box center [711, 518] width 978 height 88
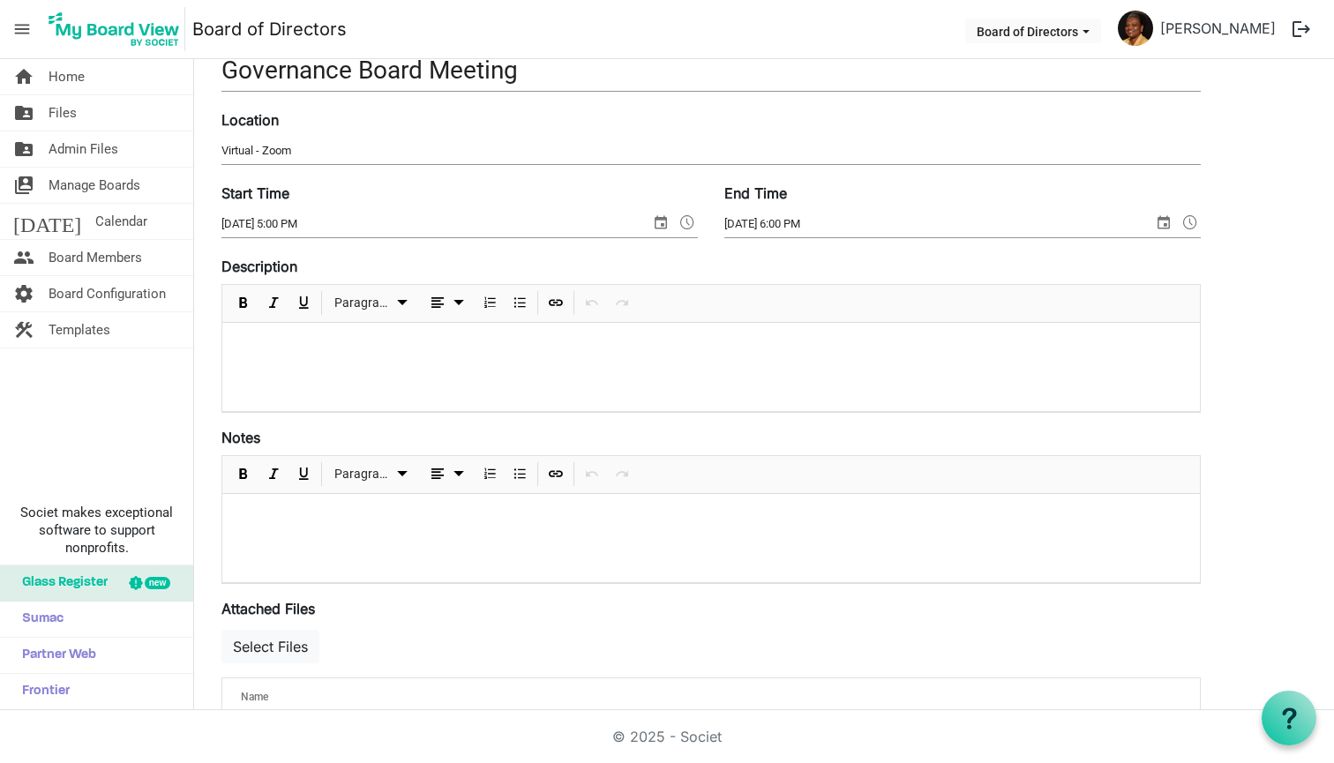
scroll to position [205, 0]
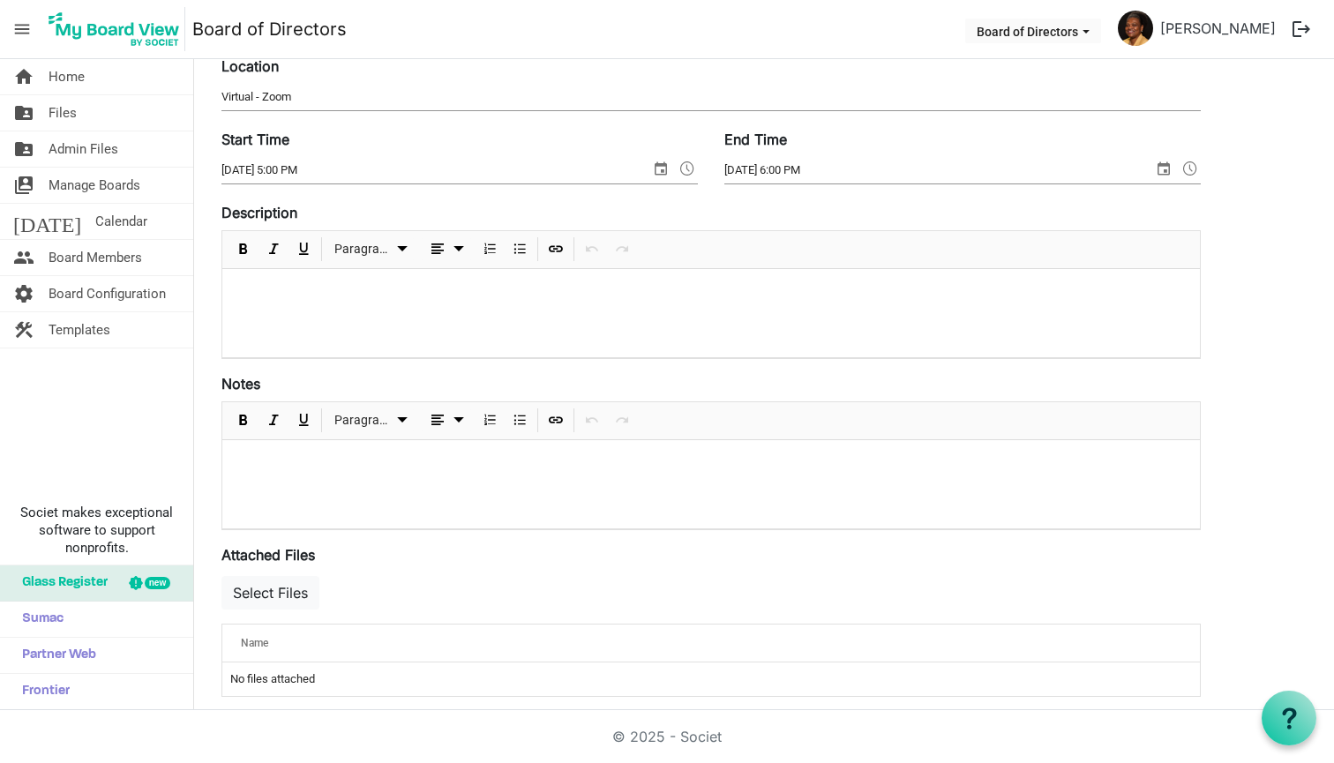
click at [270, 471] on p at bounding box center [710, 463] width 949 height 19
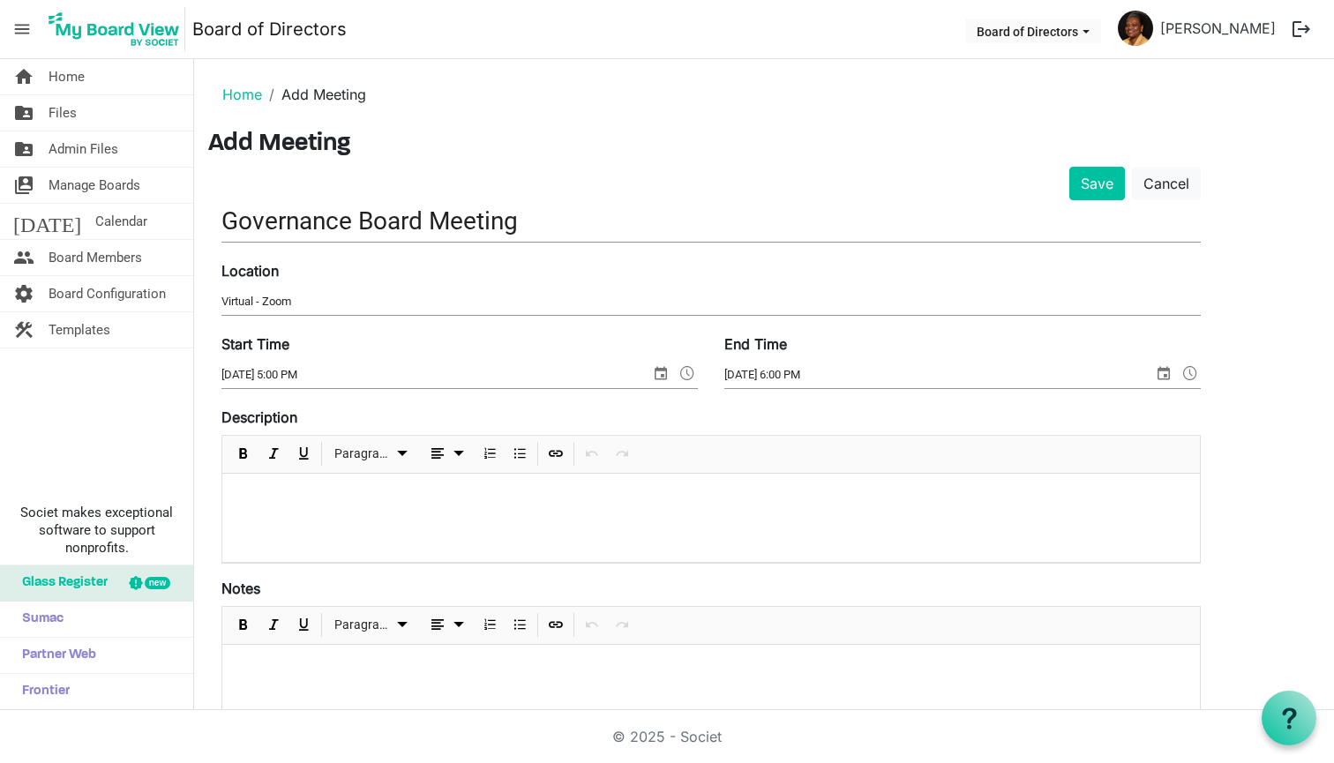
scroll to position [0, 0]
click at [1106, 180] on button "Save" at bounding box center [1097, 184] width 56 height 34
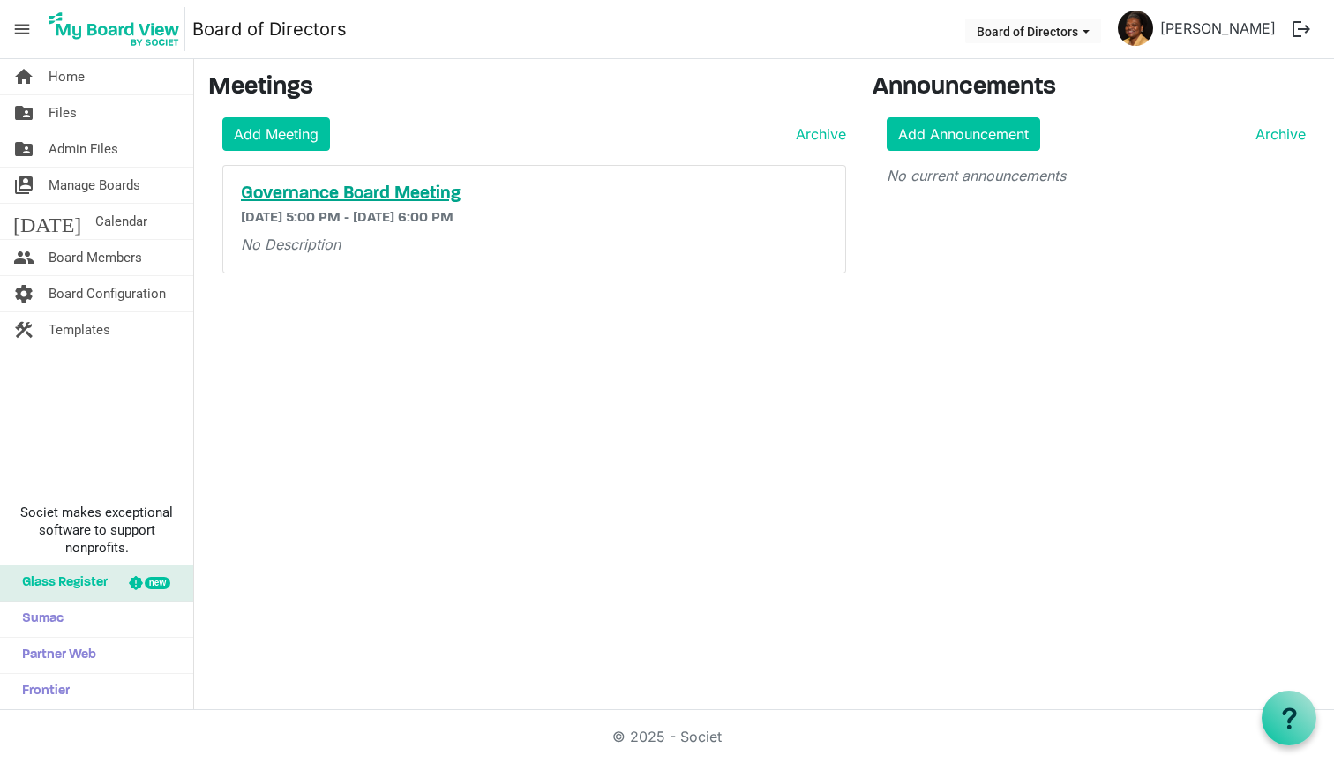
click at [353, 184] on h5 "Governance Board Meeting" at bounding box center [534, 194] width 587 height 21
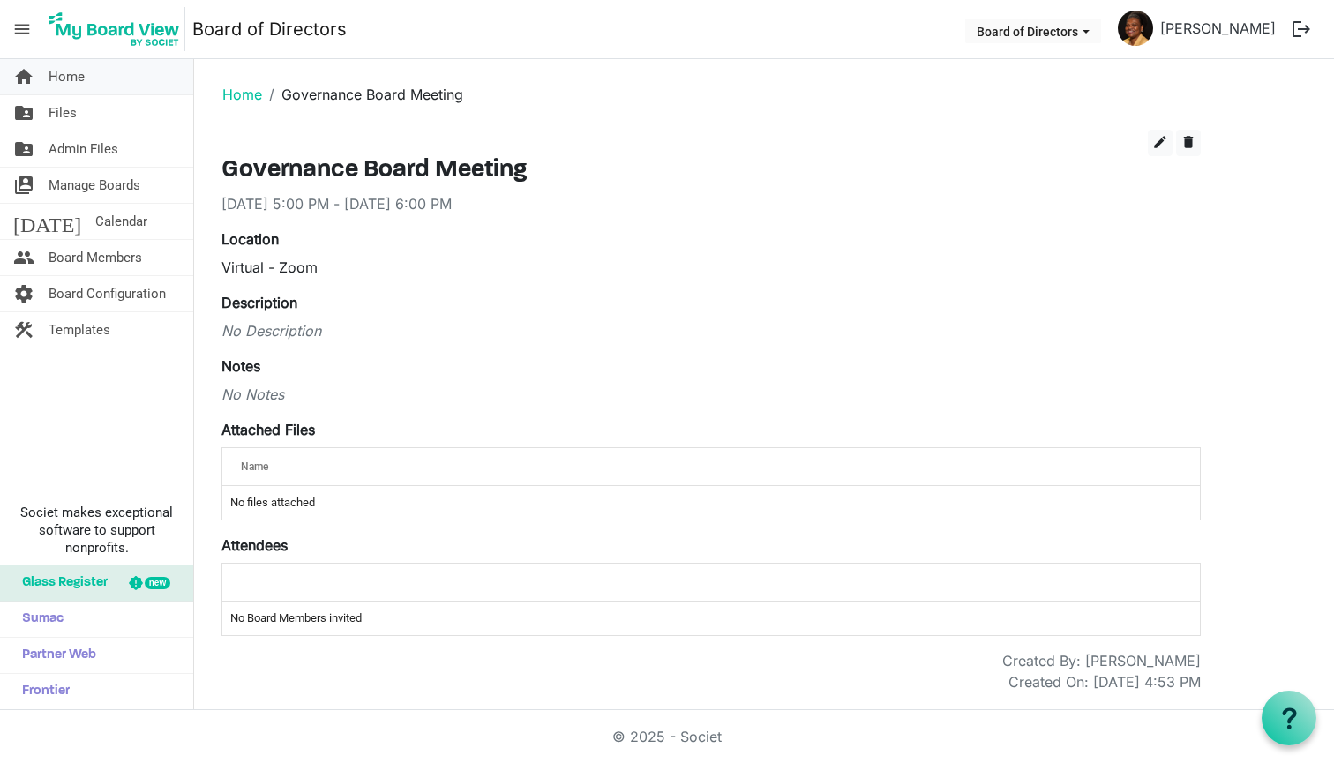
click at [59, 71] on span "Home" at bounding box center [67, 76] width 36 height 35
